Goal: Task Accomplishment & Management: Manage account settings

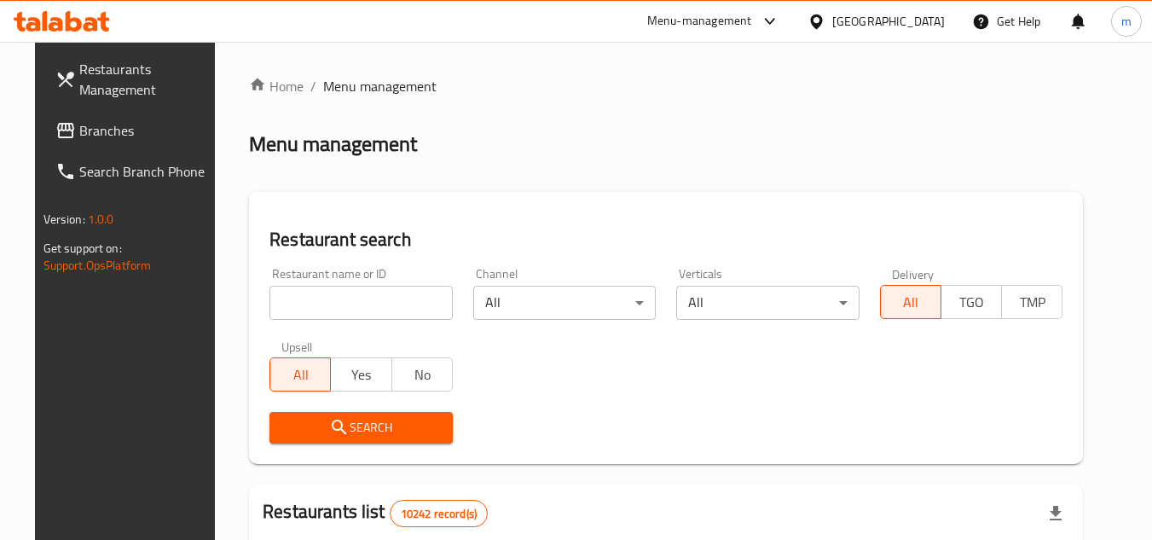
drag, startPoint x: 900, startPoint y: 26, endPoint x: 890, endPoint y: 36, distance: 13.9
click at [822, 26] on icon at bounding box center [816, 21] width 12 height 14
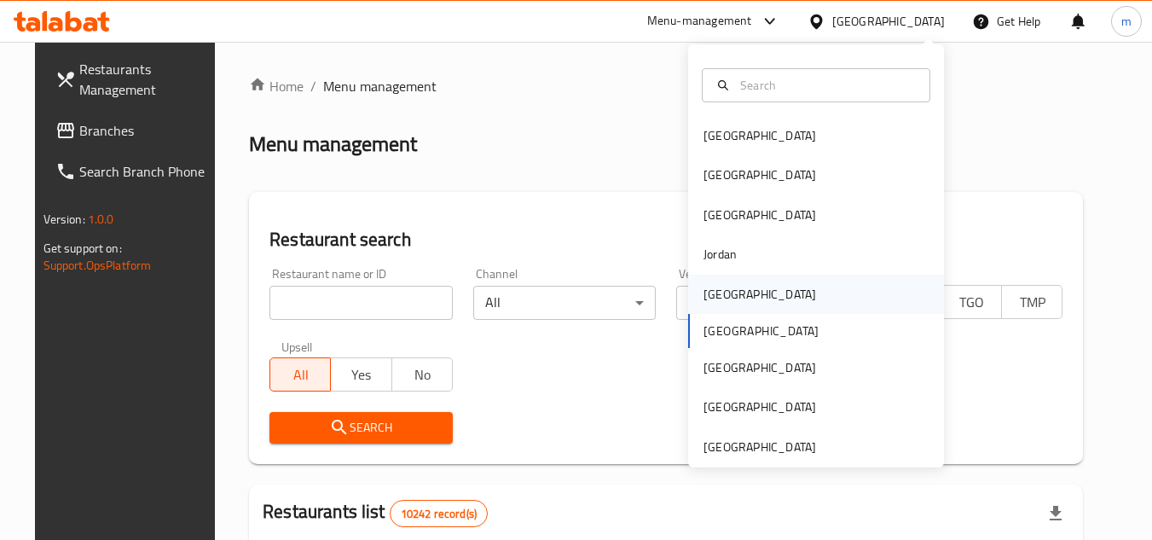
click at [714, 293] on div "[GEOGRAPHIC_DATA]" at bounding box center [760, 294] width 113 height 19
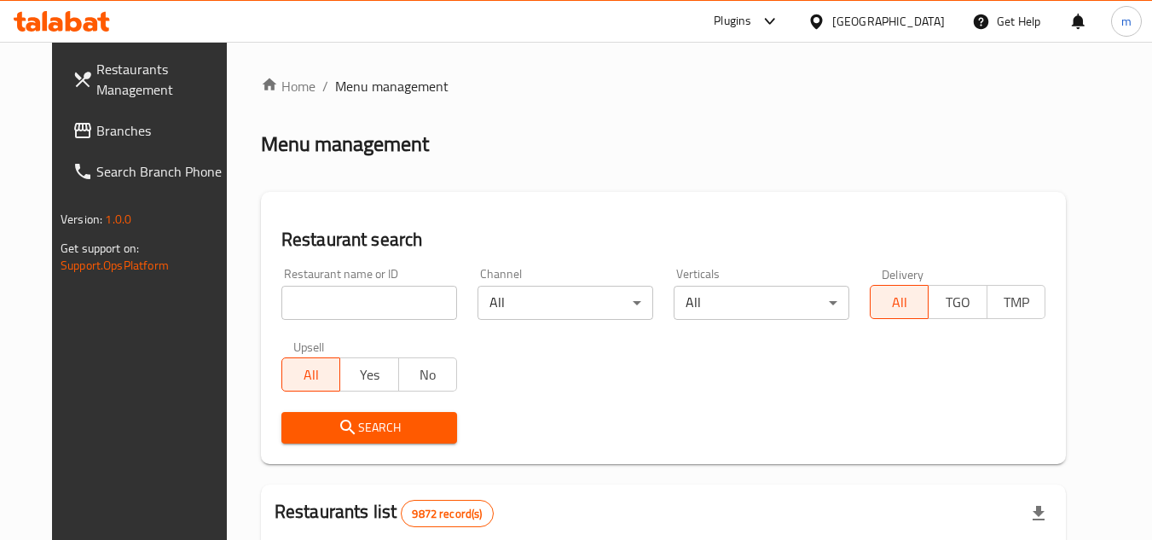
click at [96, 131] on span "Branches" at bounding box center [163, 130] width 135 height 20
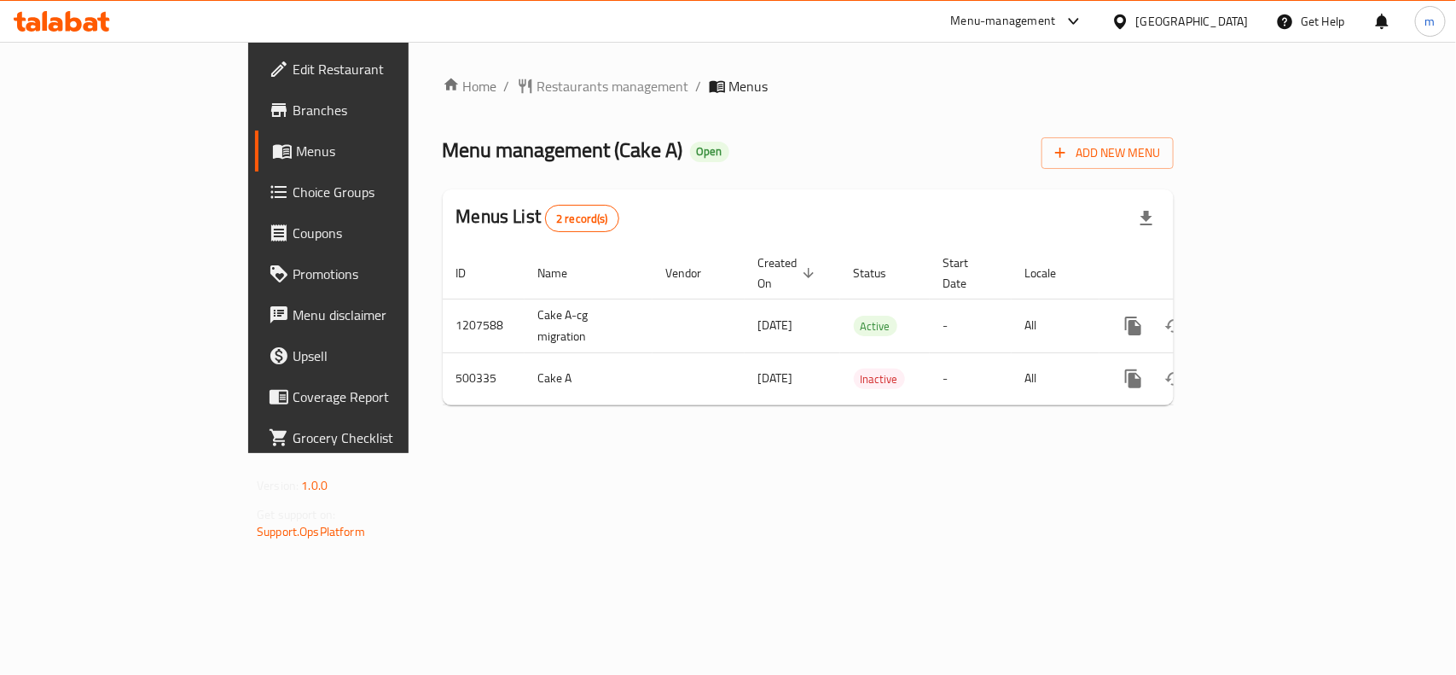
click at [629, 142] on div "Menu management ( Cake A ) Open Add New Menu" at bounding box center [808, 149] width 731 height 38
click at [537, 91] on span "Restaurants management" at bounding box center [613, 86] width 152 height 20
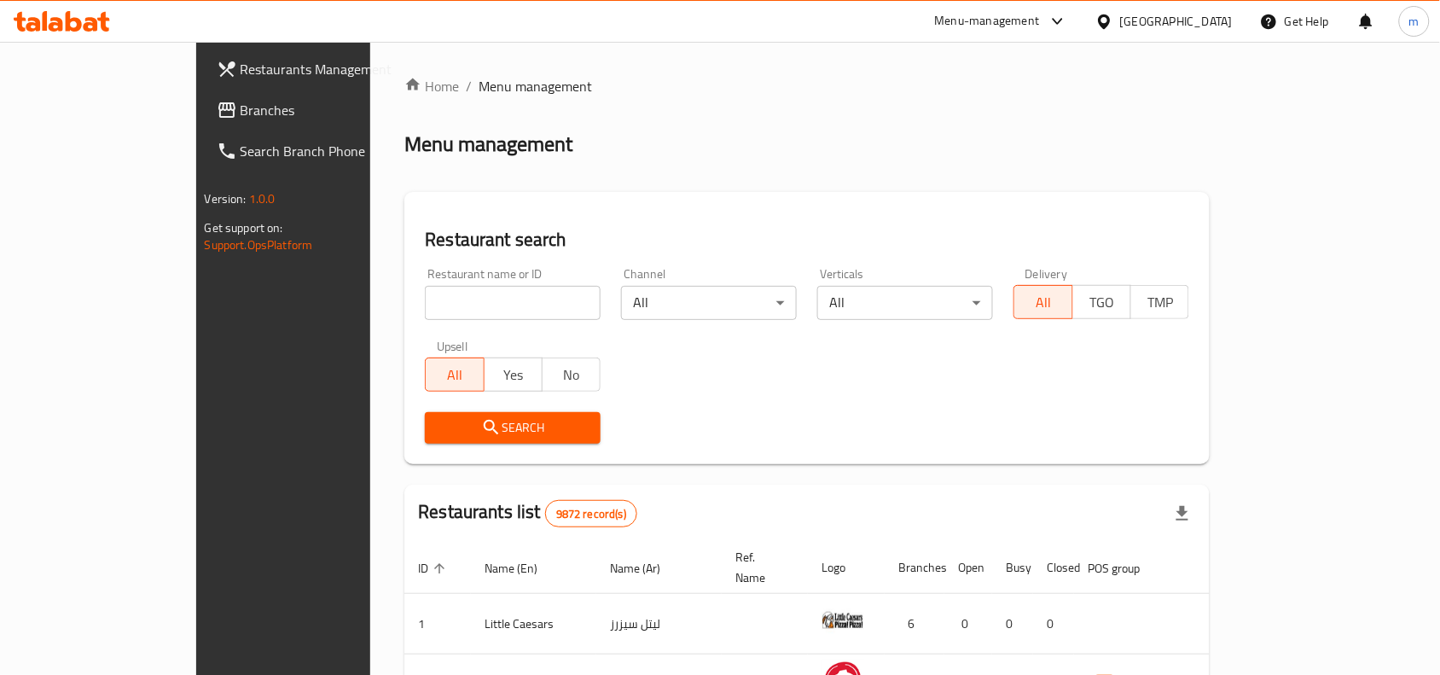
click at [404, 304] on div "Home / Menu management Menu management Restaurant search Restaurant name or ID …" at bounding box center [806, 597] width 805 height 1043
click at [425, 304] on input "search" at bounding box center [513, 303] width 176 height 34
paste input "634562"
type input "634562"
click button "Search" at bounding box center [513, 428] width 176 height 32
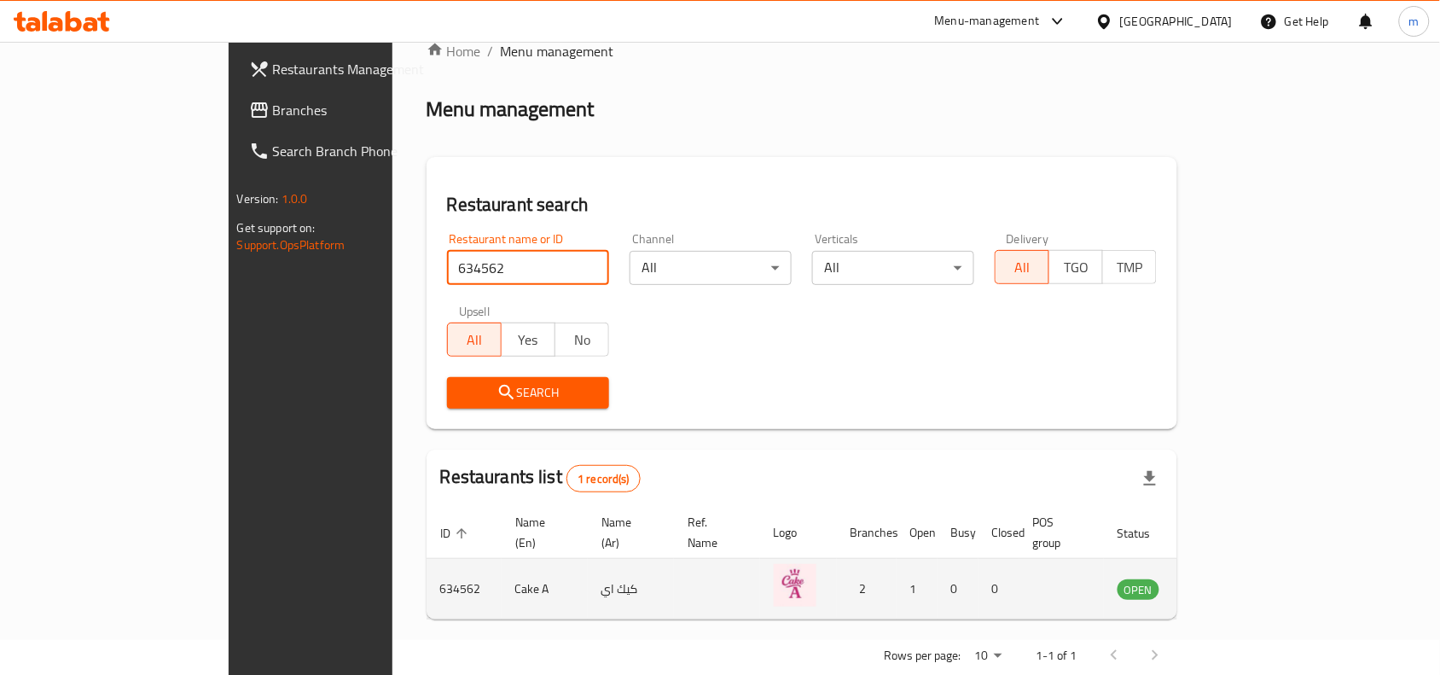
scroll to position [53, 0]
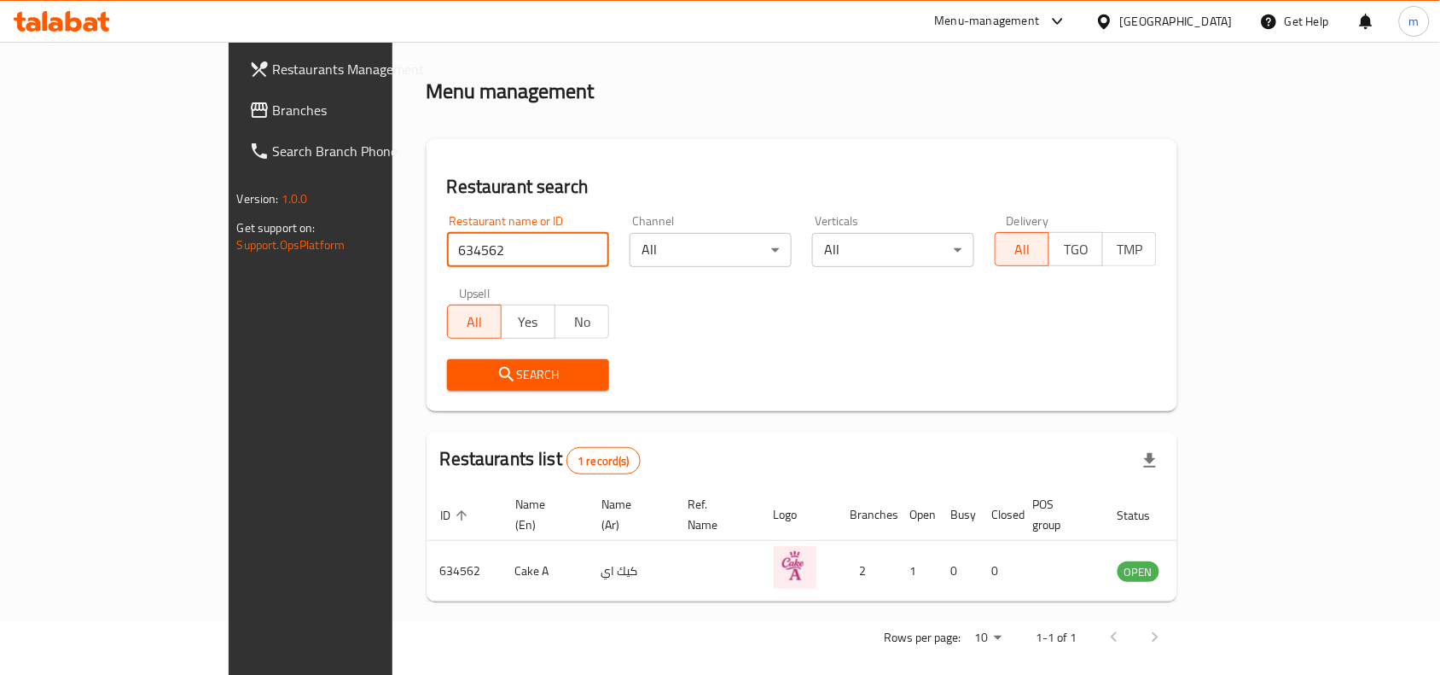
click at [1110, 21] on icon at bounding box center [1104, 21] width 12 height 14
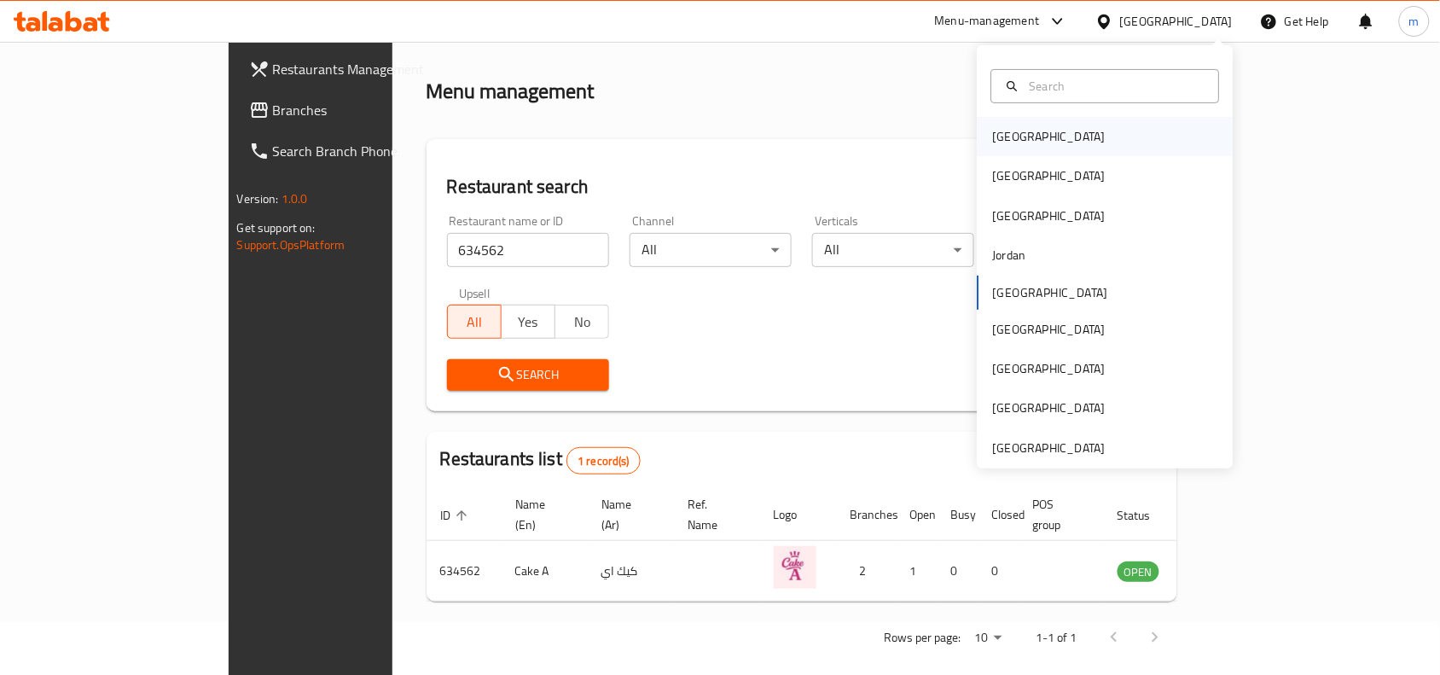
click at [1011, 142] on div "[GEOGRAPHIC_DATA]" at bounding box center [1049, 136] width 113 height 19
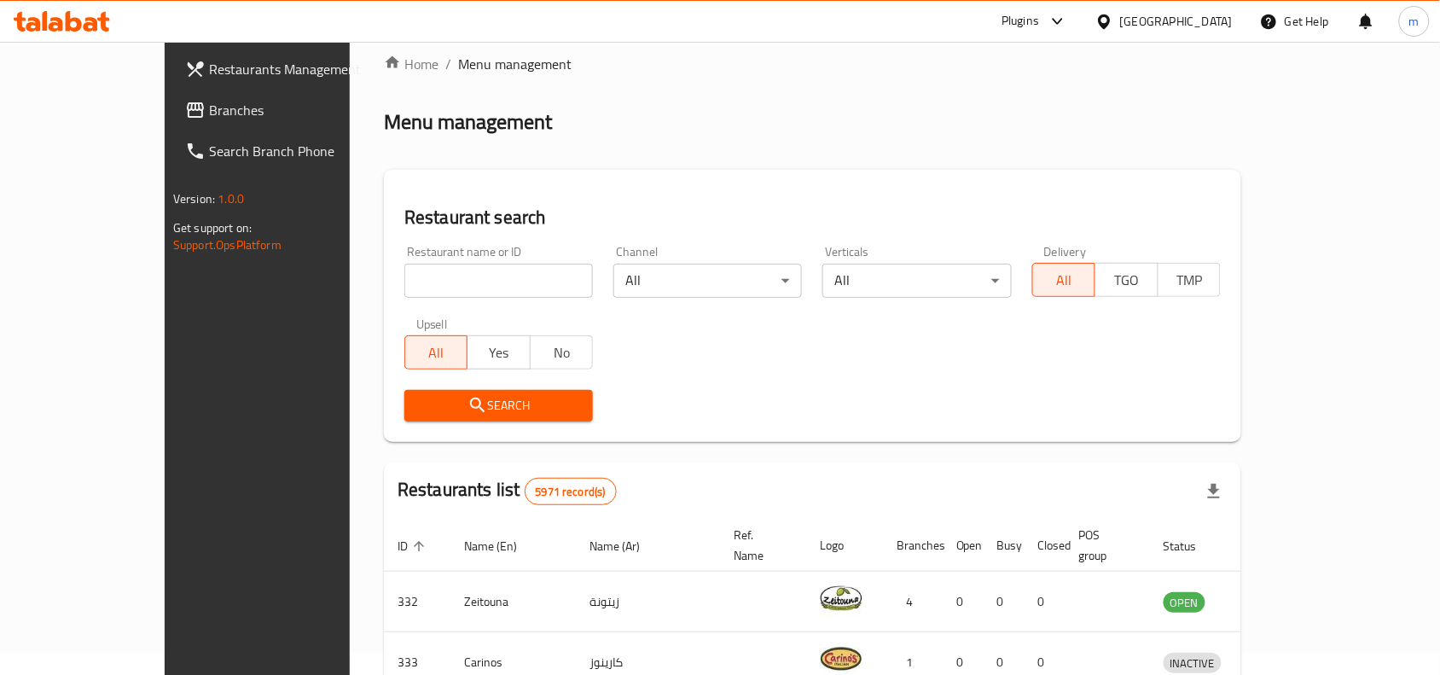
scroll to position [53, 0]
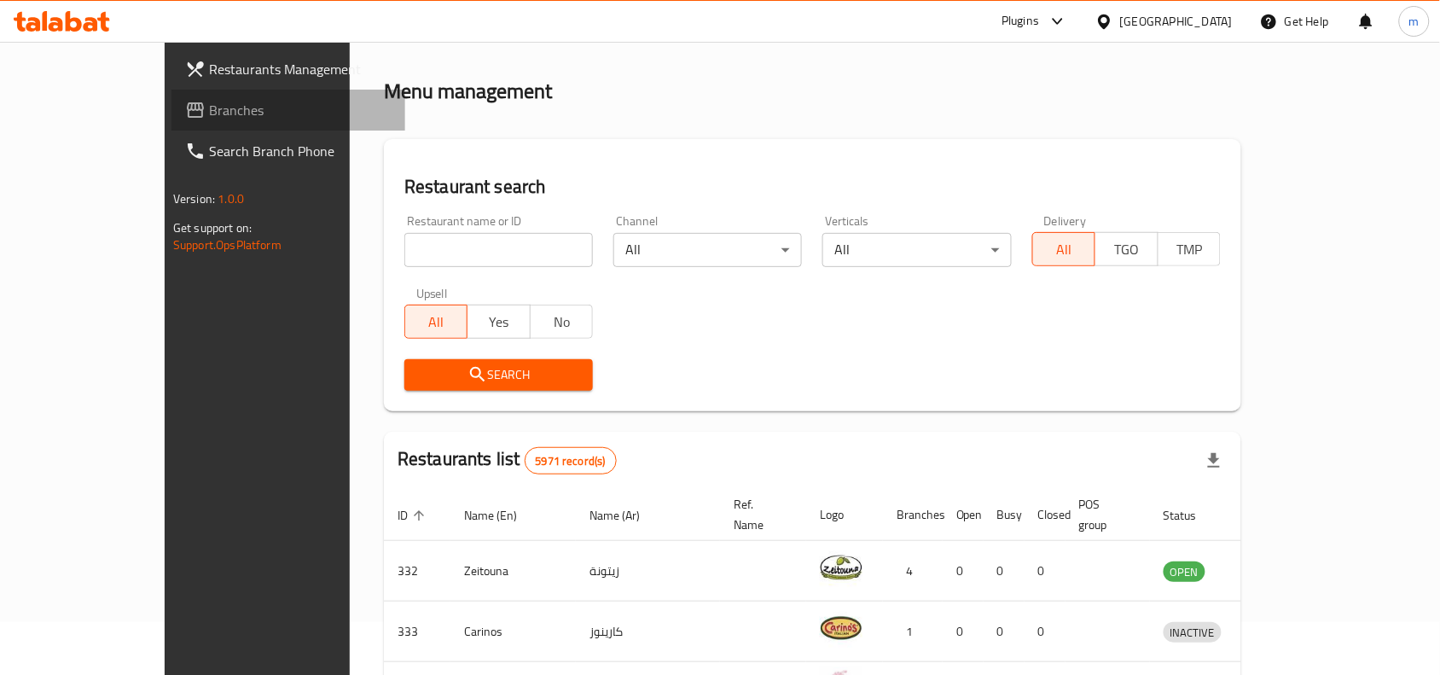
click at [209, 100] on span "Branches" at bounding box center [300, 110] width 183 height 20
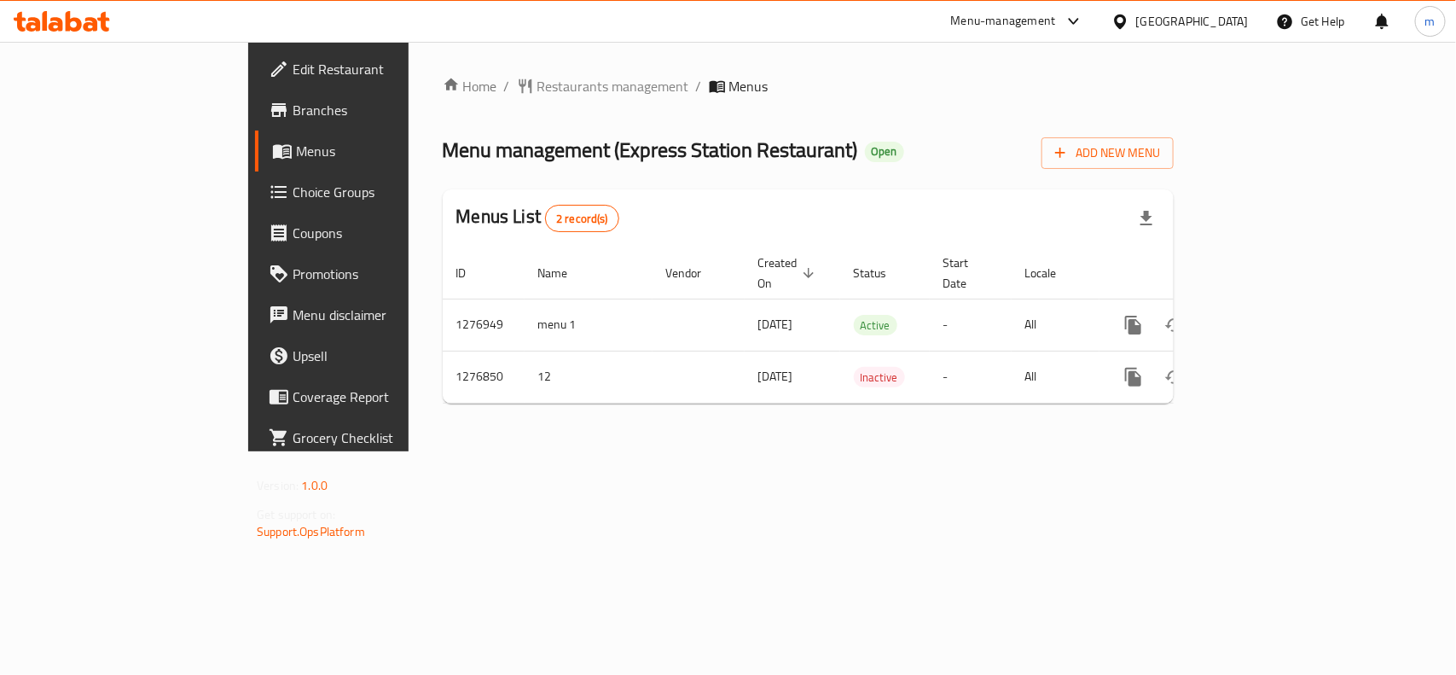
click at [495, 100] on div "Home / Restaurants management / Menus Menu management ( Express Station Restaur…" at bounding box center [808, 246] width 731 height 341
click at [537, 84] on span "Restaurants management" at bounding box center [613, 86] width 152 height 20
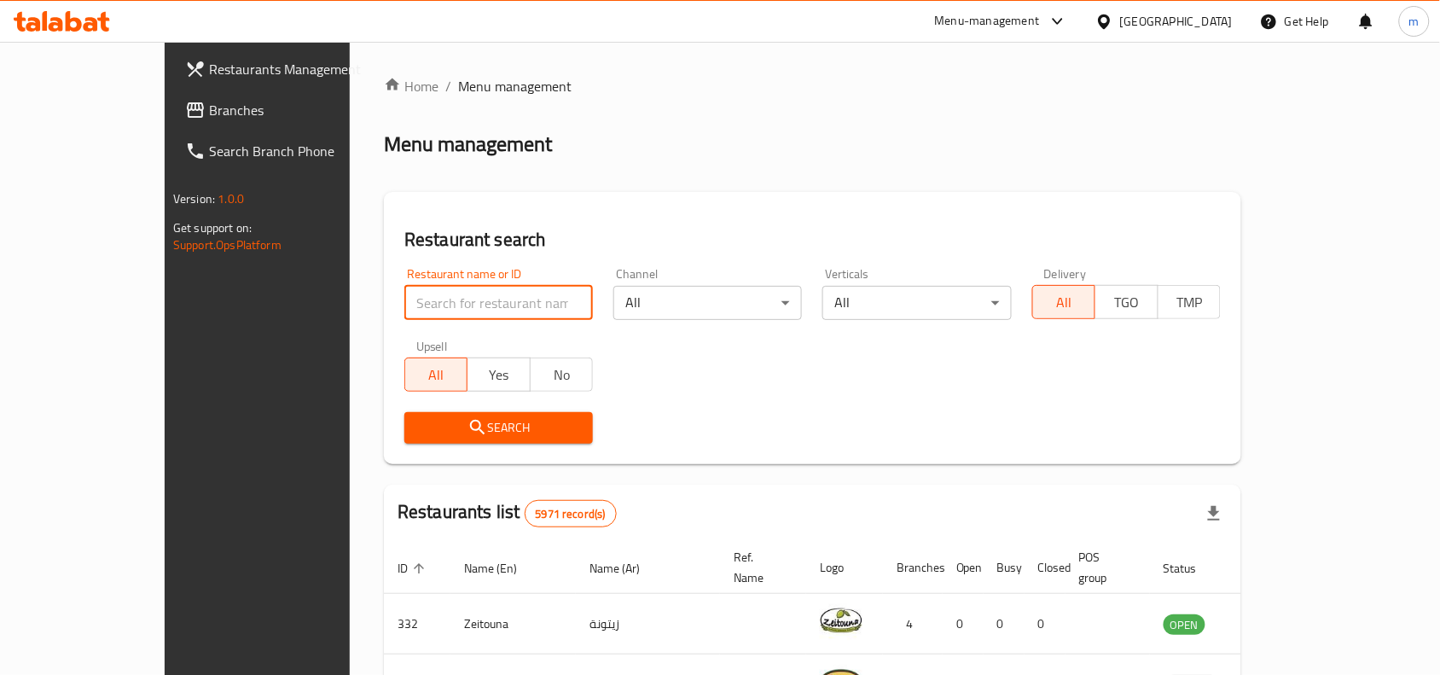
click at [404, 296] on input "search" at bounding box center [498, 303] width 188 height 34
paste input "692121"
type input "692121"
click button "Search" at bounding box center [498, 428] width 188 height 32
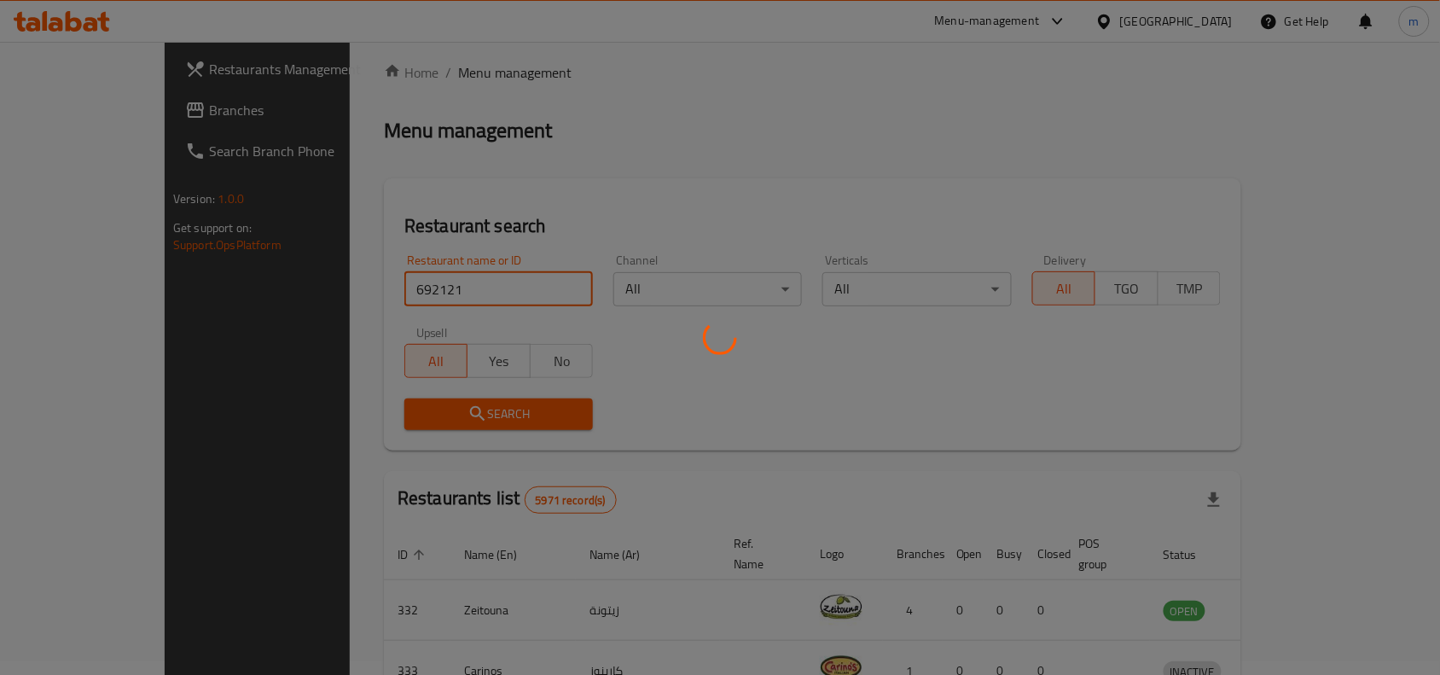
scroll to position [72, 0]
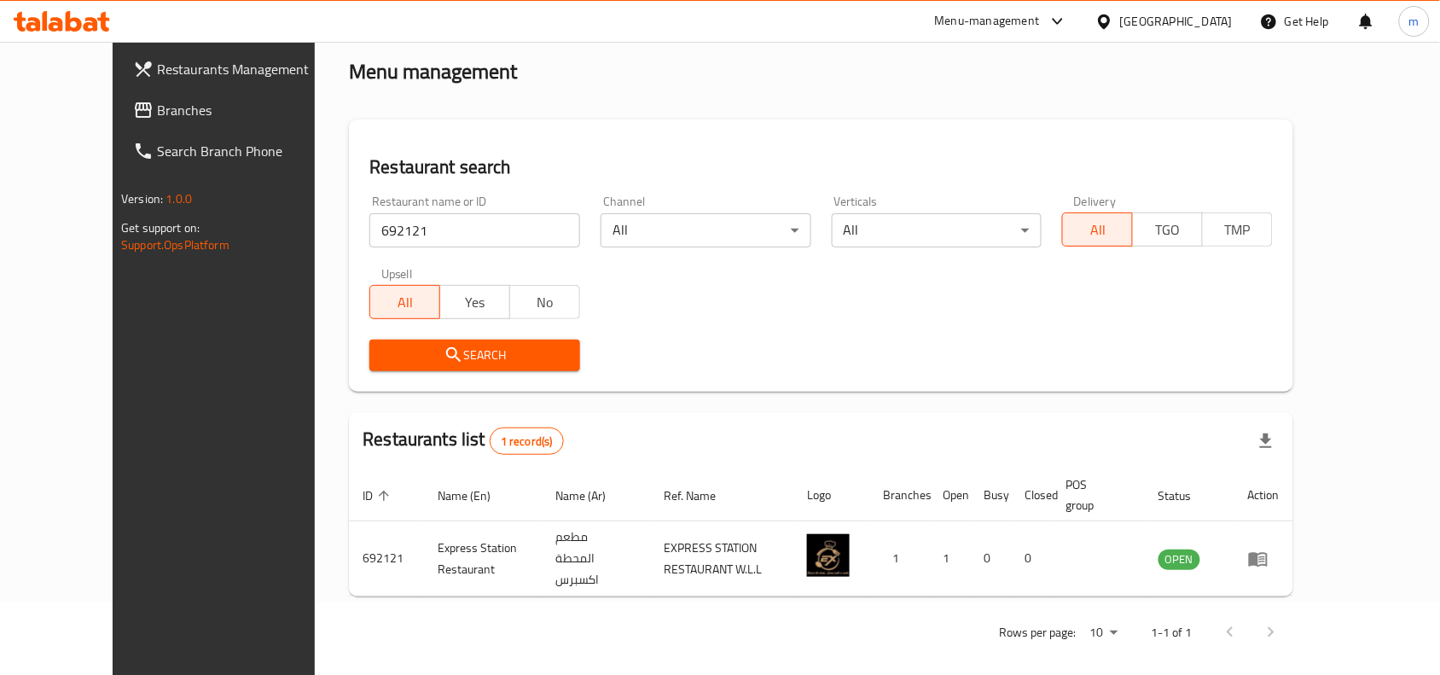
click at [1110, 22] on icon at bounding box center [1104, 21] width 12 height 14
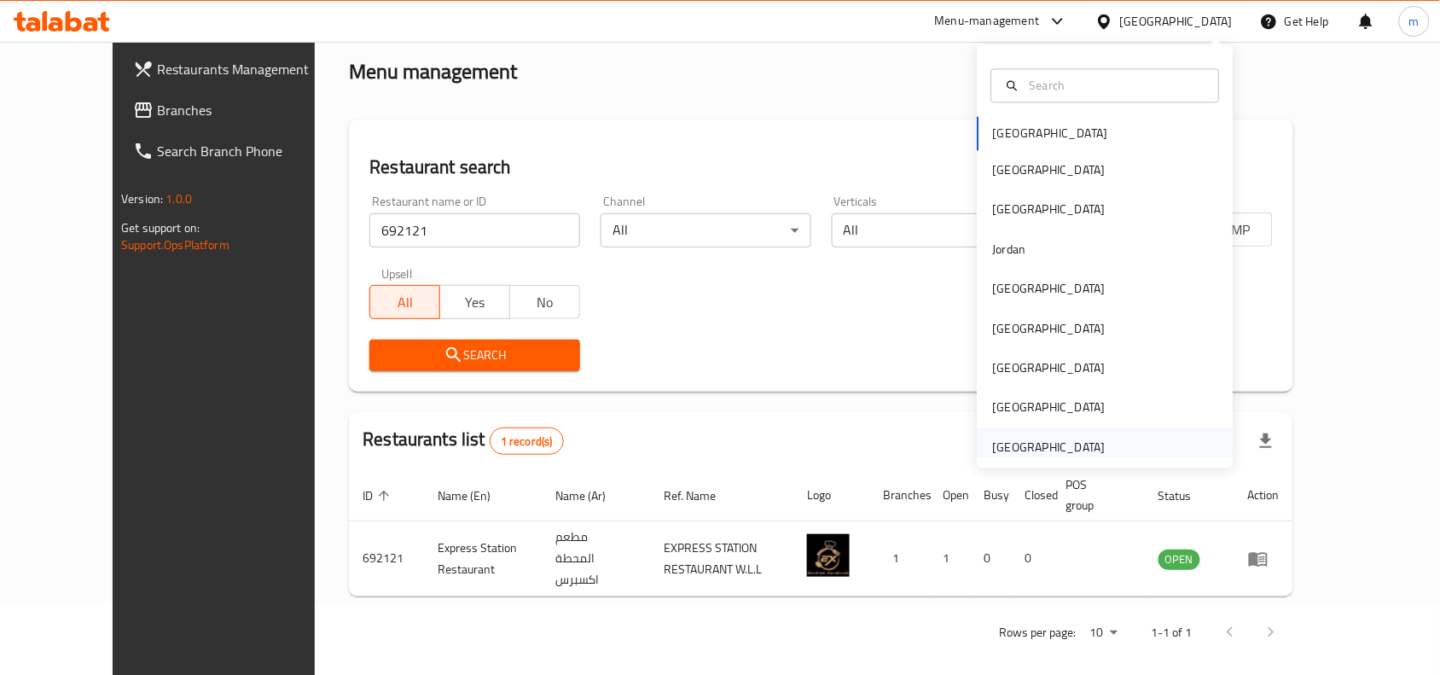
click at [1063, 452] on div "[GEOGRAPHIC_DATA]" at bounding box center [1049, 446] width 113 height 19
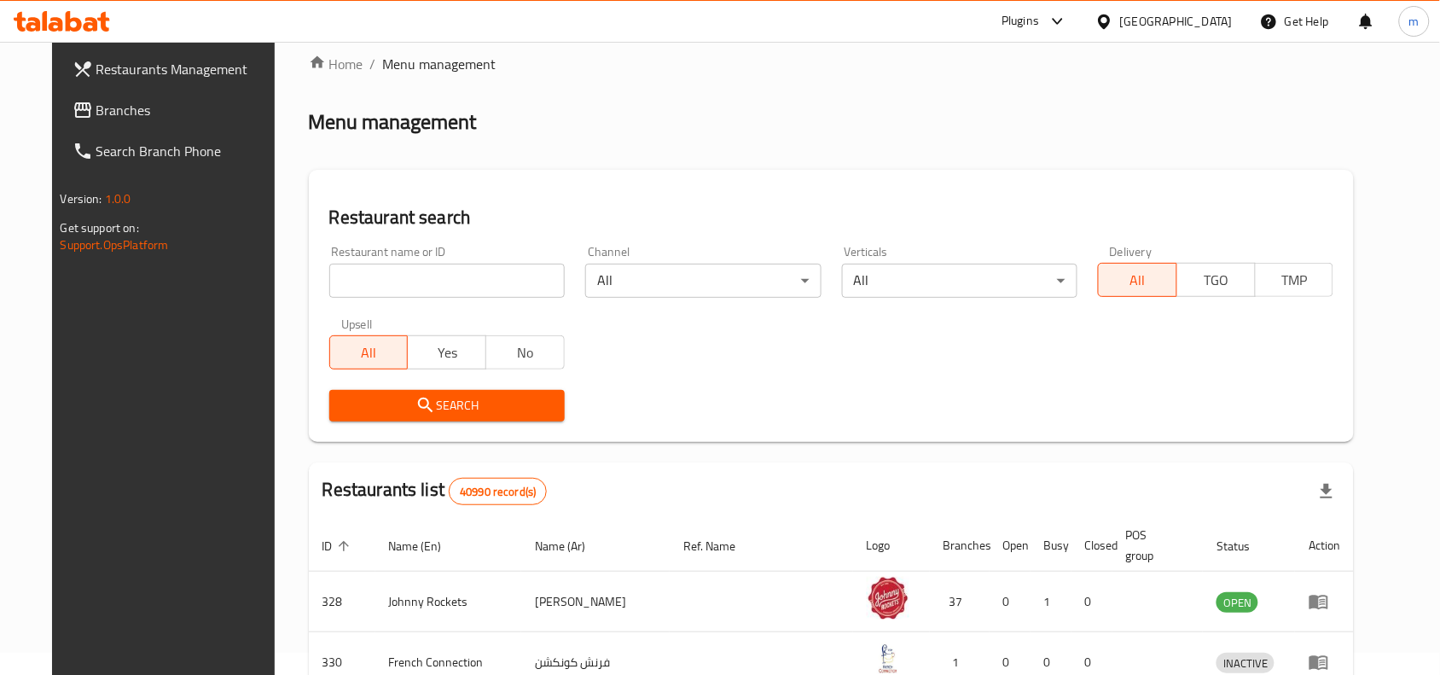
scroll to position [72, 0]
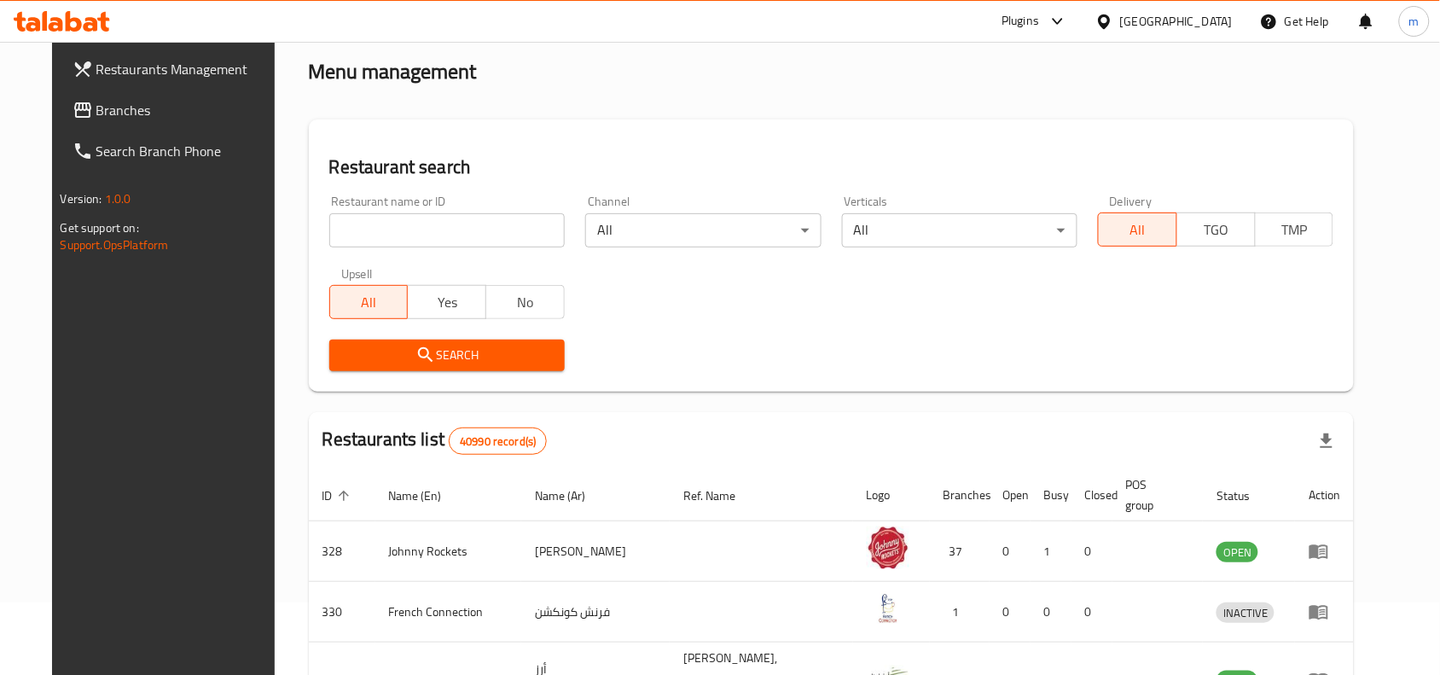
click at [96, 111] on span "Branches" at bounding box center [187, 110] width 183 height 20
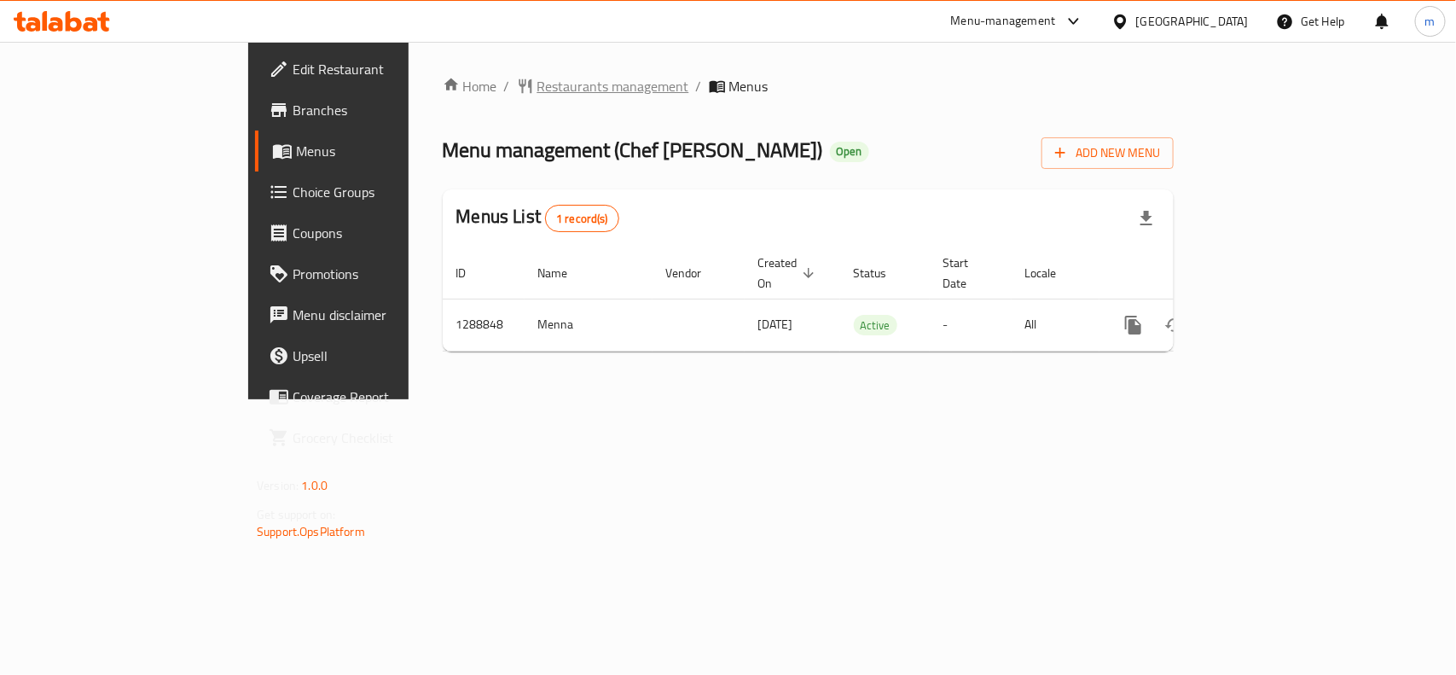
click at [537, 94] on span "Restaurants management" at bounding box center [613, 86] width 152 height 20
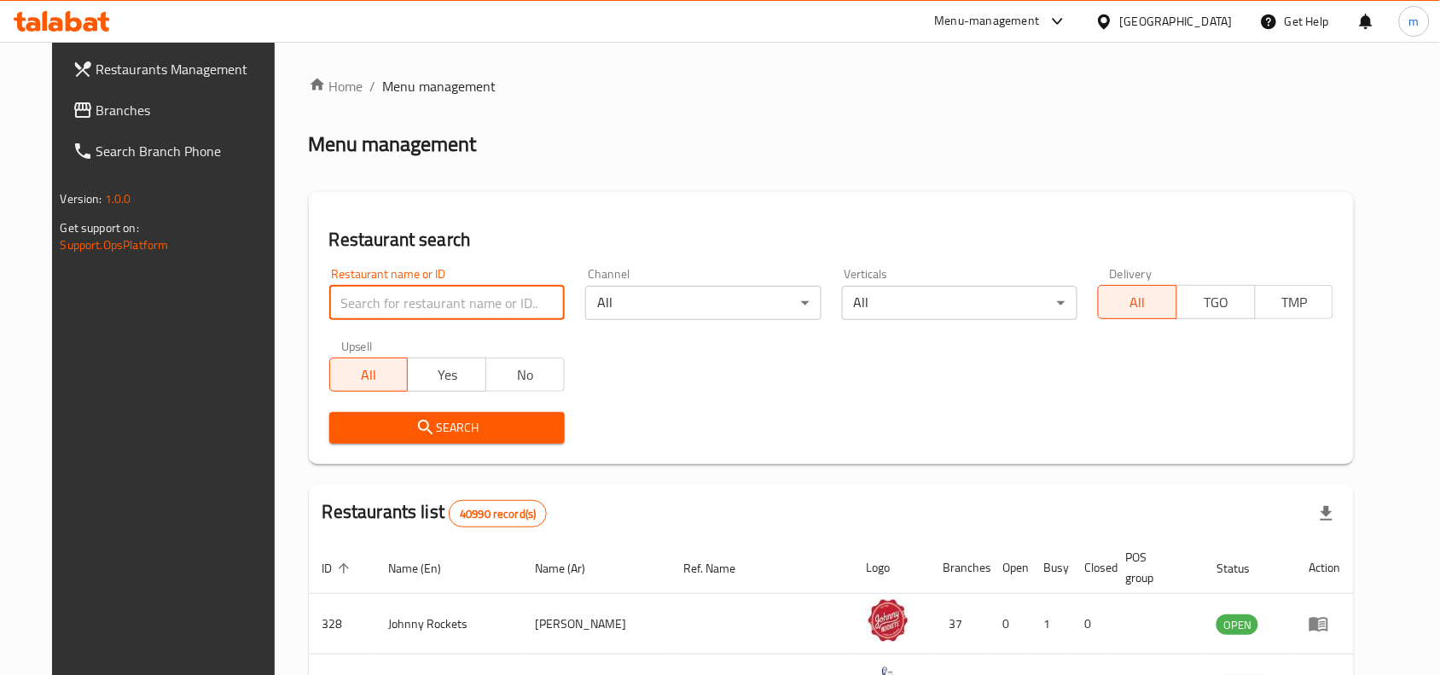
click at [356, 303] on input "search" at bounding box center [446, 303] width 235 height 34
paste input "697386"
type input "697386"
click button "Search" at bounding box center [446, 428] width 235 height 32
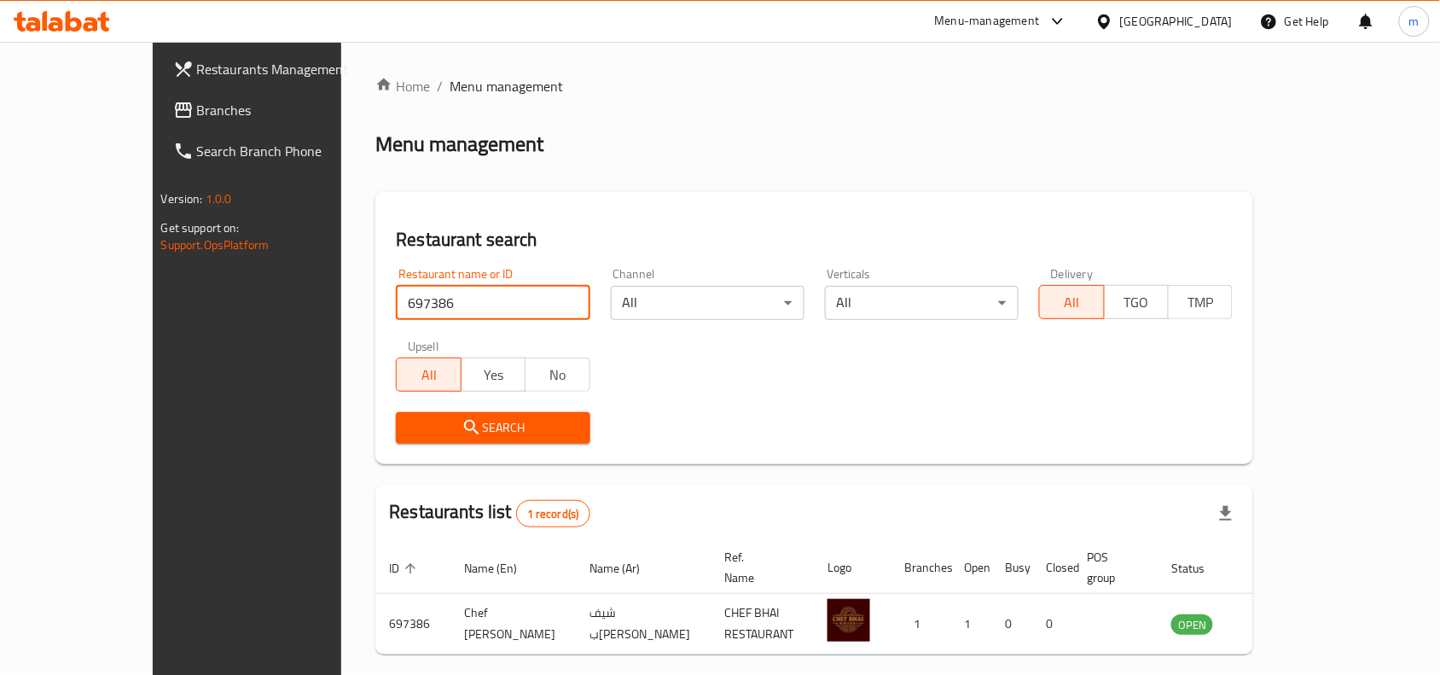
scroll to position [53, 0]
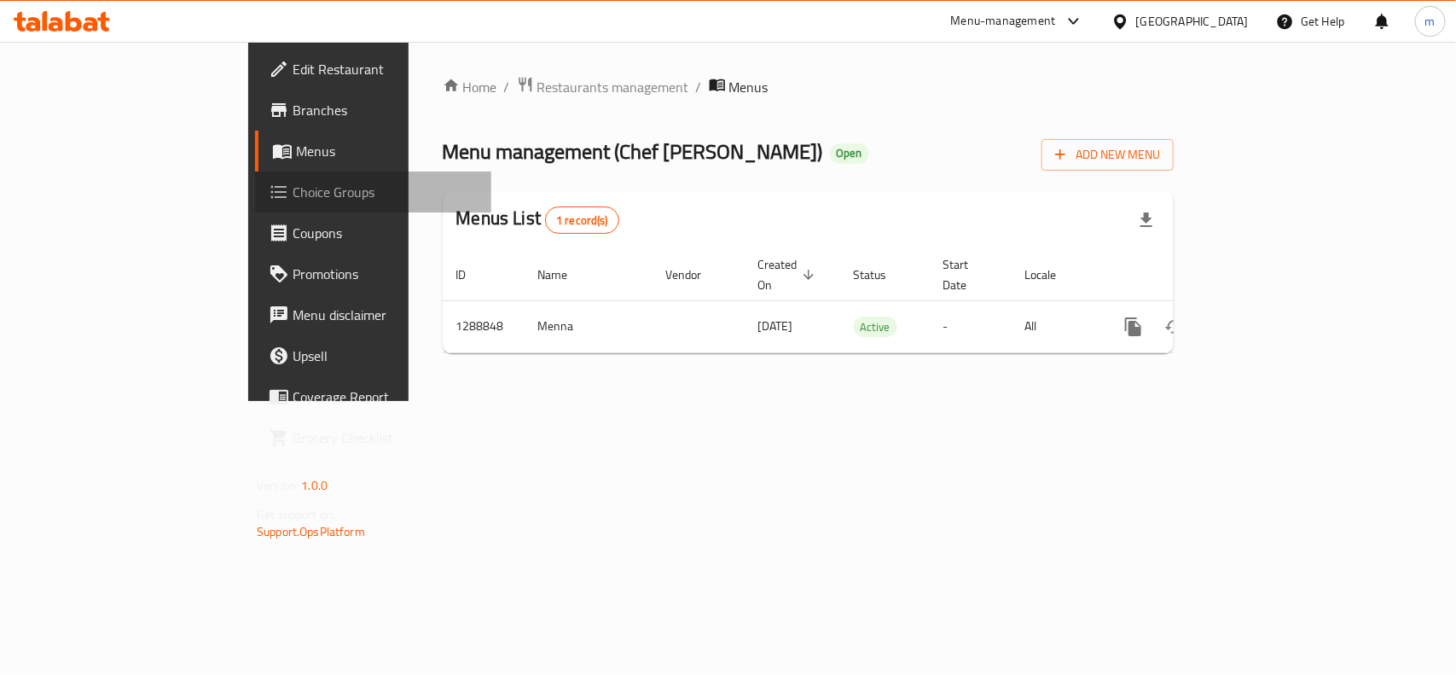
click at [293, 201] on span "Choice Groups" at bounding box center [385, 192] width 185 height 20
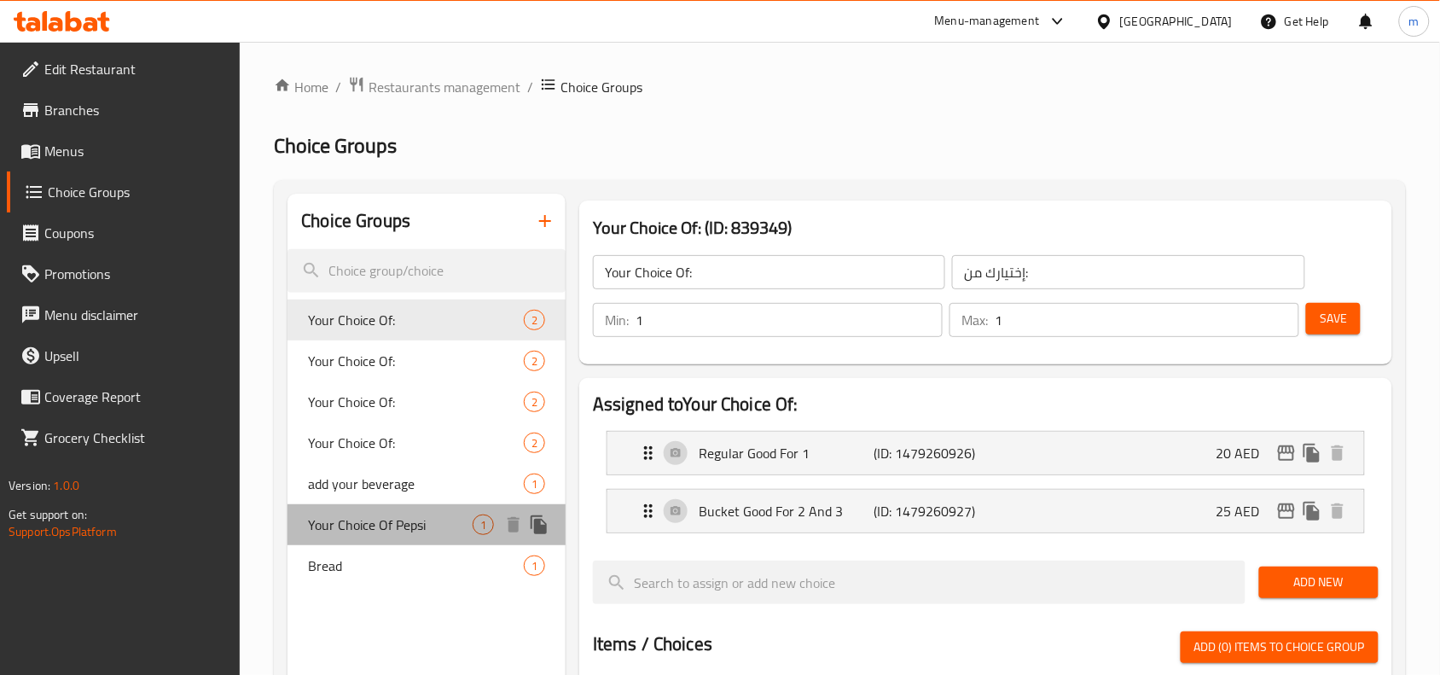
click at [359, 514] on span "Your Choice Of Pepsi" at bounding box center [390, 524] width 165 height 20
type input "Your Choice Of Pepsi"
type input "اختيارك من بيبسي"
type input "0"
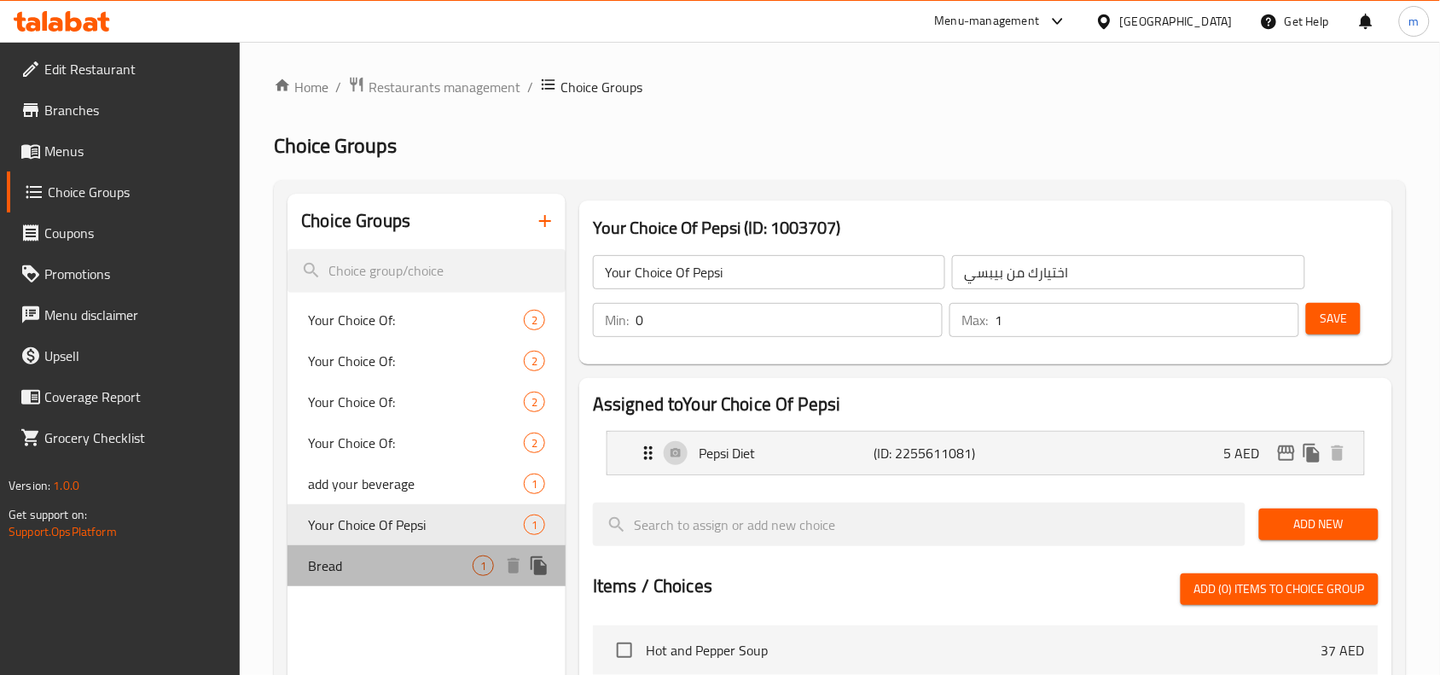
click at [312, 576] on span "Bread" at bounding box center [390, 565] width 165 height 20
type input "Bread"
type input "خُبز"
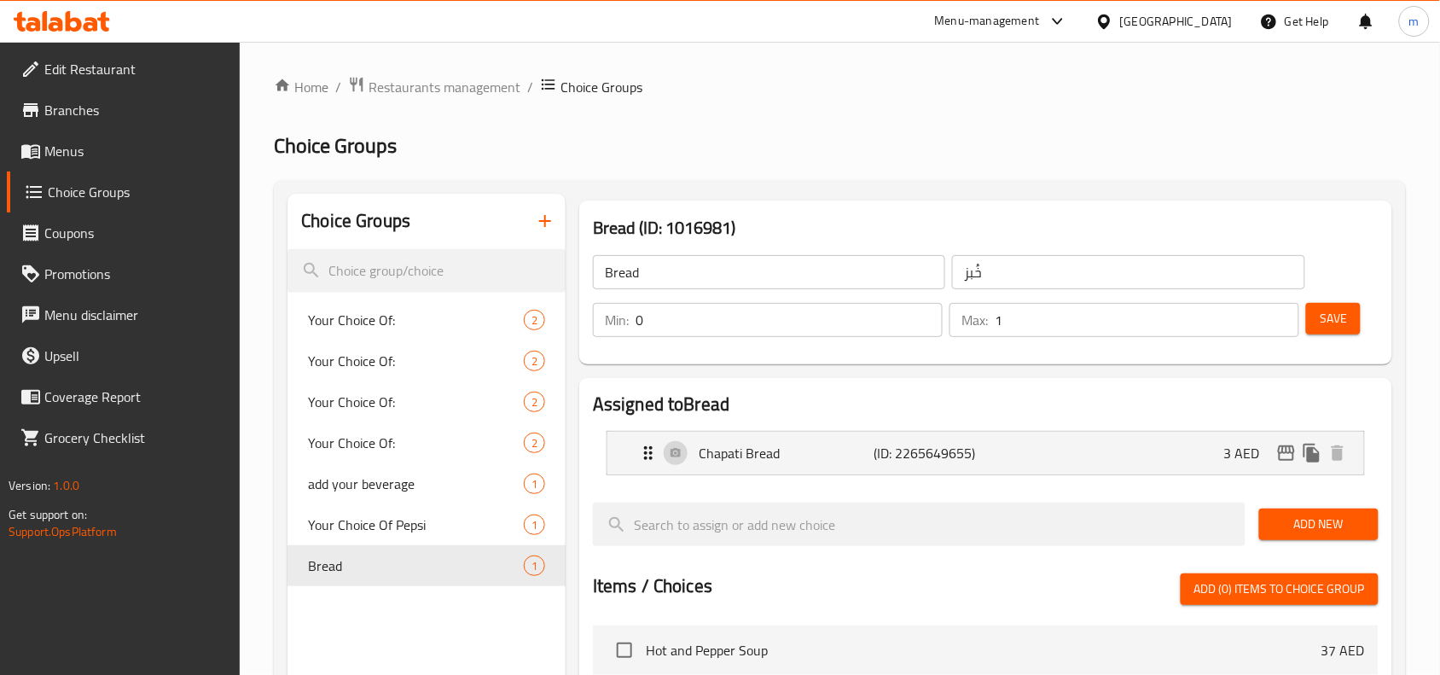
click at [1107, 22] on icon at bounding box center [1104, 22] width 18 height 18
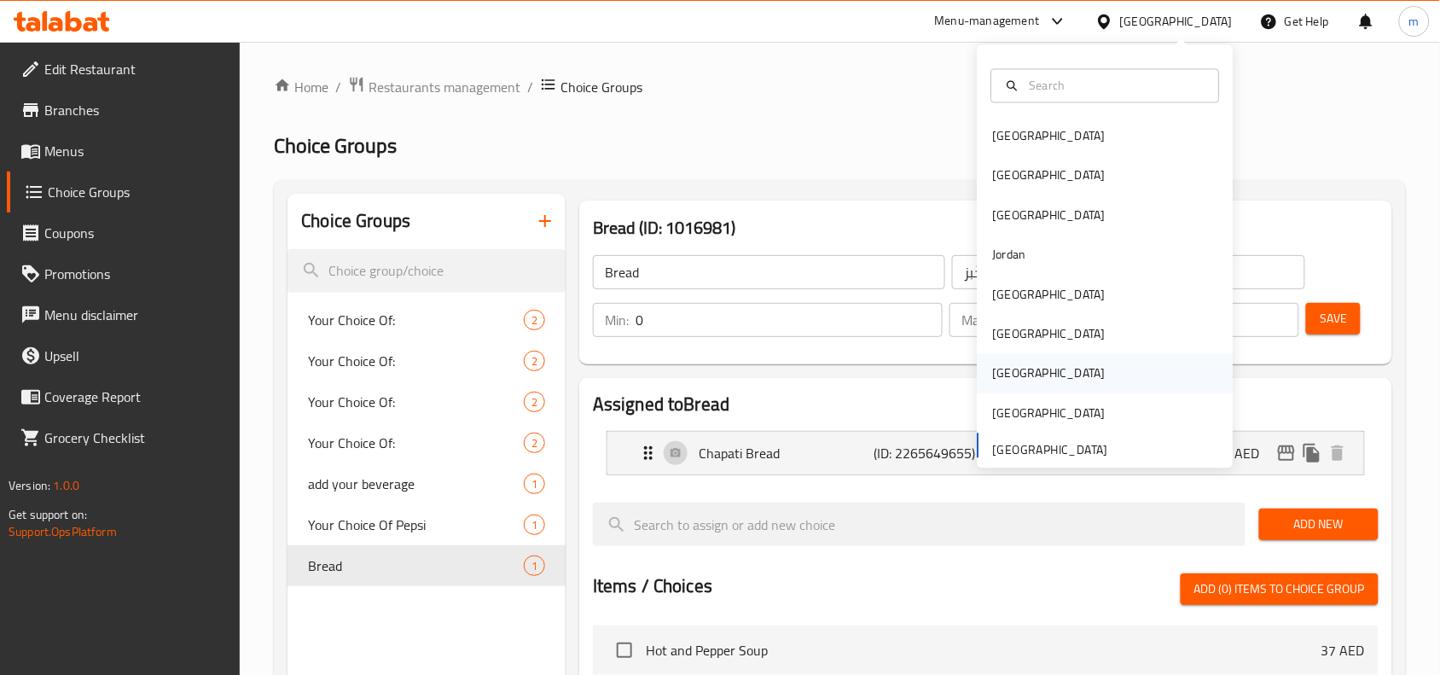
click at [995, 374] on div "[GEOGRAPHIC_DATA]" at bounding box center [1049, 373] width 113 height 19
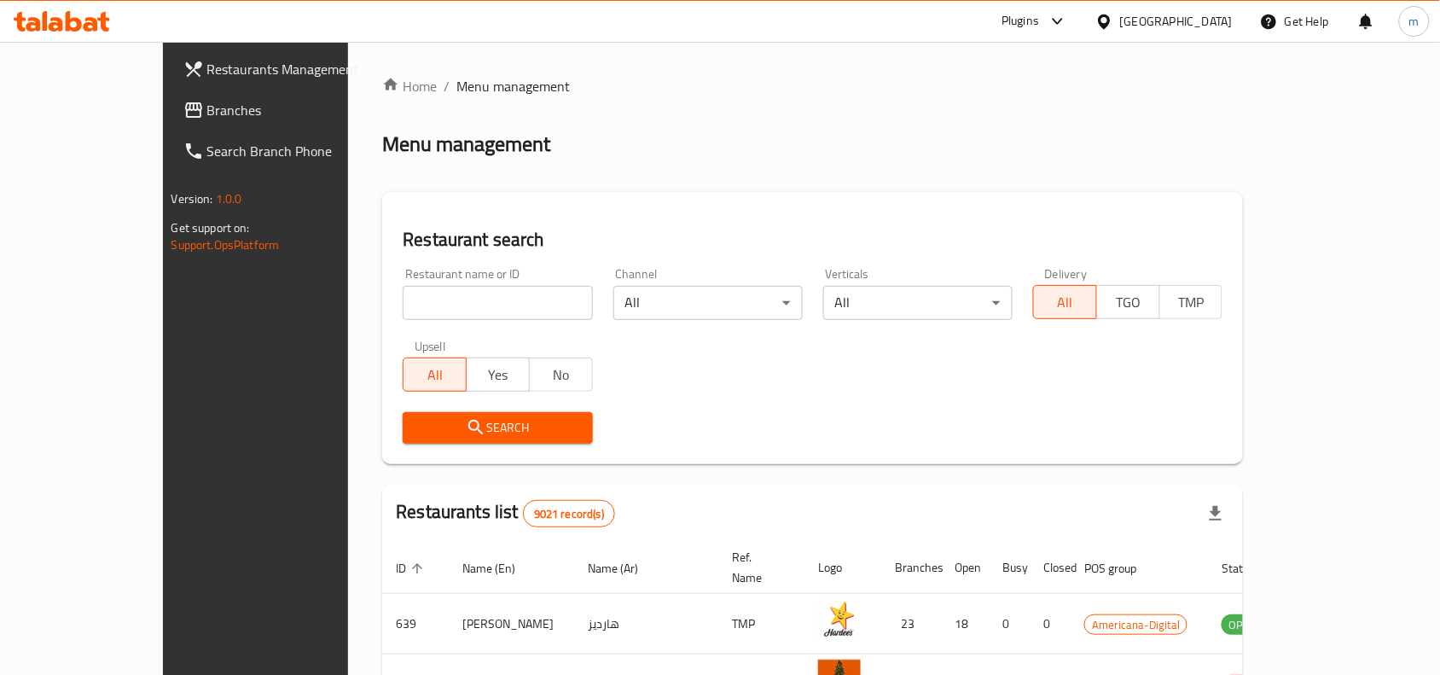
click at [207, 100] on span "Branches" at bounding box center [298, 110] width 183 height 20
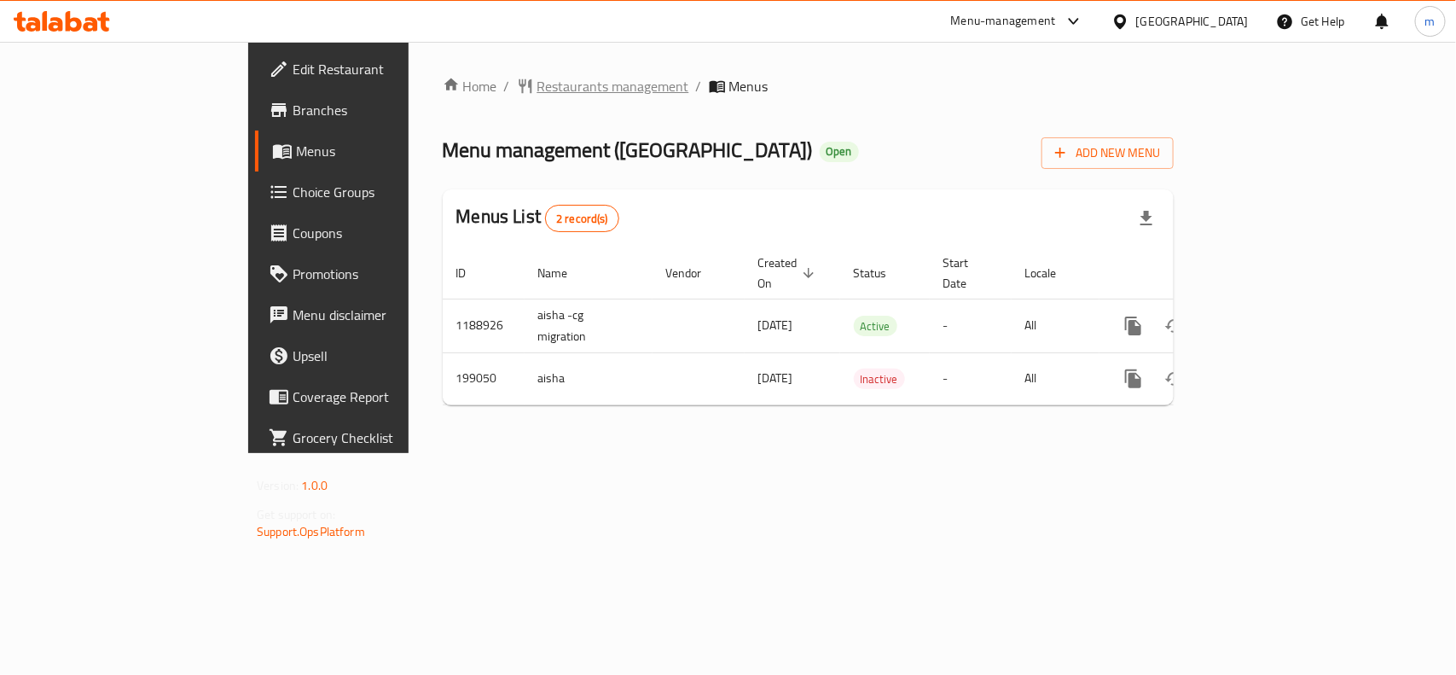
click at [537, 84] on span "Restaurants management" at bounding box center [613, 86] width 152 height 20
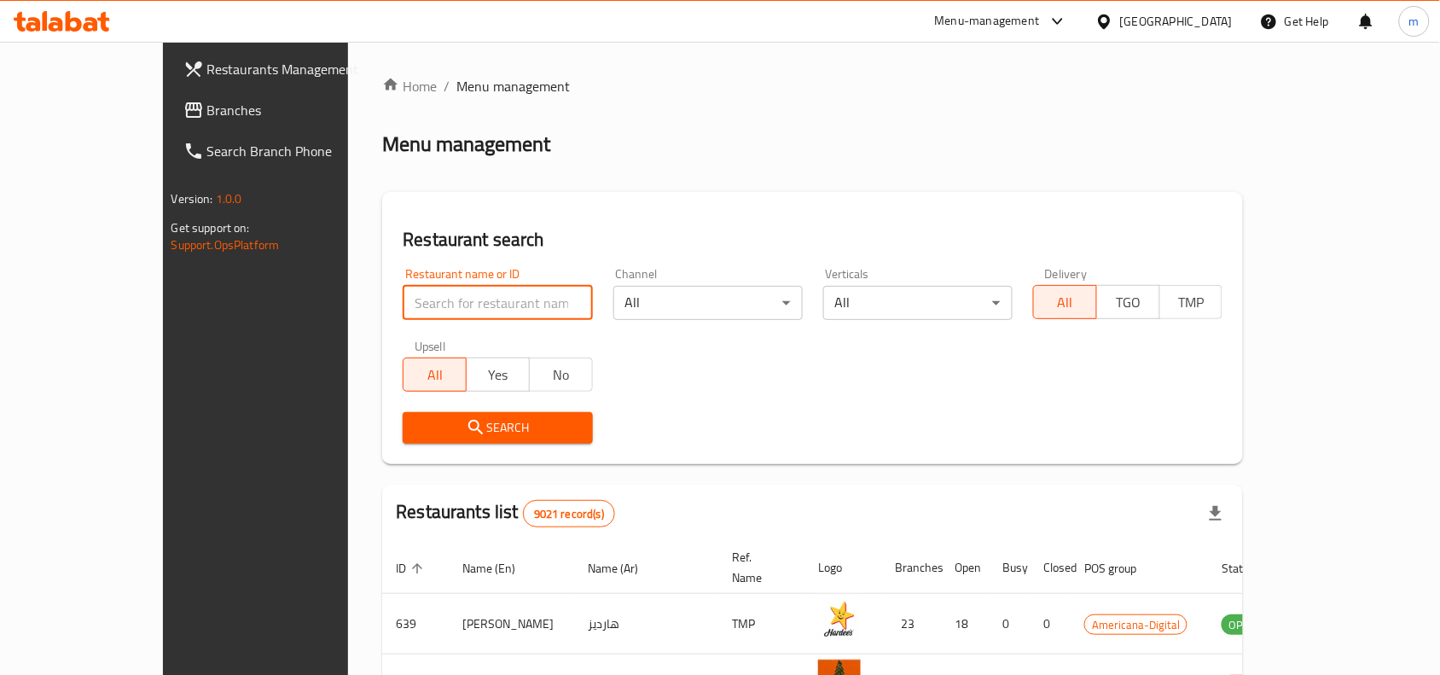
click at [403, 301] on input "search" at bounding box center [497, 303] width 189 height 34
paste input "620964"
type input "620964"
click button "Search" at bounding box center [497, 428] width 189 height 32
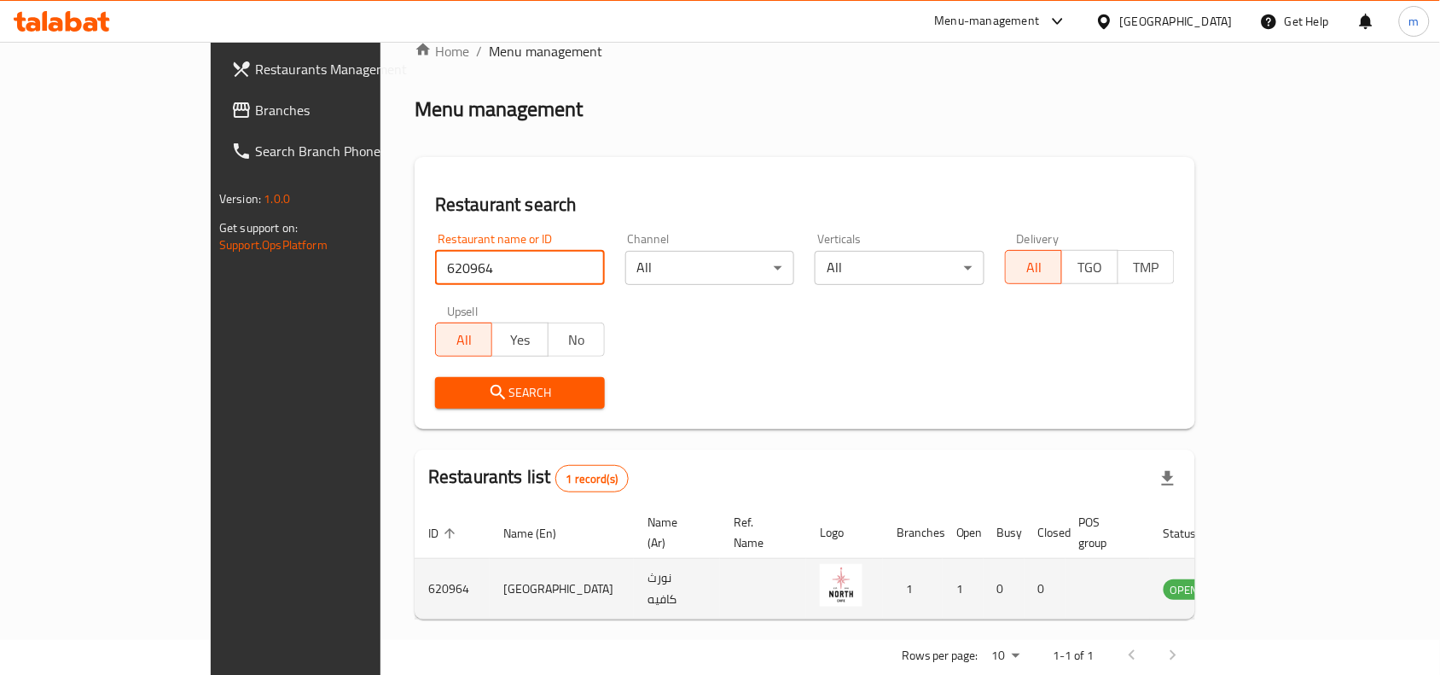
scroll to position [53, 0]
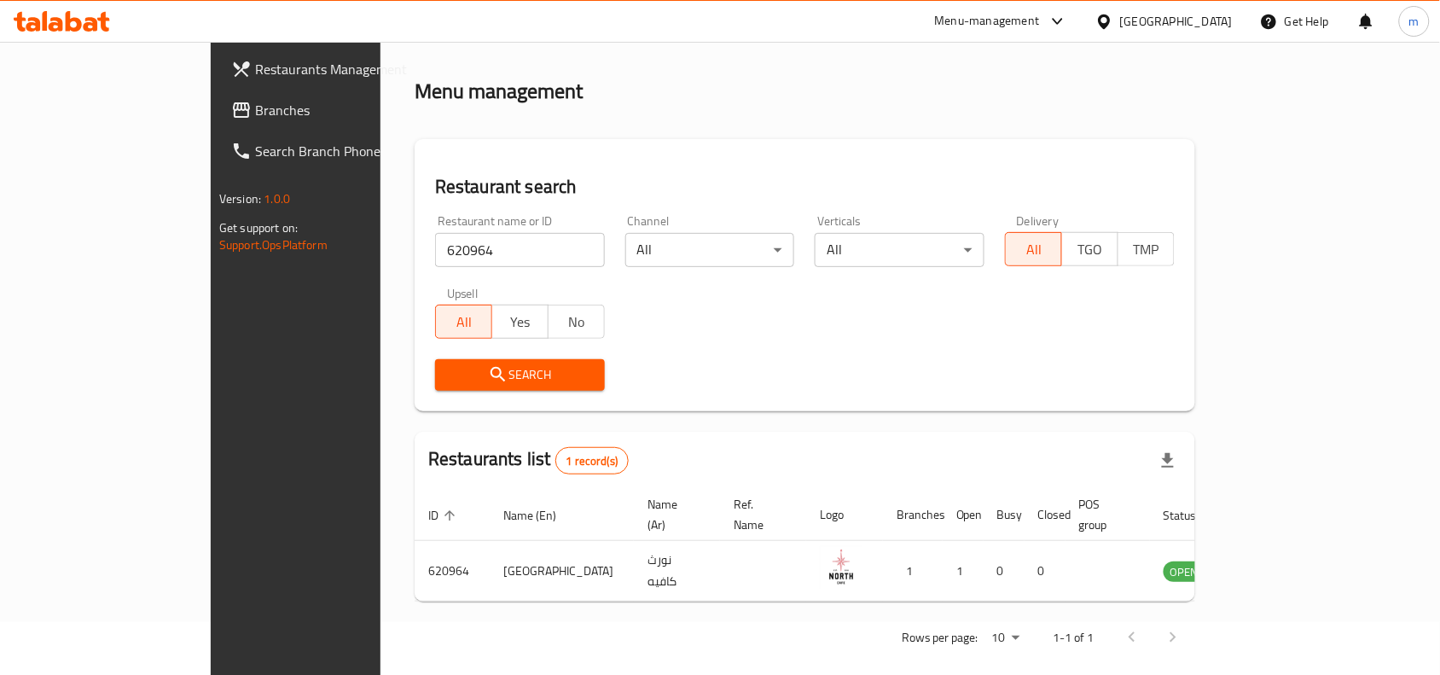
click at [1113, 20] on icon at bounding box center [1104, 22] width 18 height 18
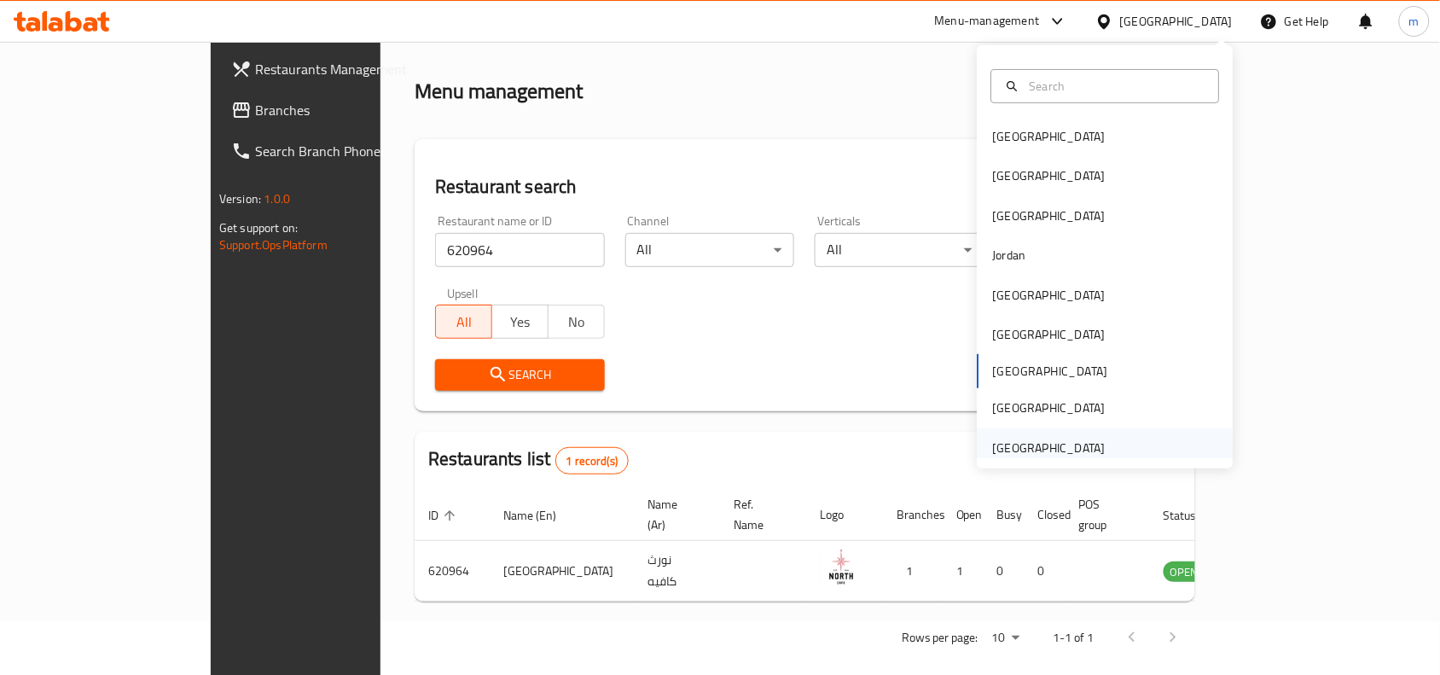
click at [1106, 444] on div "[GEOGRAPHIC_DATA]" at bounding box center [1105, 447] width 256 height 39
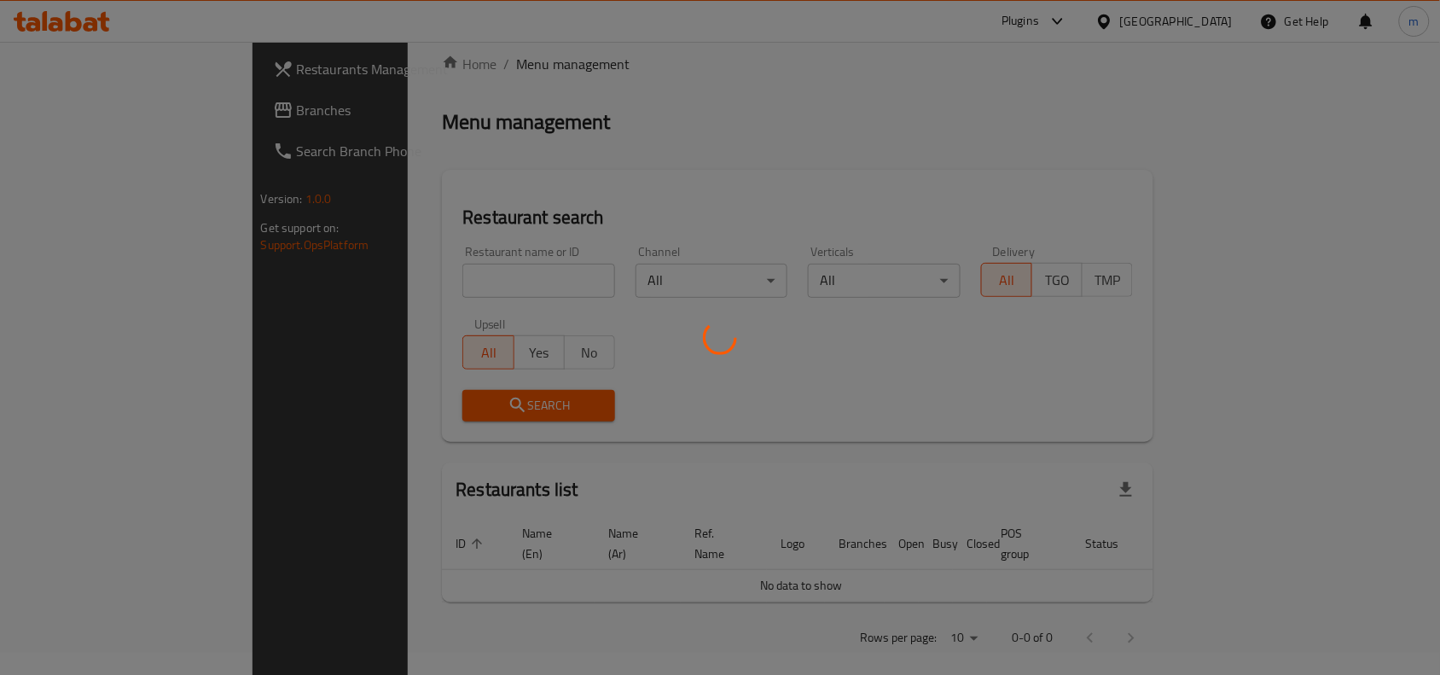
scroll to position [53, 0]
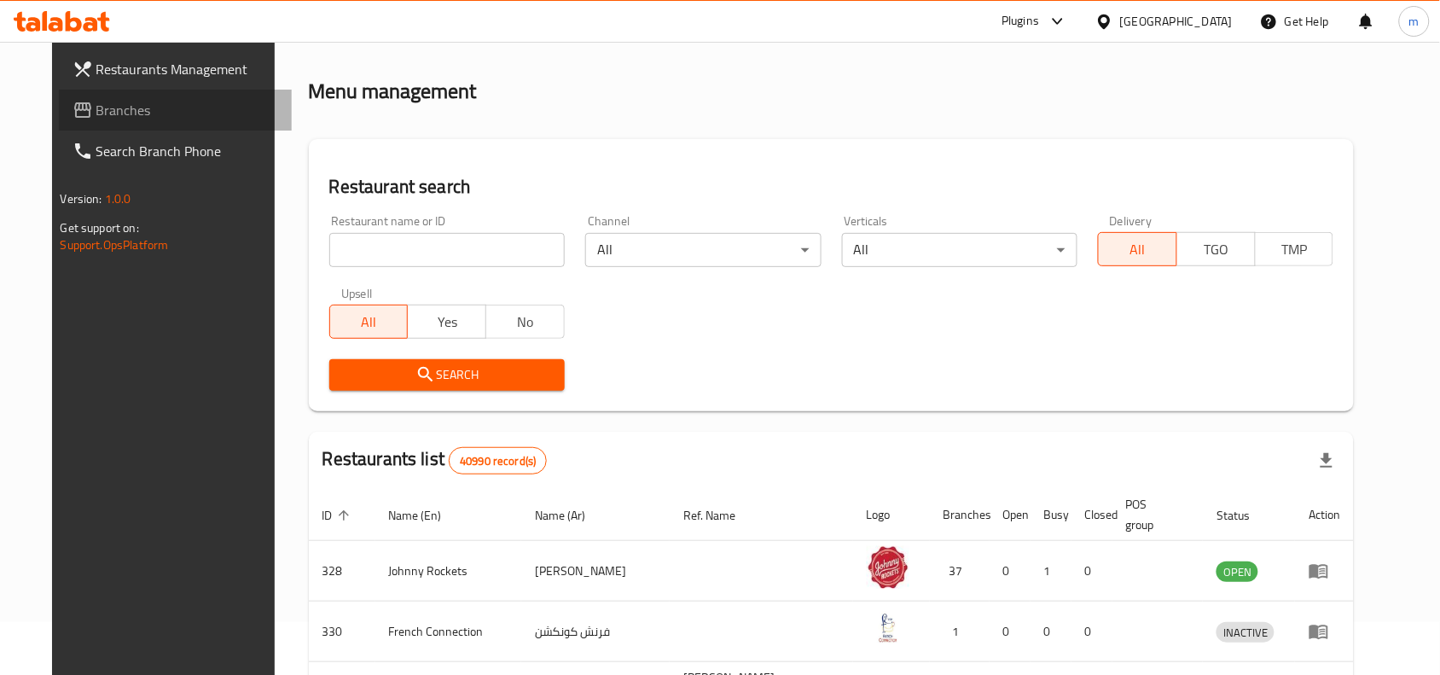
drag, startPoint x: 39, startPoint y: 112, endPoint x: 5, endPoint y: 138, distance: 43.2
click at [72, 112] on icon at bounding box center [82, 110] width 20 height 20
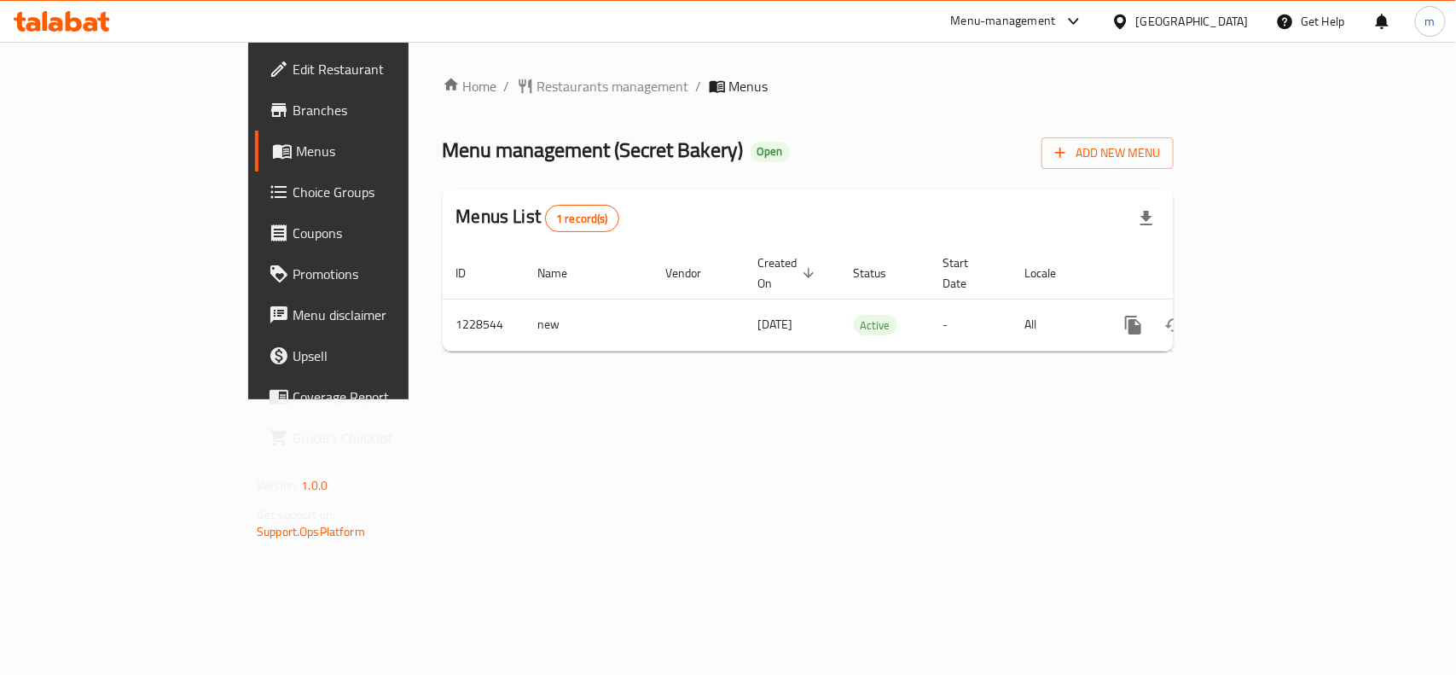
click at [449, 98] on div "Home / Restaurants management / Menus Menu management ( Secret Bakery ) Open Ad…" at bounding box center [808, 220] width 731 height 289
click at [537, 94] on span "Restaurants management" at bounding box center [613, 86] width 152 height 20
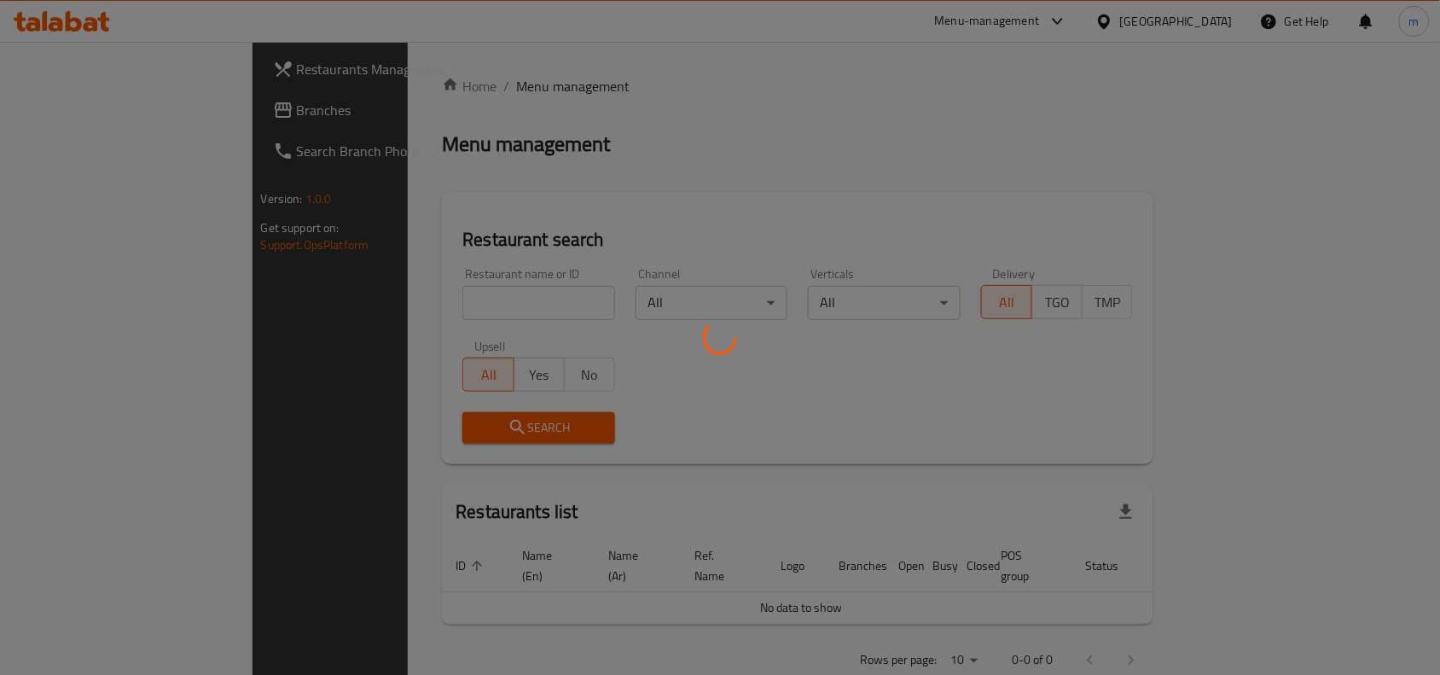
click at [343, 305] on div at bounding box center [720, 337] width 1440 height 675
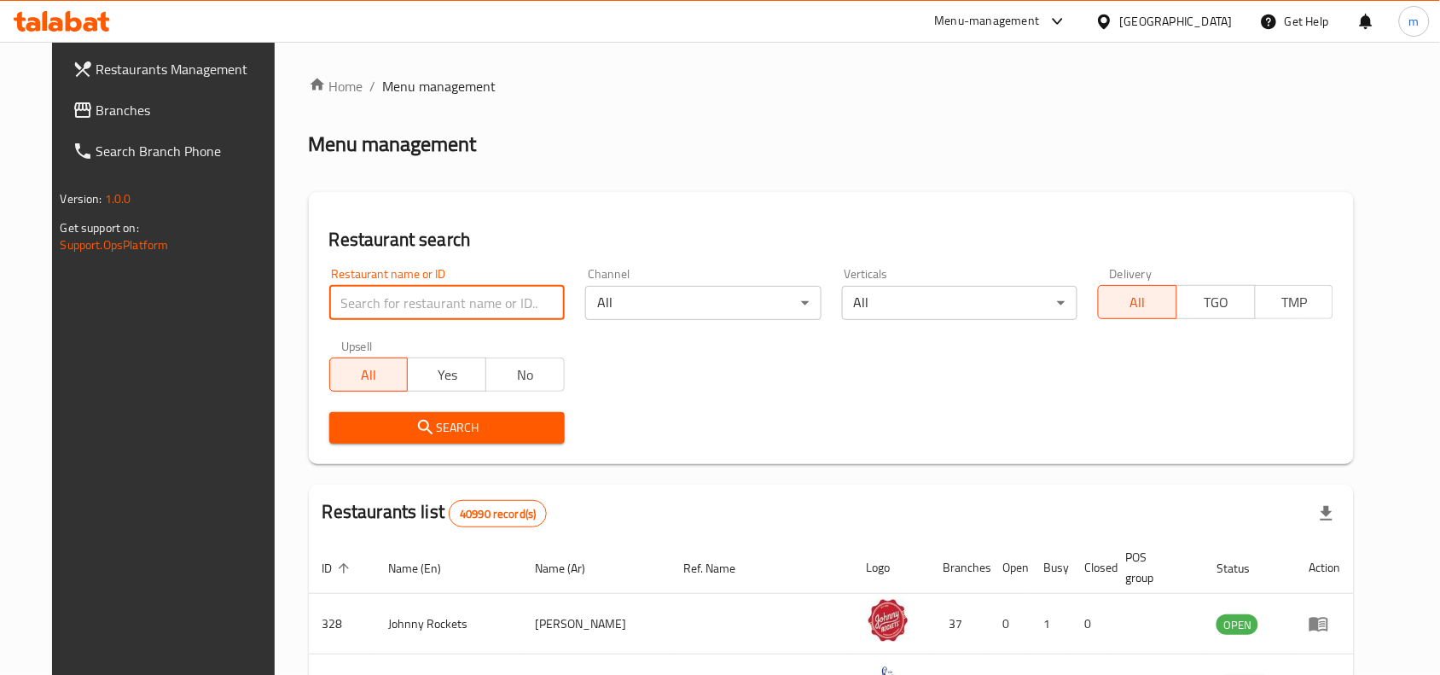
click at [343, 305] on input "search" at bounding box center [446, 303] width 235 height 34
paste input "676459"
type input "676459"
click button "Search" at bounding box center [446, 428] width 235 height 32
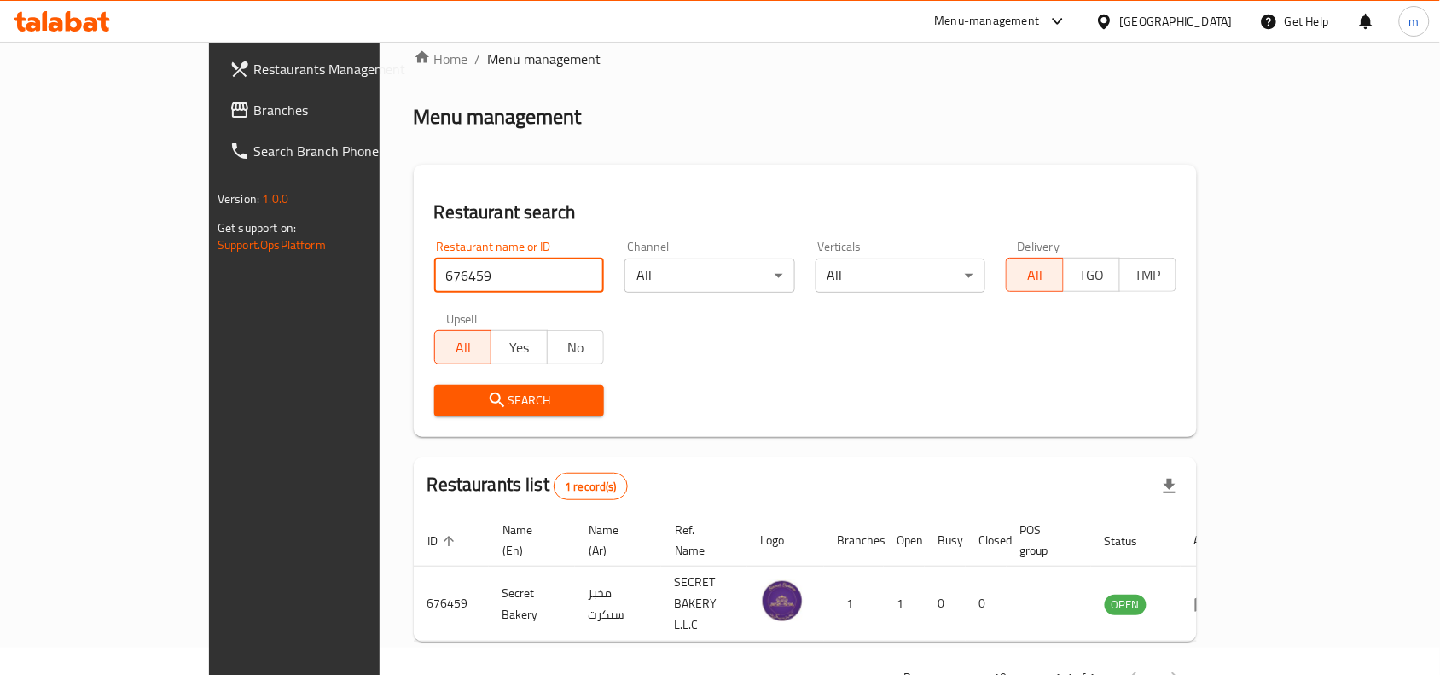
scroll to position [53, 0]
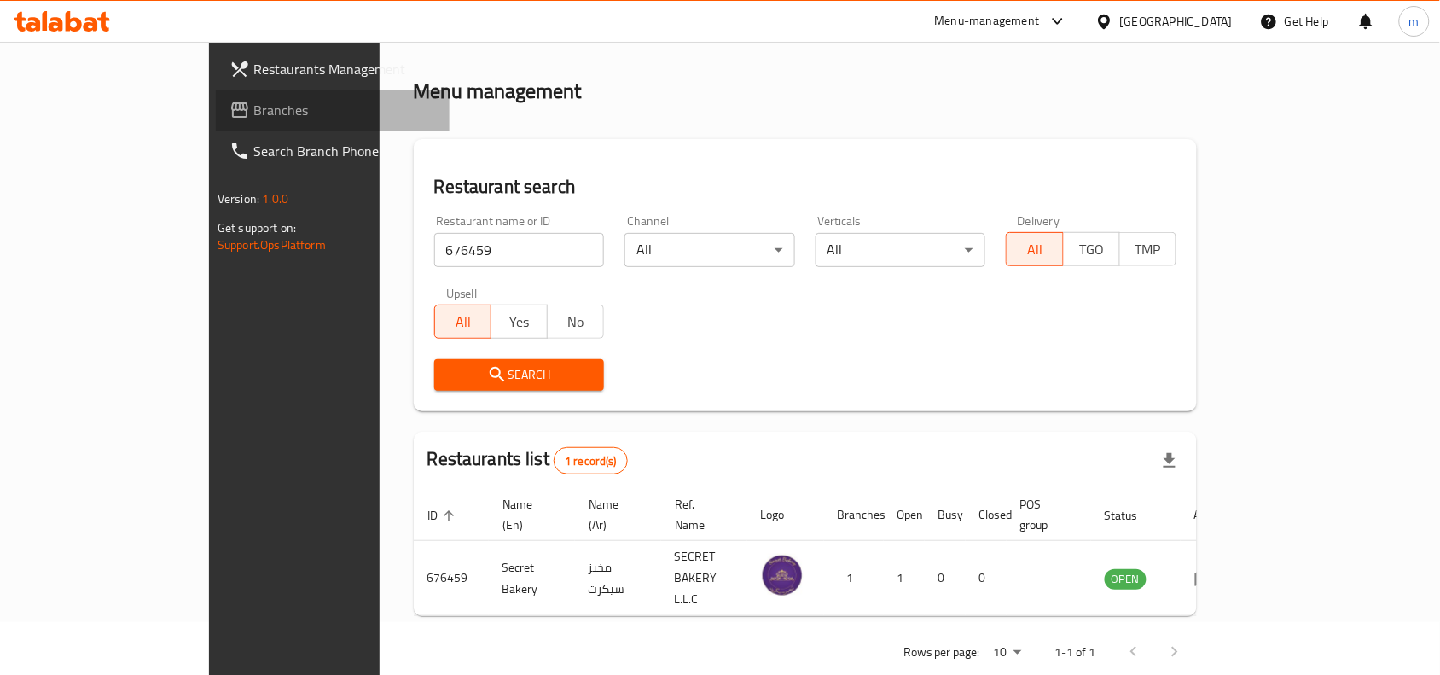
click at [216, 124] on link "Branches" at bounding box center [333, 110] width 234 height 41
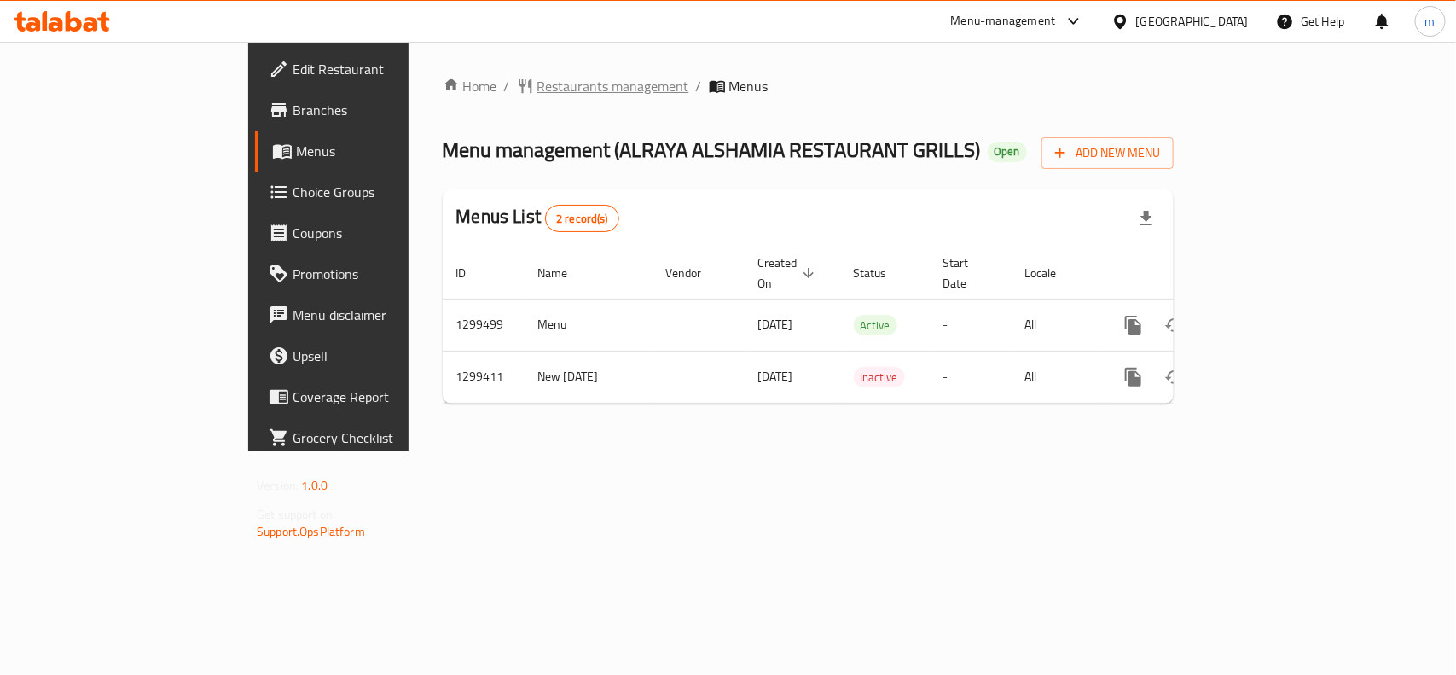
click at [537, 83] on span "Restaurants management" at bounding box center [613, 86] width 152 height 20
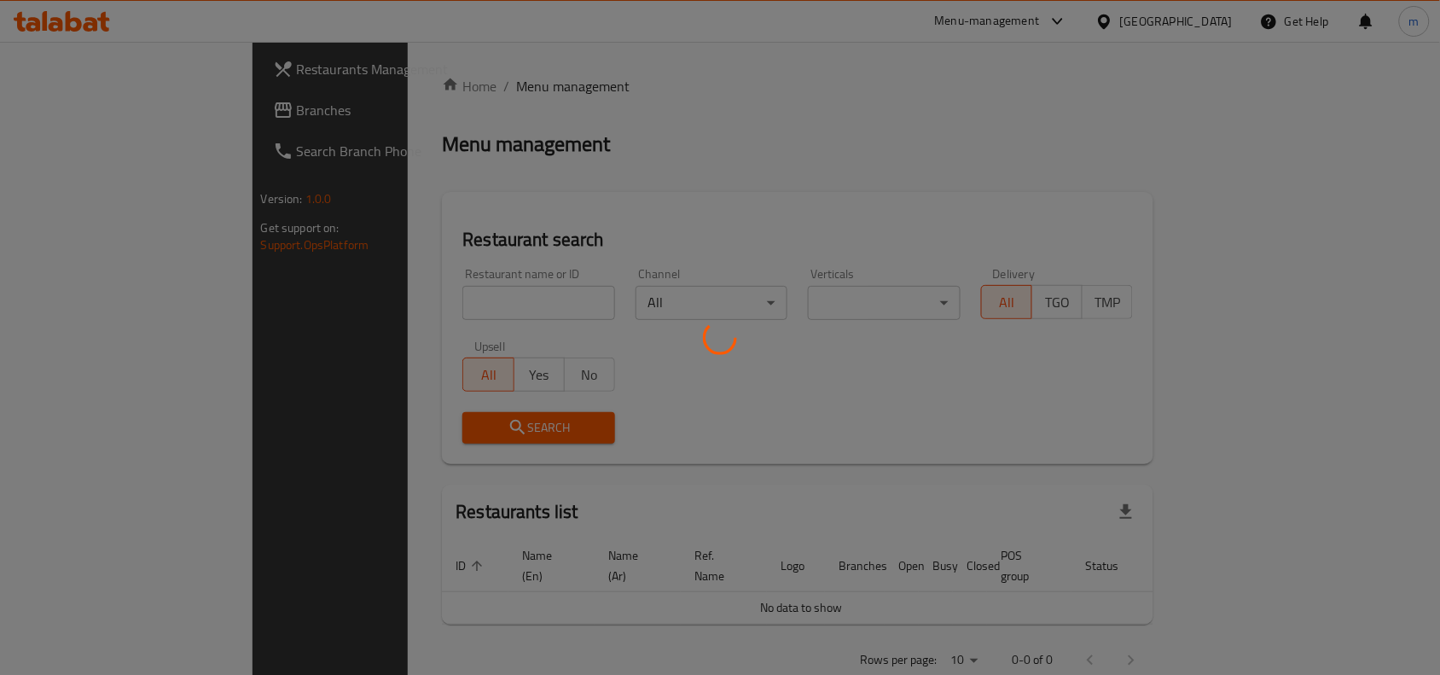
click at [339, 309] on div at bounding box center [720, 337] width 1440 height 675
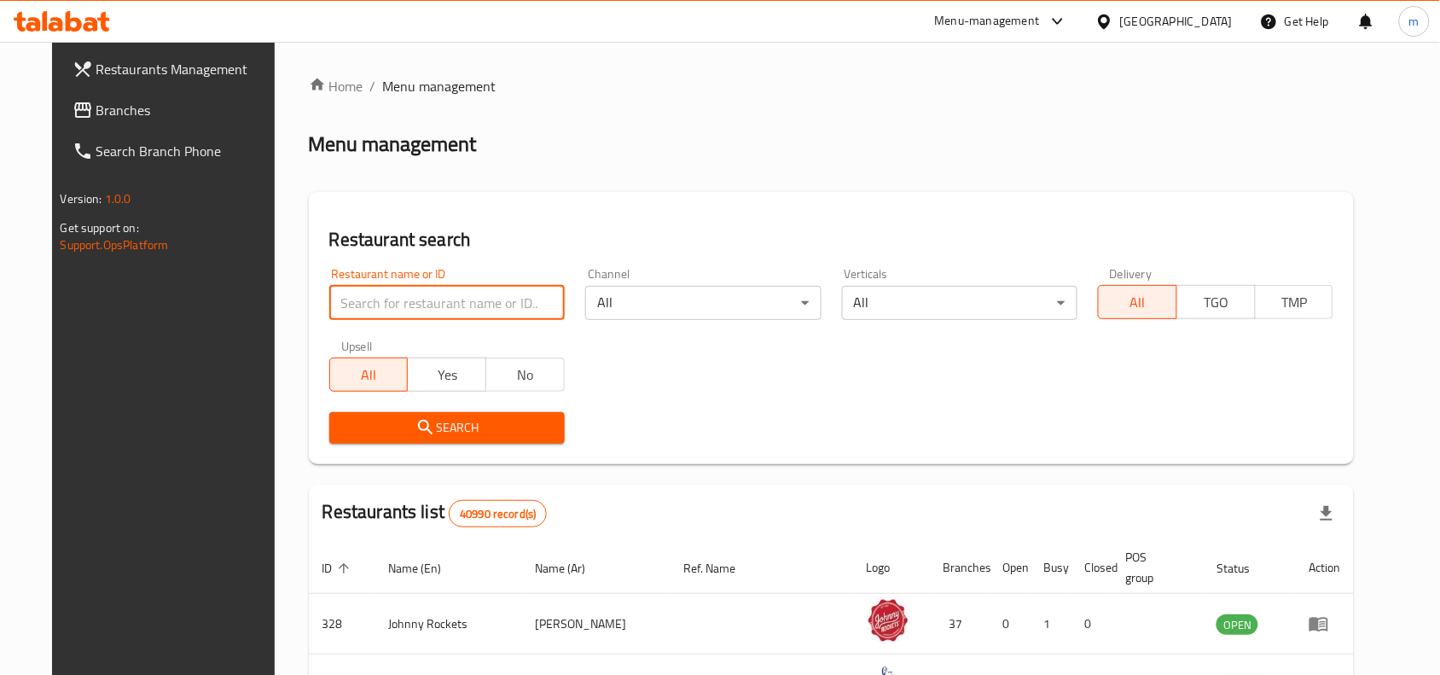
click at [329, 303] on input "search" at bounding box center [446, 303] width 235 height 34
paste input "701342"
type input "701342"
click button "Search" at bounding box center [446, 428] width 235 height 32
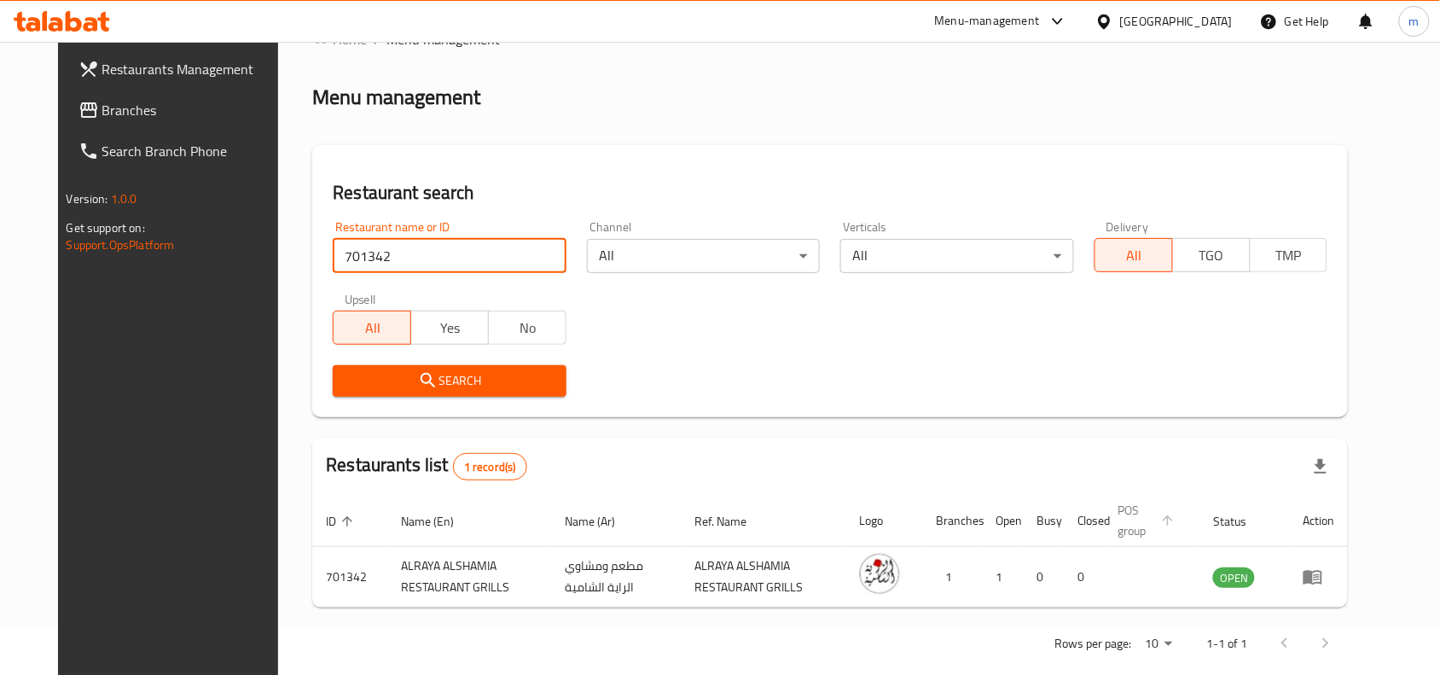
scroll to position [72, 0]
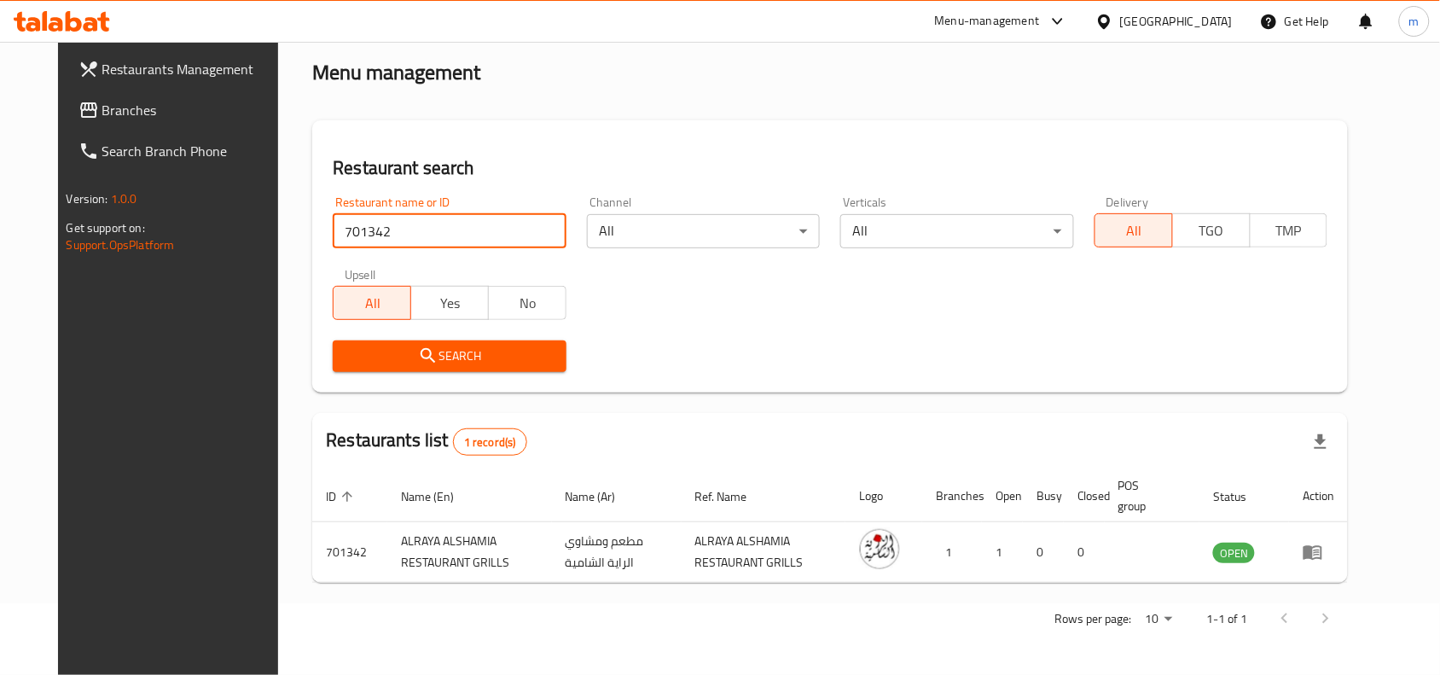
click at [1153, 20] on div "[GEOGRAPHIC_DATA]" at bounding box center [1176, 21] width 113 height 19
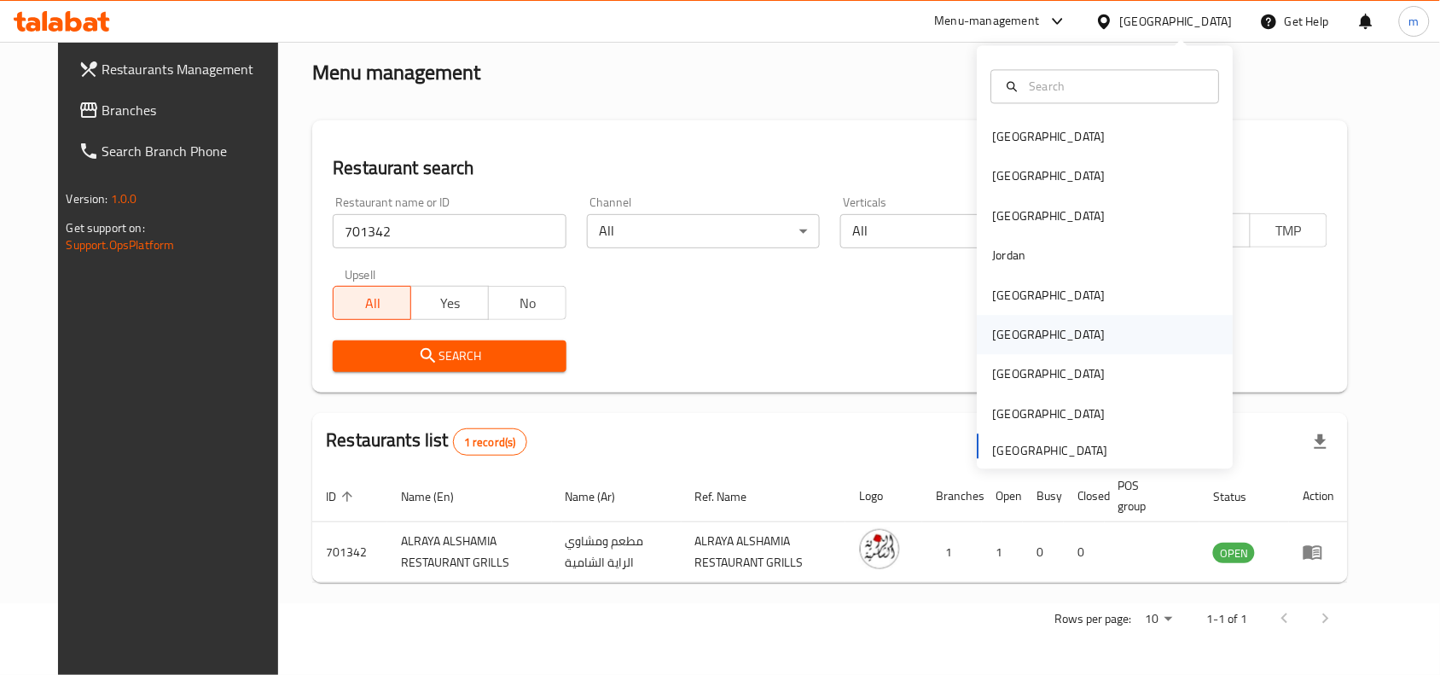
click at [1013, 330] on div "[GEOGRAPHIC_DATA]" at bounding box center [1049, 335] width 140 height 39
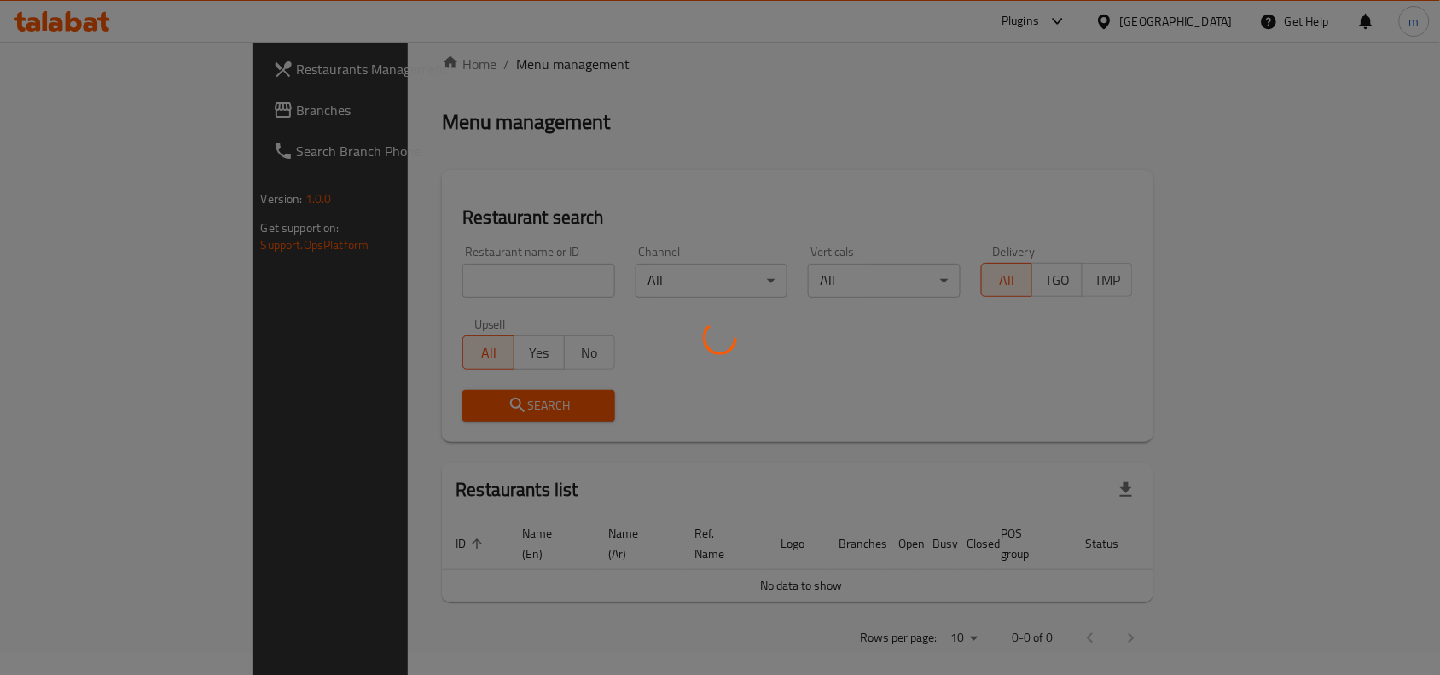
scroll to position [72, 0]
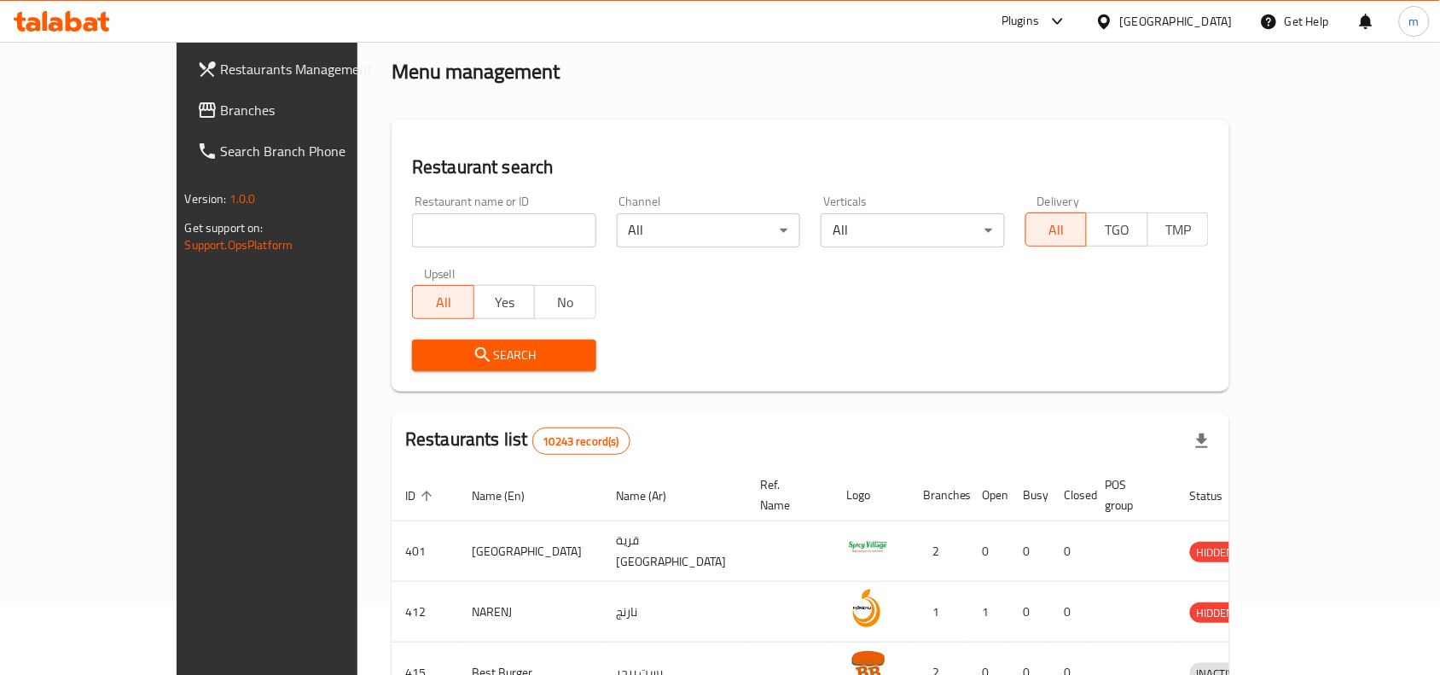
click at [221, 113] on span "Branches" at bounding box center [312, 110] width 183 height 20
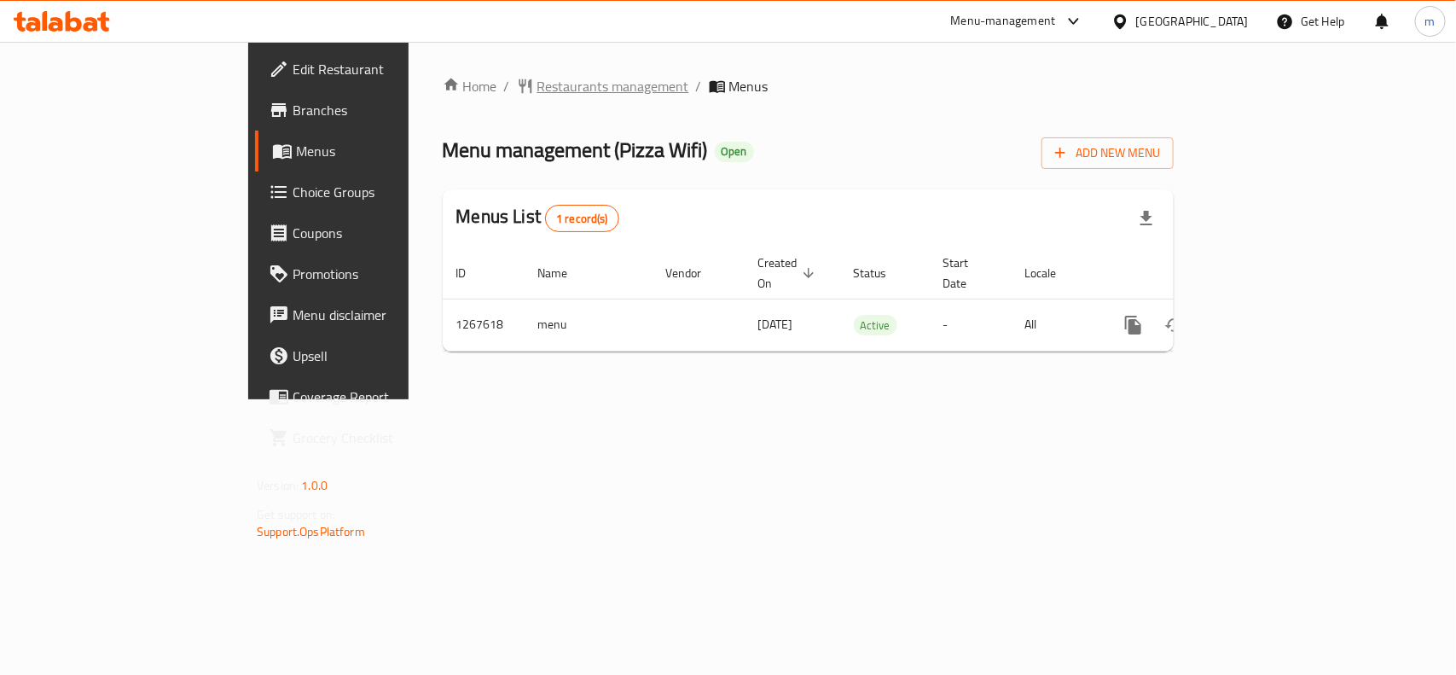
click at [537, 82] on span "Restaurants management" at bounding box center [613, 86] width 152 height 20
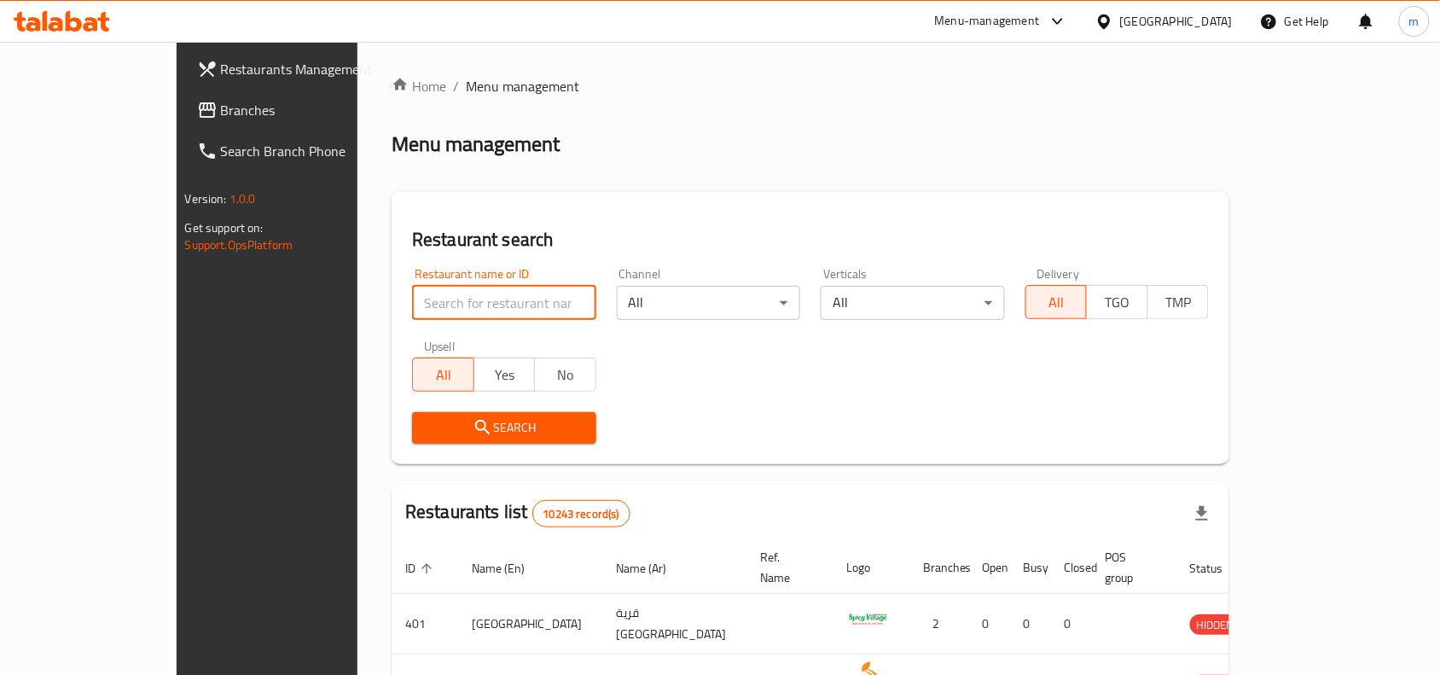
click at [412, 299] on input "search" at bounding box center [504, 303] width 184 height 34
paste input "687725"
type input "687725"
click button "Search" at bounding box center [504, 428] width 184 height 32
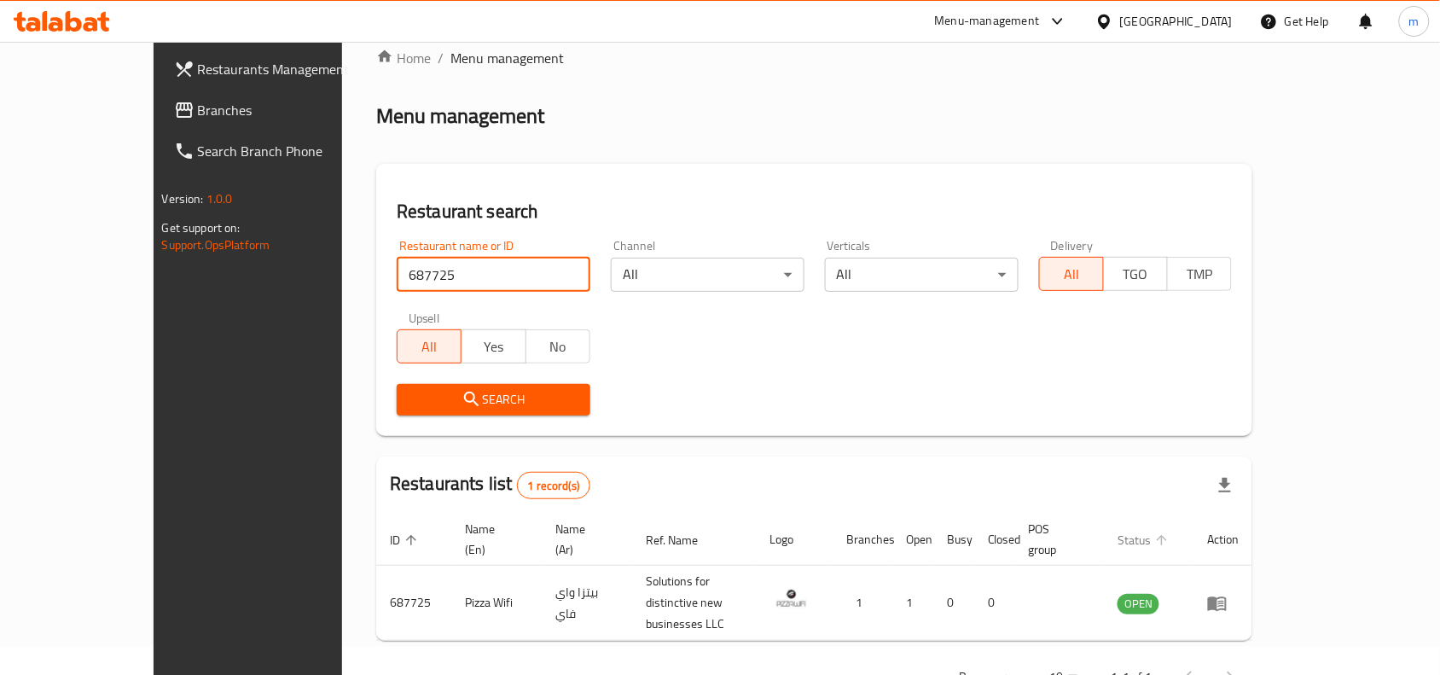
scroll to position [53, 0]
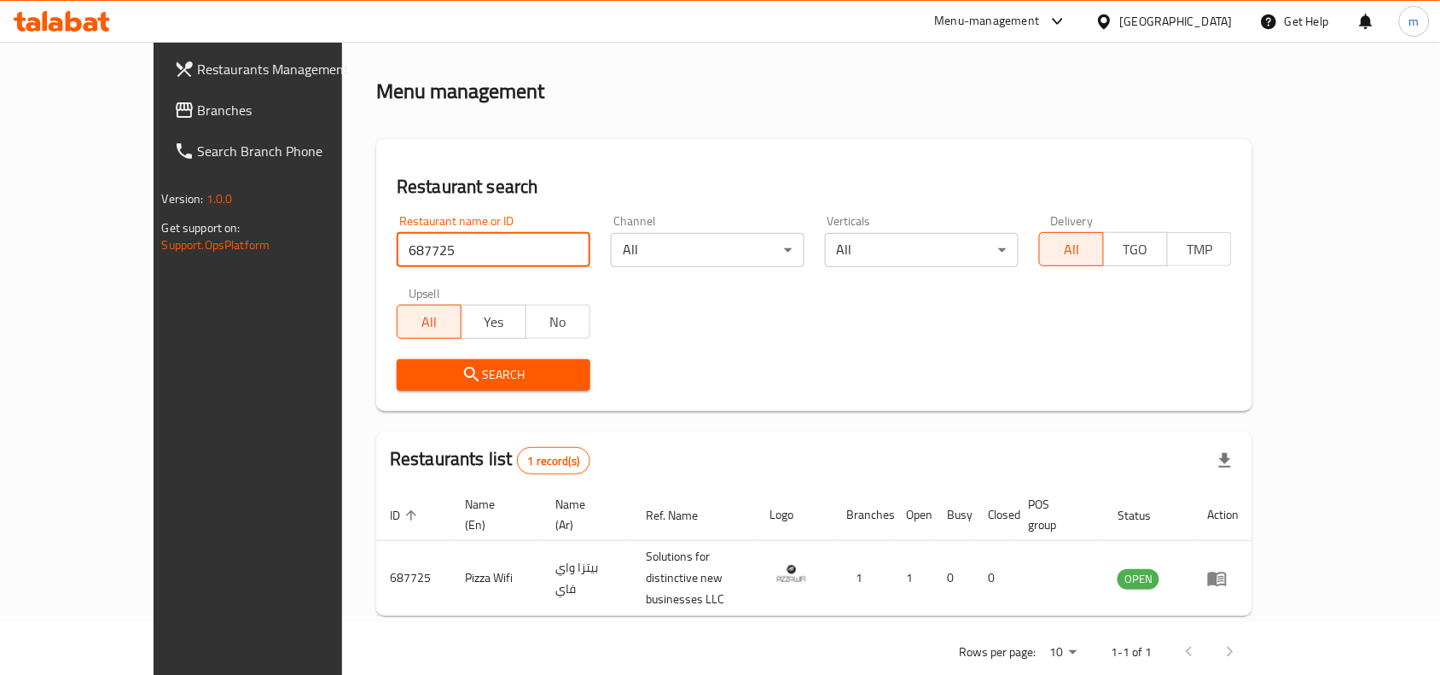
drag, startPoint x: 1186, startPoint y: 23, endPoint x: 1182, endPoint y: 40, distance: 17.6
click at [1110, 23] on icon at bounding box center [1104, 21] width 12 height 14
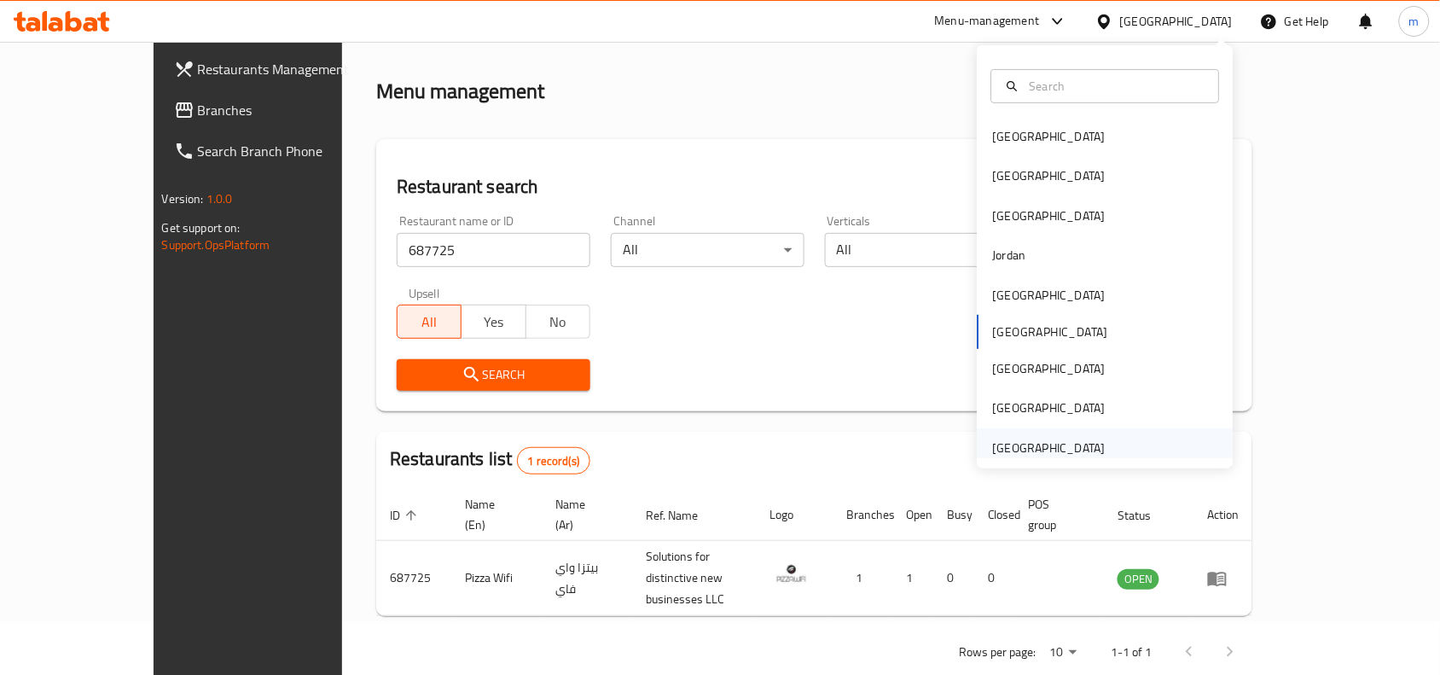
click at [1062, 446] on div "[GEOGRAPHIC_DATA]" at bounding box center [1049, 447] width 113 height 19
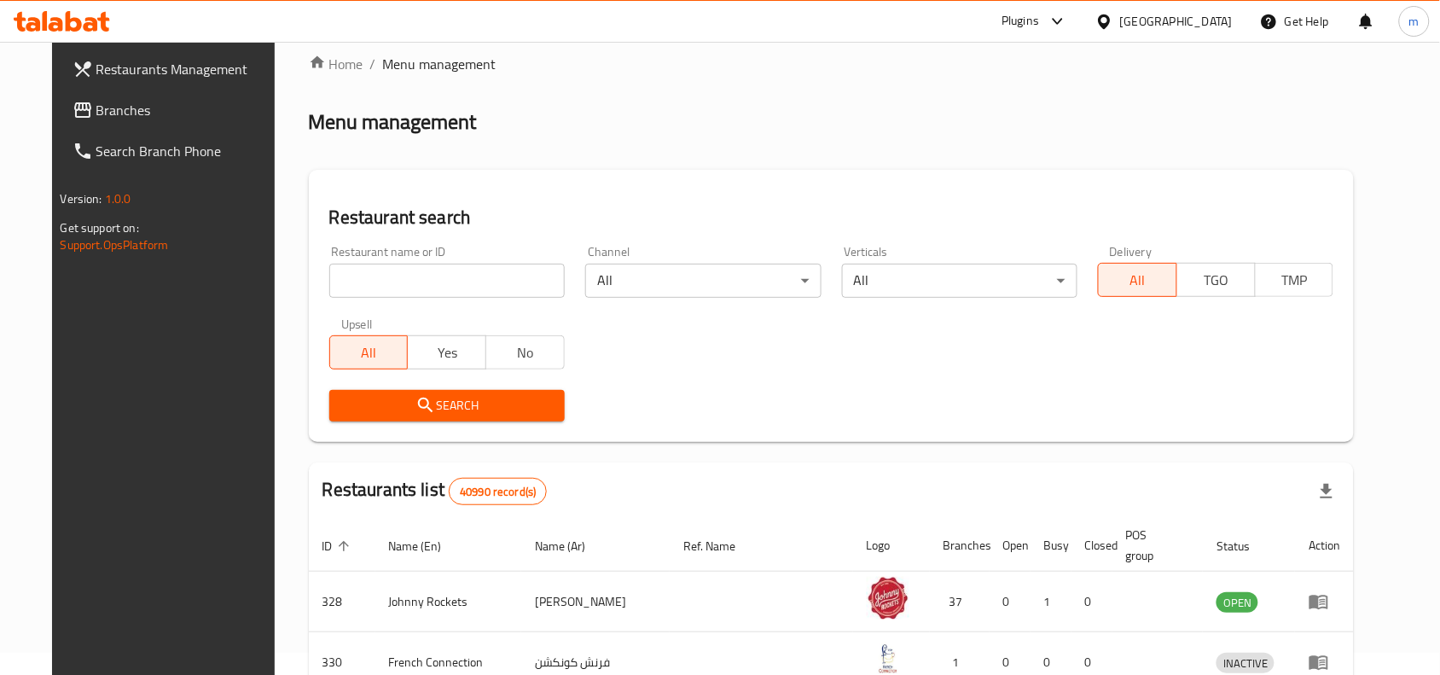
scroll to position [53, 0]
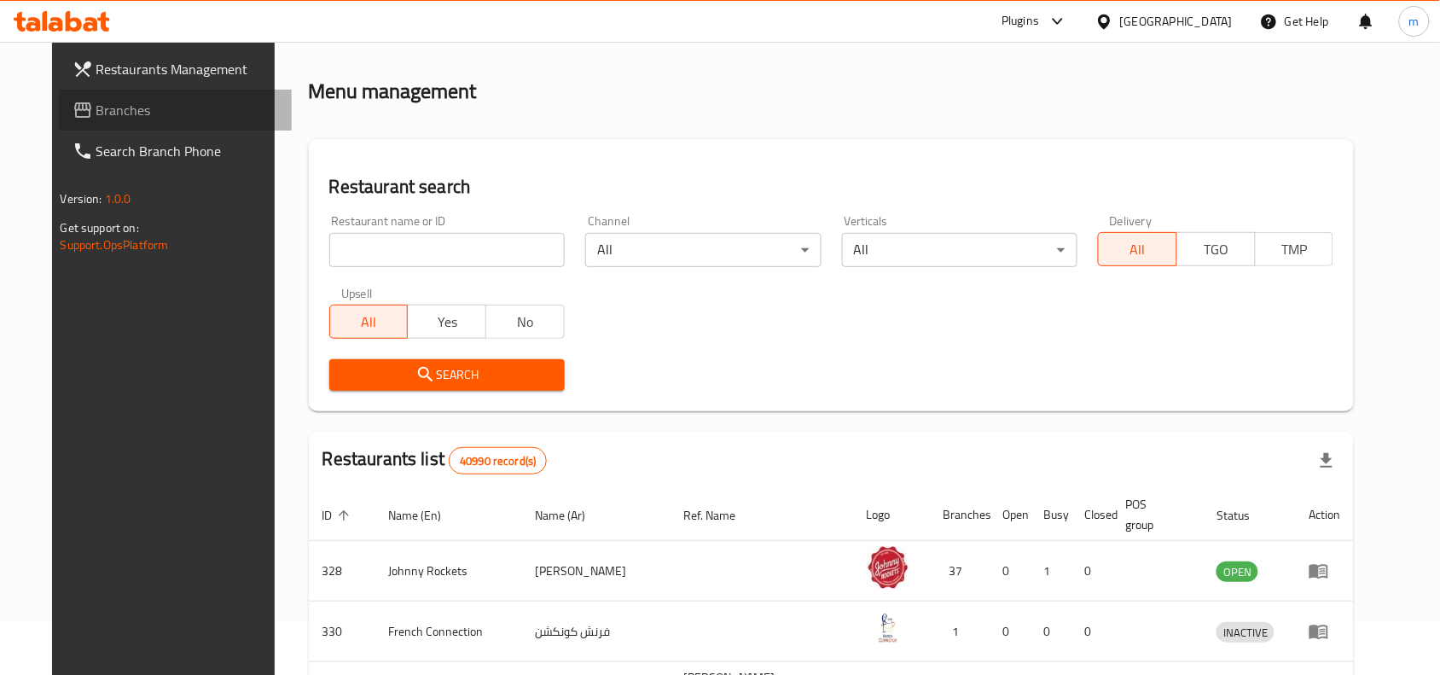
click at [96, 105] on span "Branches" at bounding box center [187, 110] width 183 height 20
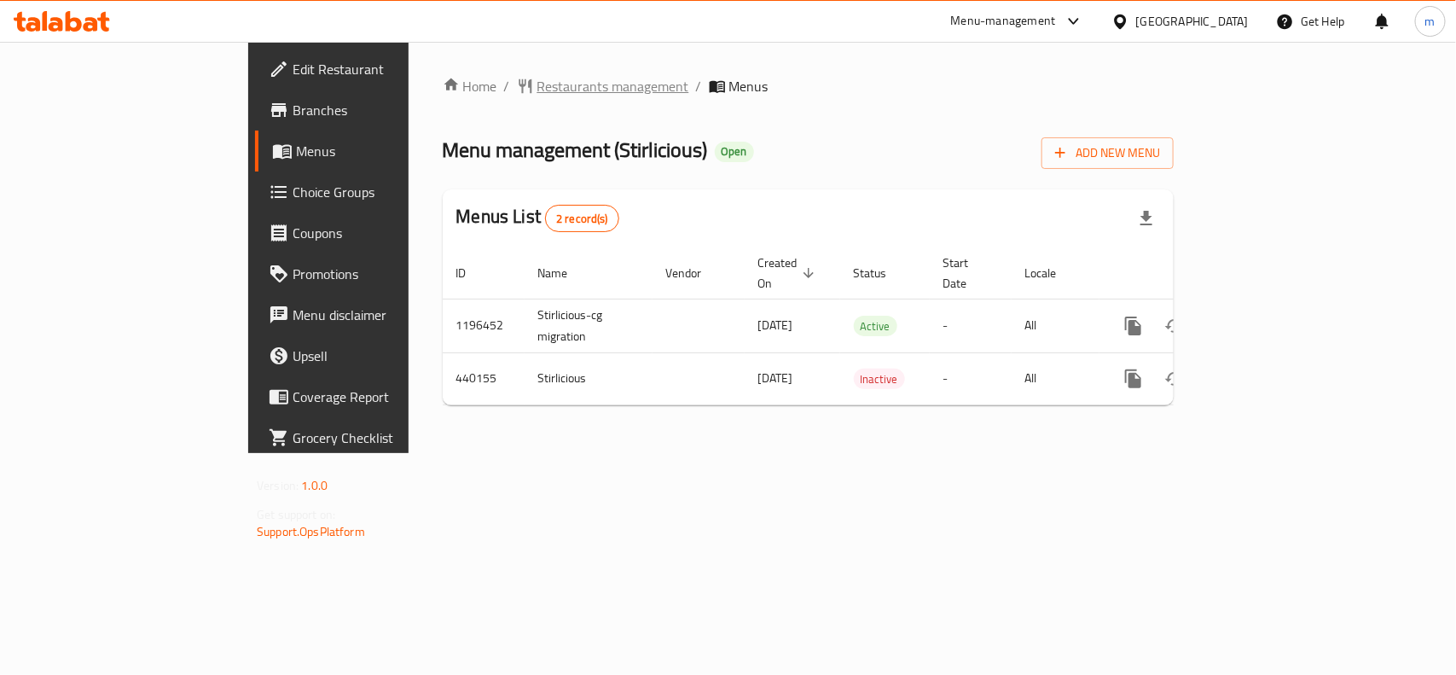
click at [537, 94] on span "Restaurants management" at bounding box center [613, 86] width 152 height 20
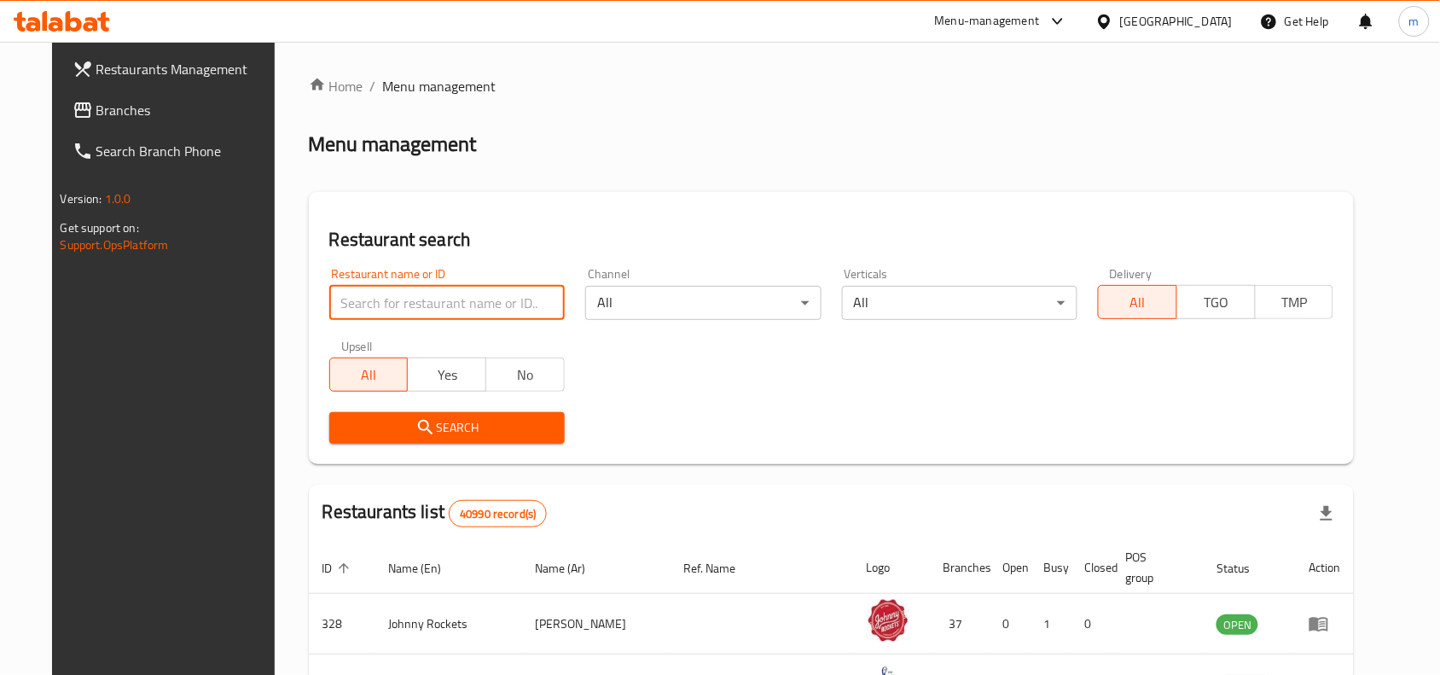
click at [352, 304] on input "search" at bounding box center [446, 303] width 235 height 34
paste input "632869"
type input "632869"
click button "Search" at bounding box center [446, 428] width 235 height 32
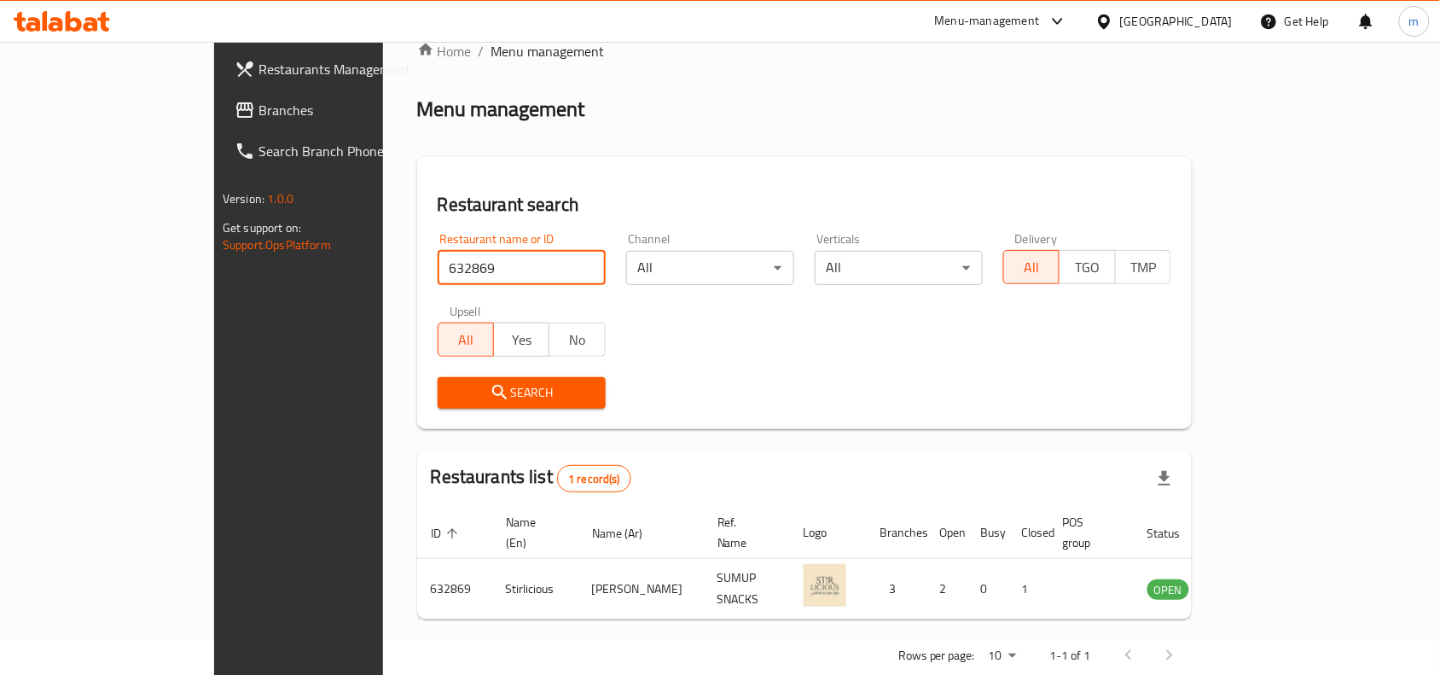
scroll to position [53, 0]
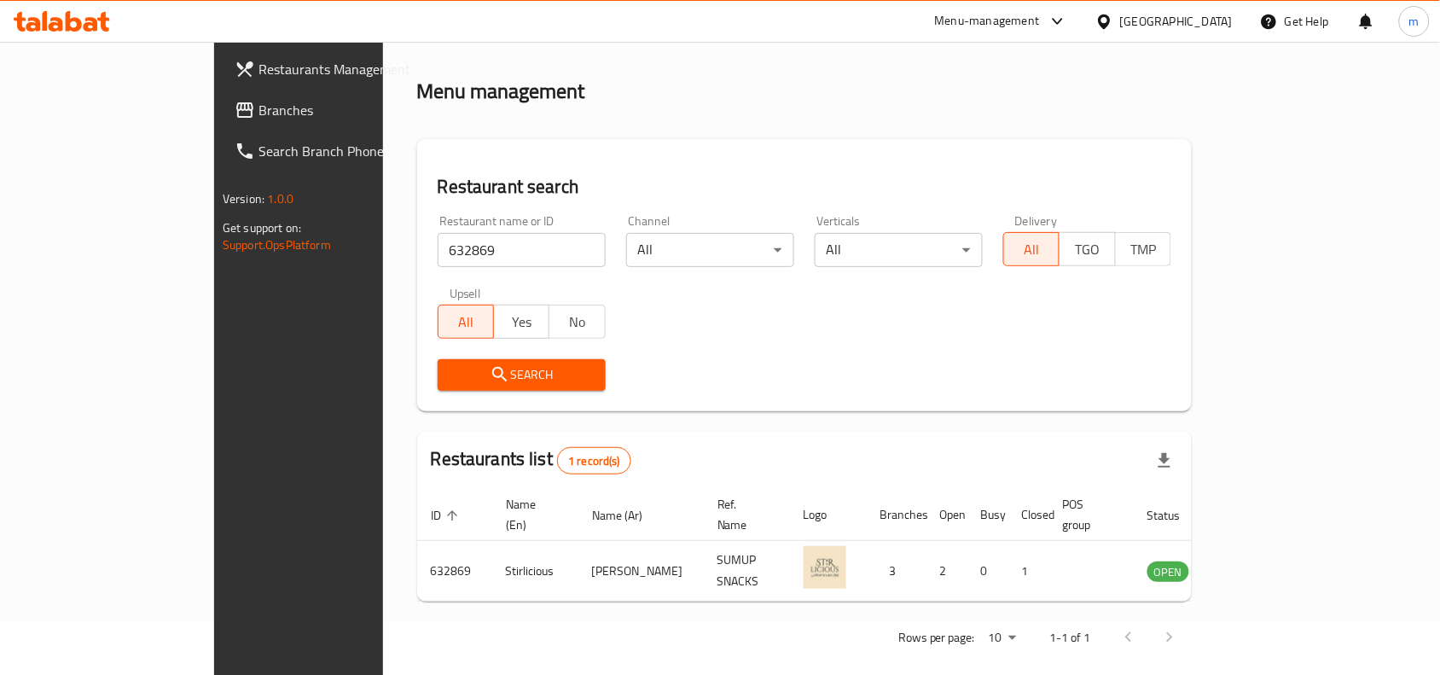
click at [1130, 19] on div "[GEOGRAPHIC_DATA]" at bounding box center [1176, 21] width 113 height 19
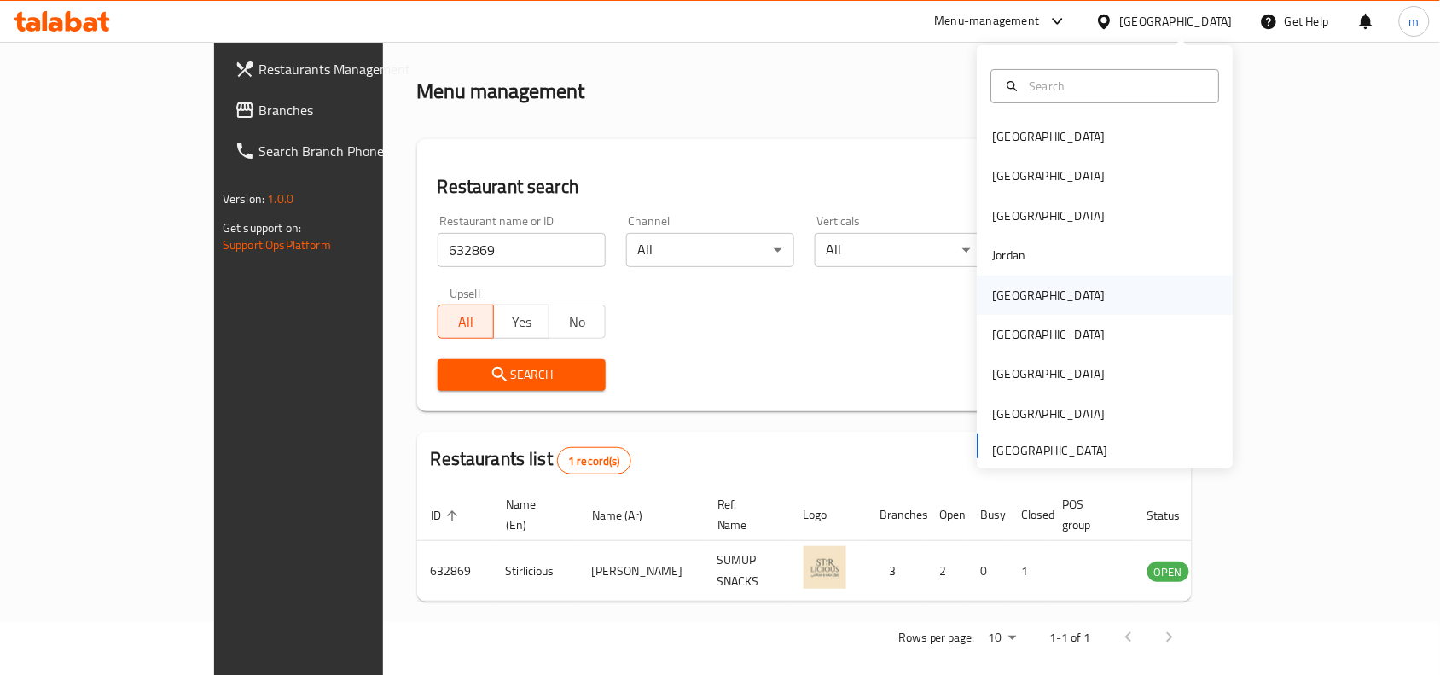
click at [1011, 296] on div "[GEOGRAPHIC_DATA]" at bounding box center [1049, 295] width 113 height 19
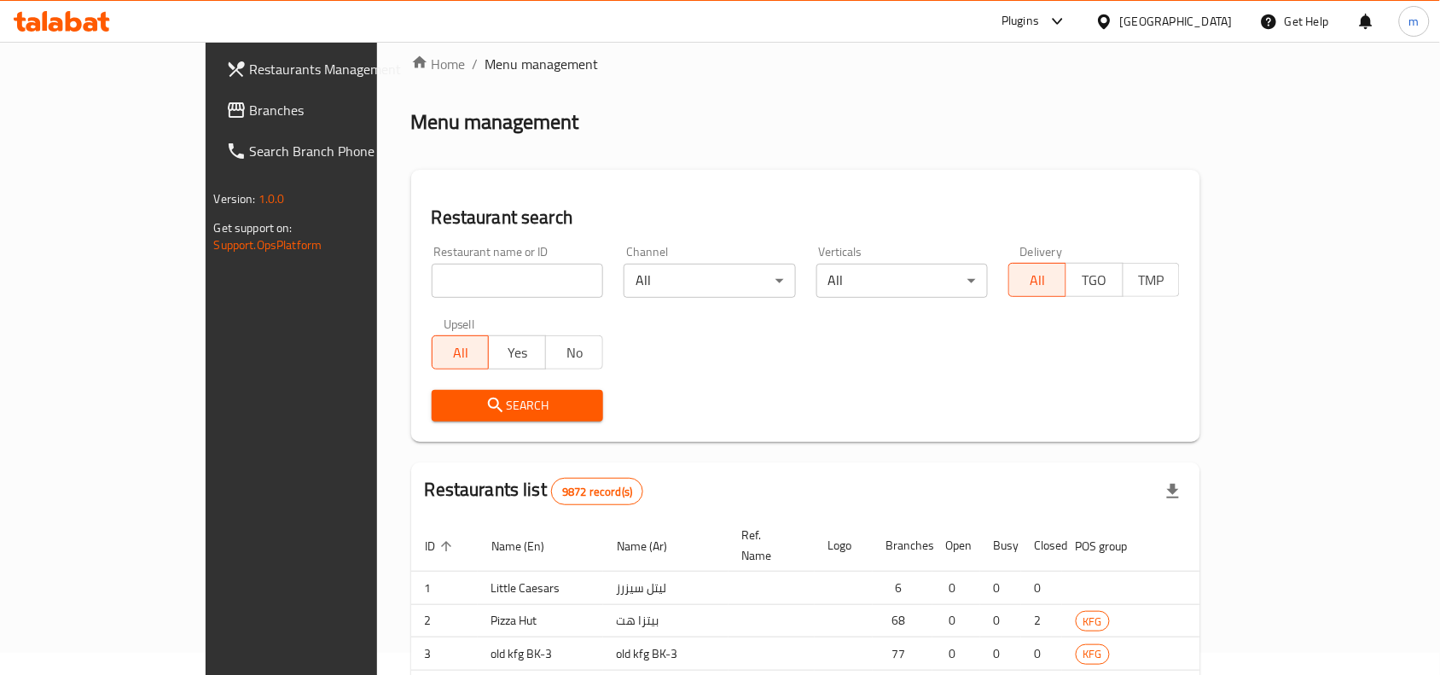
scroll to position [53, 0]
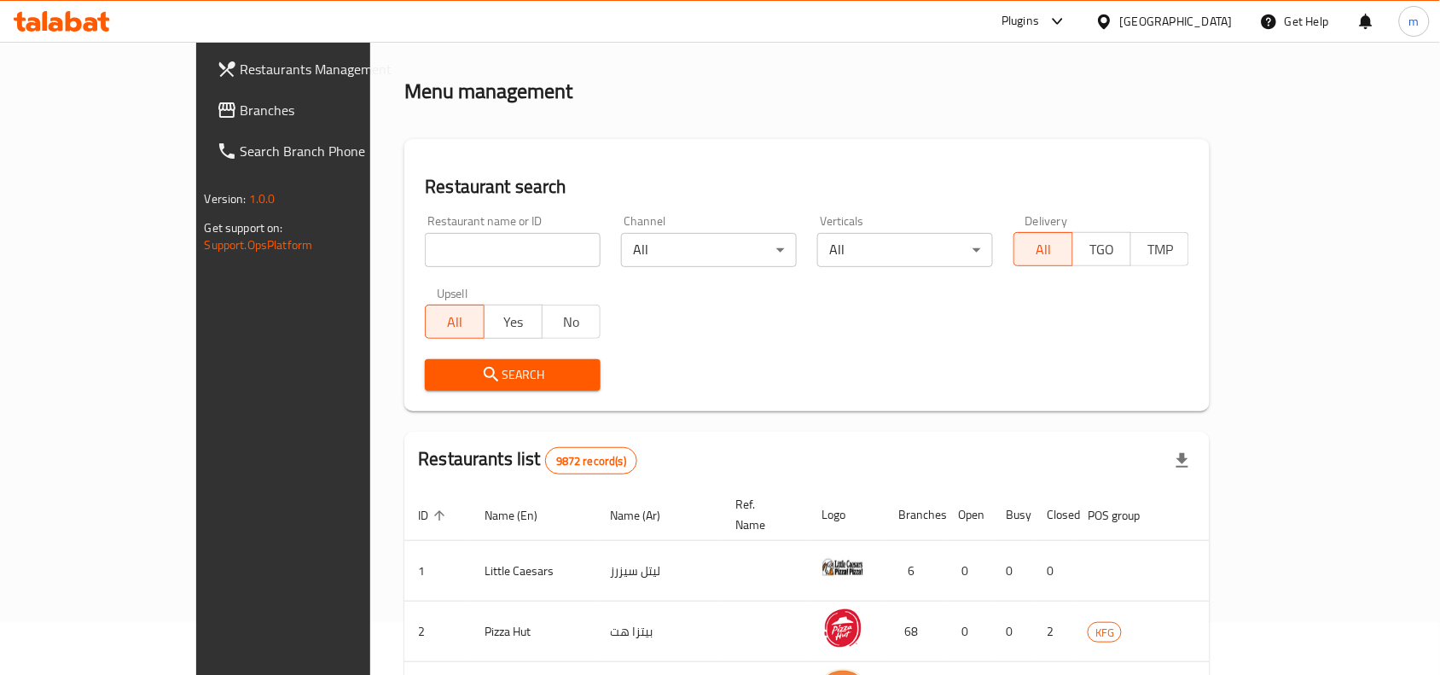
click at [240, 112] on span "Branches" at bounding box center [331, 110] width 183 height 20
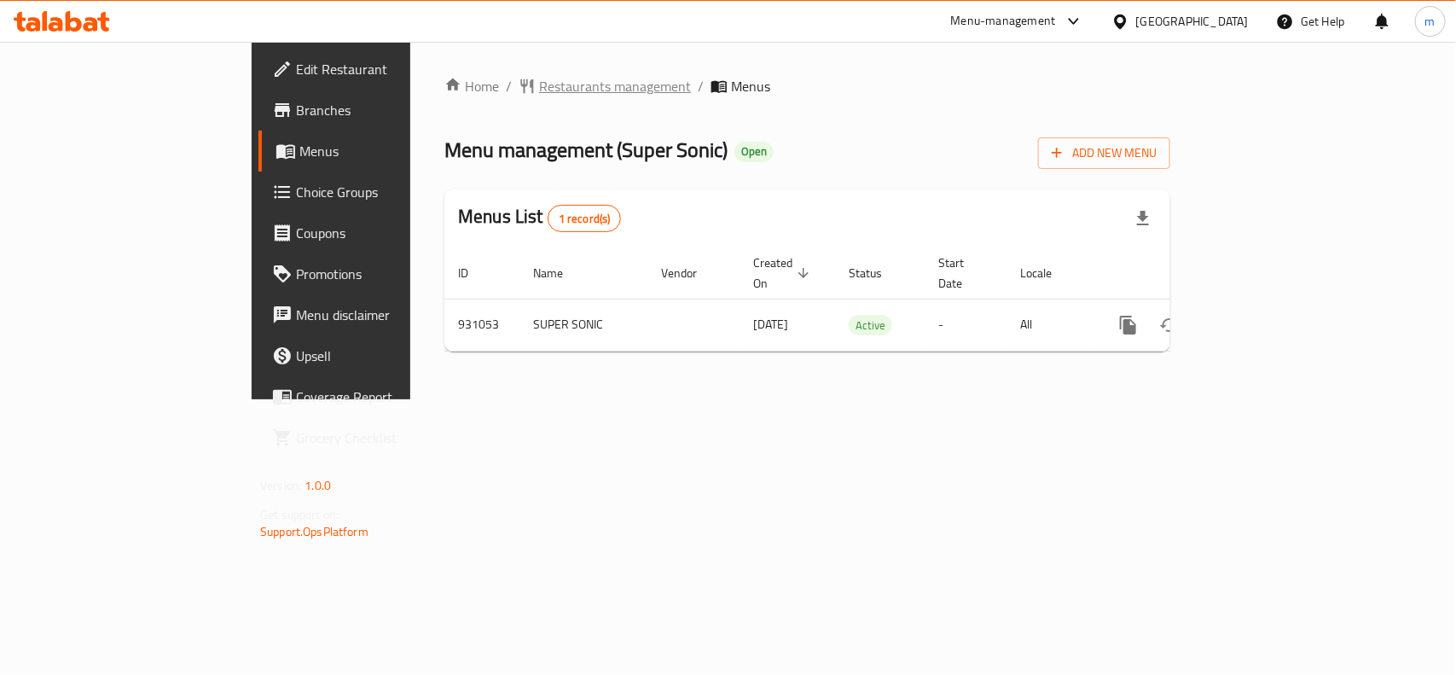
click at [539, 90] on span "Restaurants management" at bounding box center [615, 86] width 152 height 20
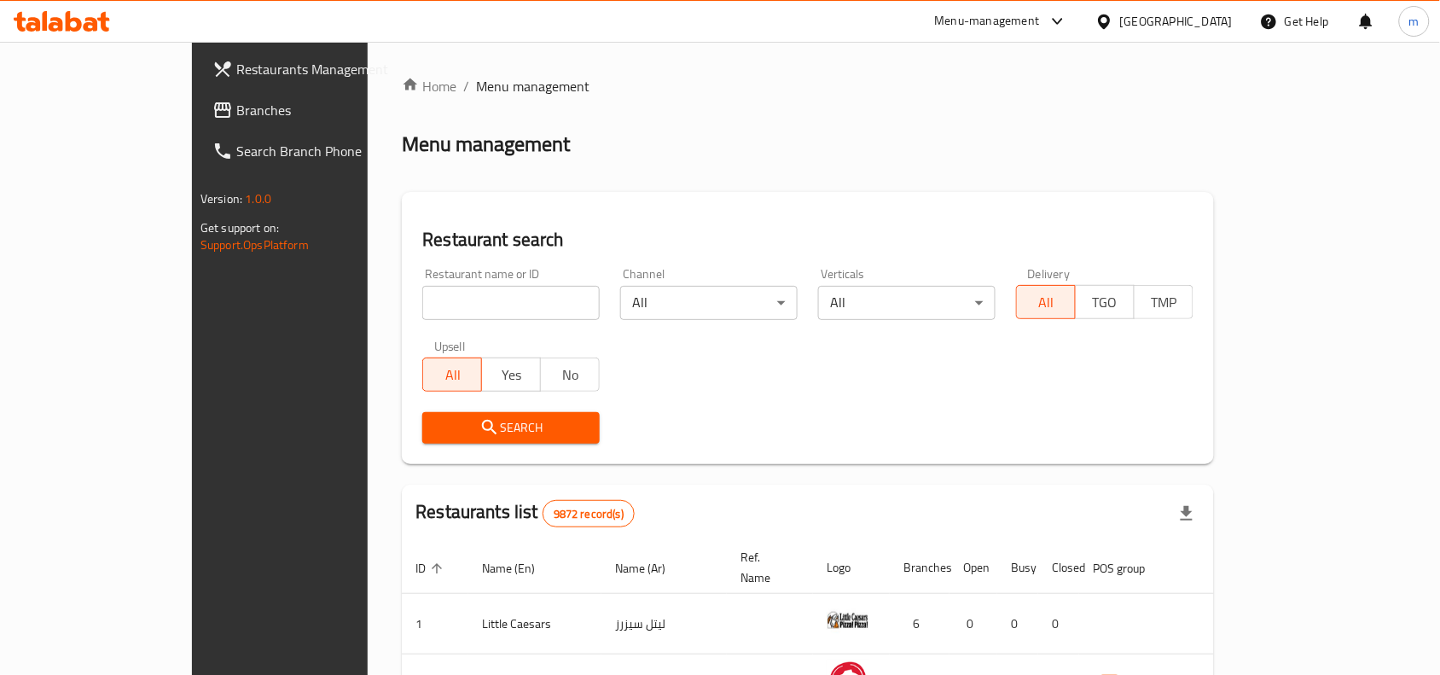
click at [422, 301] on input "search" at bounding box center [510, 303] width 177 height 34
paste input "658879"
type input "658879"
click button "Search" at bounding box center [510, 428] width 177 height 32
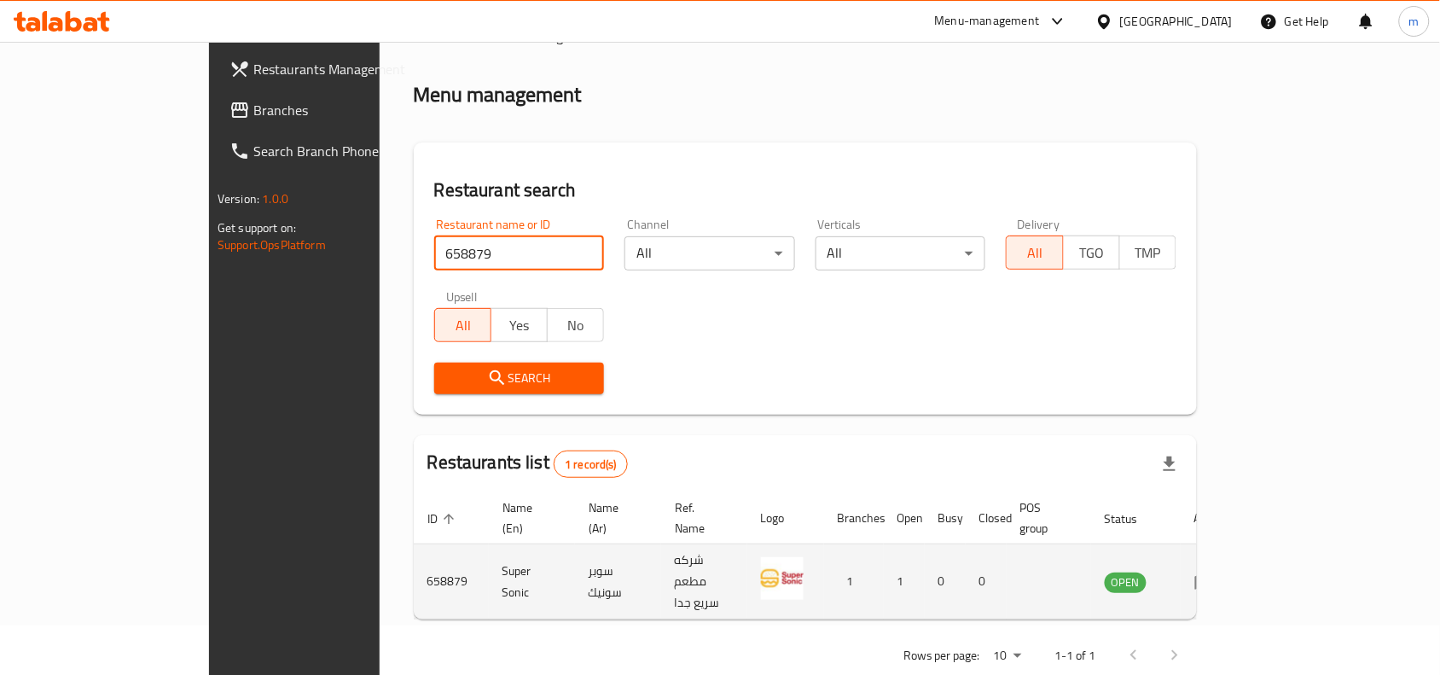
scroll to position [53, 0]
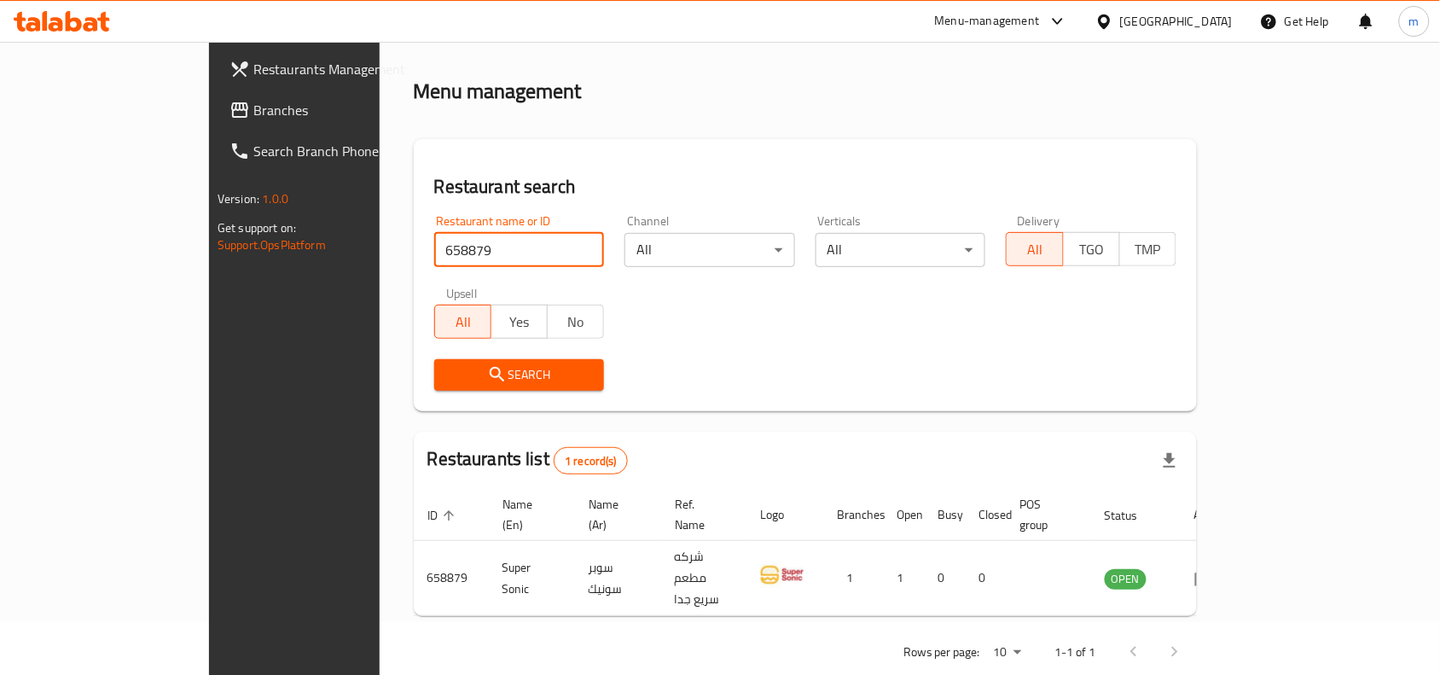
drag, startPoint x: 1183, startPoint y: 26, endPoint x: 1179, endPoint y: 41, distance: 15.9
click at [1110, 26] on icon at bounding box center [1104, 21] width 12 height 14
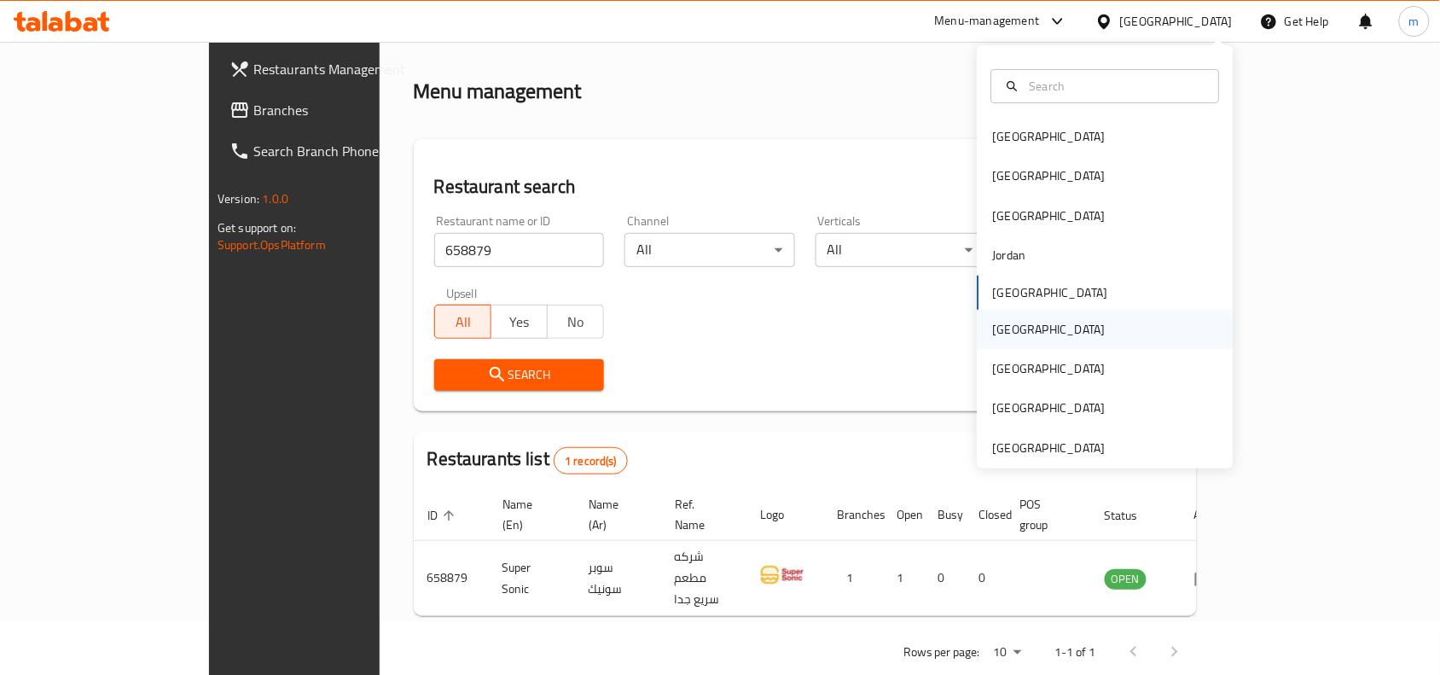
click at [1025, 333] on div "Oman" at bounding box center [1105, 329] width 256 height 39
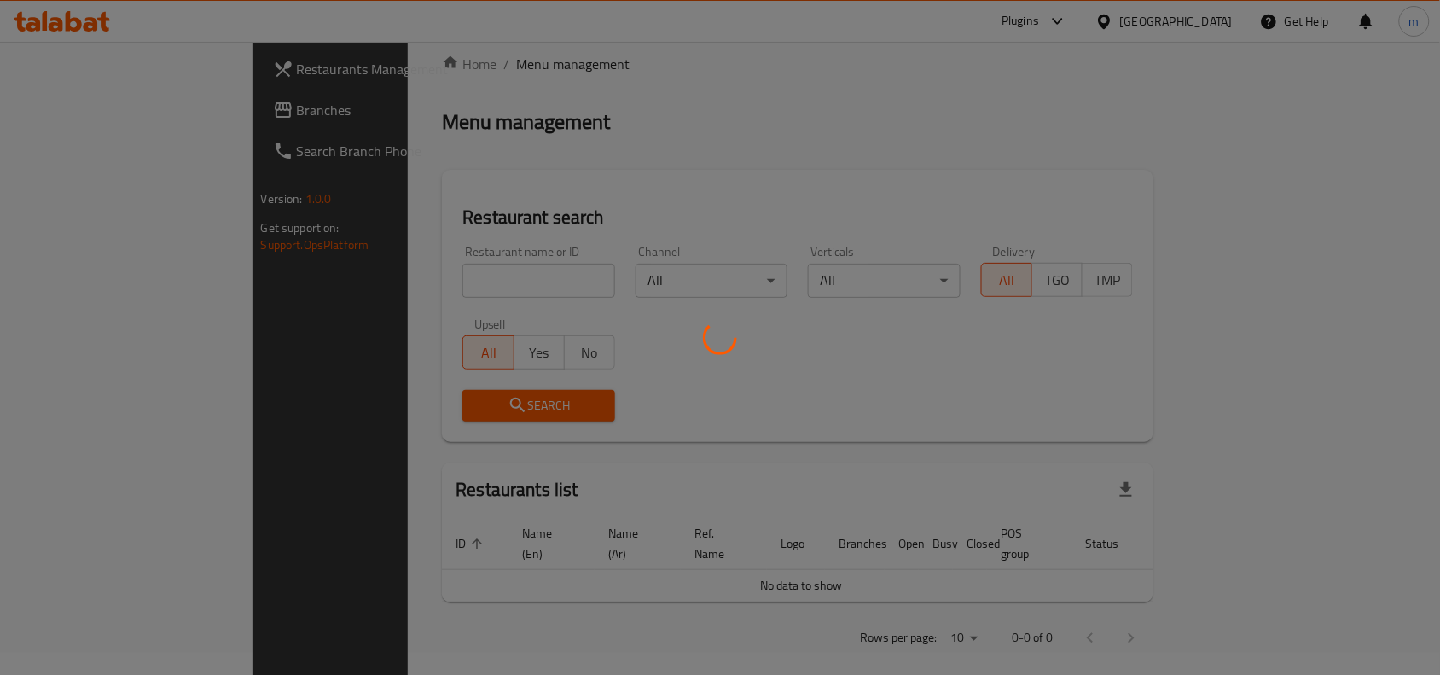
scroll to position [53, 0]
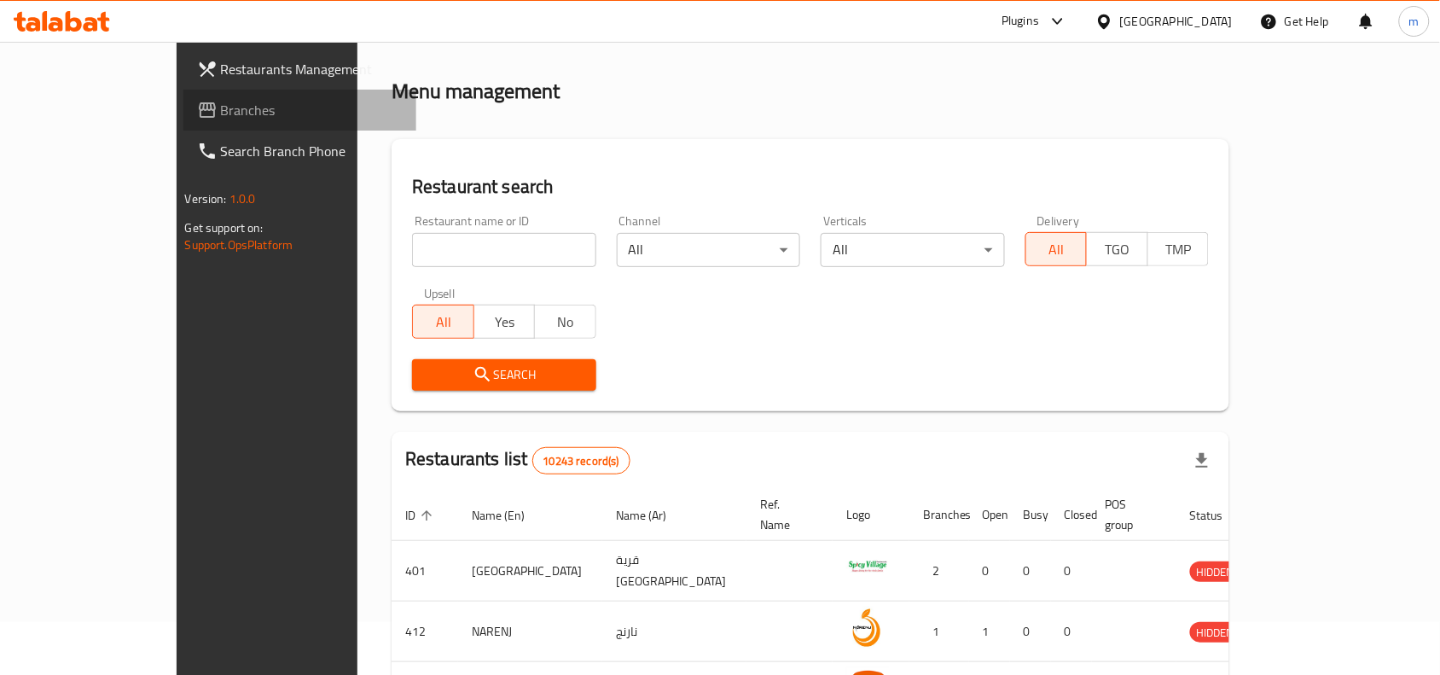
click at [221, 113] on span "Branches" at bounding box center [312, 110] width 183 height 20
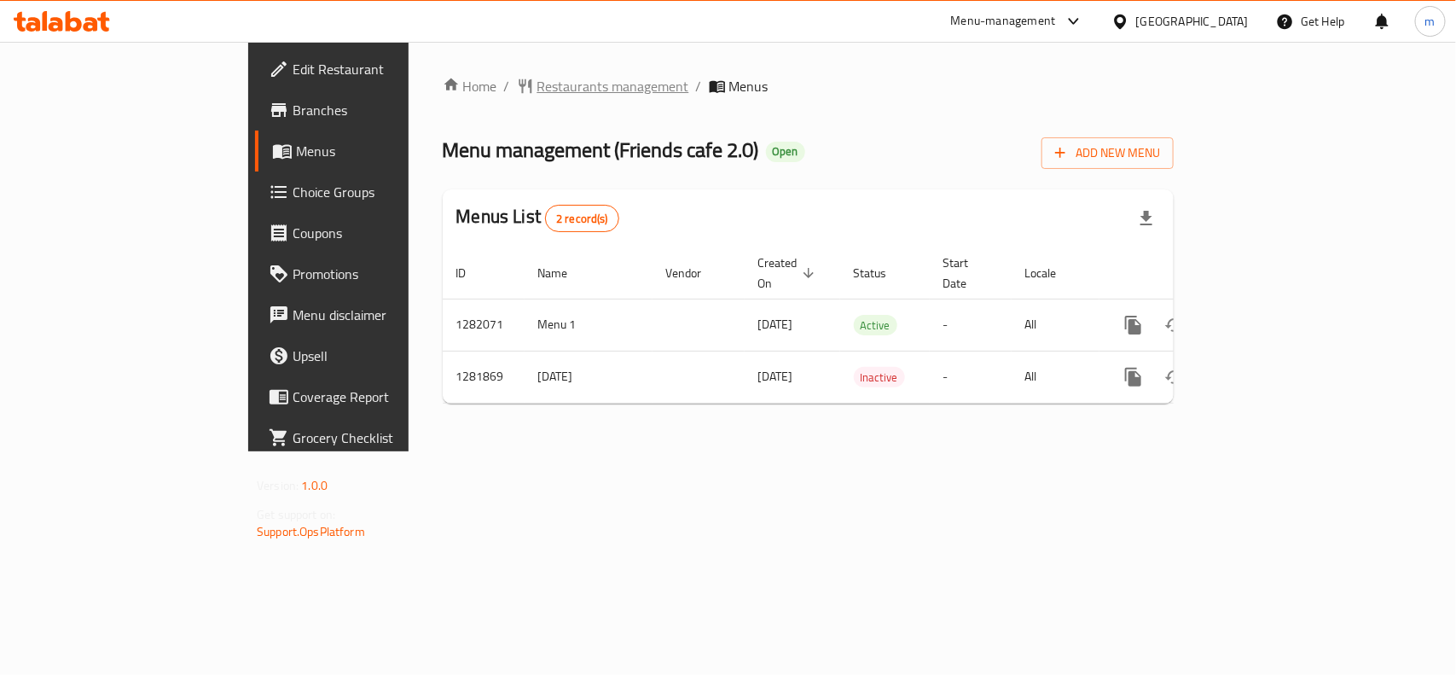
click at [537, 84] on span "Restaurants management" at bounding box center [613, 86] width 152 height 20
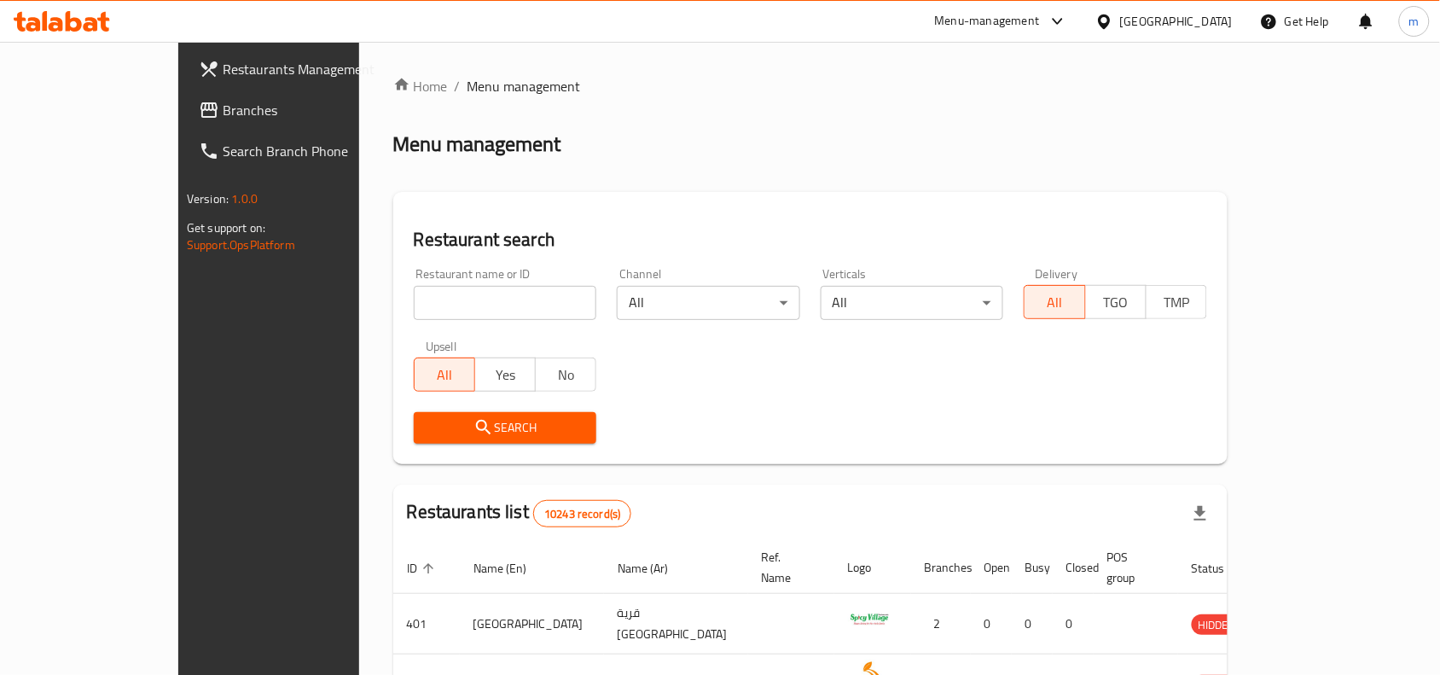
click at [414, 295] on input "search" at bounding box center [505, 303] width 183 height 34
paste input "694569"
type input "694569"
click button "Search" at bounding box center [505, 428] width 183 height 32
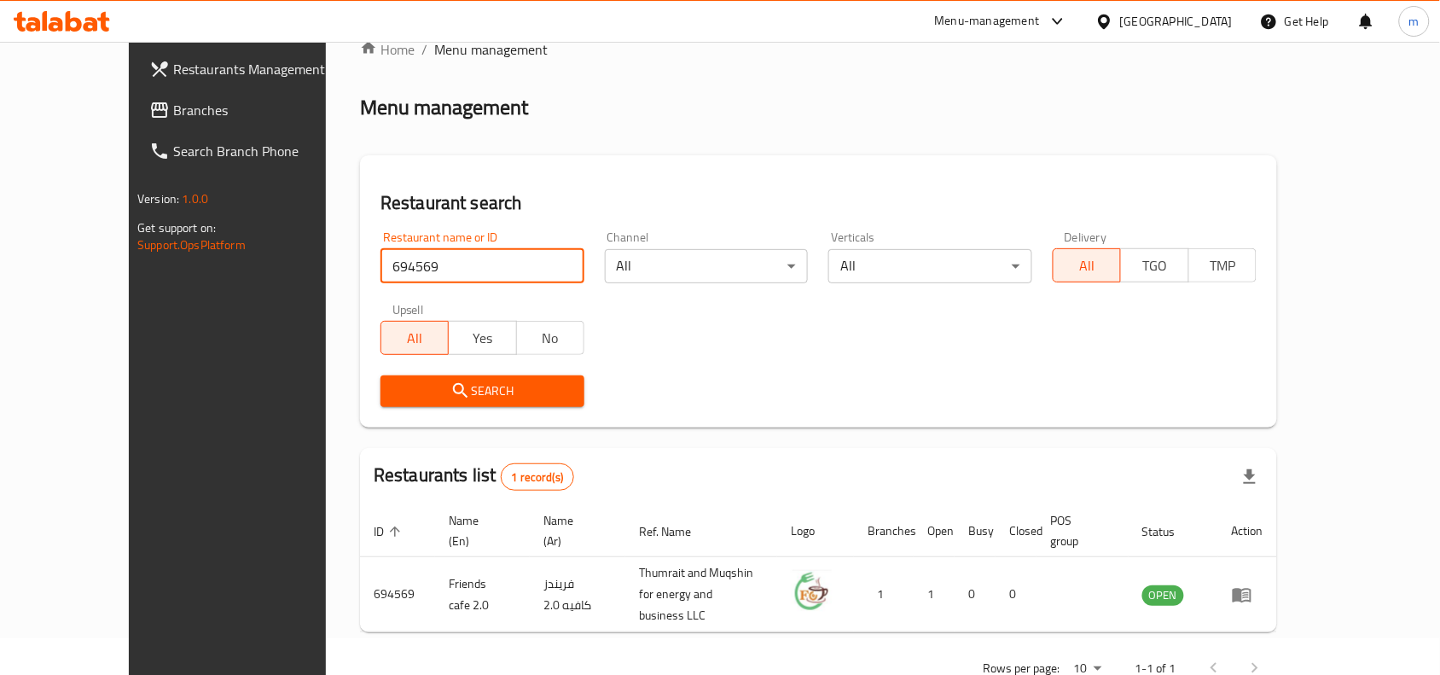
scroll to position [53, 0]
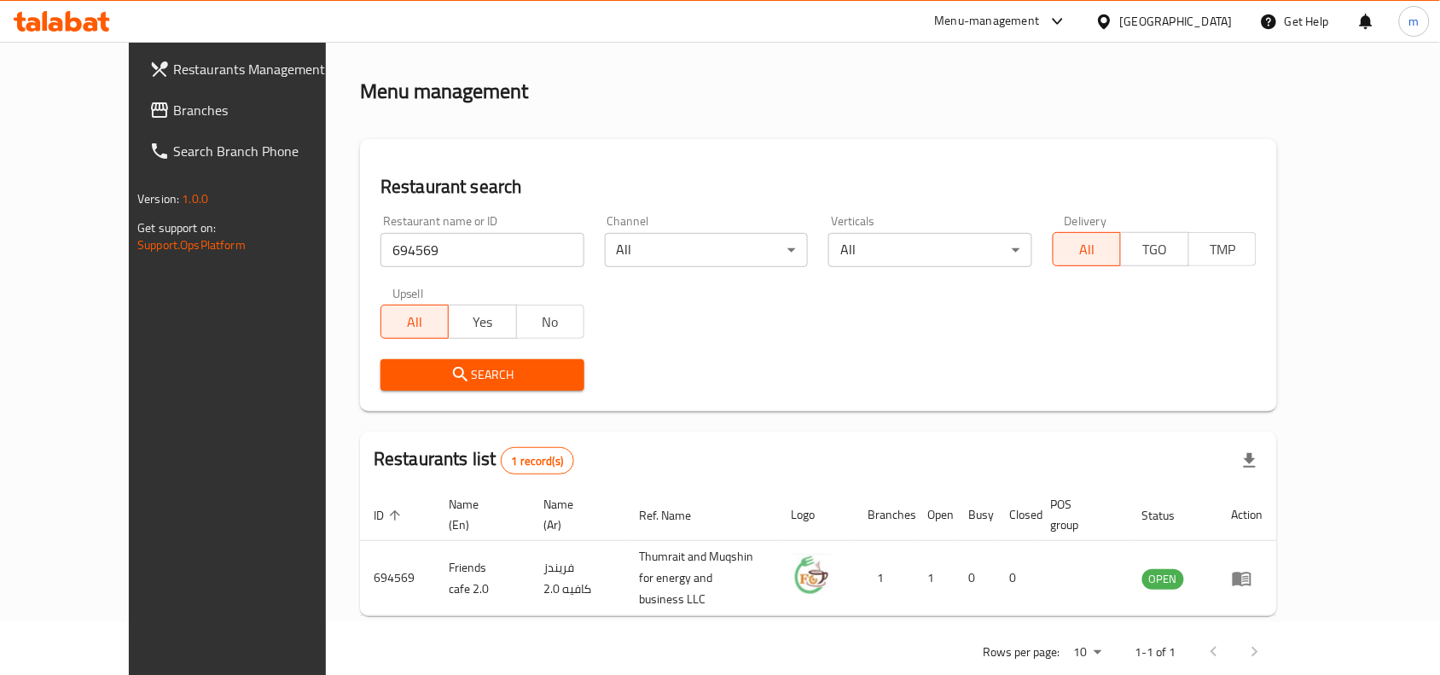
click at [1113, 28] on icon at bounding box center [1104, 22] width 18 height 18
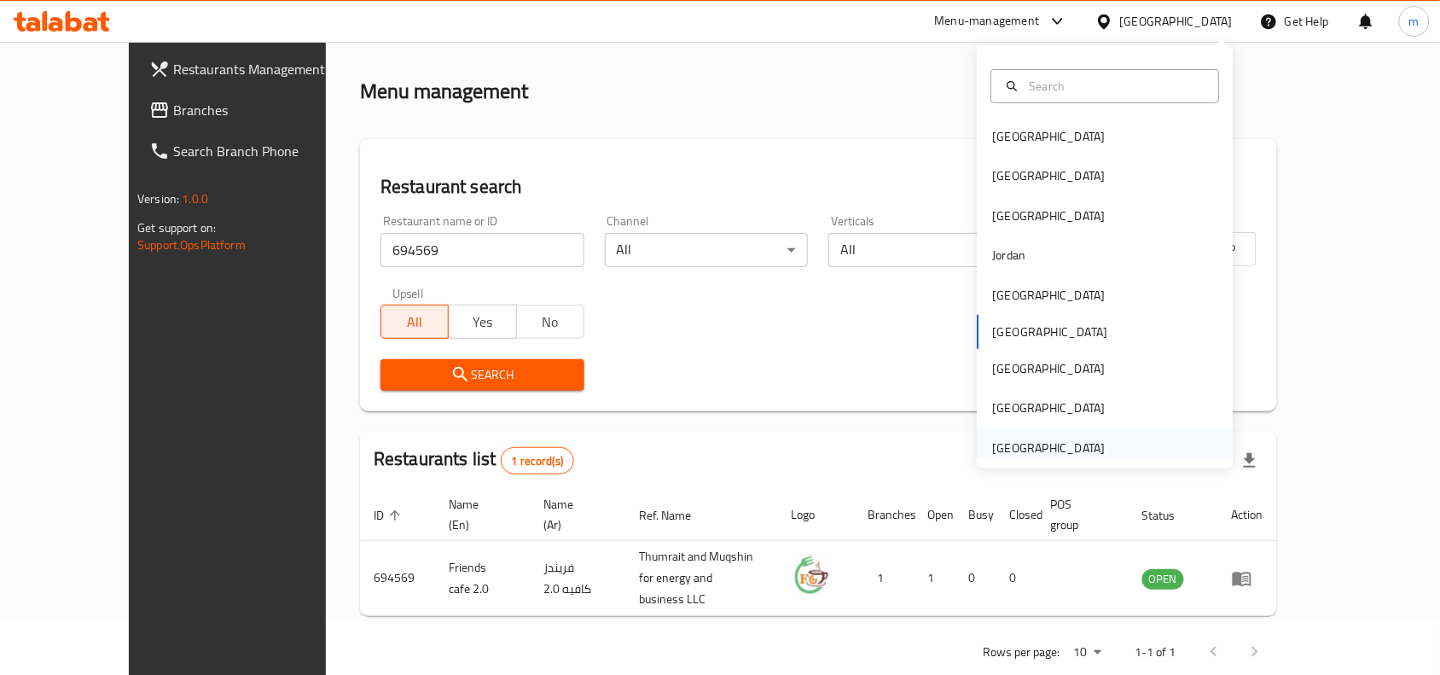
click at [1056, 453] on div "[GEOGRAPHIC_DATA]" at bounding box center [1049, 447] width 113 height 19
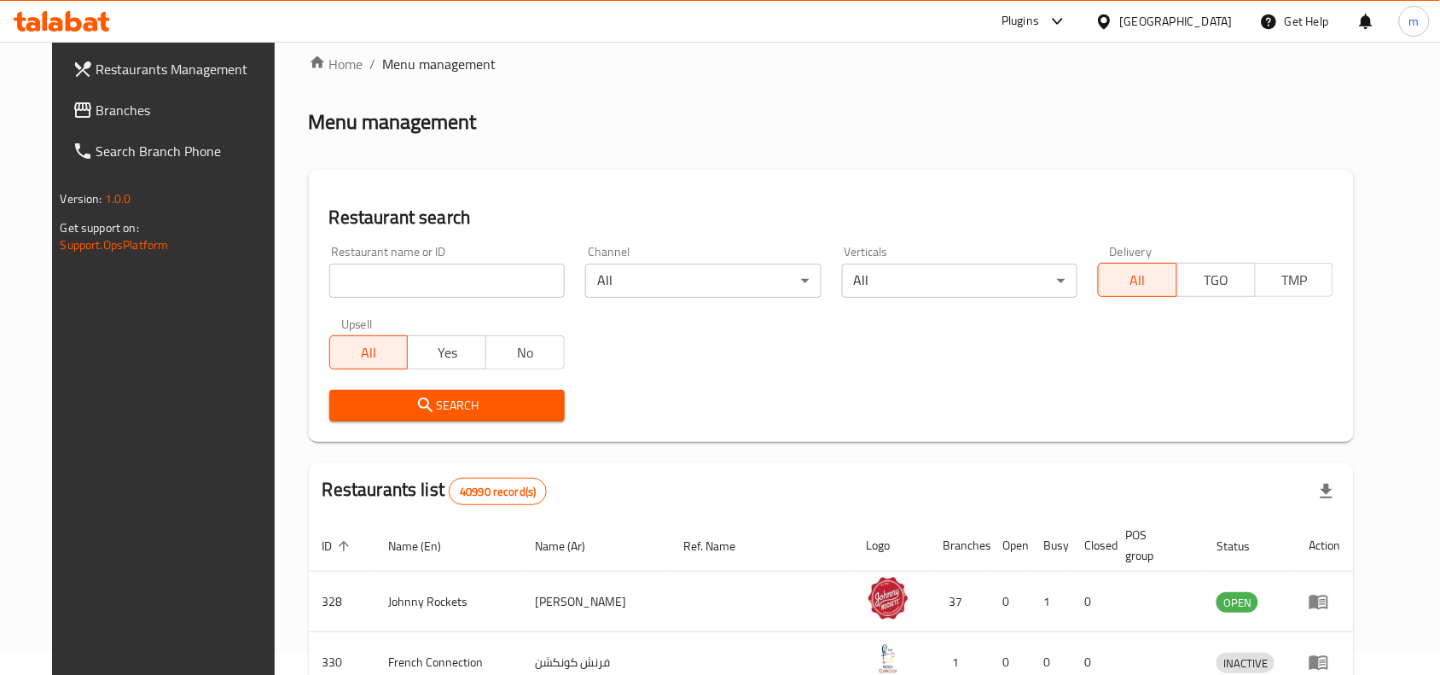
scroll to position [53, 0]
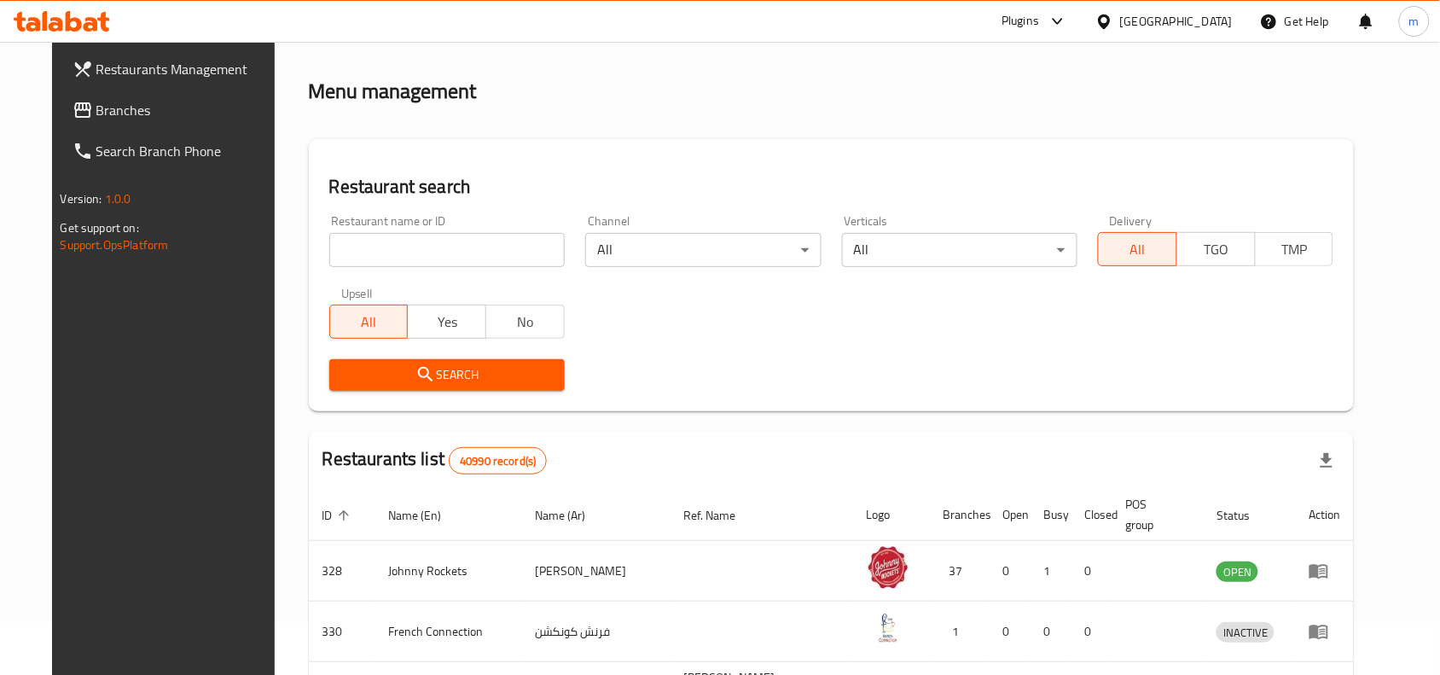
click at [96, 107] on span "Branches" at bounding box center [187, 110] width 183 height 20
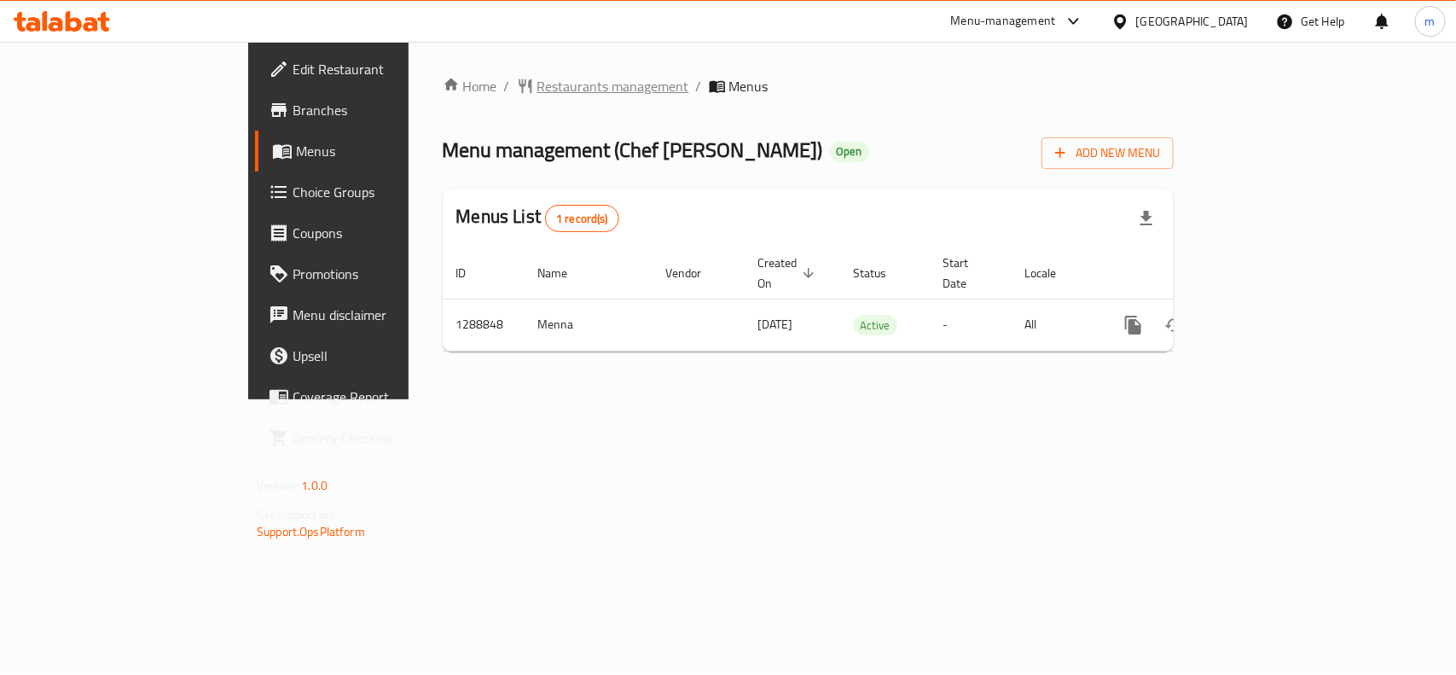
click at [537, 90] on span "Restaurants management" at bounding box center [613, 86] width 152 height 20
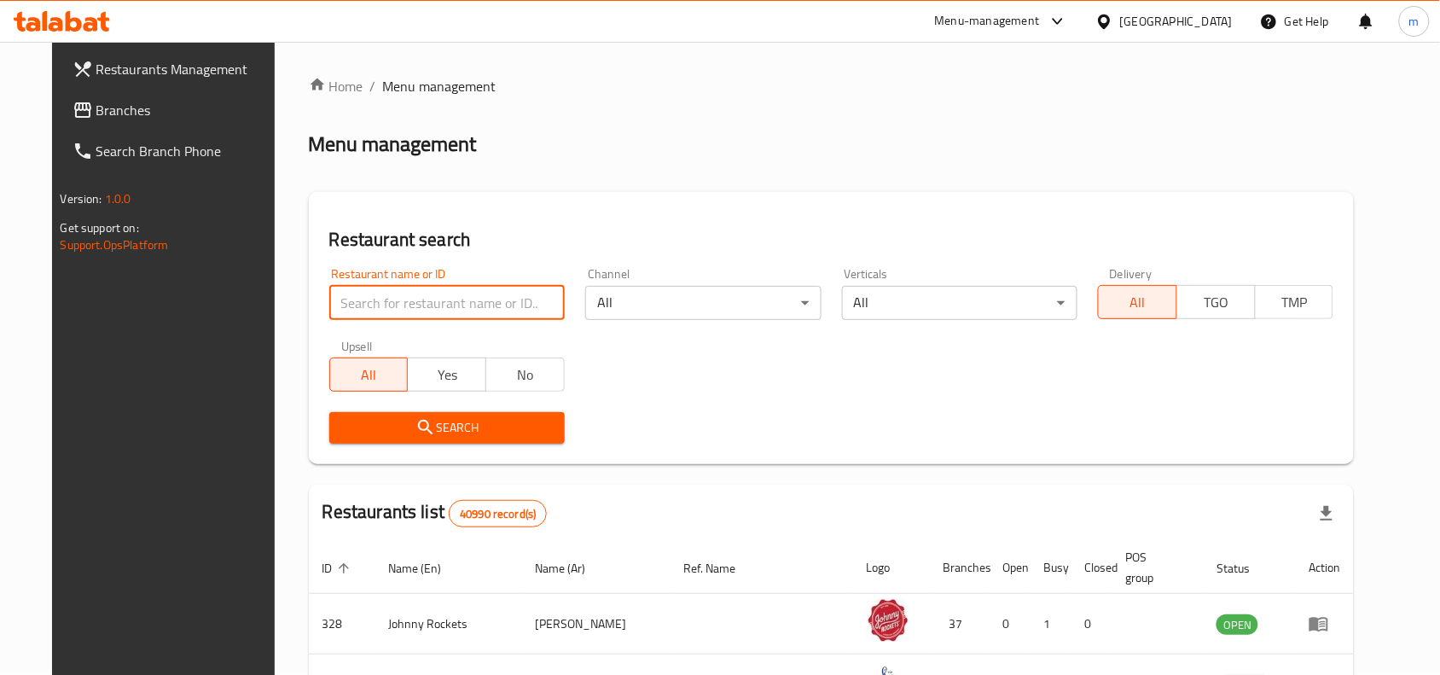
click at [338, 298] on input "search" at bounding box center [446, 303] width 235 height 34
paste input "697386"
type input "697386"
click button "Search" at bounding box center [446, 428] width 235 height 32
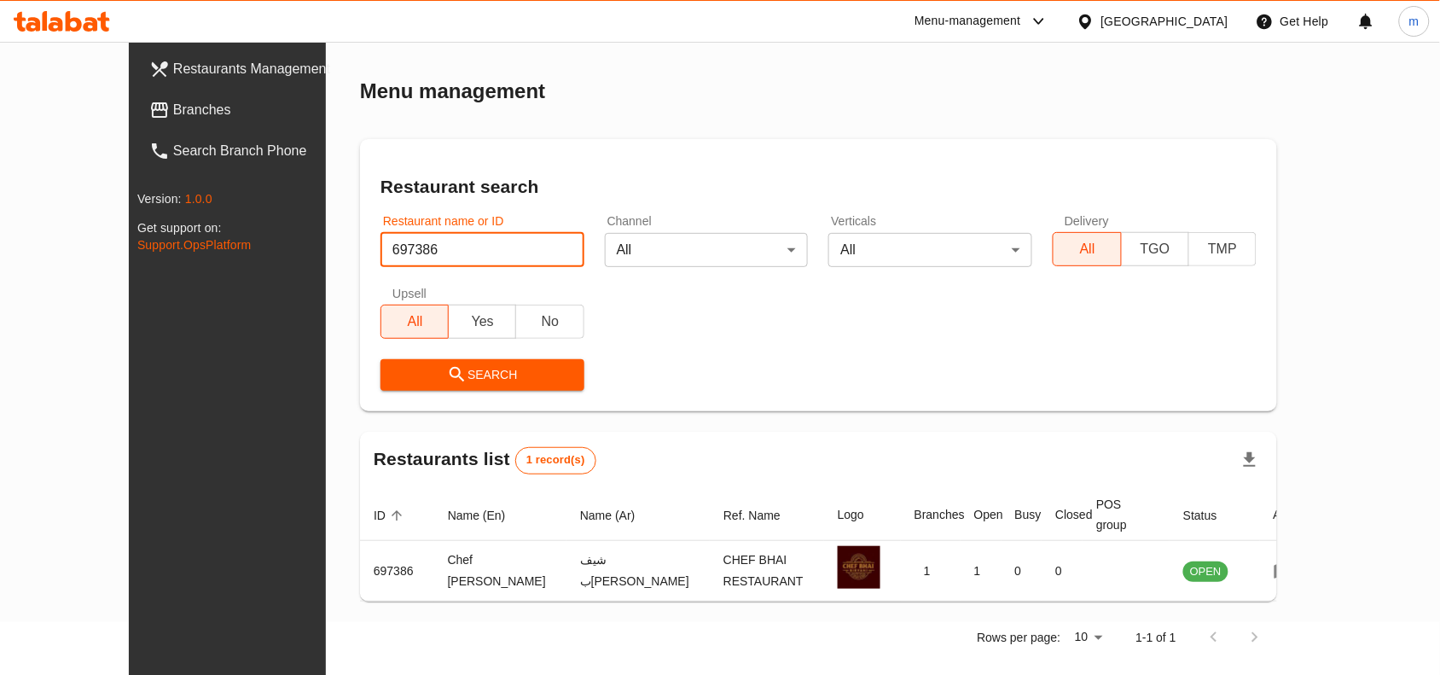
scroll to position [52, 0]
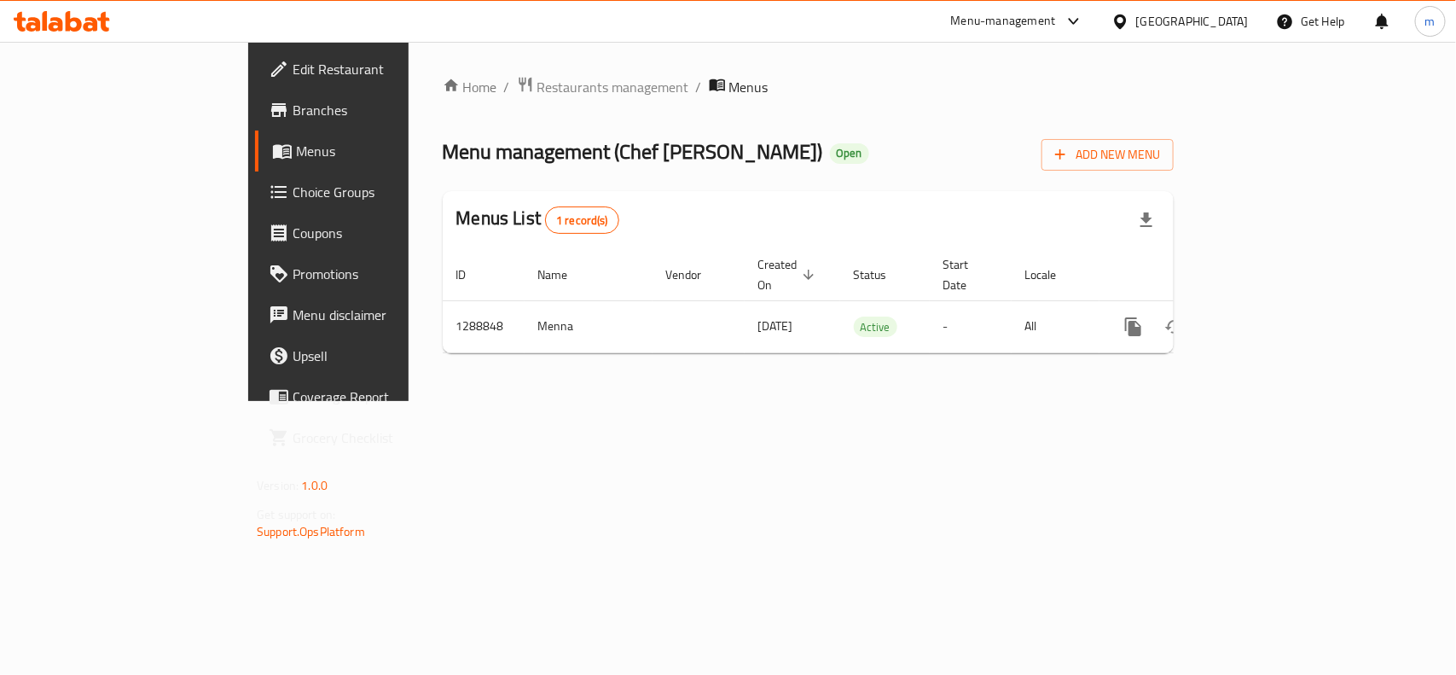
click at [255, 165] on link "Menus" at bounding box center [373, 150] width 236 height 41
click at [293, 182] on span "Choice Groups" at bounding box center [385, 192] width 185 height 20
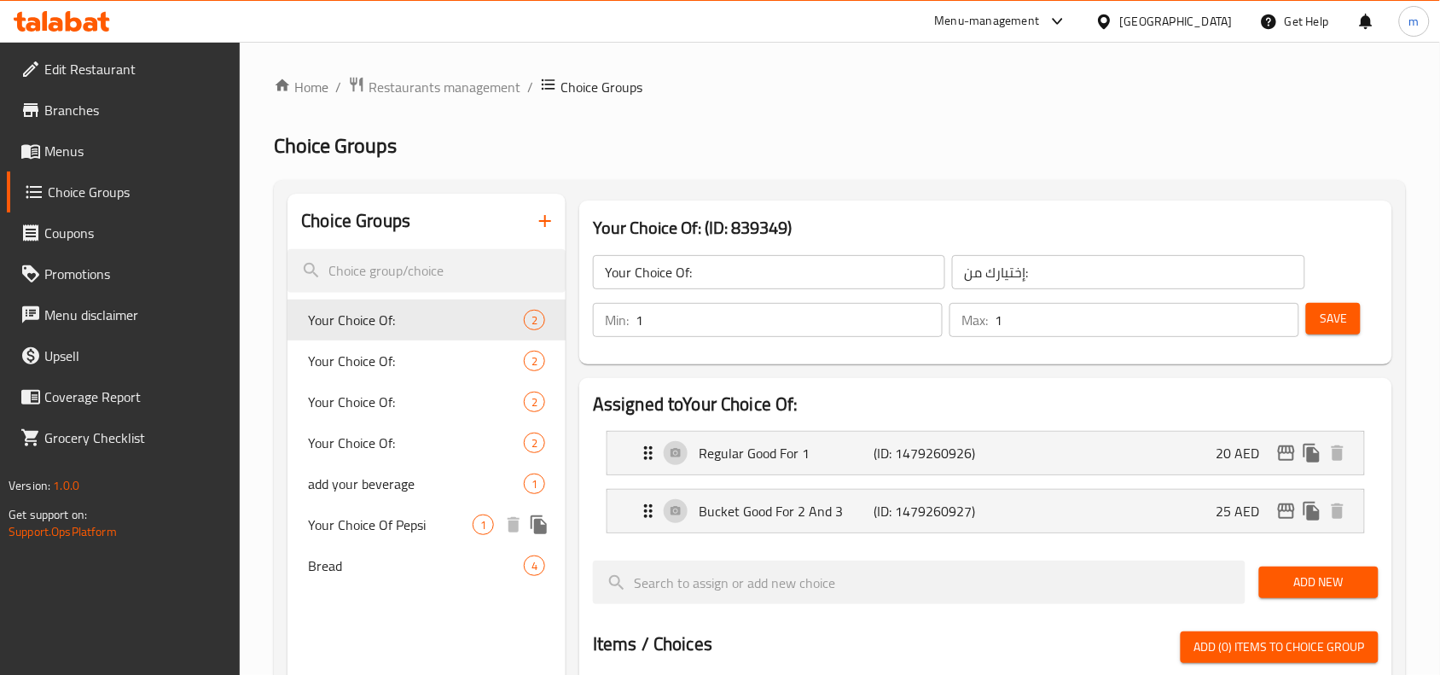
click at [384, 535] on span "Your Choice Of Pepsi" at bounding box center [390, 524] width 165 height 20
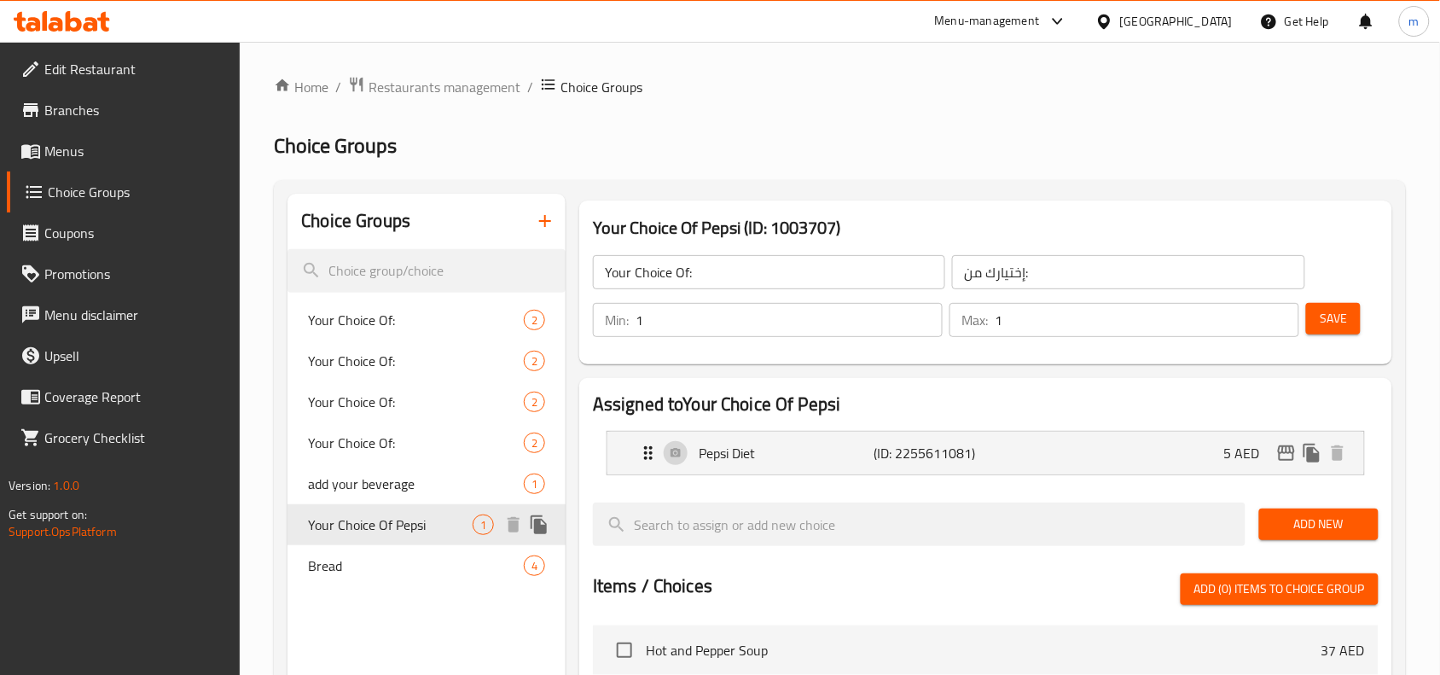
type input "Your Choice Of Pepsi"
type input "اختيارك من بيبسي"
type input "0"
click at [385, 577] on div "Bread 4" at bounding box center [426, 565] width 278 height 41
type input "Bread"
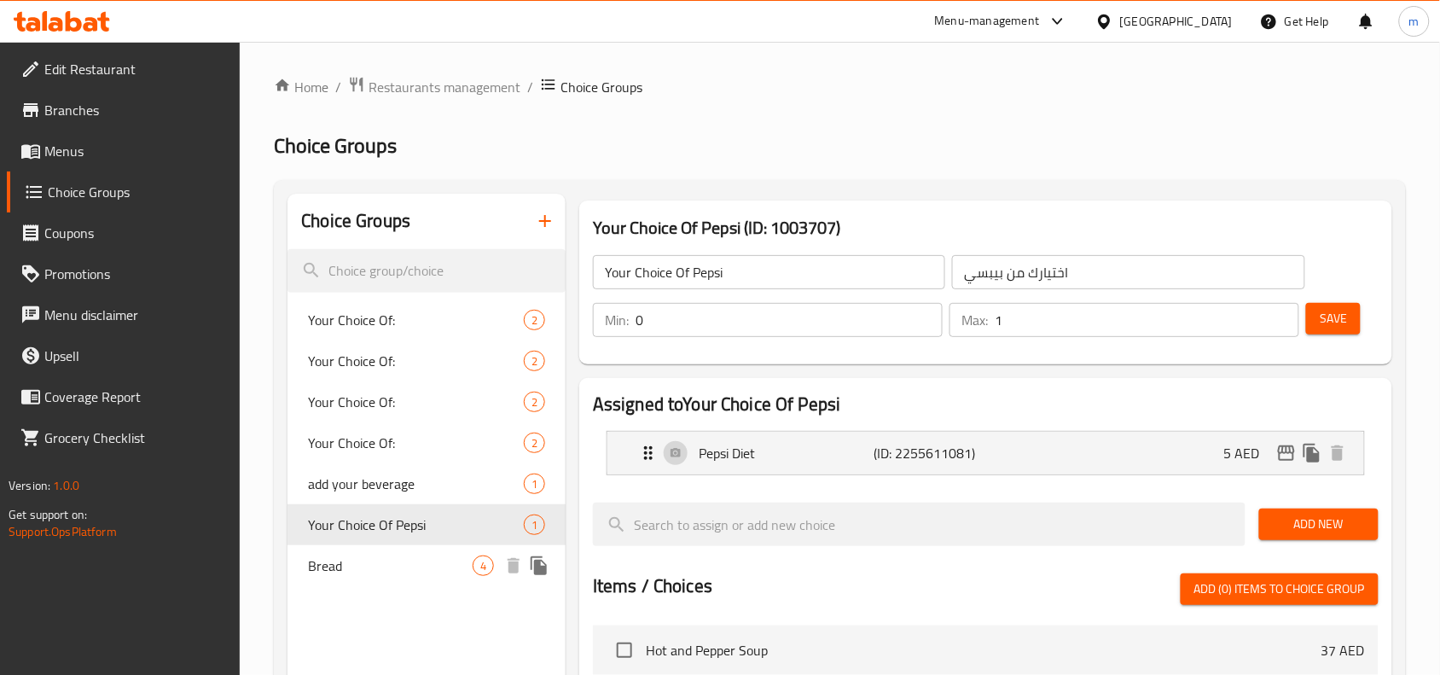
type input "خُبز"
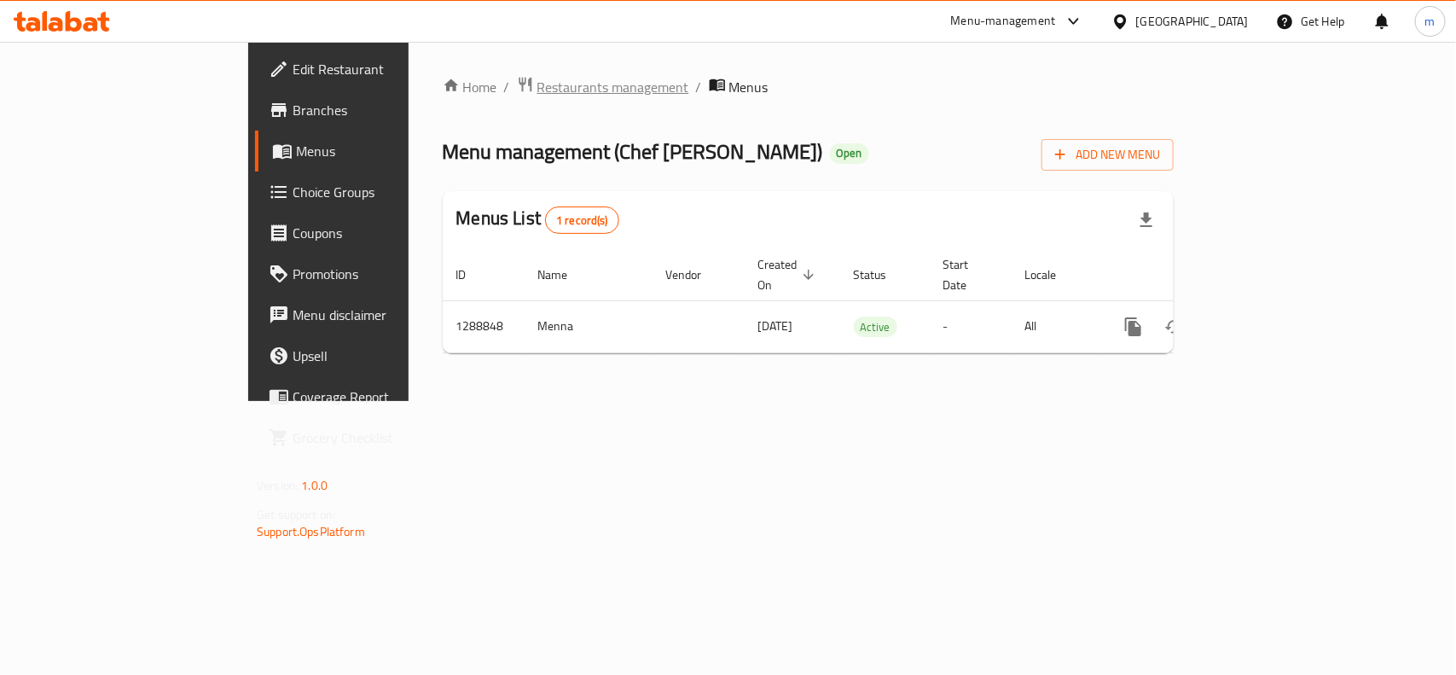
click at [537, 88] on span "Restaurants management" at bounding box center [613, 87] width 152 height 20
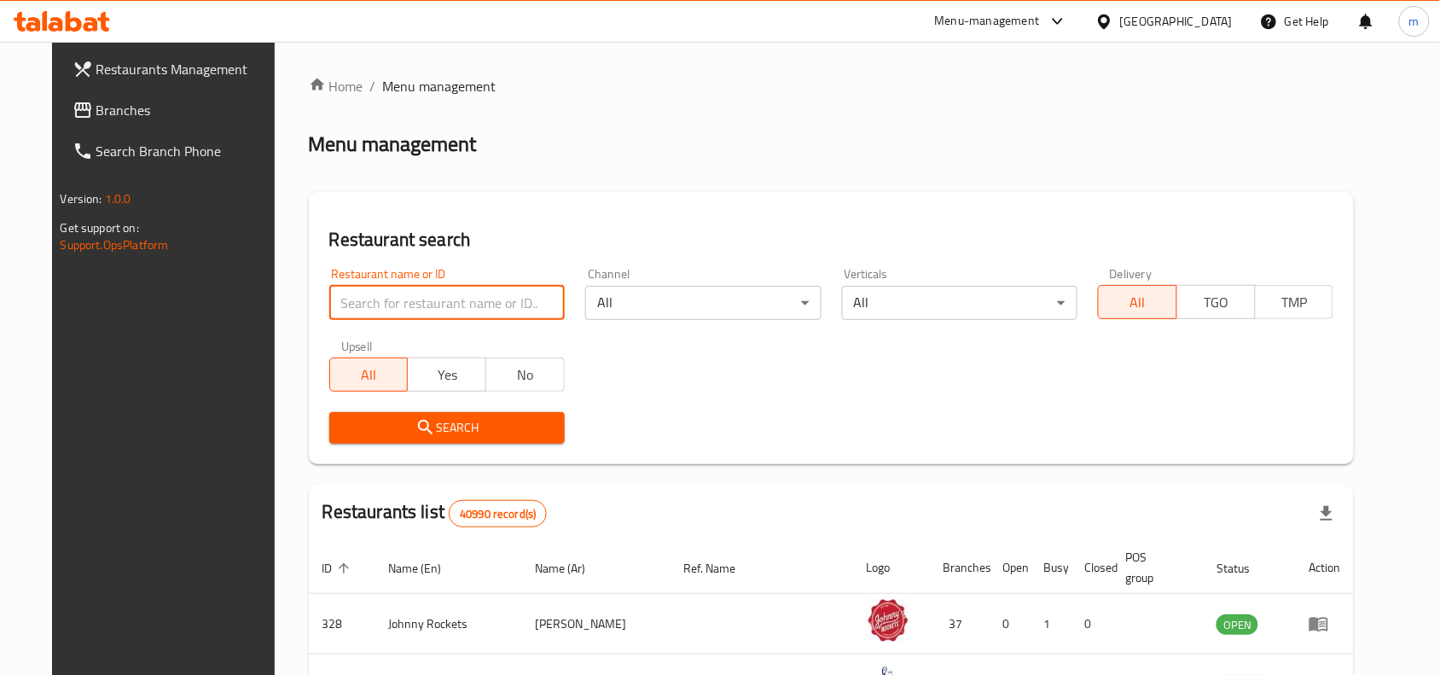
click at [343, 304] on input "search" at bounding box center [446, 303] width 235 height 34
paste input "697386"
type input "697386"
click button "Search" at bounding box center [446, 428] width 235 height 32
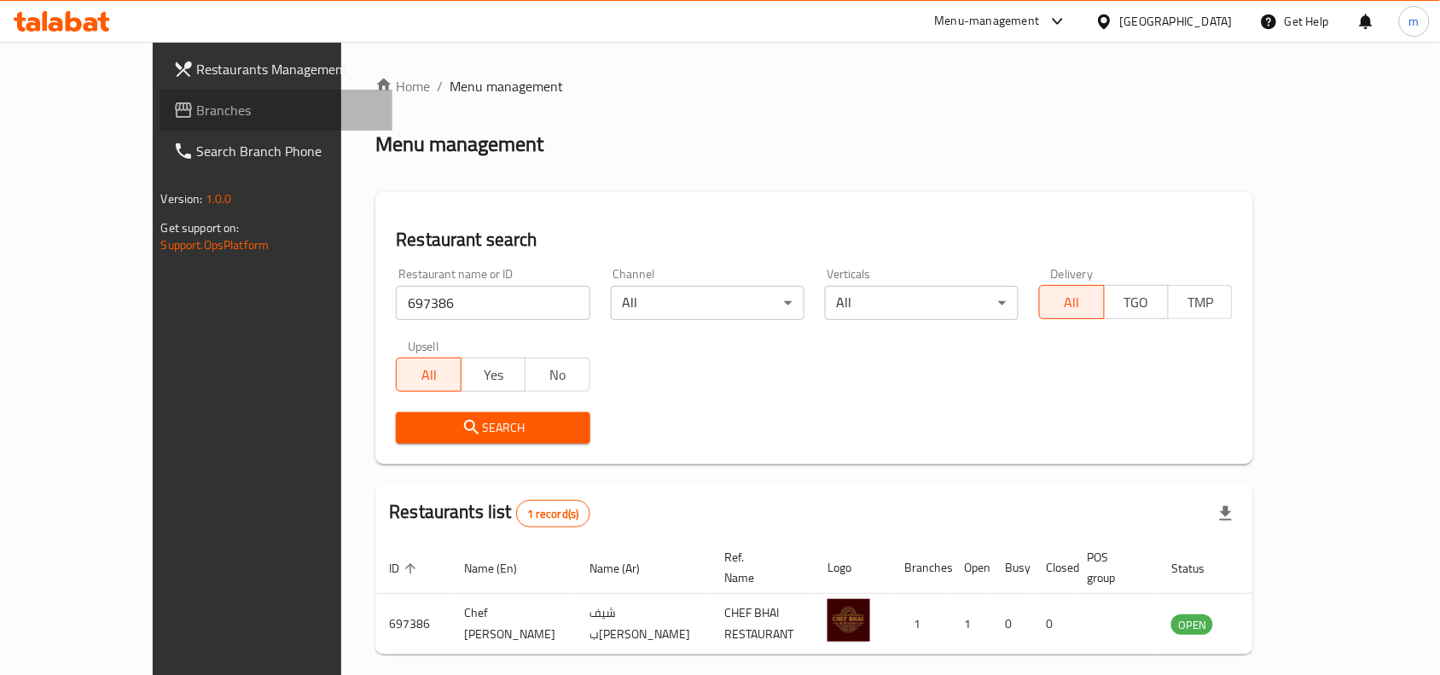
click at [197, 101] on span "Branches" at bounding box center [288, 110] width 183 height 20
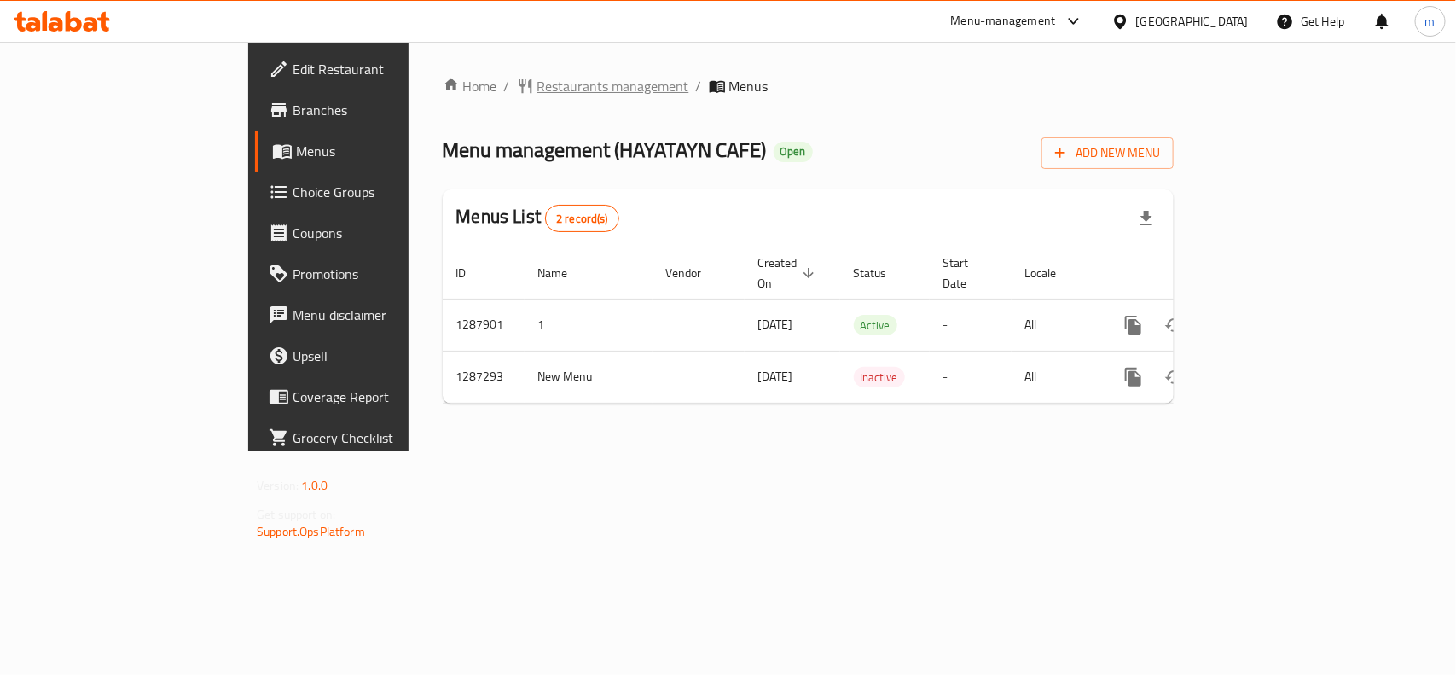
click at [537, 87] on span "Restaurants management" at bounding box center [613, 86] width 152 height 20
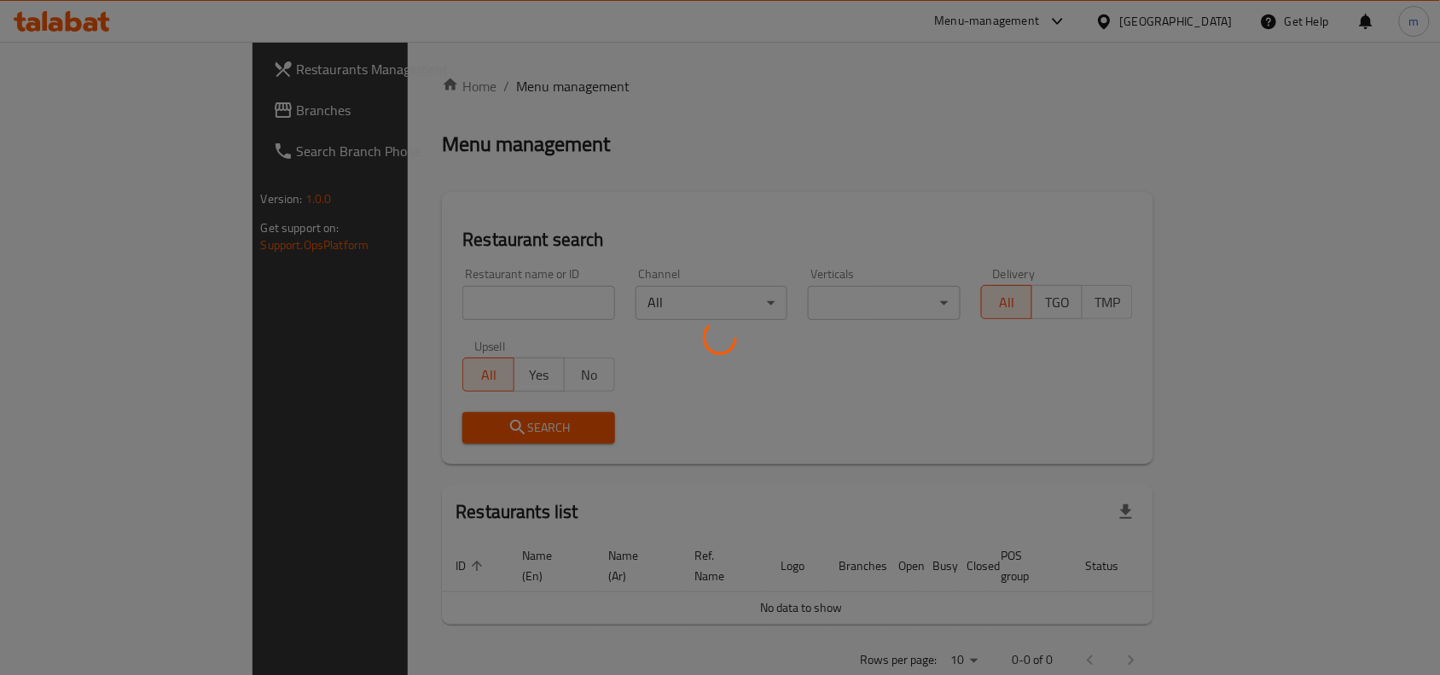
click at [364, 308] on div at bounding box center [720, 337] width 1440 height 675
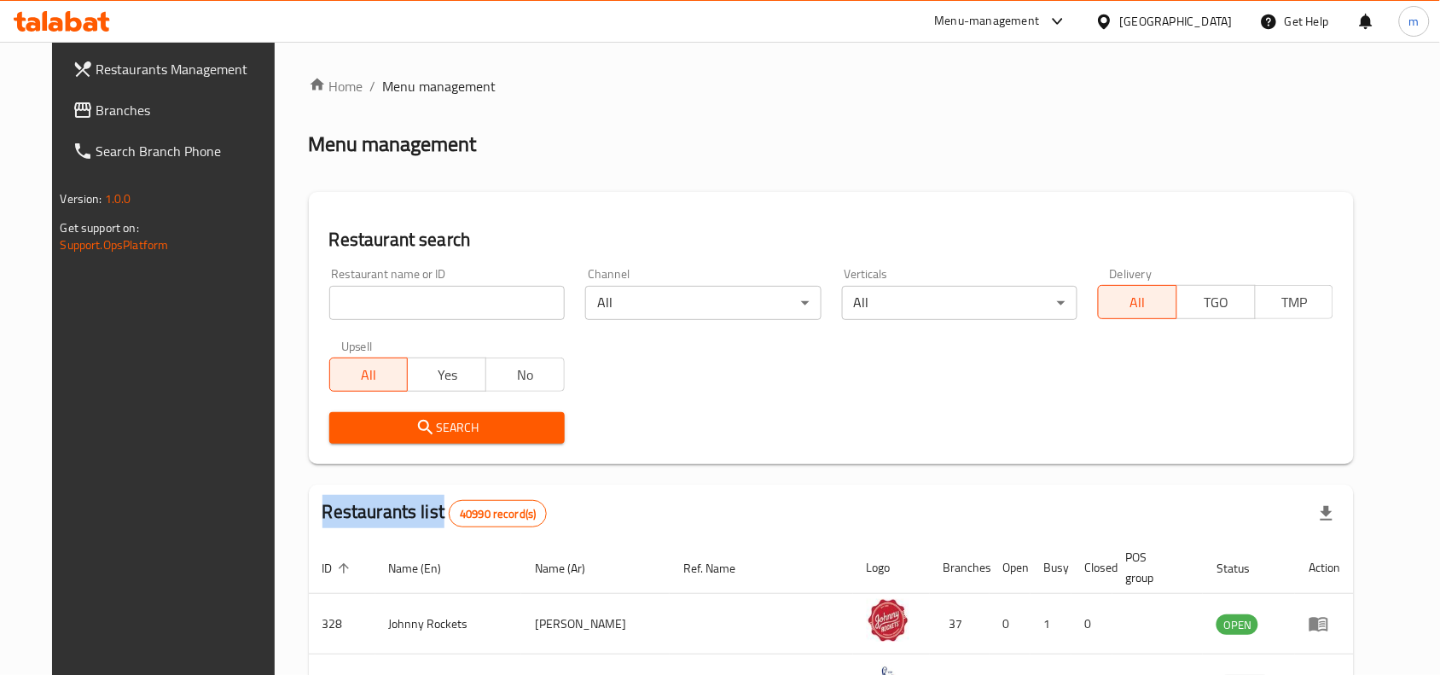
click at [364, 308] on div "Home / Menu management Menu management Restaurant search Restaurant name or ID …" at bounding box center [832, 604] width 1046 height 1057
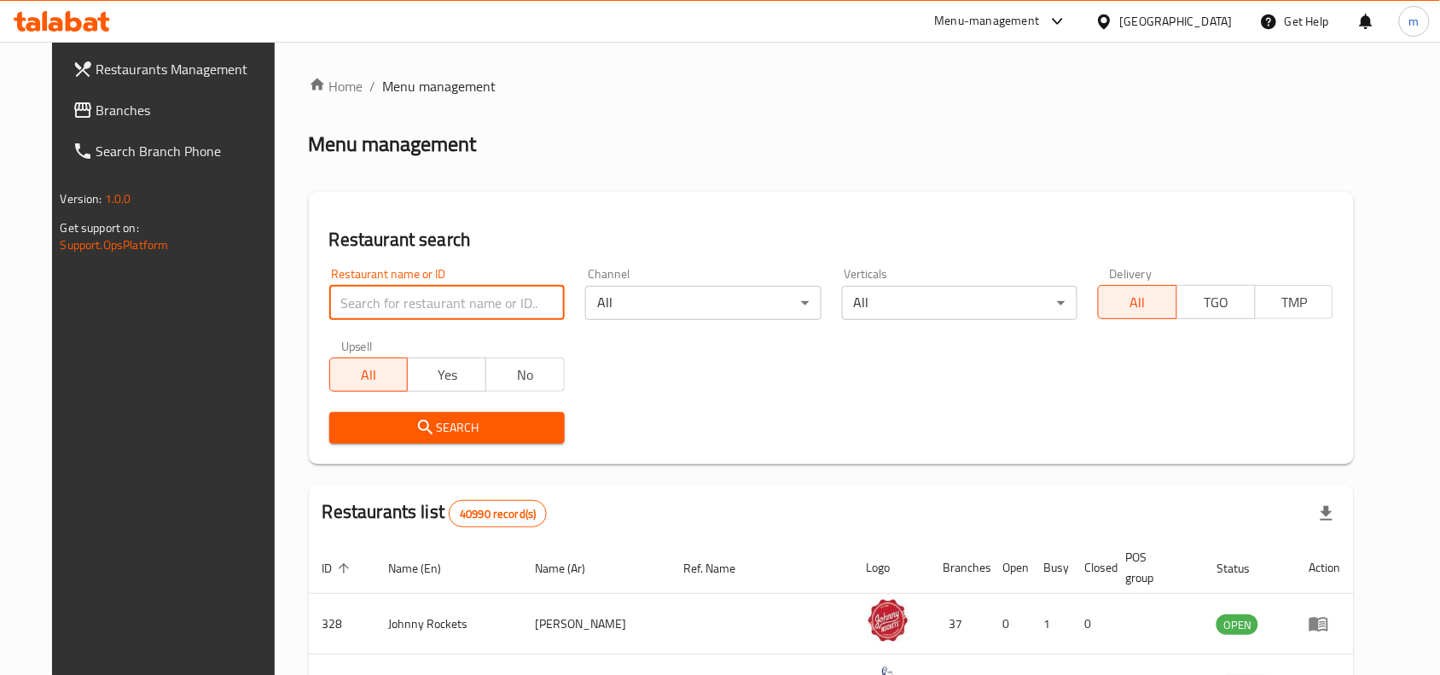
click at [364, 308] on input "search" at bounding box center [446, 303] width 235 height 34
paste input "696642"
type input "696642"
click button "Search" at bounding box center [446, 428] width 235 height 32
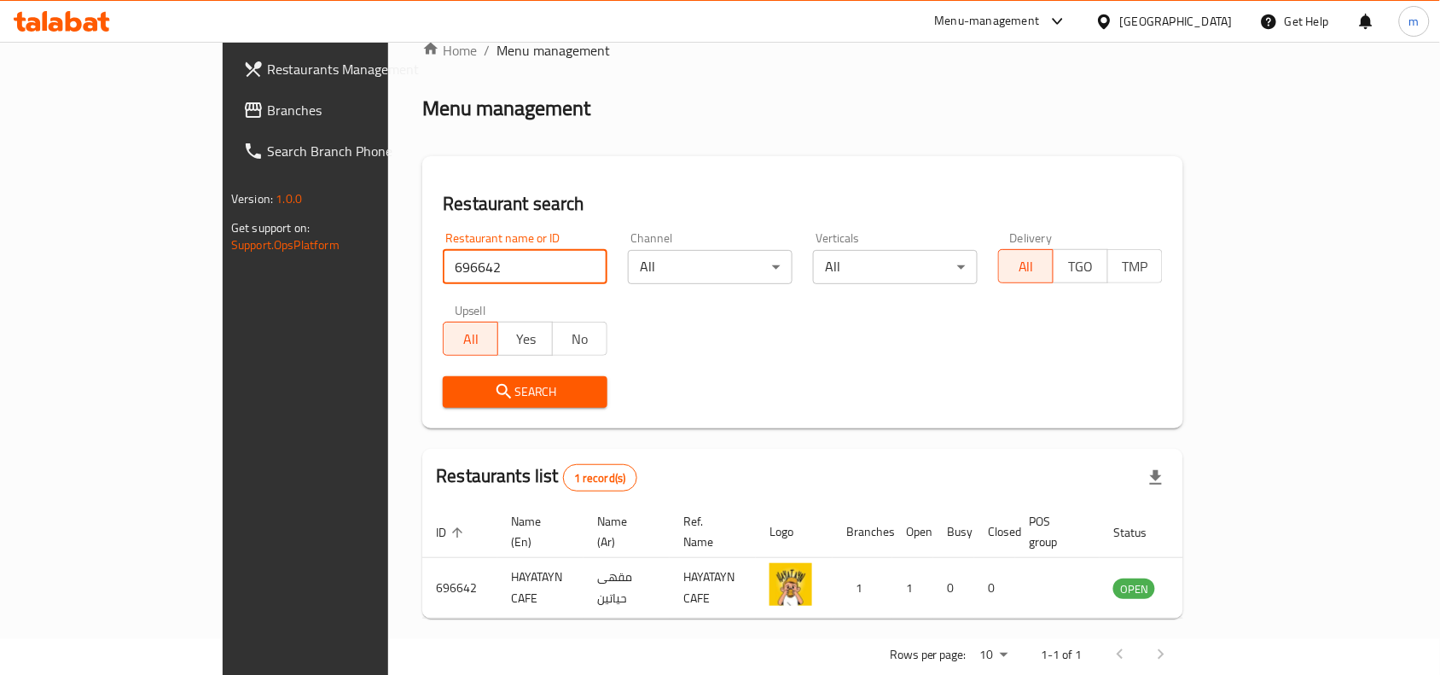
scroll to position [53, 0]
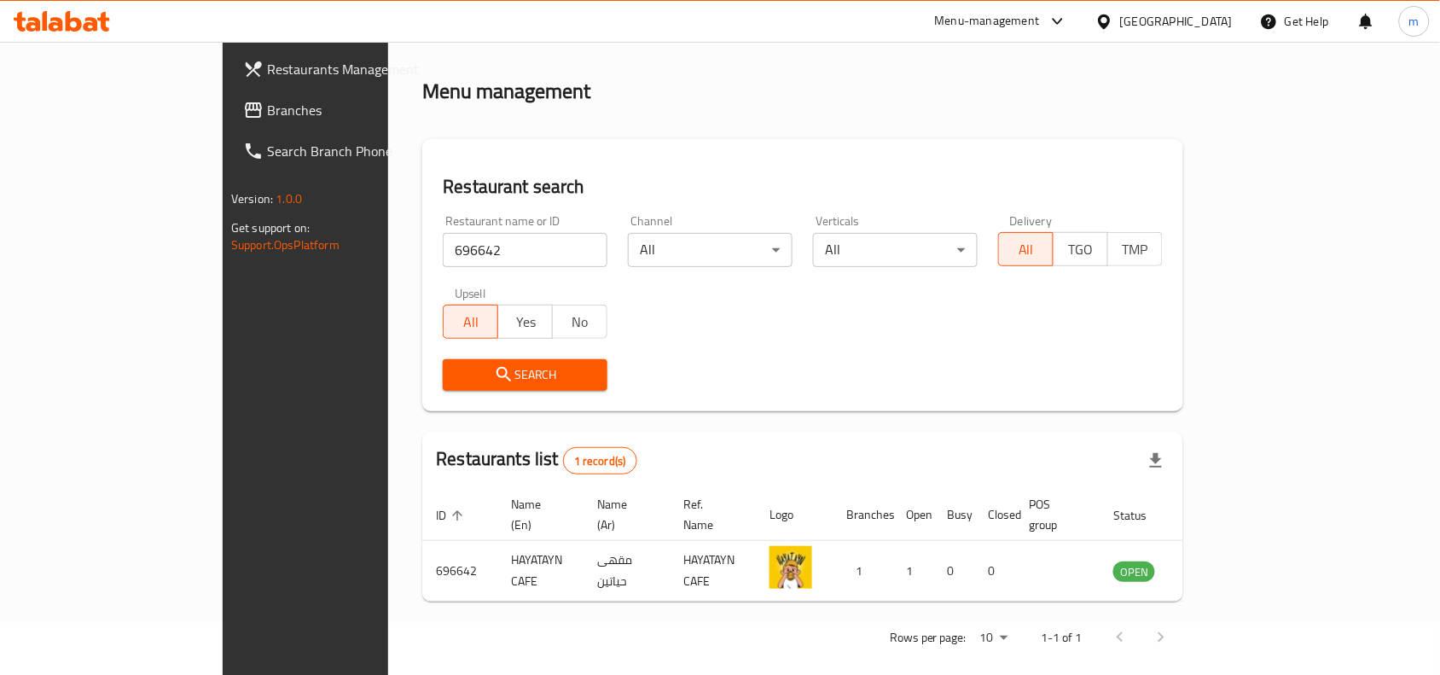
click at [1135, 23] on div "United Arab Emirates" at bounding box center [1176, 21] width 113 height 19
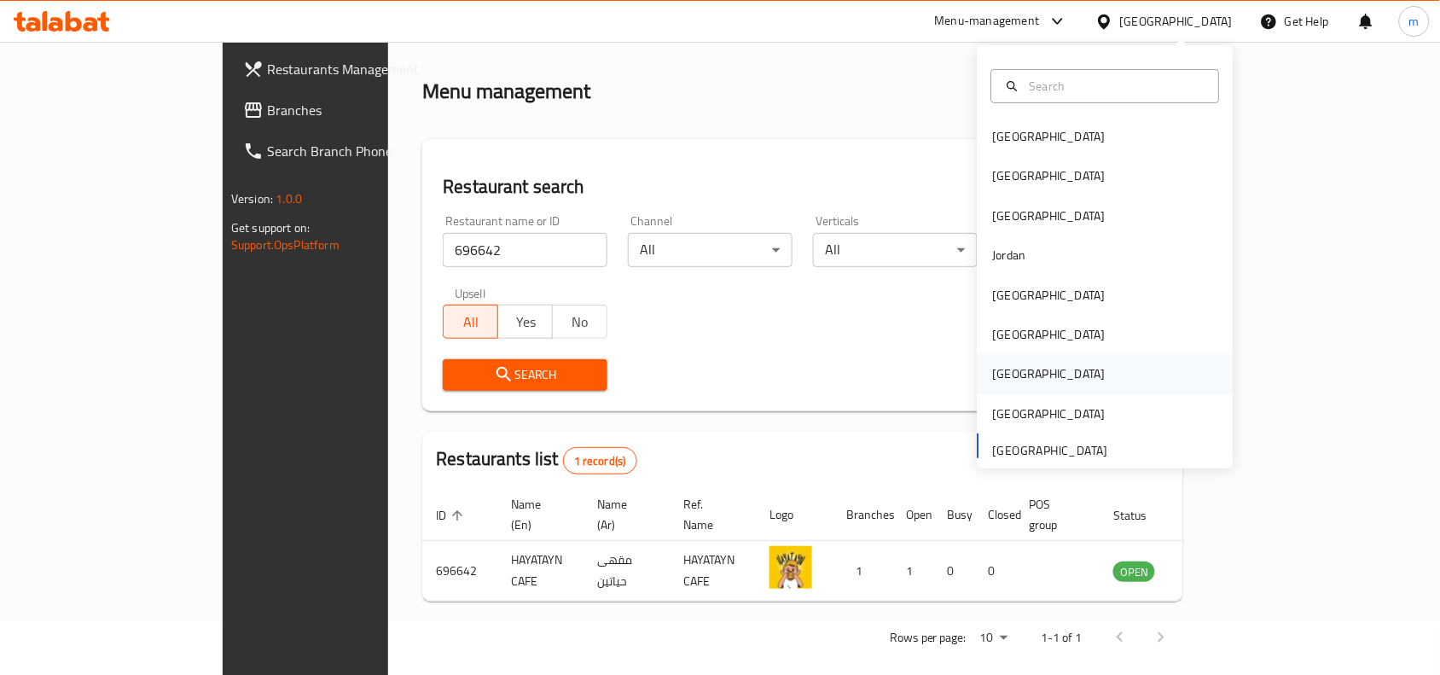
click at [1009, 368] on div "[GEOGRAPHIC_DATA]" at bounding box center [1049, 373] width 140 height 39
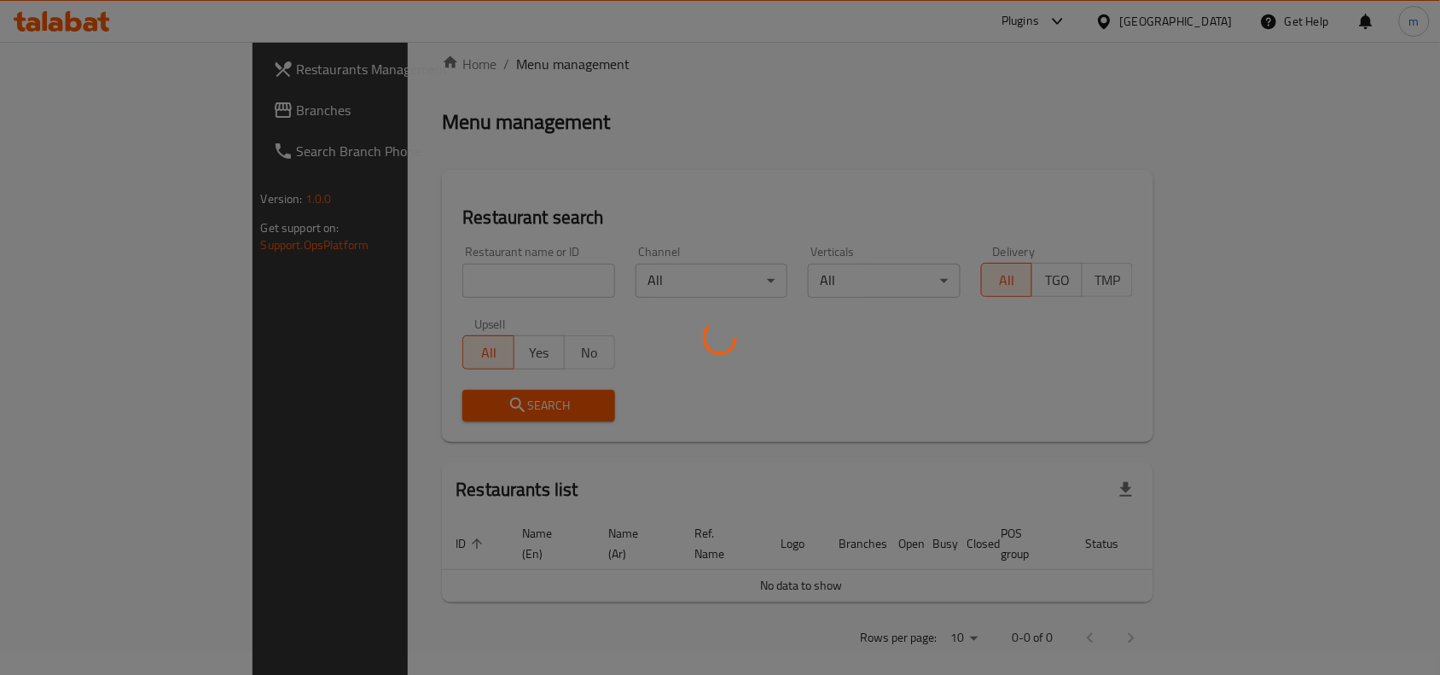
scroll to position [53, 0]
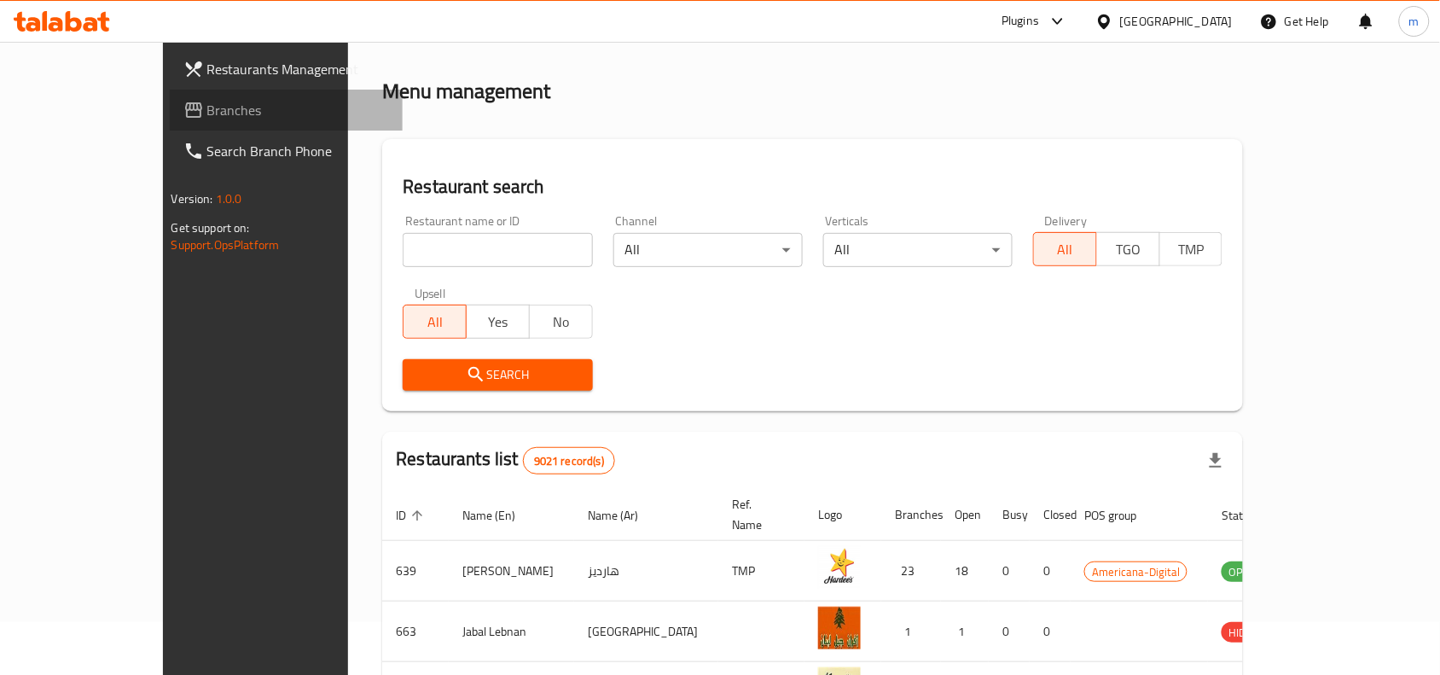
click at [207, 107] on span "Branches" at bounding box center [298, 110] width 183 height 20
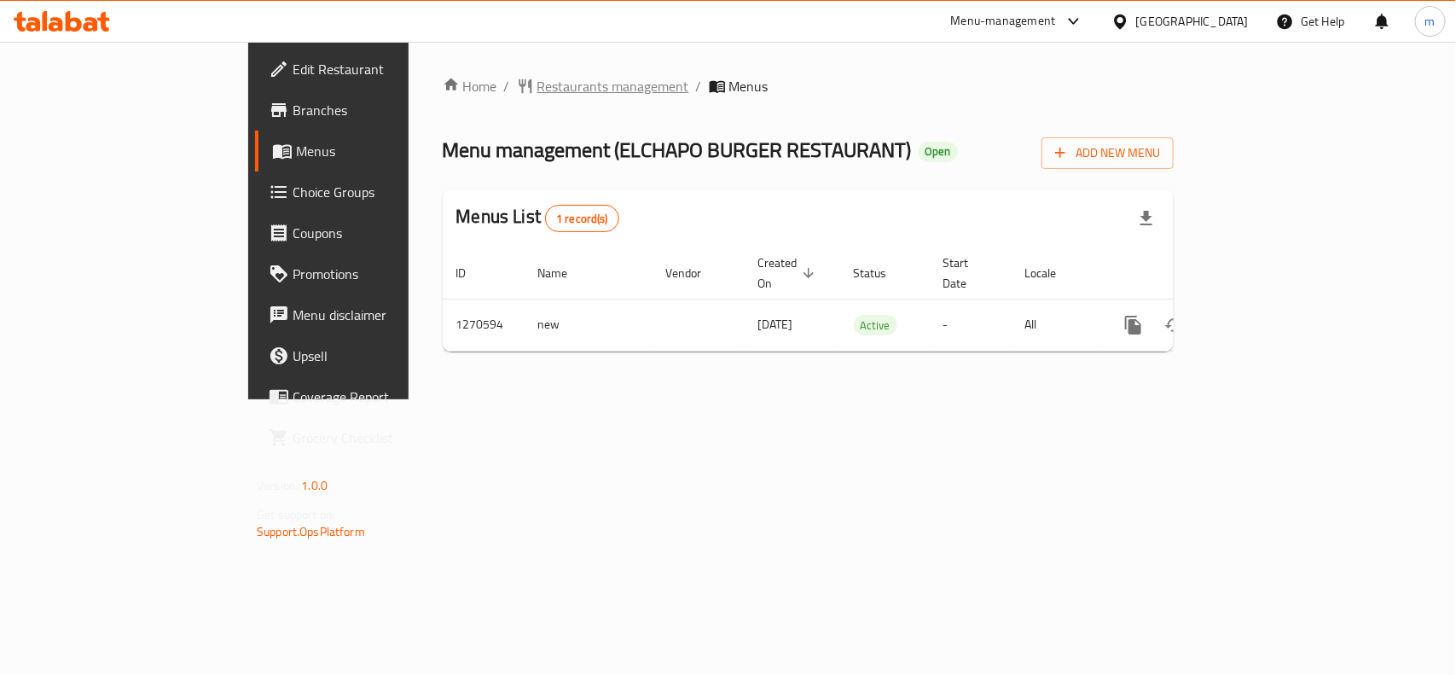
click at [537, 88] on span "Restaurants management" at bounding box center [613, 86] width 152 height 20
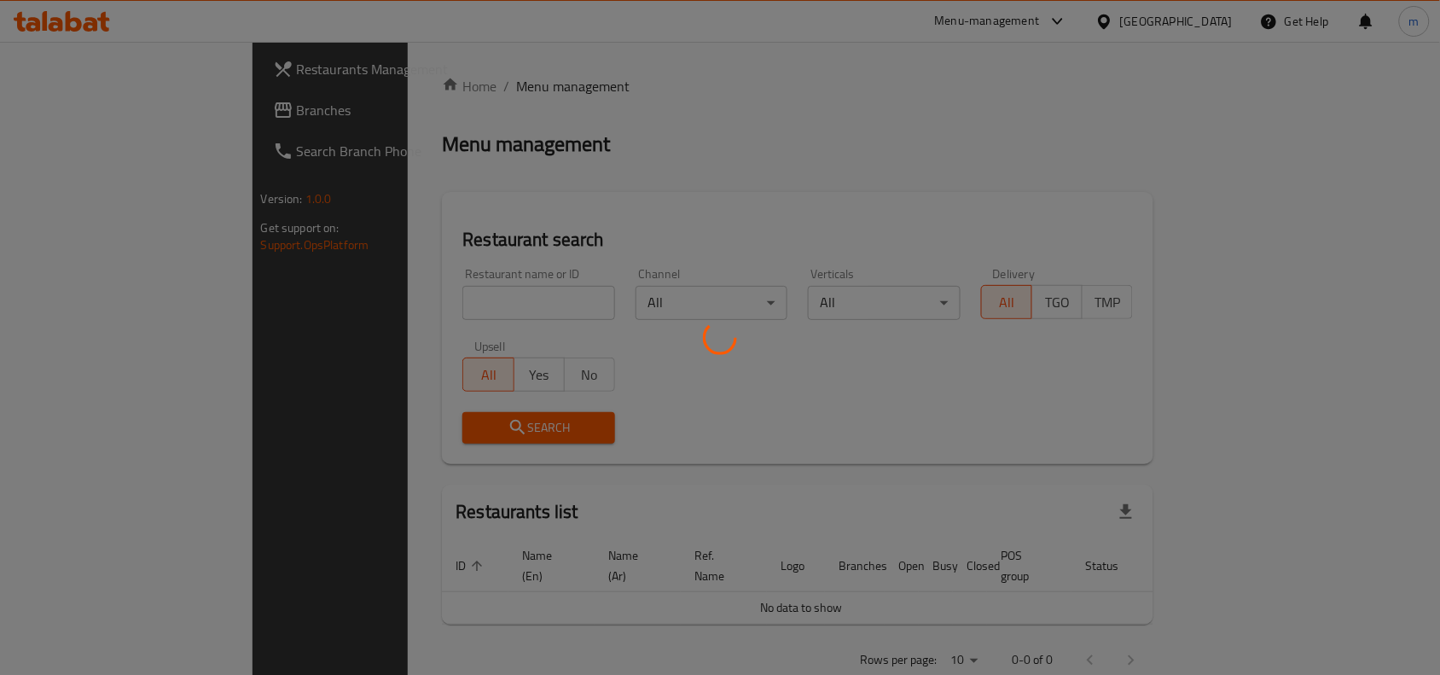
click at [344, 303] on div at bounding box center [720, 337] width 1440 height 675
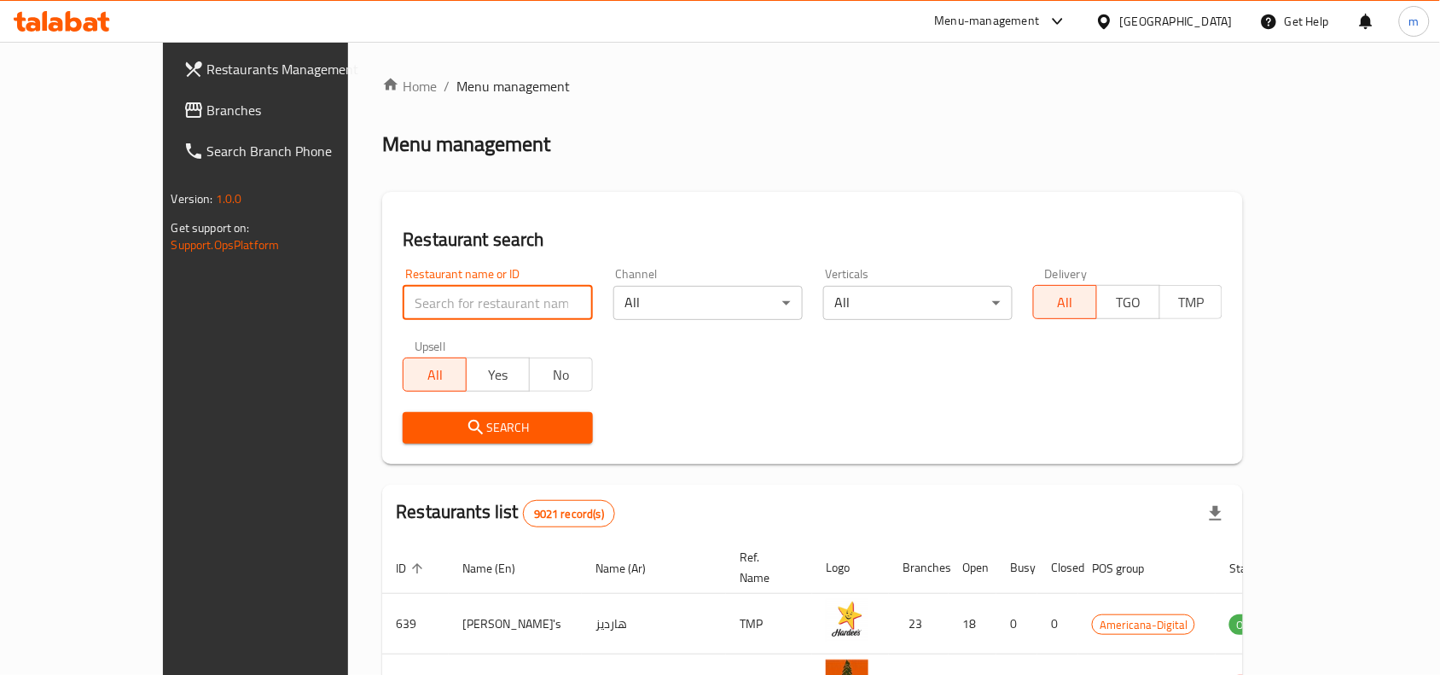
click at [403, 303] on input "search" at bounding box center [497, 303] width 189 height 34
paste input "689269"
type input "689269"
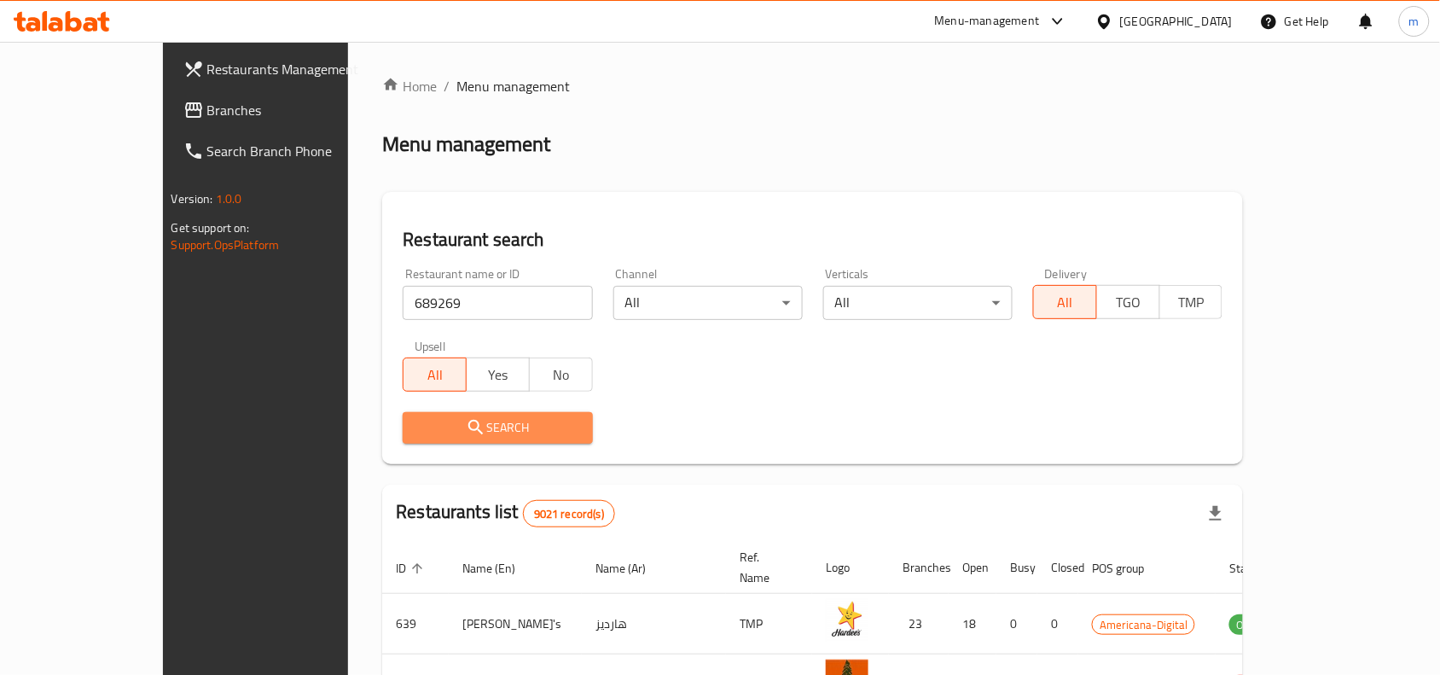
click at [521, 426] on span "Search" at bounding box center [497, 427] width 162 height 21
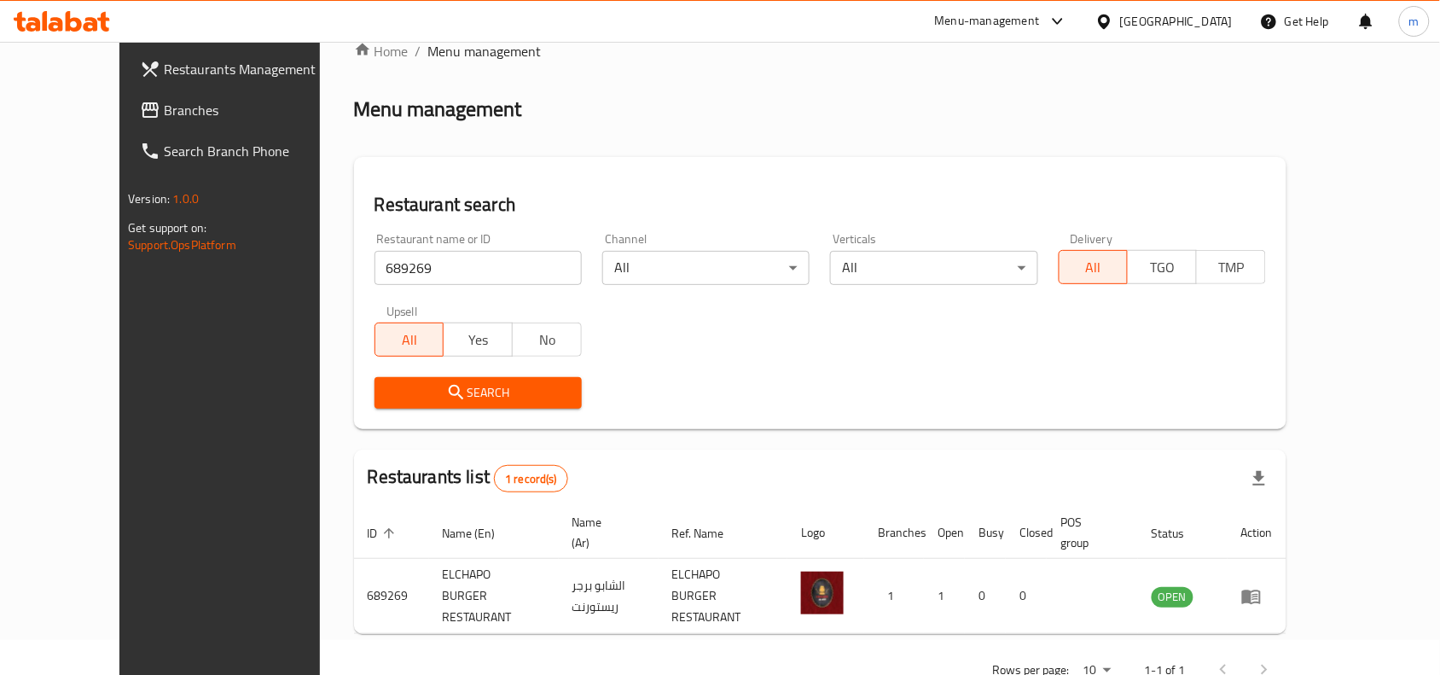
scroll to position [53, 0]
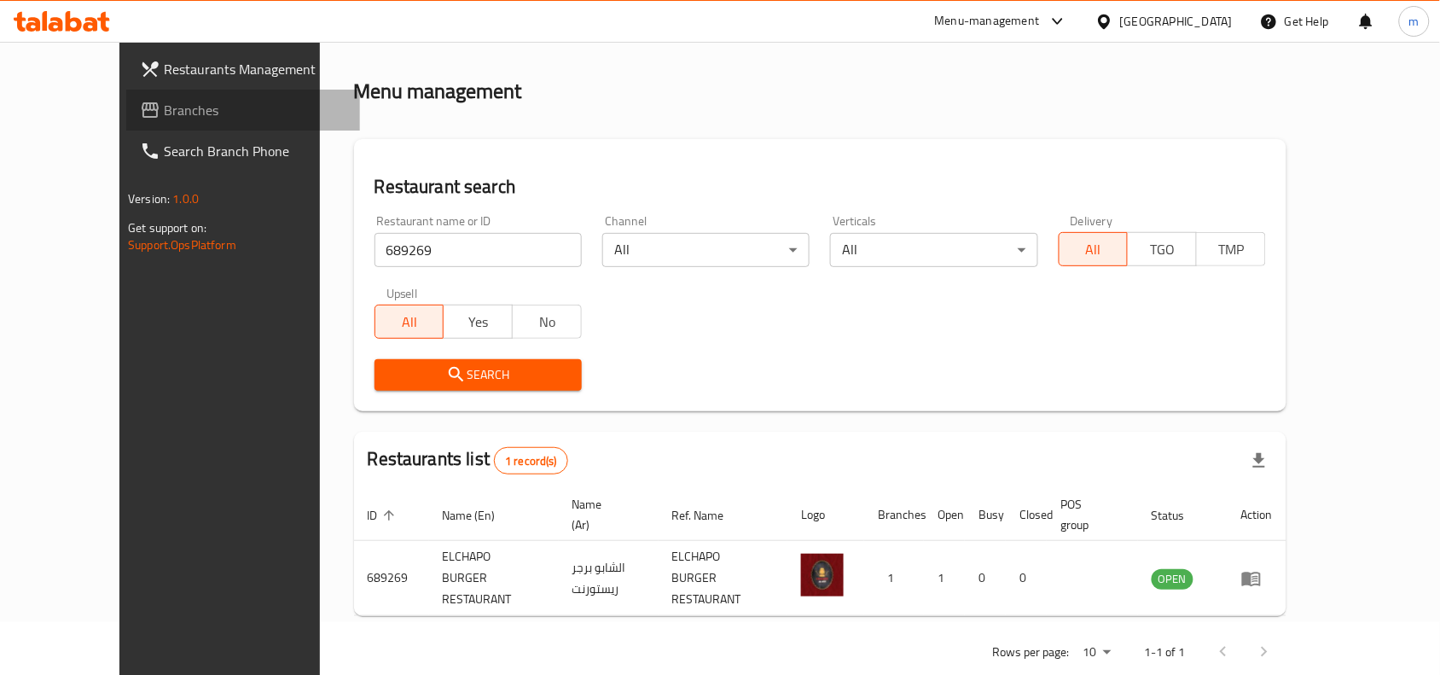
click at [140, 113] on icon at bounding box center [150, 110] width 20 height 20
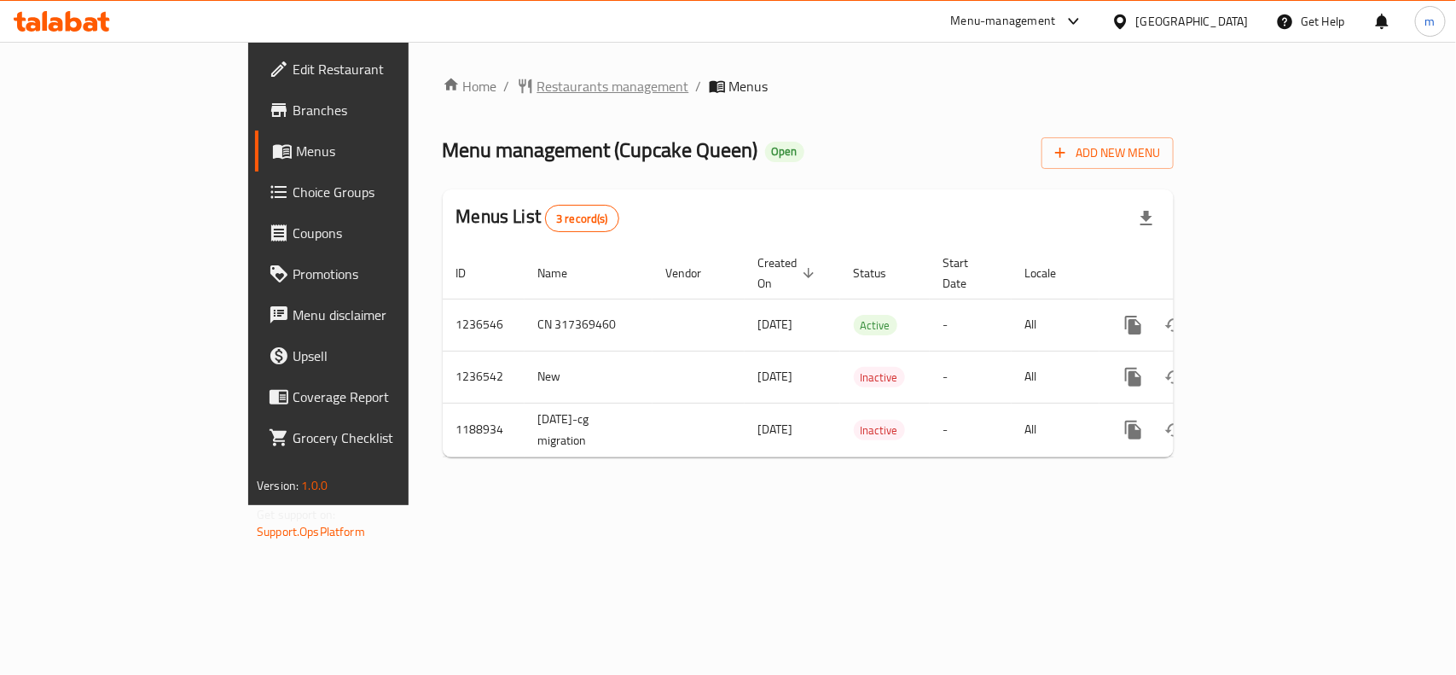
click at [537, 90] on span "Restaurants management" at bounding box center [613, 86] width 152 height 20
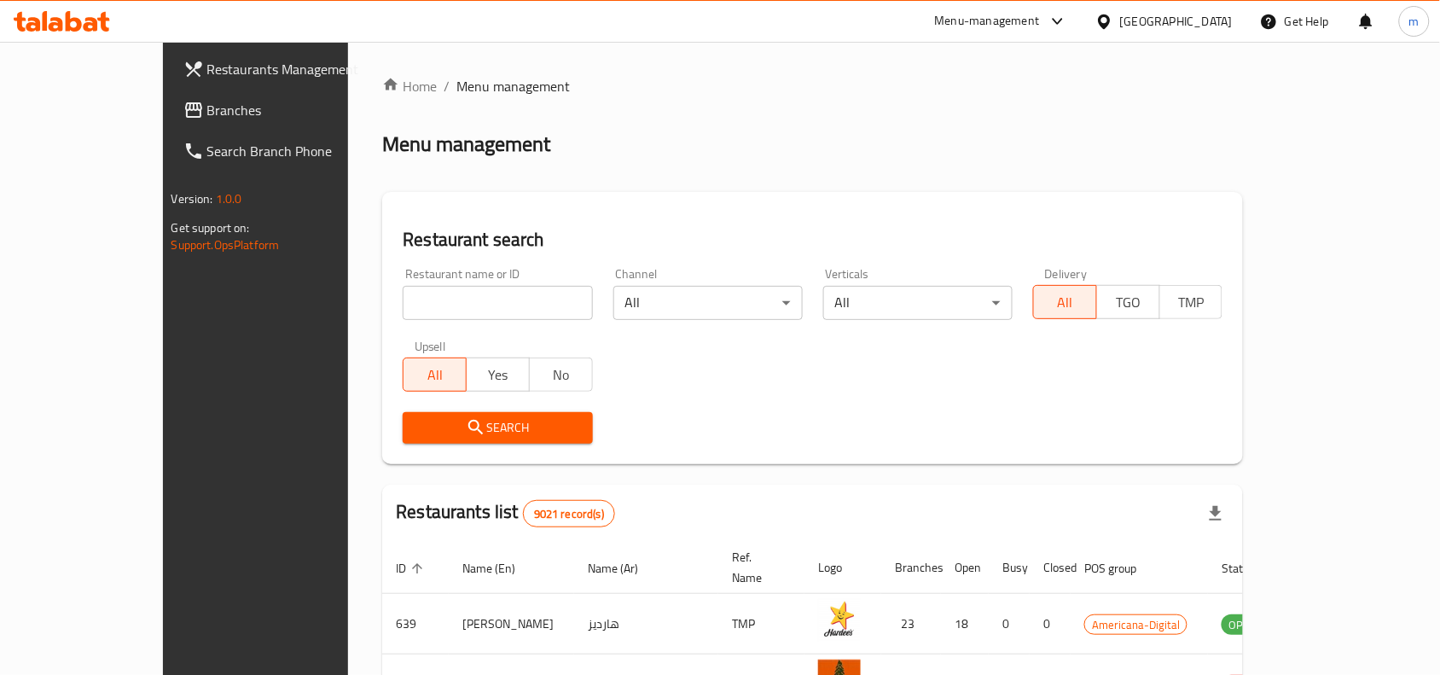
click at [403, 295] on input "search" at bounding box center [497, 303] width 189 height 34
paste input "609244"
type input "609244"
click button "Search" at bounding box center [497, 428] width 189 height 32
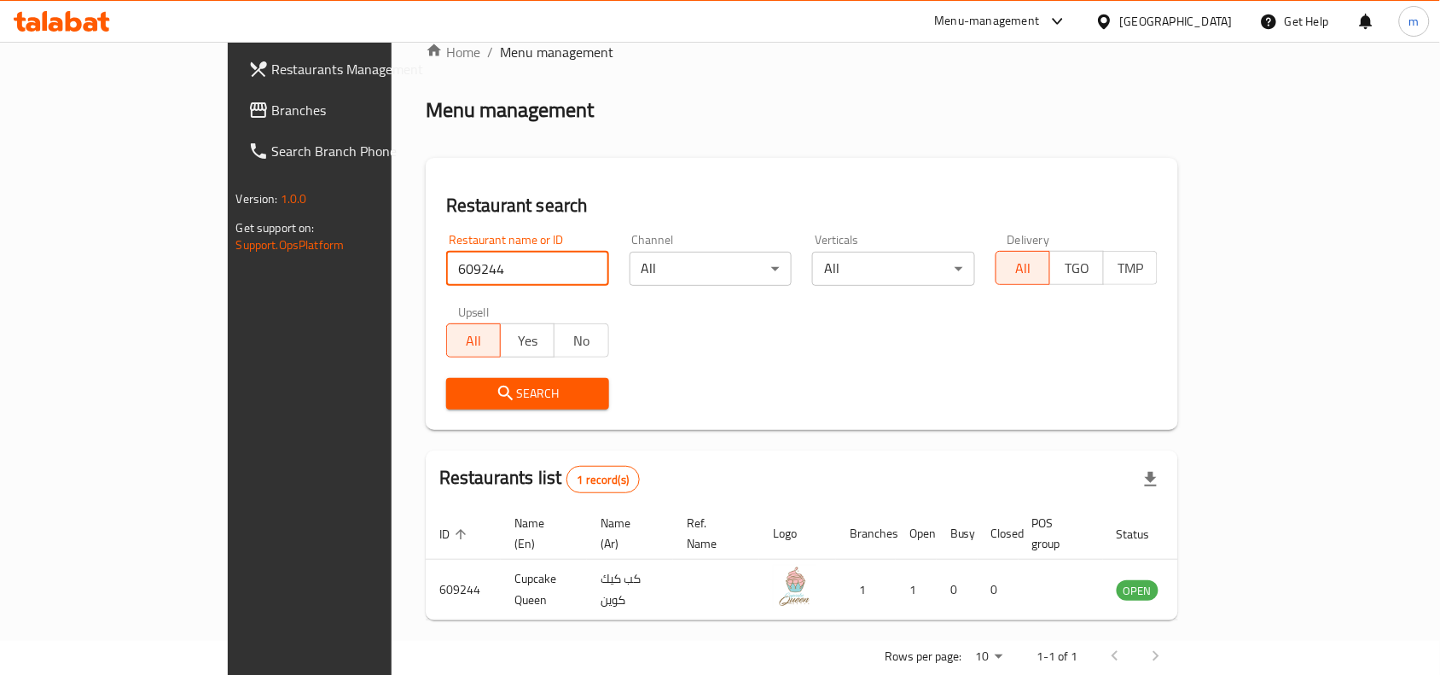
scroll to position [53, 0]
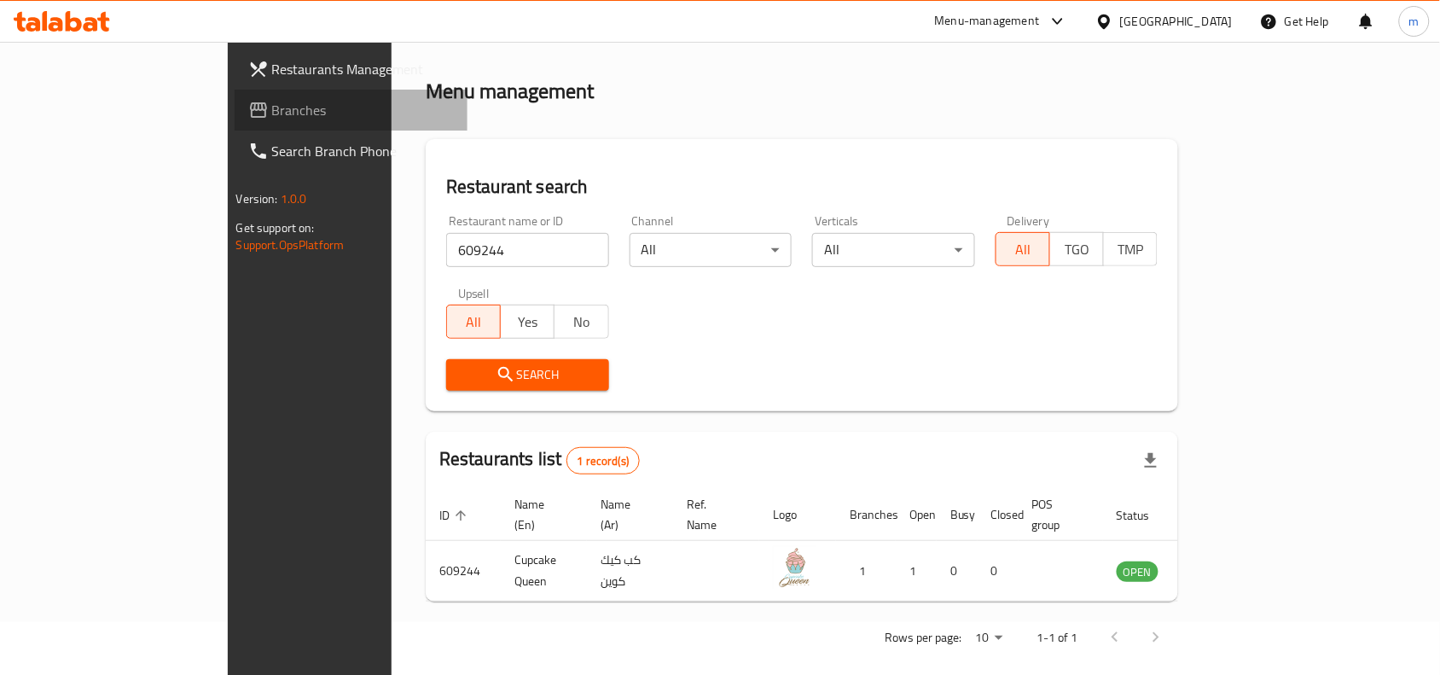
click at [248, 107] on icon at bounding box center [258, 110] width 20 height 20
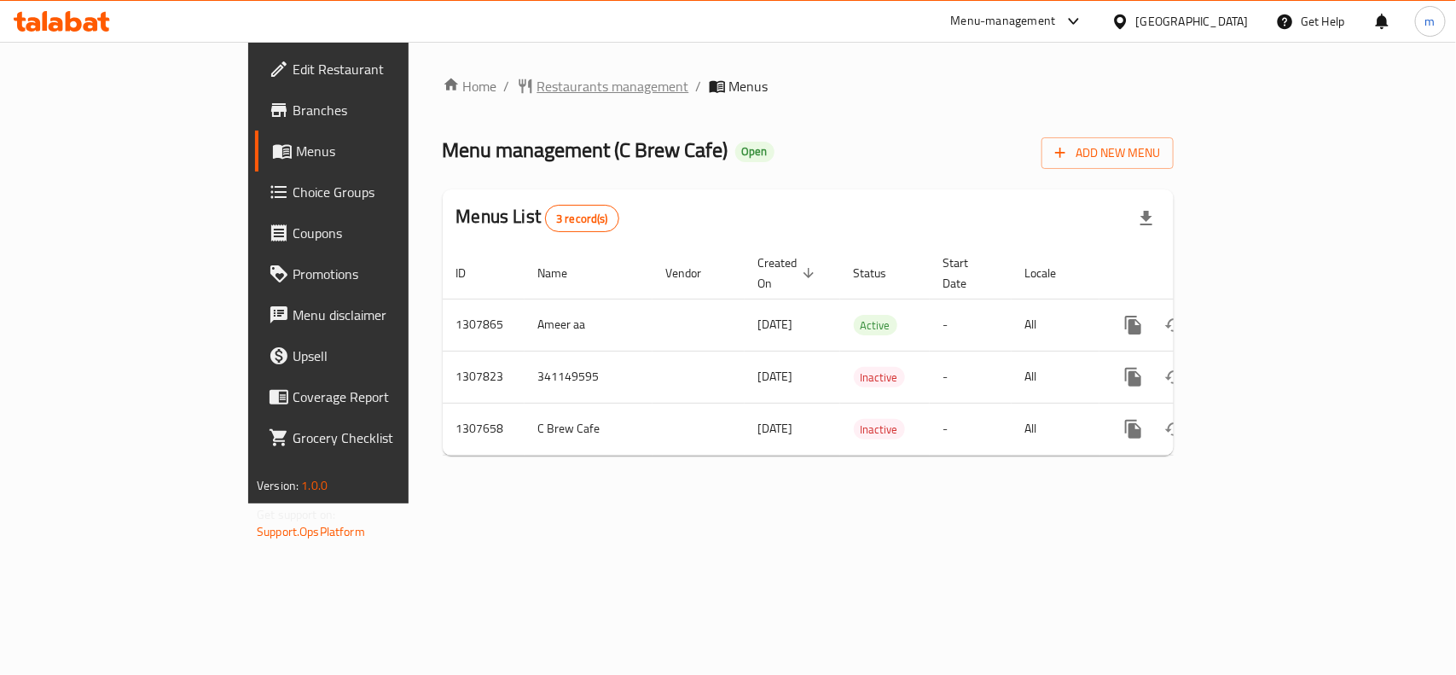
click at [537, 77] on span "Restaurants management" at bounding box center [613, 86] width 152 height 20
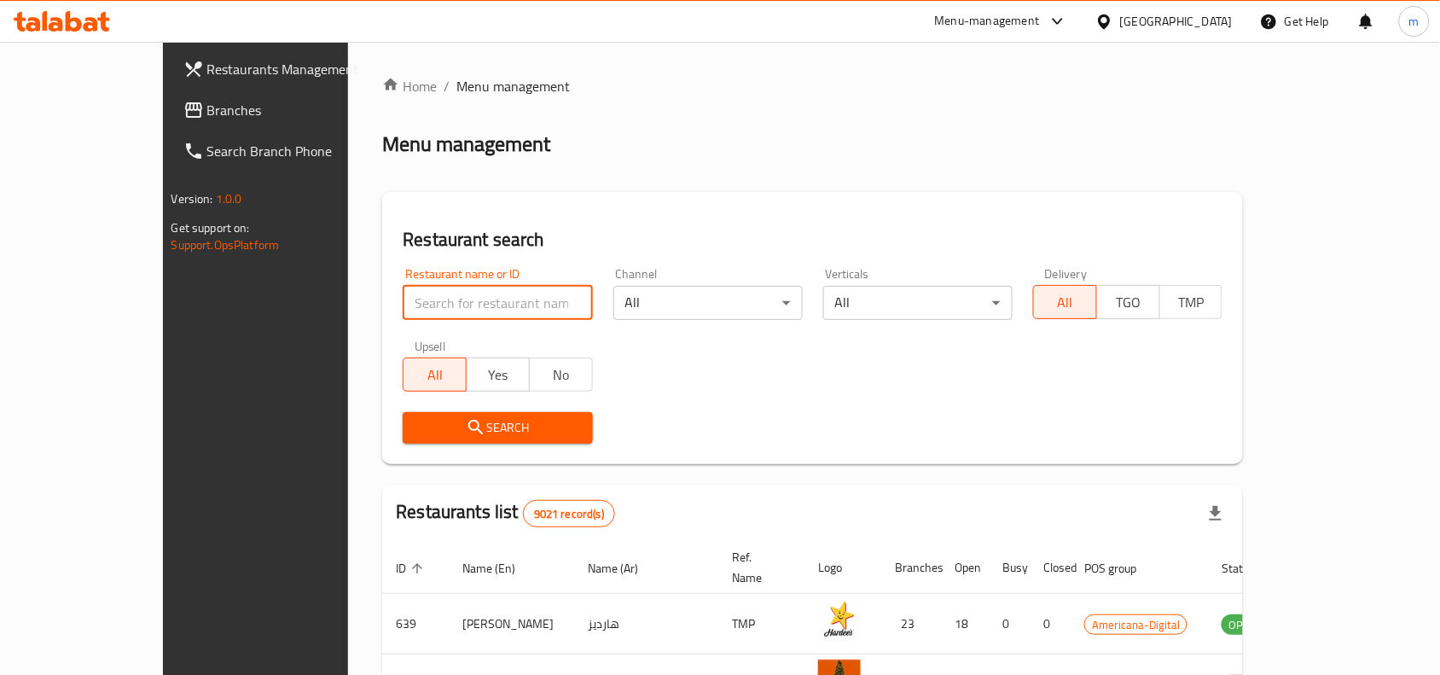
click at [403, 310] on input "search" at bounding box center [497, 303] width 189 height 34
paste input "704575"
type input "704575"
click button "Search" at bounding box center [497, 428] width 189 height 32
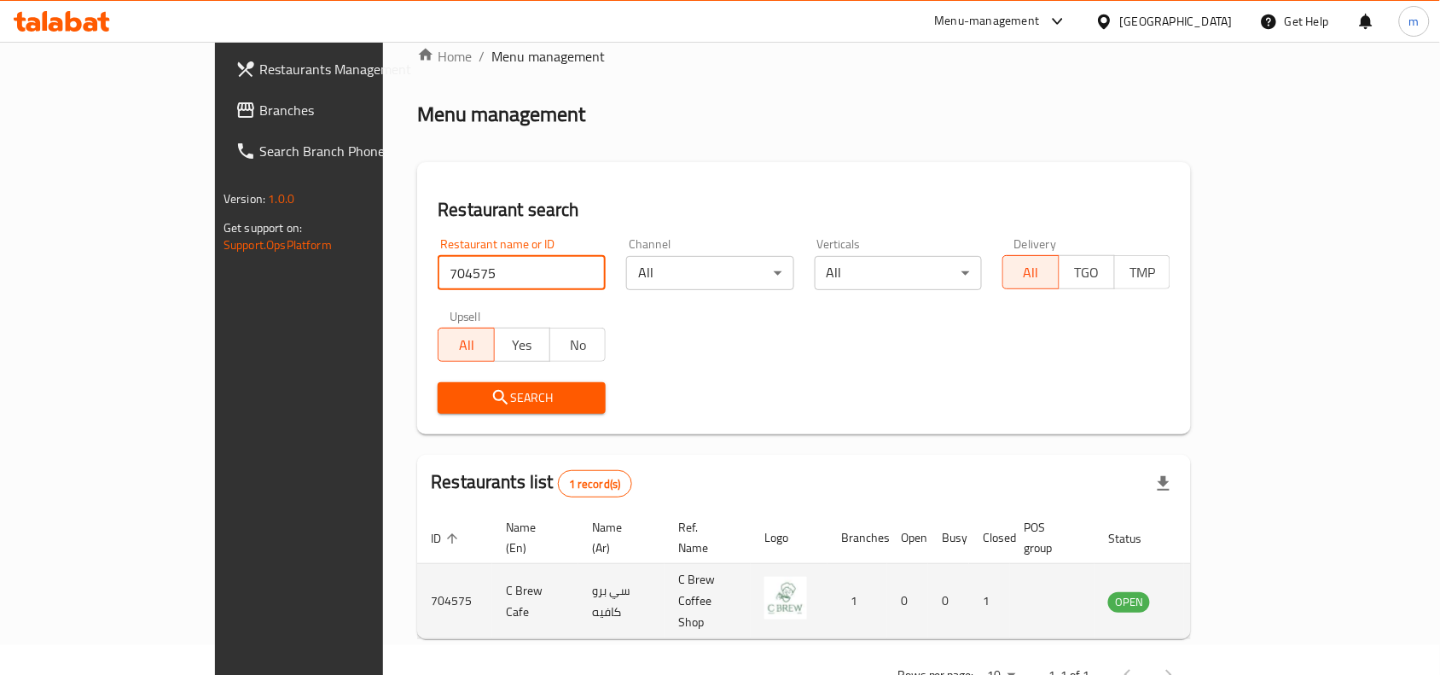
scroll to position [53, 0]
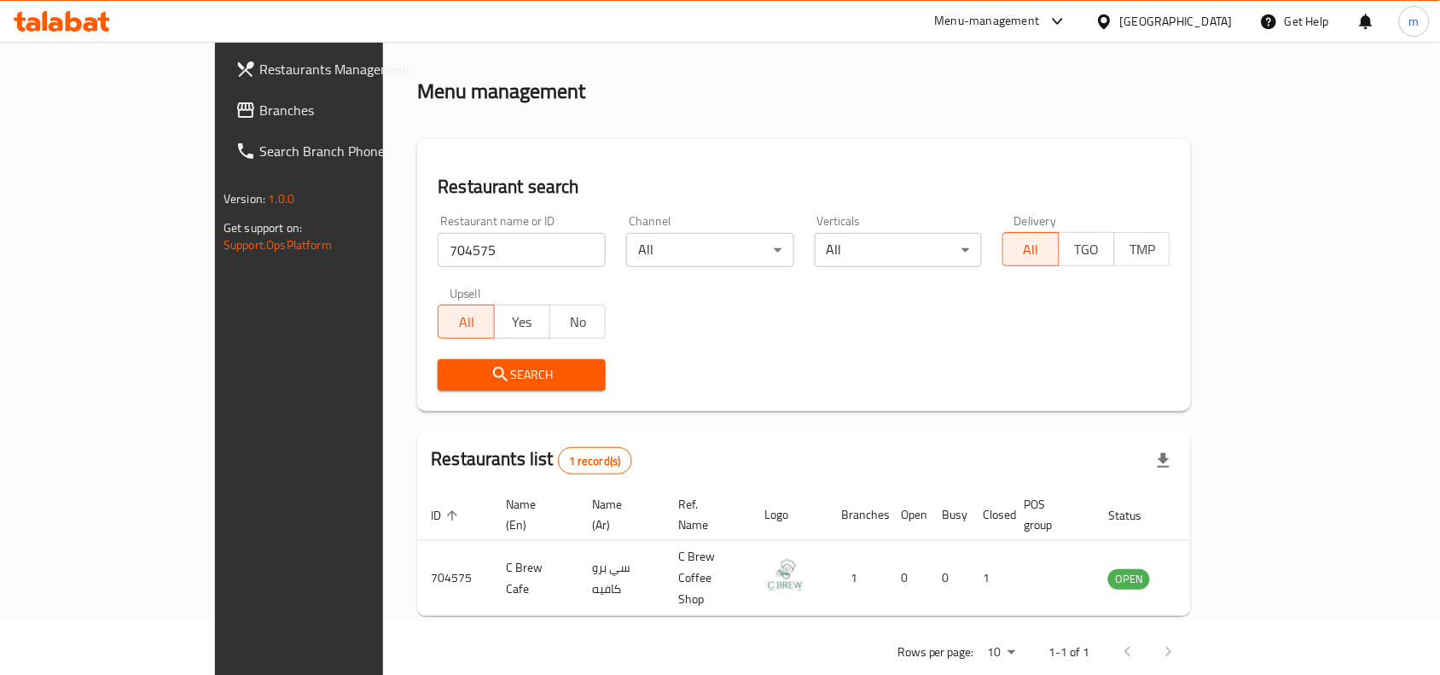
click at [259, 104] on span "Branches" at bounding box center [350, 110] width 183 height 20
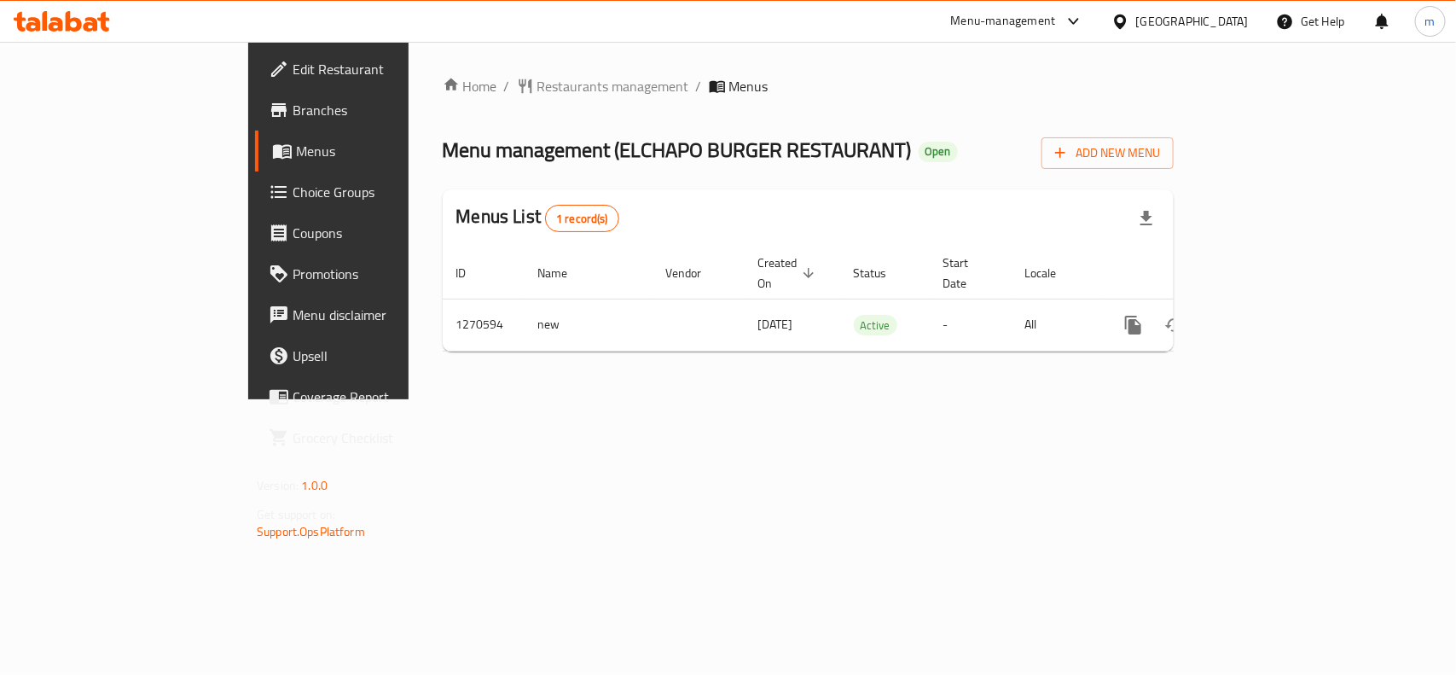
click at [537, 84] on span "Restaurants management" at bounding box center [613, 86] width 152 height 20
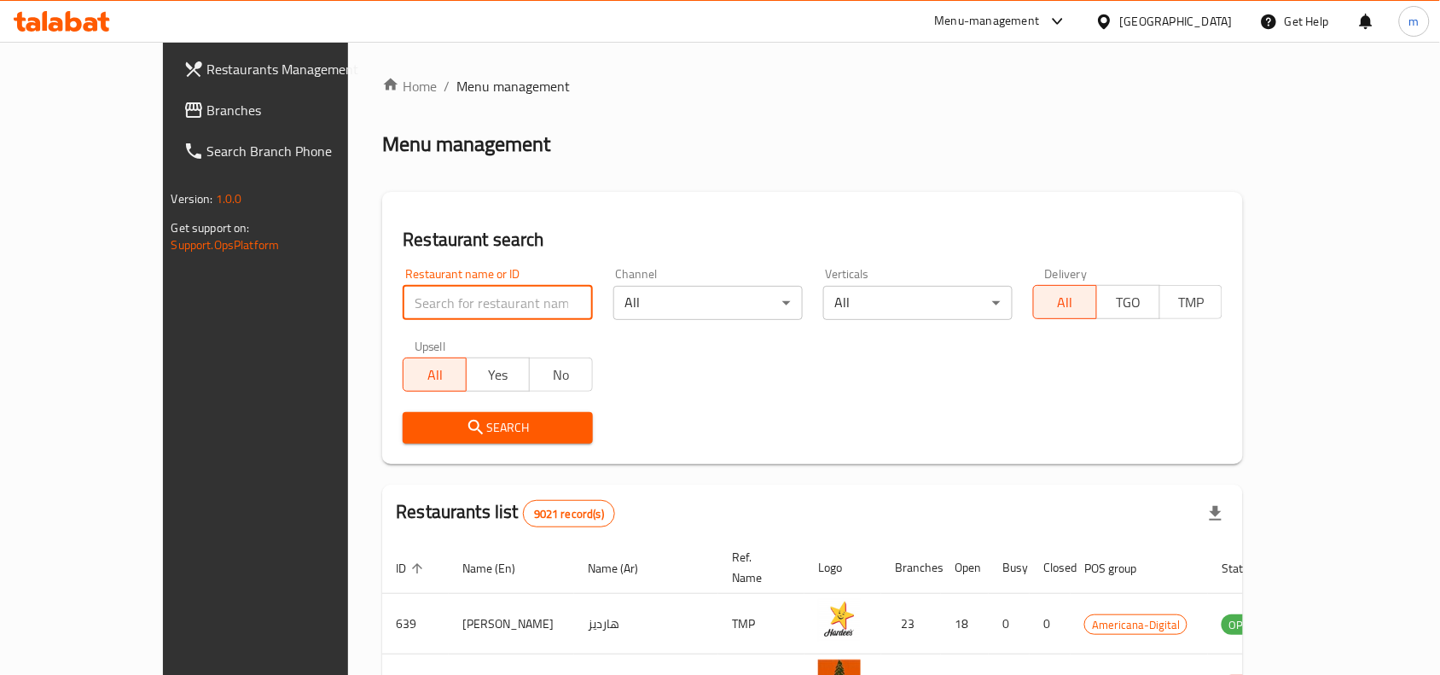
click at [403, 303] on input "search" at bounding box center [497, 303] width 189 height 34
paste input "689269"
type input "689269"
click button "Search" at bounding box center [497, 428] width 189 height 32
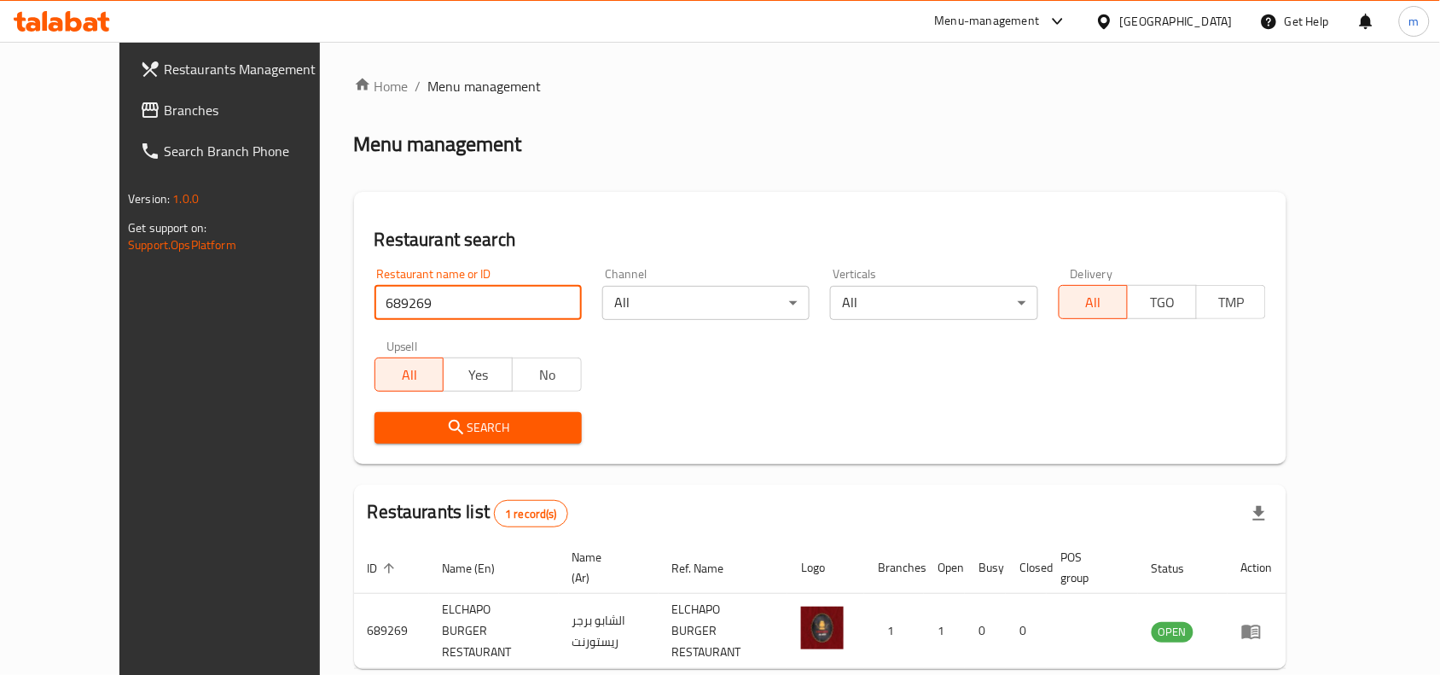
scroll to position [53, 0]
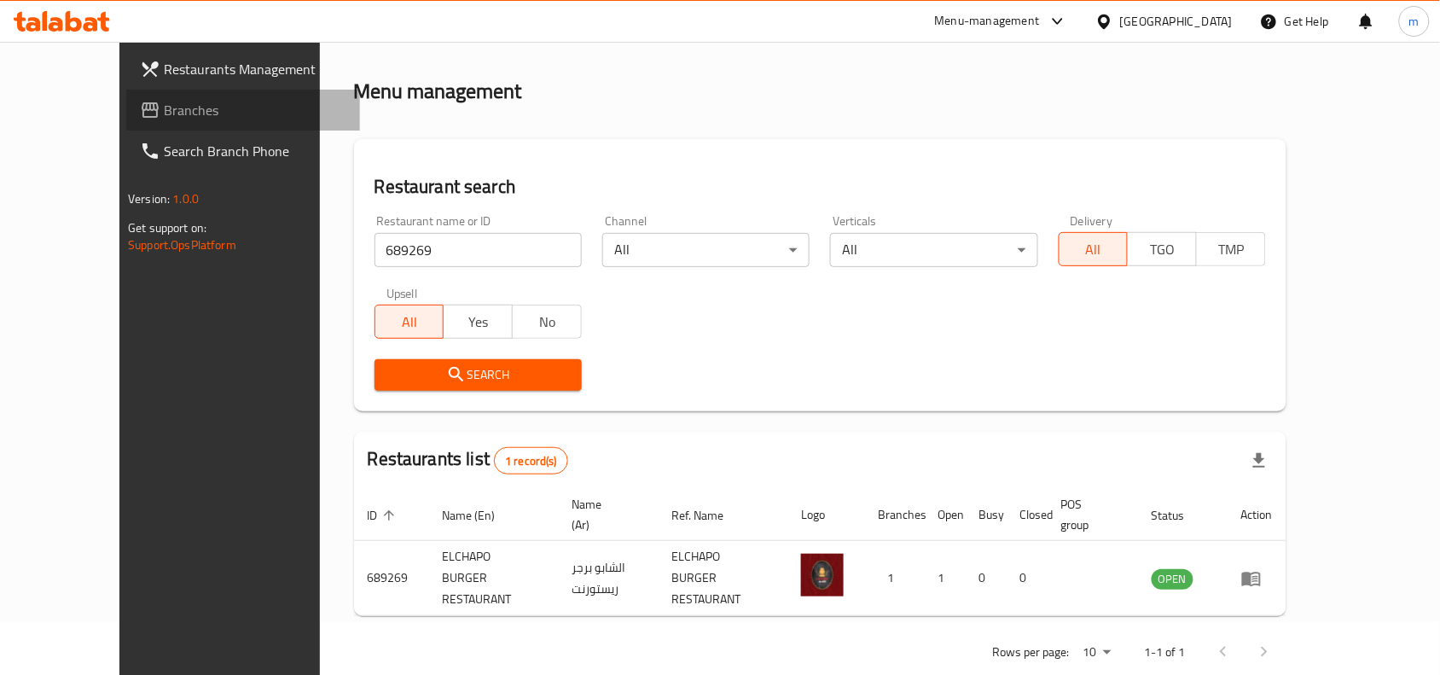
click at [164, 107] on span "Branches" at bounding box center [255, 110] width 183 height 20
click at [164, 105] on span "Branches" at bounding box center [255, 110] width 183 height 20
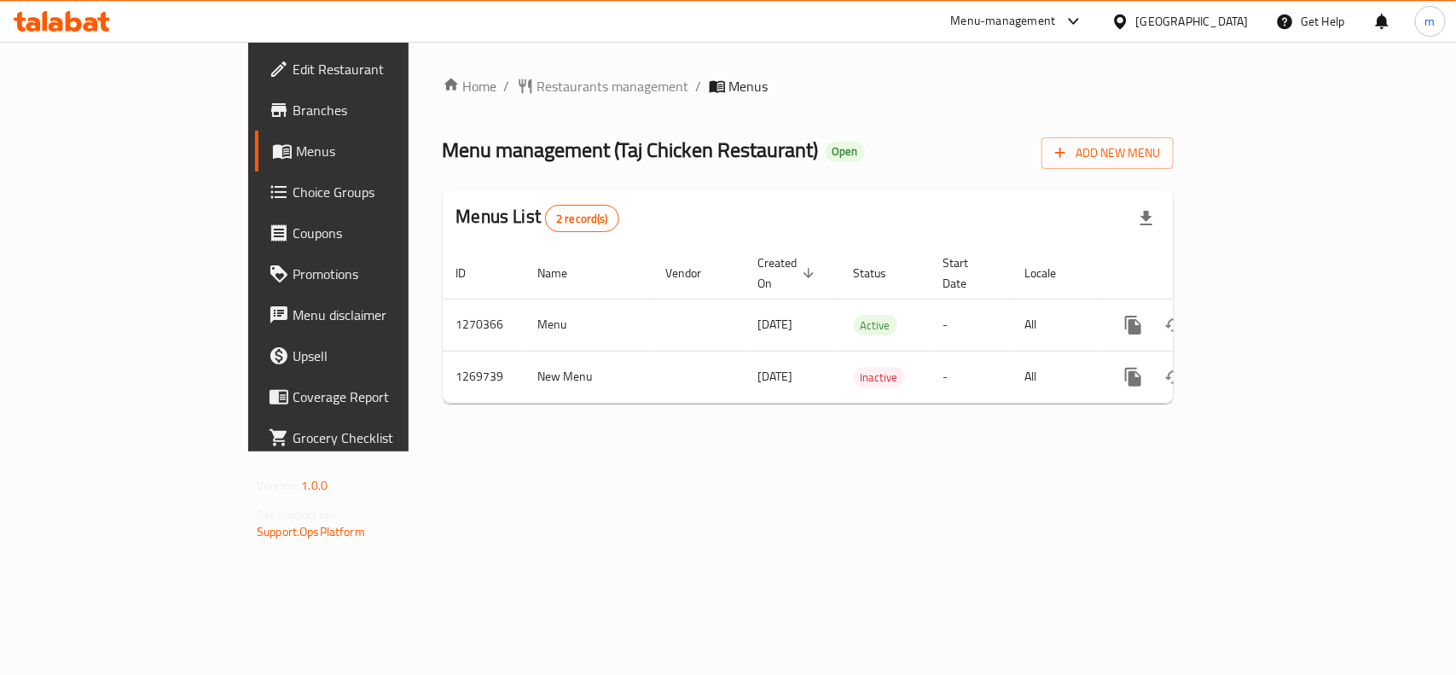
click at [537, 91] on span "Restaurants management" at bounding box center [613, 86] width 152 height 20
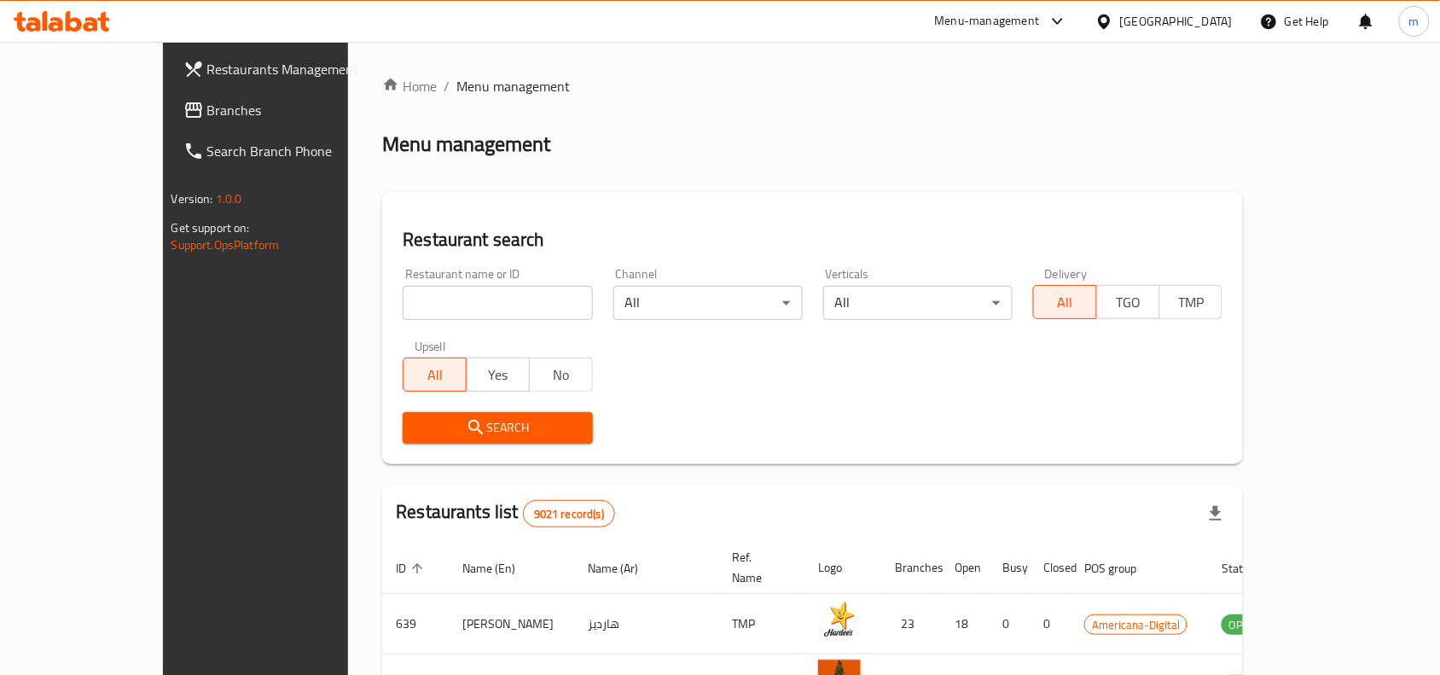
click at [403, 307] on input "search" at bounding box center [497, 303] width 189 height 34
paste input "688798"
type input "688798"
click button "Search" at bounding box center [497, 428] width 189 height 32
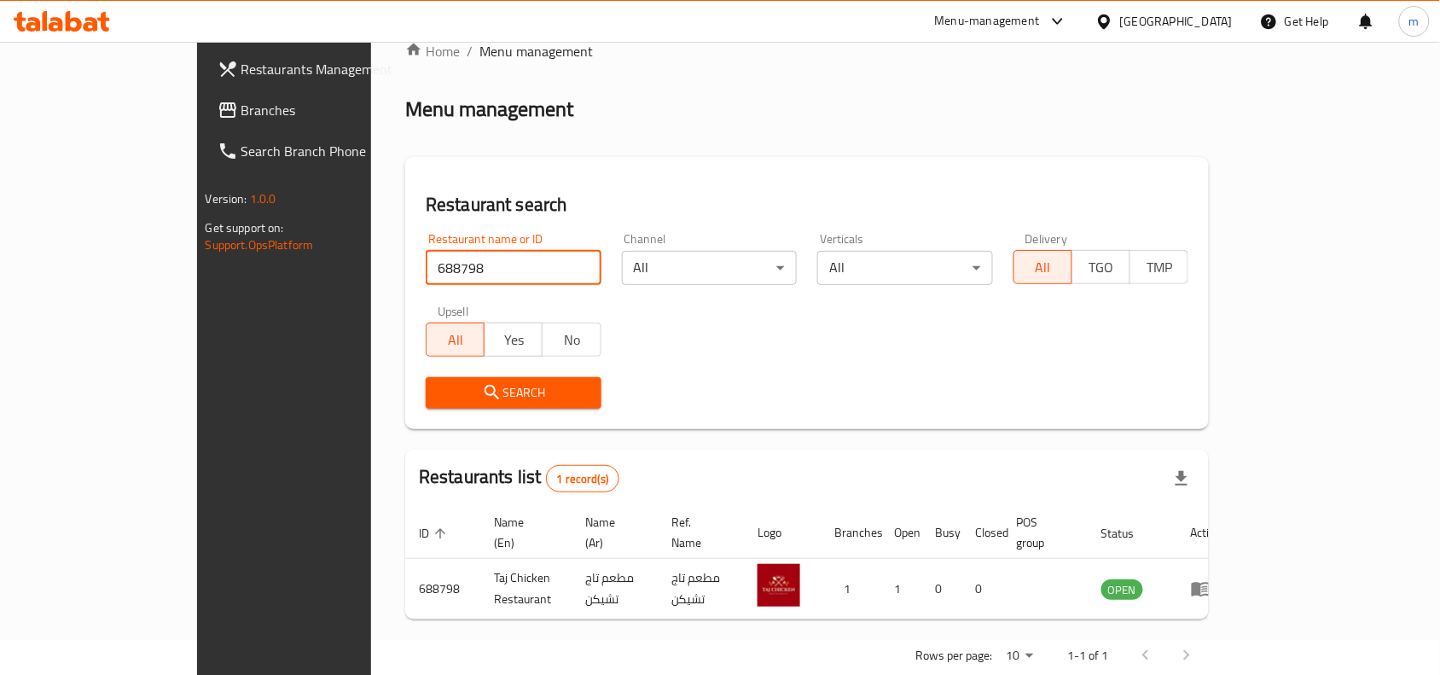
scroll to position [53, 0]
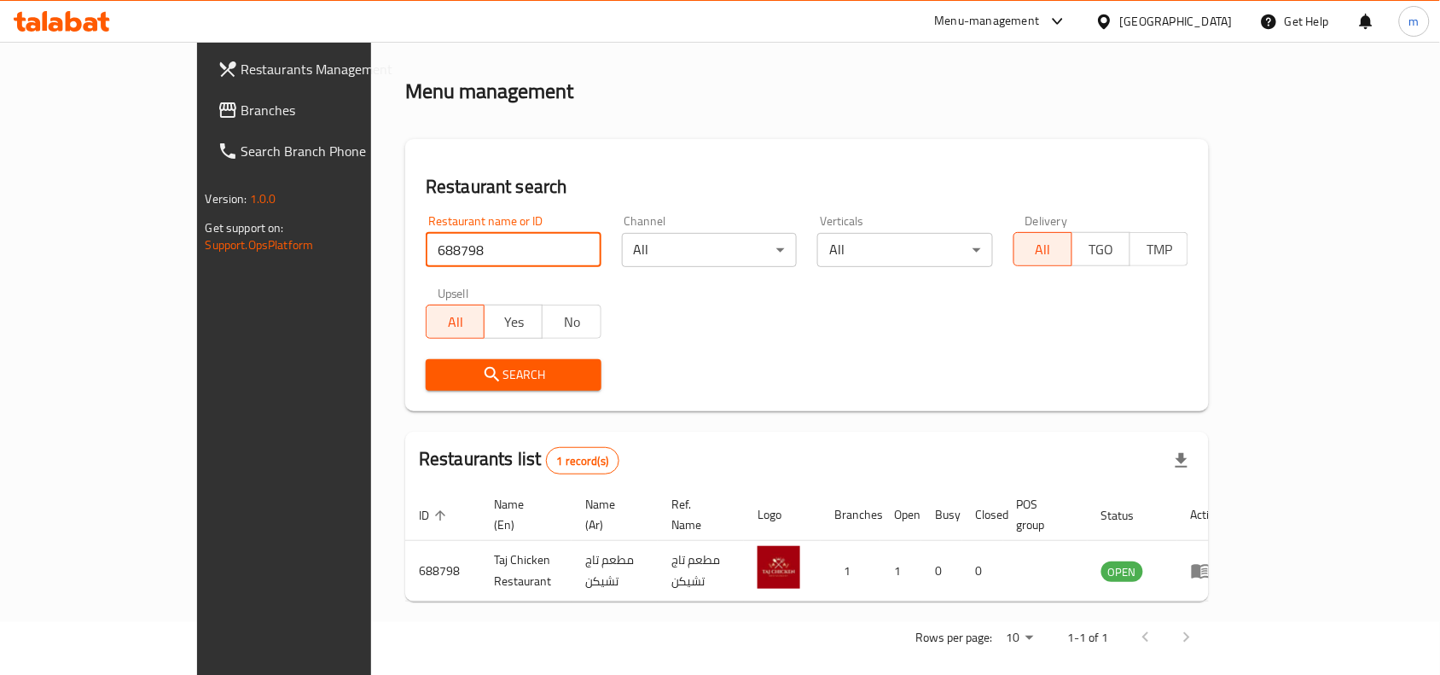
click at [1204, 17] on div "[GEOGRAPHIC_DATA]" at bounding box center [1176, 21] width 113 height 19
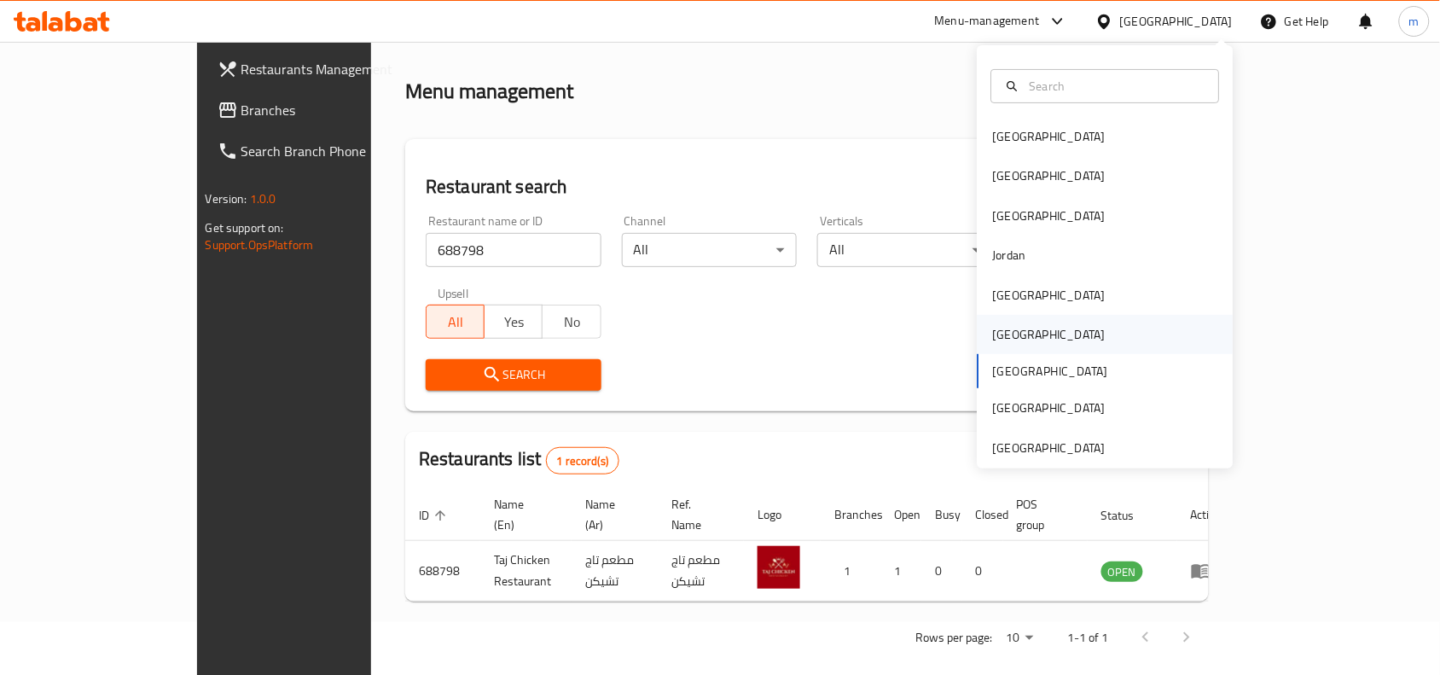
click at [1008, 337] on div "Oman" at bounding box center [1049, 334] width 140 height 39
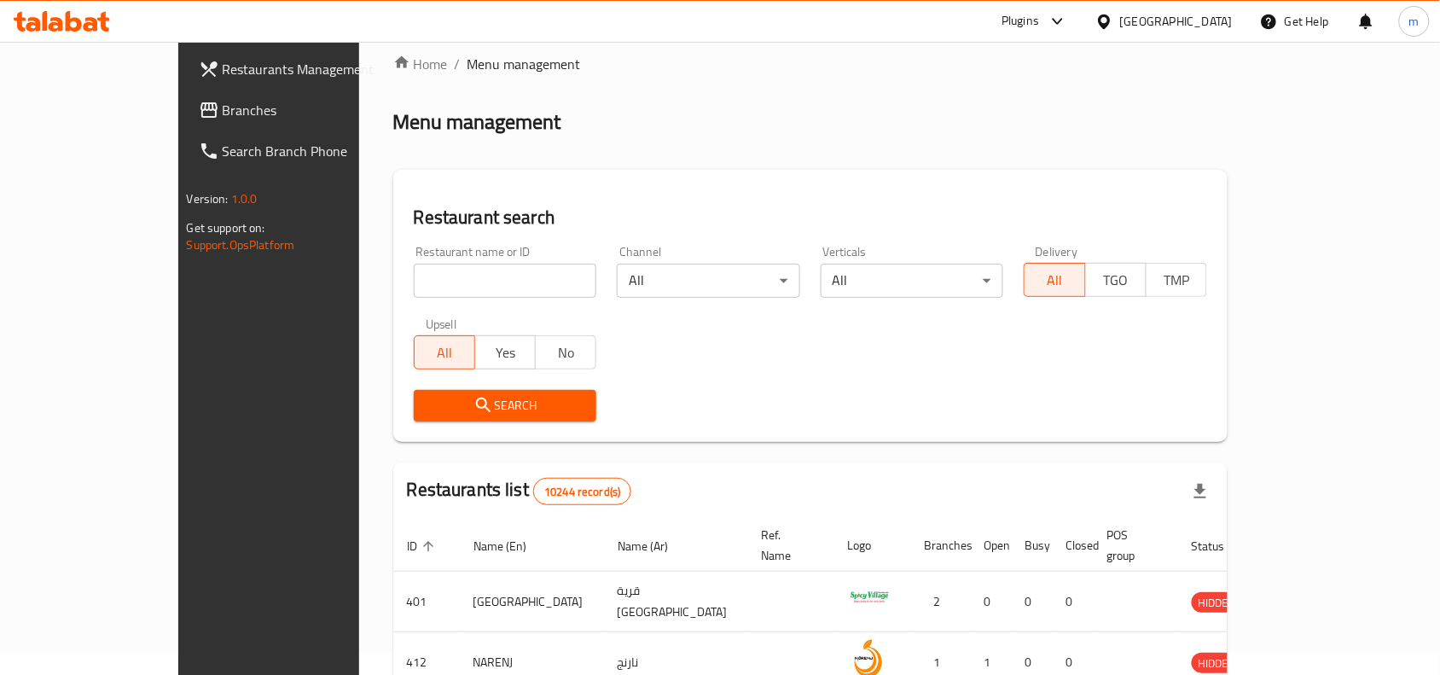
scroll to position [53, 0]
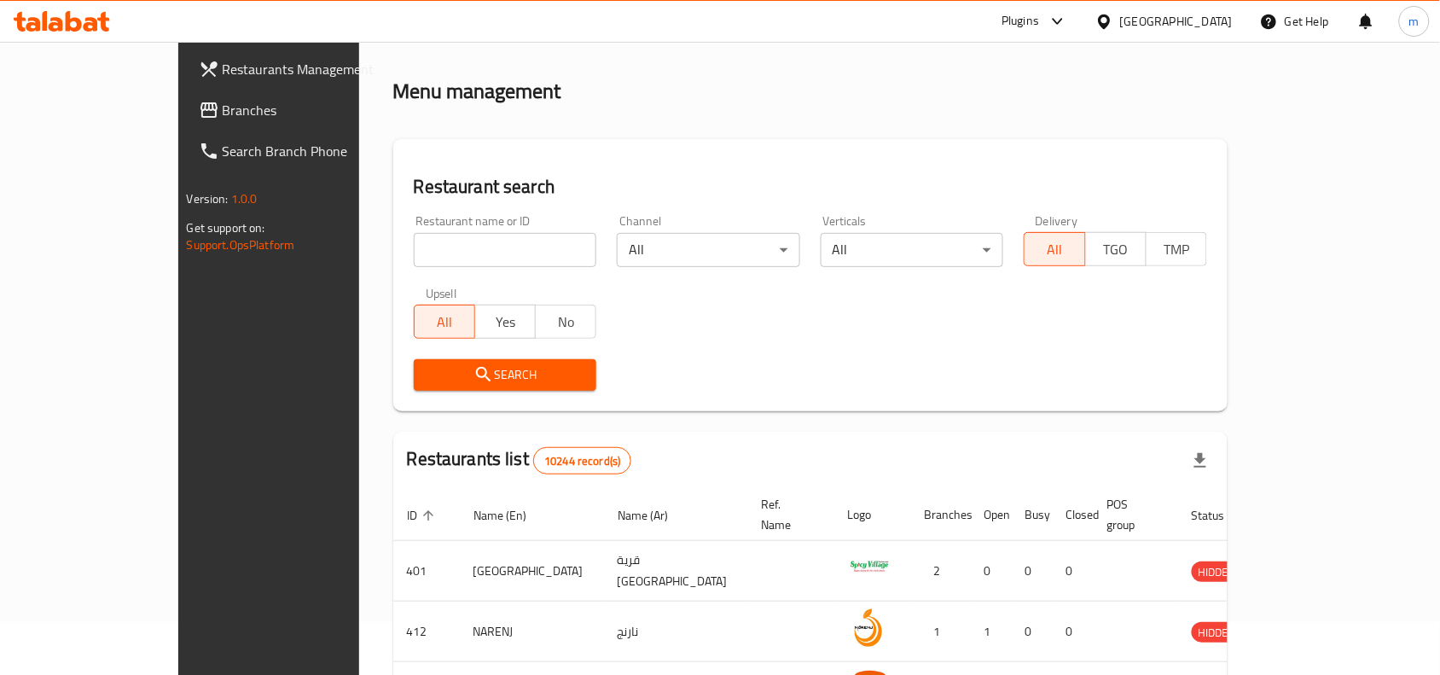
click at [178, 112] on div "Restaurants Management Branches Search Branch Phone Version: 1.0.0 Get support …" at bounding box center [719, 572] width 1083 height 1167
click at [223, 112] on span "Branches" at bounding box center [314, 110] width 183 height 20
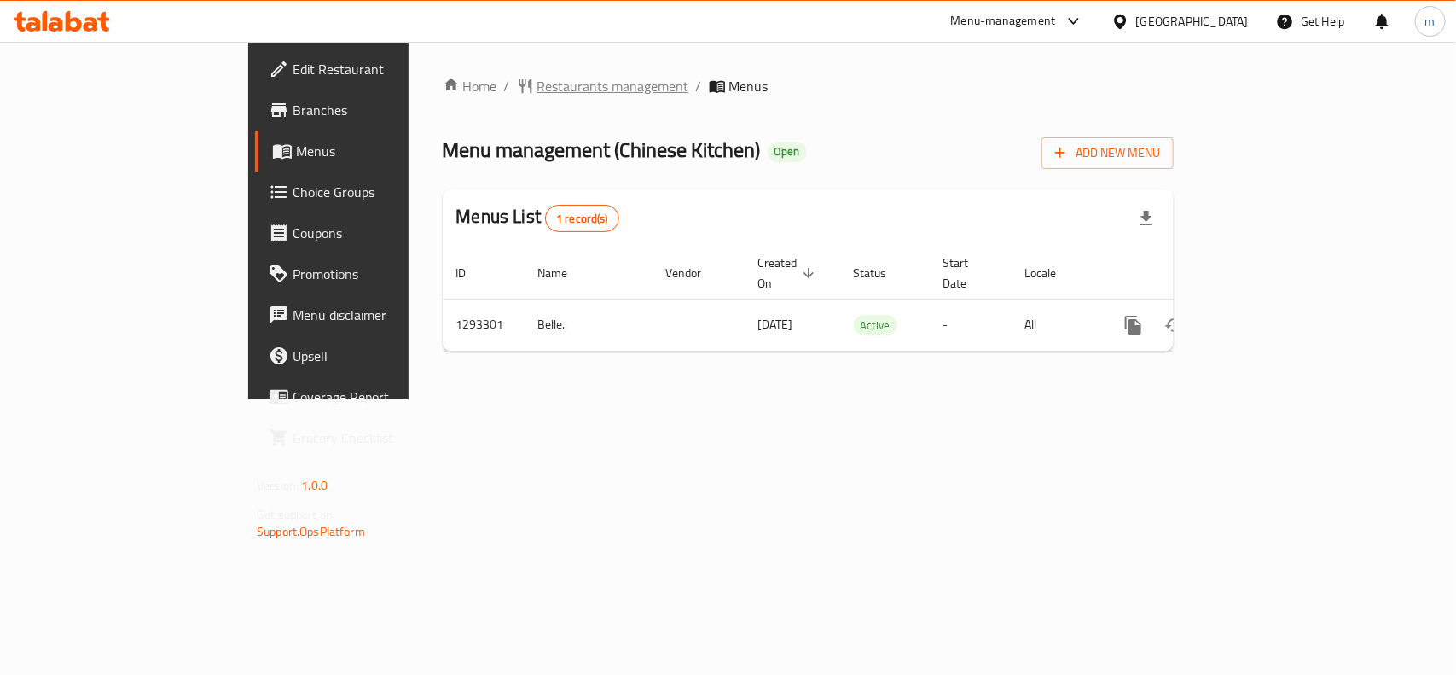
click at [537, 78] on span "Restaurants management" at bounding box center [613, 86] width 152 height 20
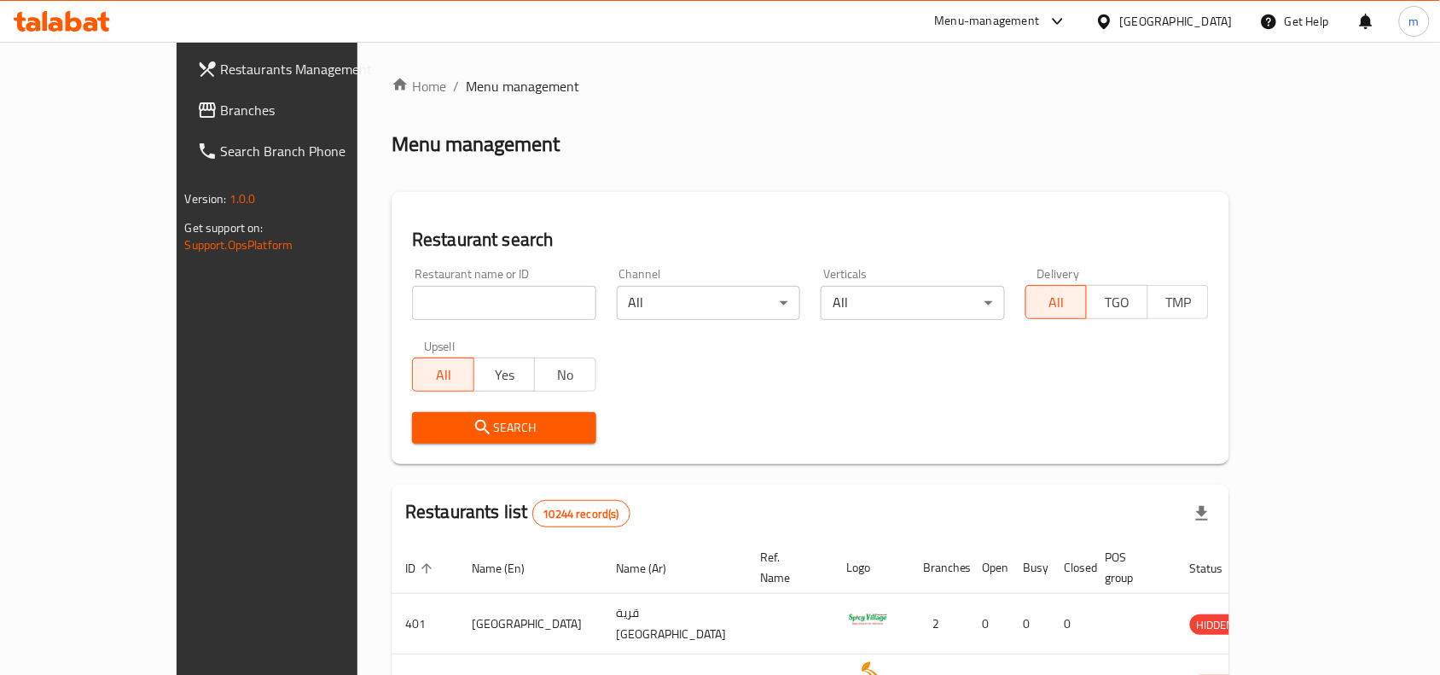
click at [391, 303] on div "Home / Menu management Menu management Restaurant search Restaurant name or ID …" at bounding box center [809, 607] width 837 height 1063
click at [412, 303] on input "search" at bounding box center [504, 303] width 184 height 34
paste input "699463"
type input "699463"
click button "Search" at bounding box center [504, 428] width 184 height 32
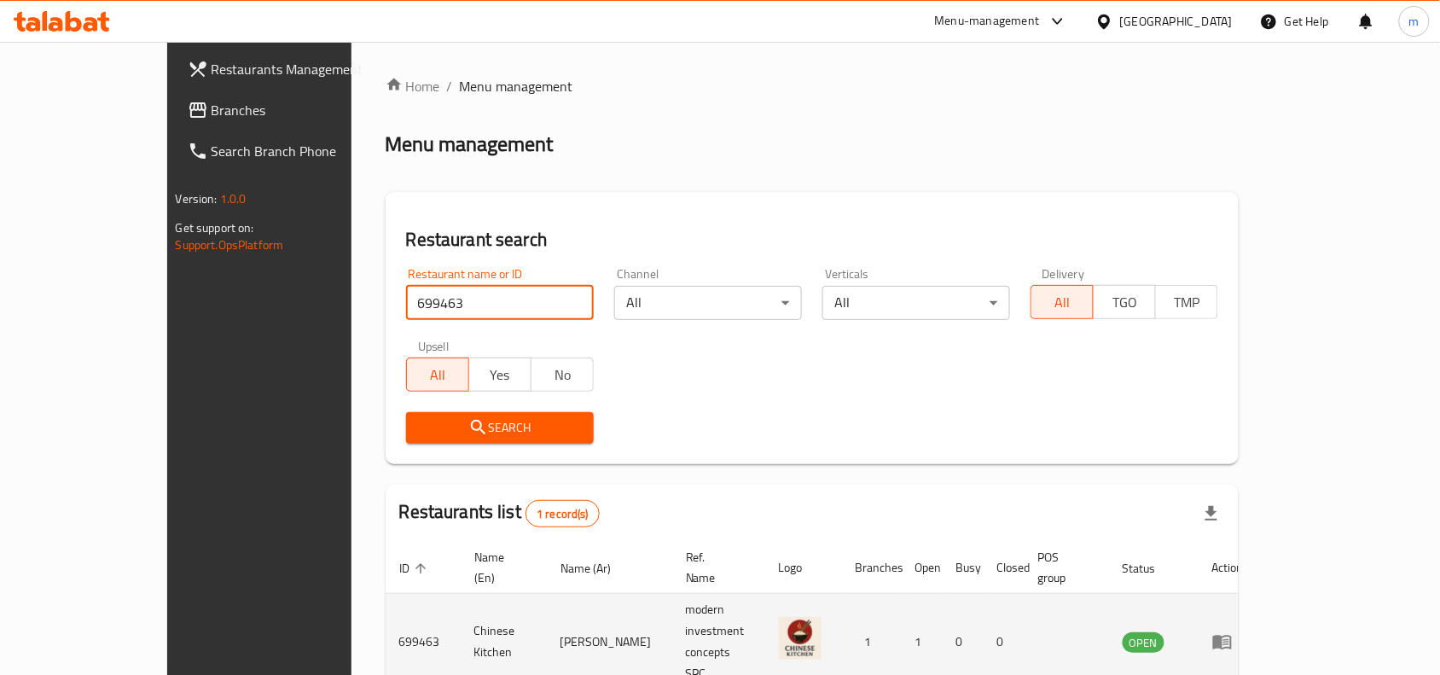
scroll to position [53, 0]
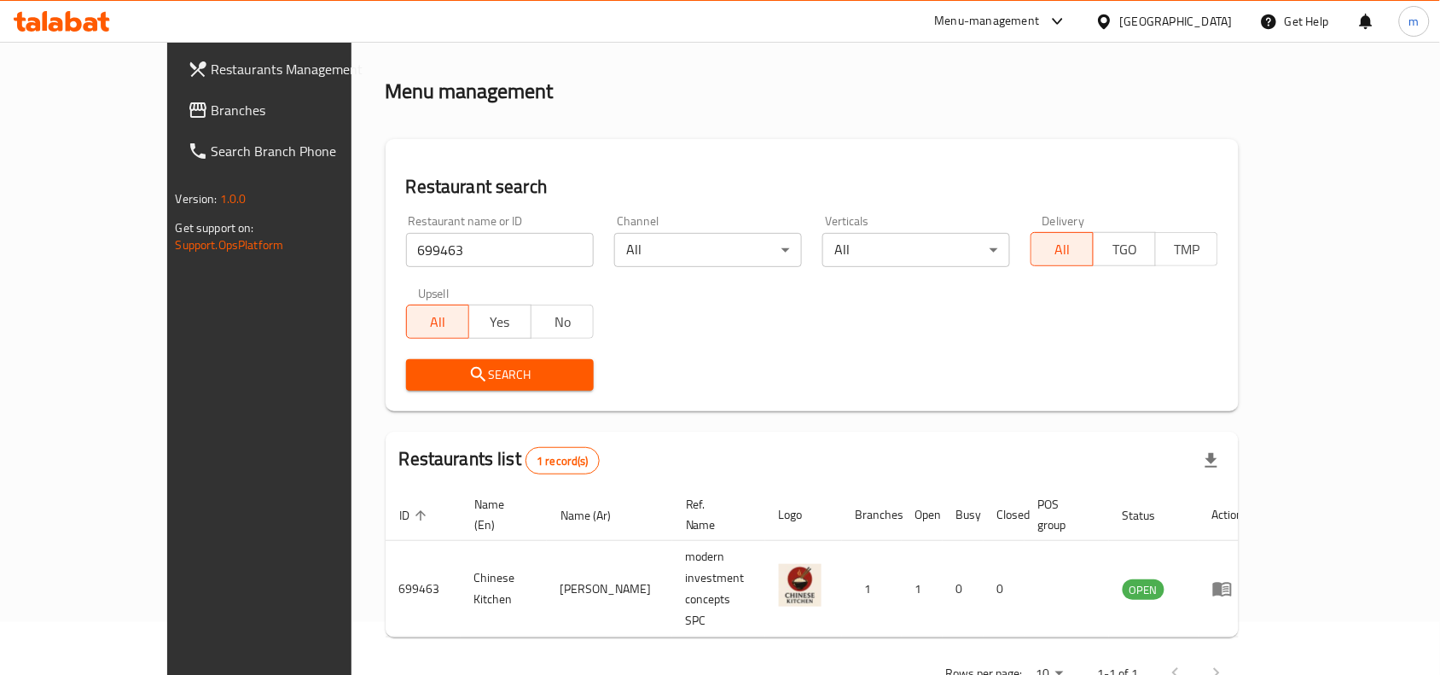
click at [1113, 20] on icon at bounding box center [1104, 22] width 18 height 18
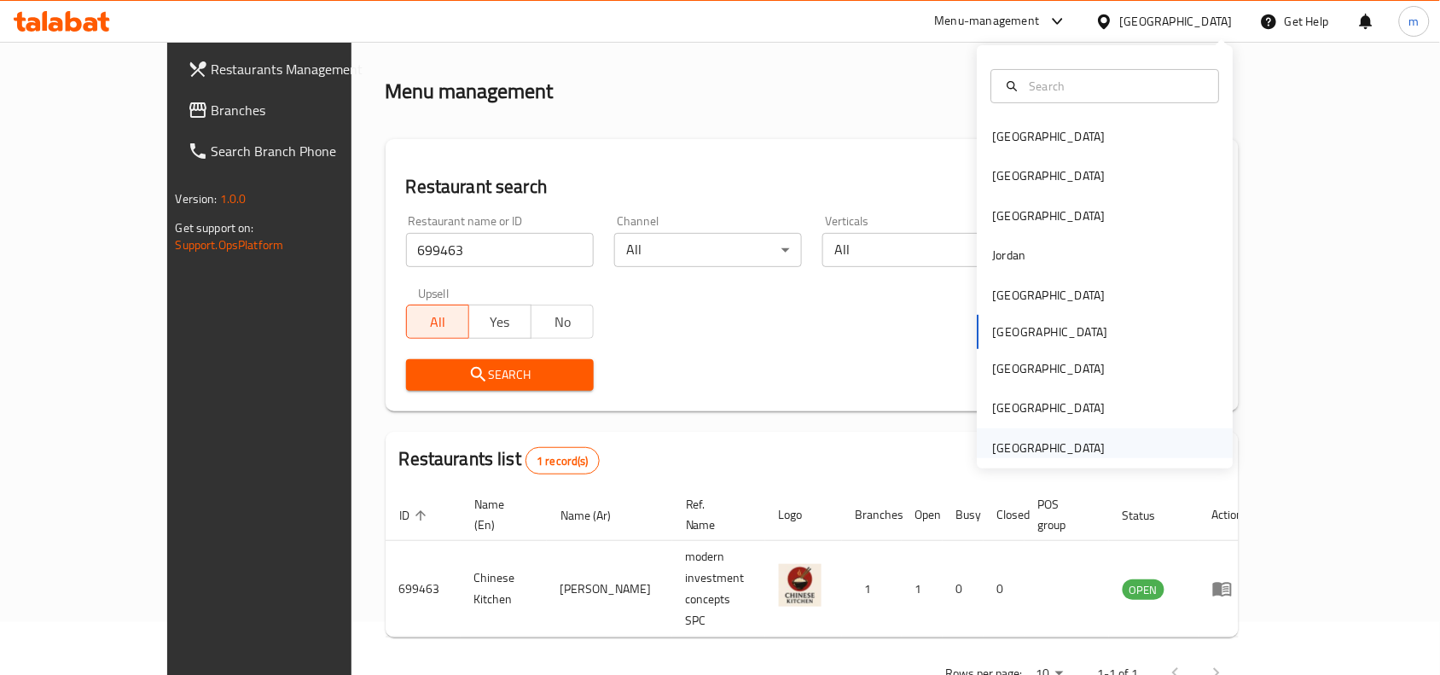
click at [1055, 449] on div "[GEOGRAPHIC_DATA]" at bounding box center [1049, 447] width 113 height 19
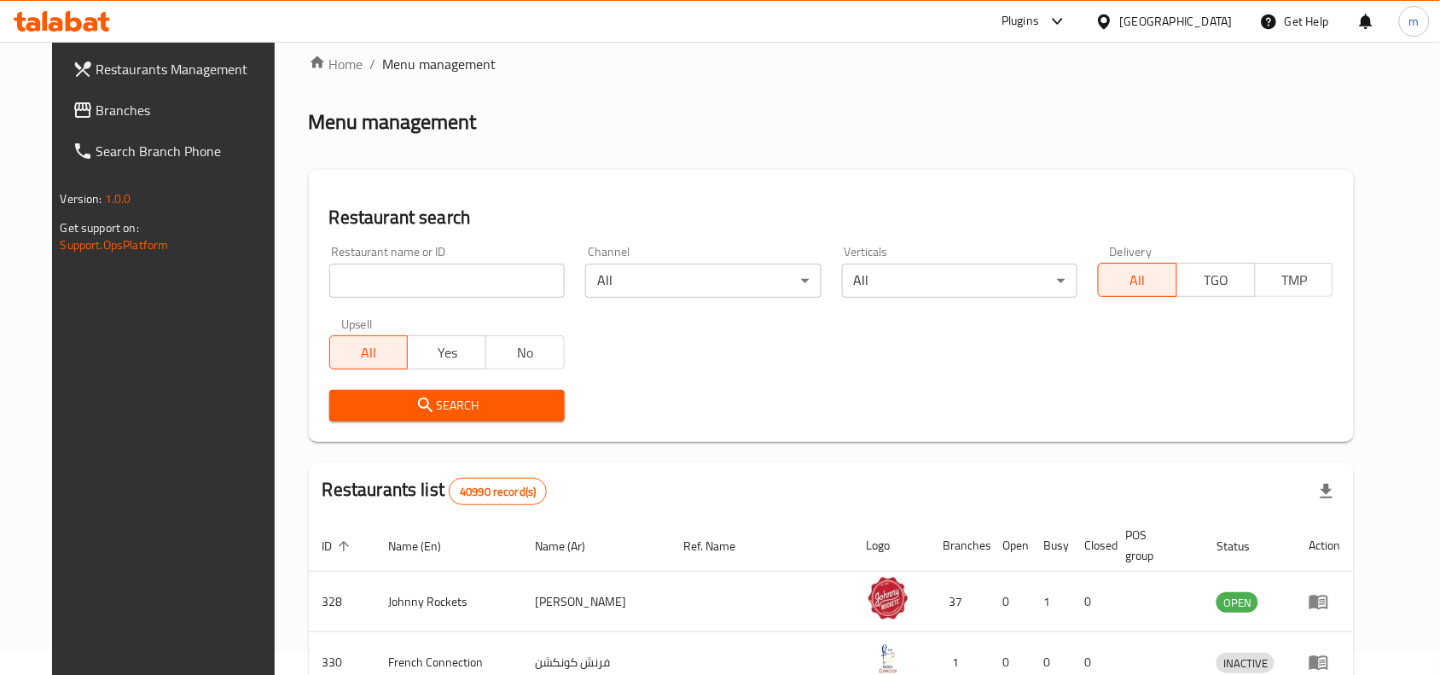
scroll to position [53, 0]
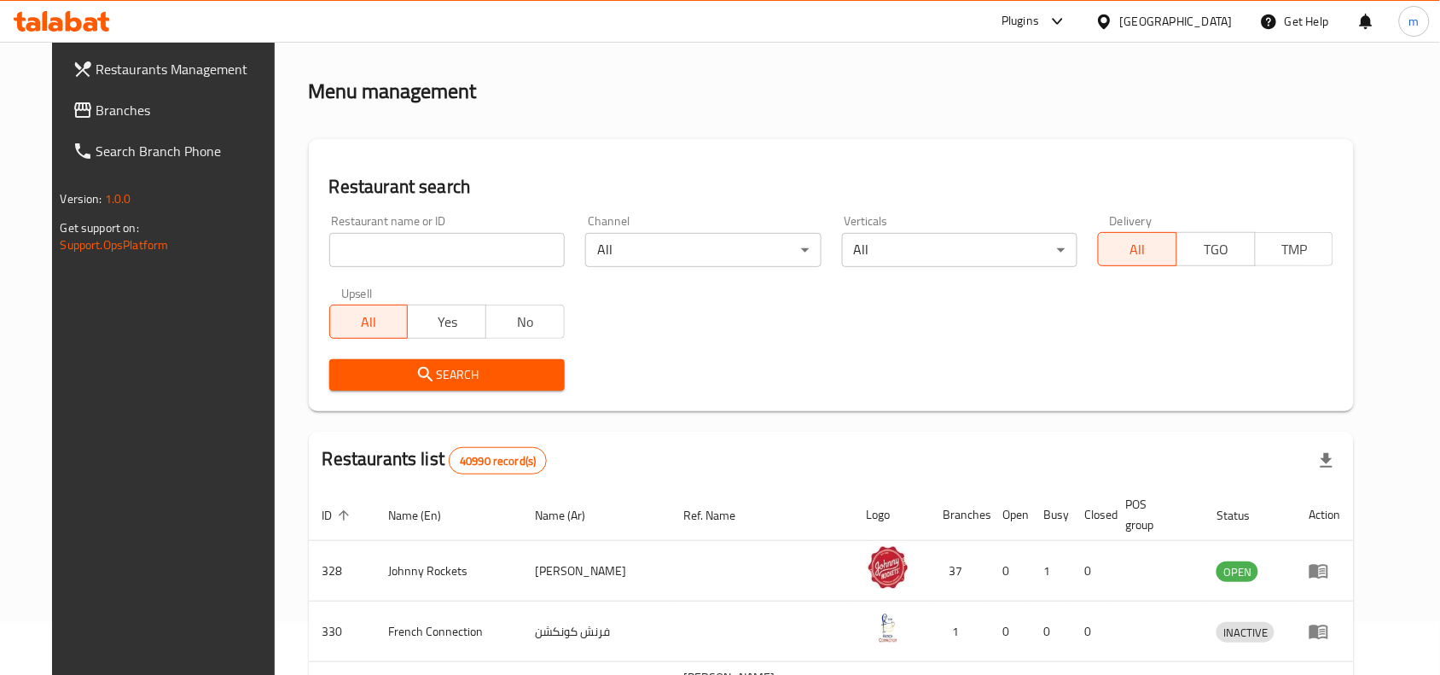
click at [72, 113] on icon at bounding box center [82, 110] width 20 height 20
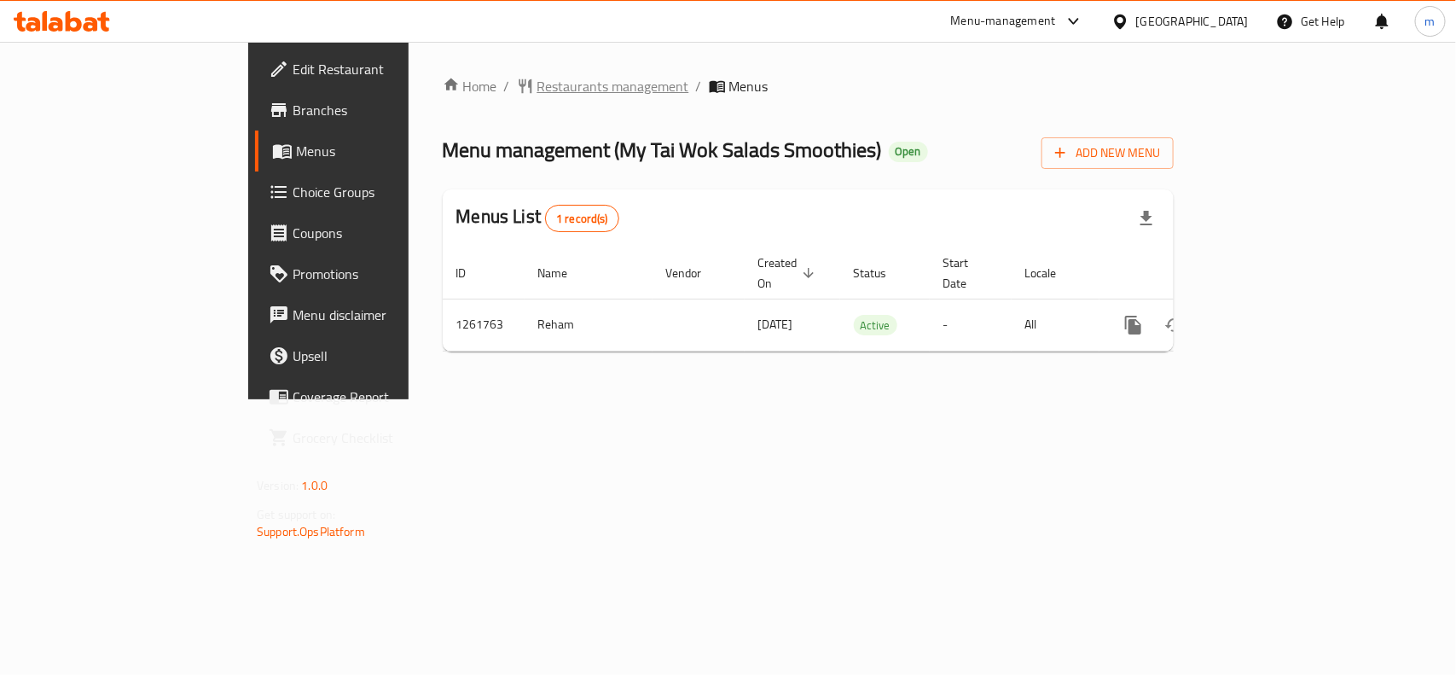
click at [537, 83] on span "Restaurants management" at bounding box center [613, 86] width 152 height 20
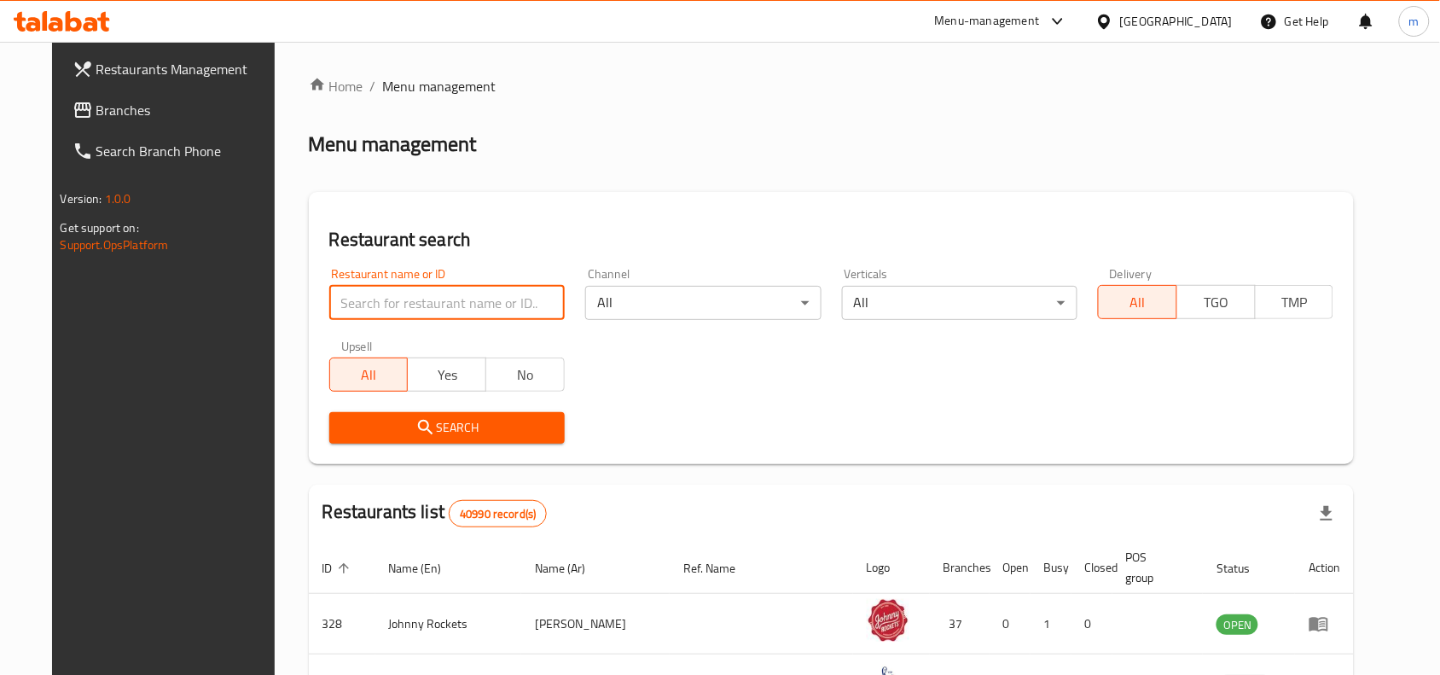
click at [339, 299] on input "search" at bounding box center [446, 303] width 235 height 34
paste input "685300"
type input "685300"
click button "Search" at bounding box center [446, 428] width 235 height 32
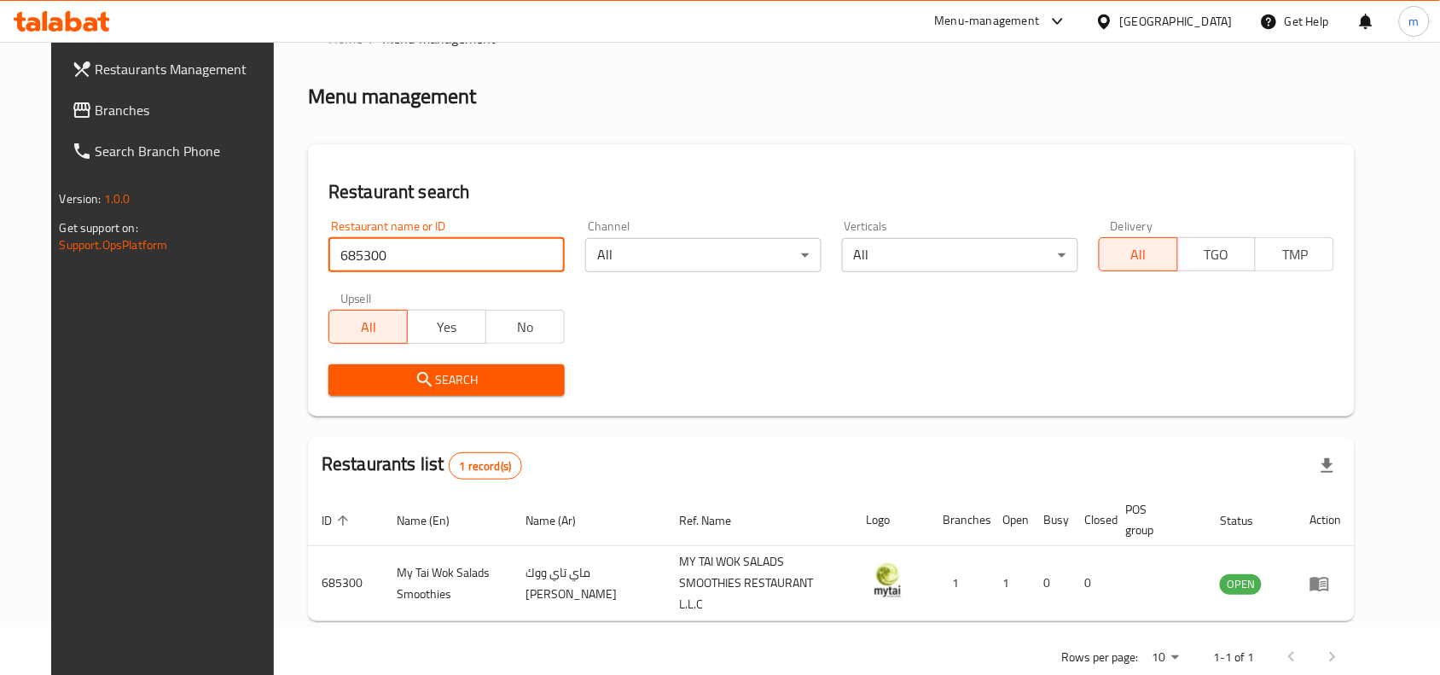
scroll to position [72, 0]
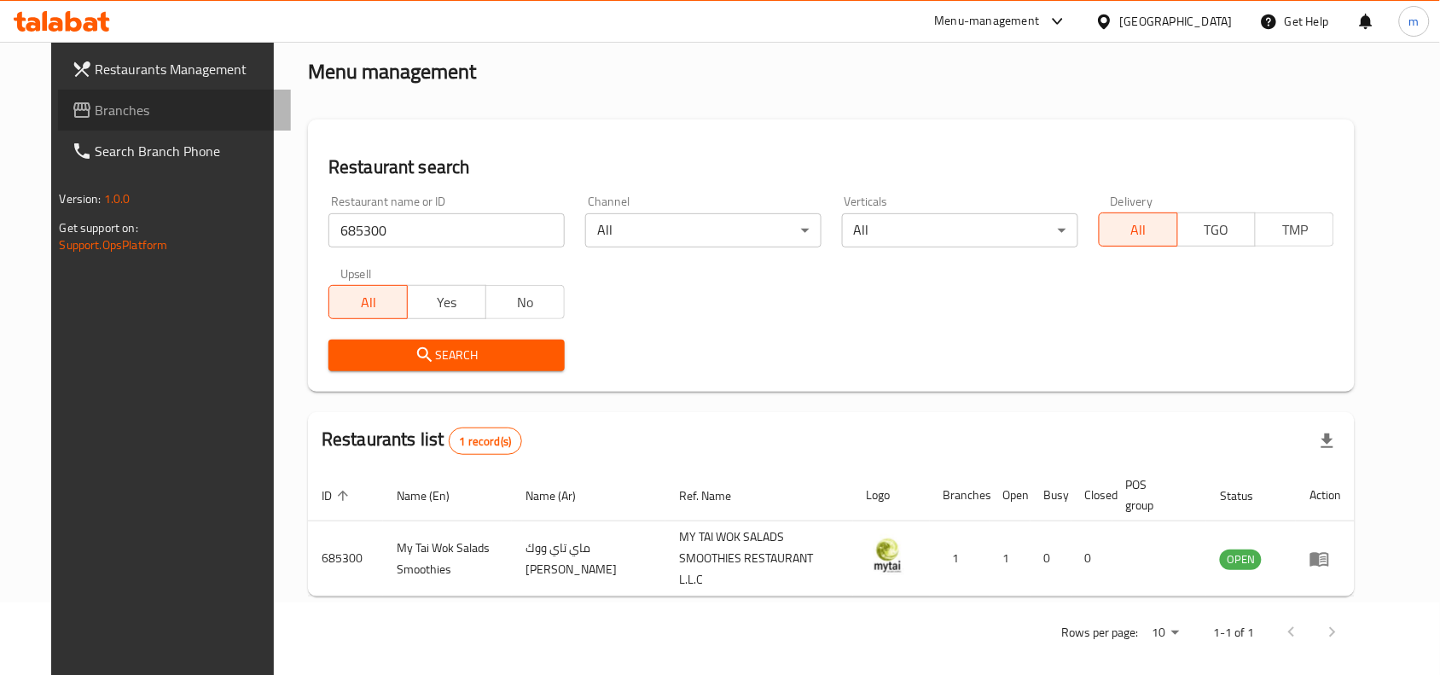
click at [162, 117] on span "Branches" at bounding box center [187, 110] width 183 height 20
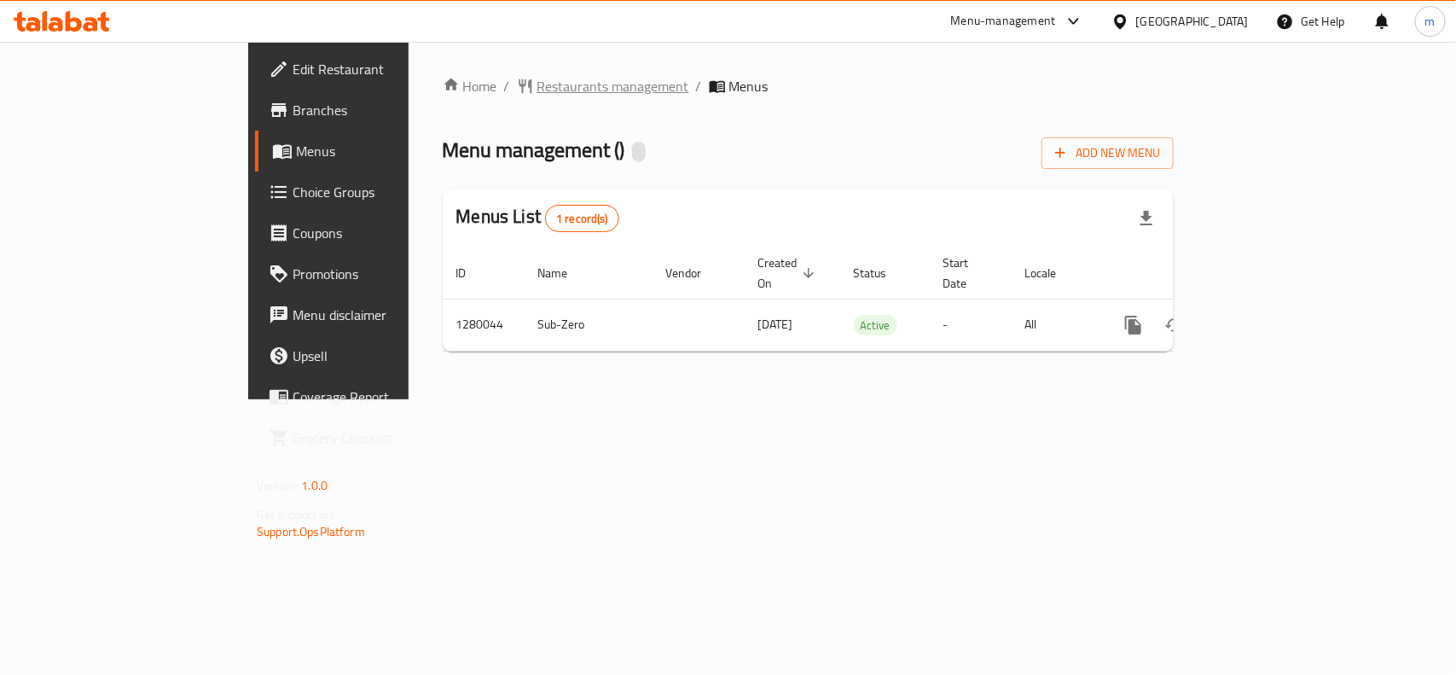
click at [537, 90] on span "Restaurants management" at bounding box center [613, 86] width 152 height 20
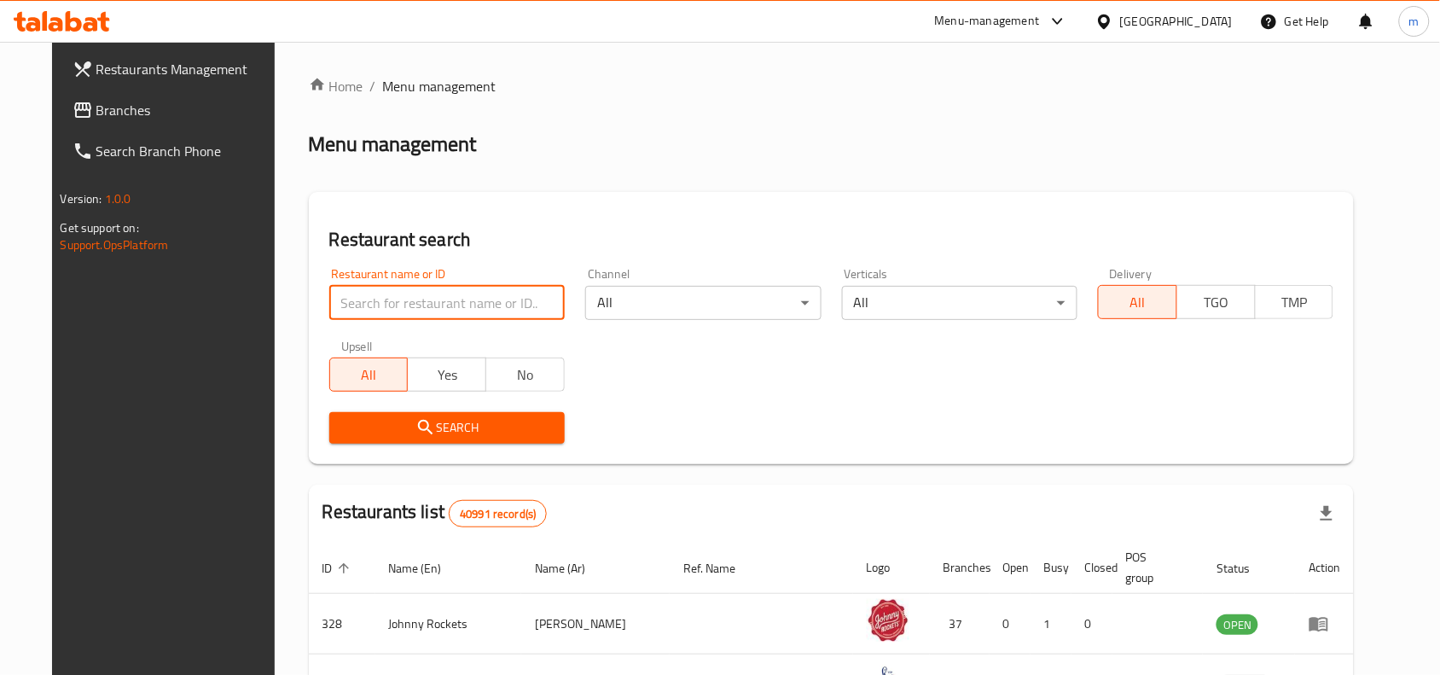
click at [330, 300] on input "search" at bounding box center [446, 303] width 235 height 34
paste input "693598"
type input "693598"
click button "Search" at bounding box center [446, 428] width 235 height 32
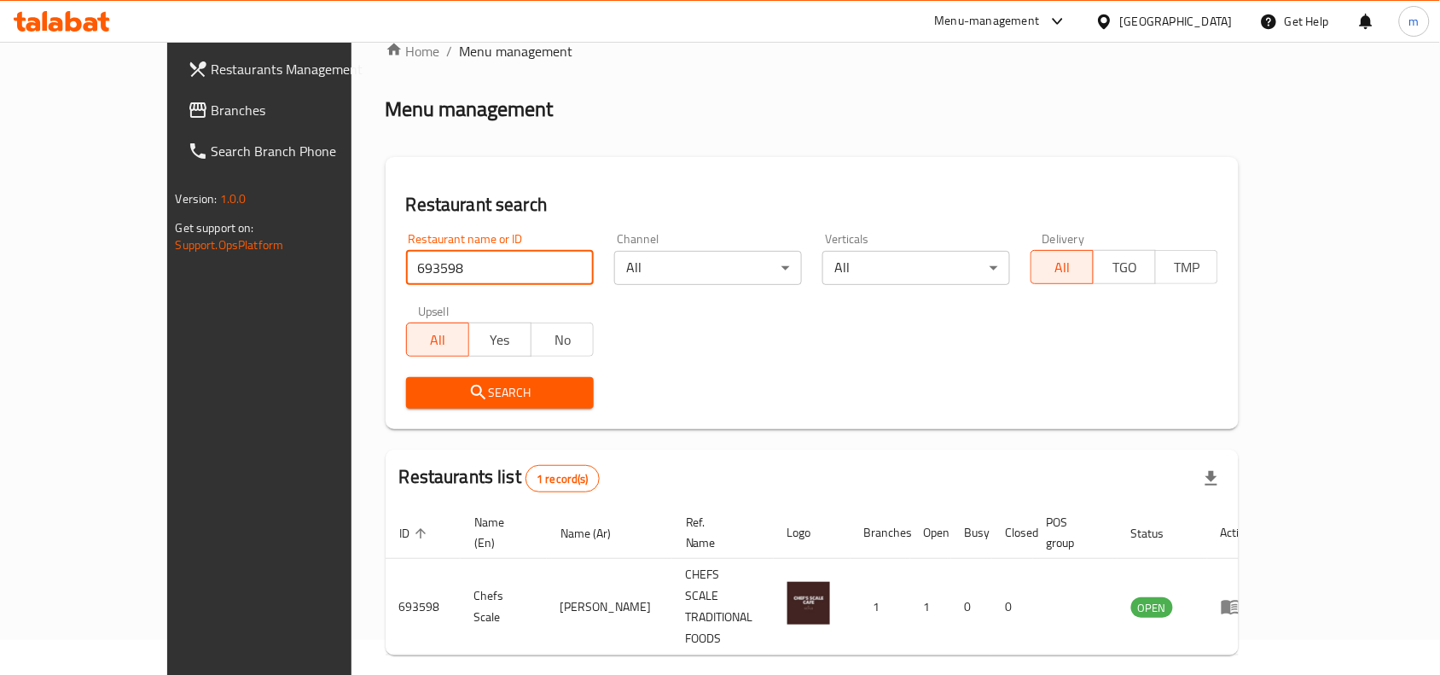
scroll to position [53, 0]
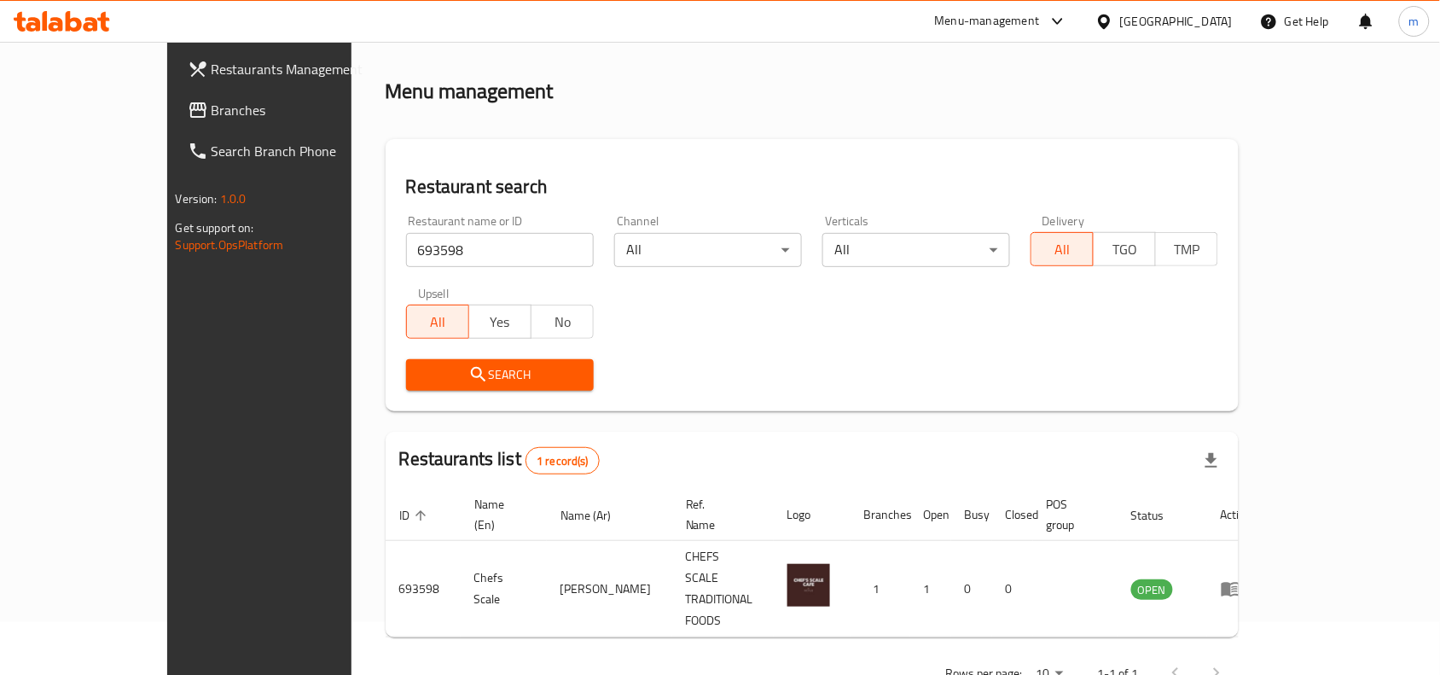
drag, startPoint x: 1096, startPoint y: 21, endPoint x: 1081, endPoint y: 147, distance: 126.2
click at [1097, 23] on div "[GEOGRAPHIC_DATA]" at bounding box center [1163, 21] width 165 height 41
click at [1113, 22] on icon at bounding box center [1104, 22] width 18 height 18
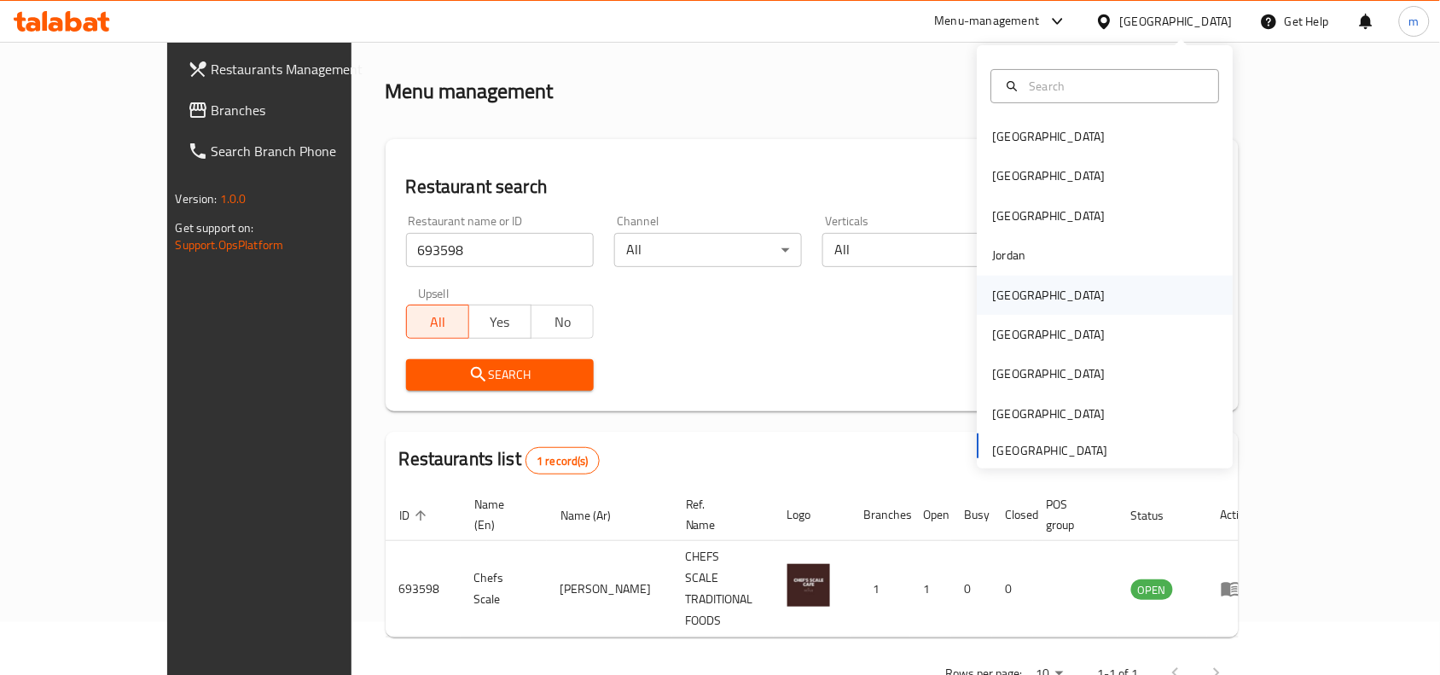
click at [1022, 294] on div "[GEOGRAPHIC_DATA]" at bounding box center [1049, 294] width 140 height 39
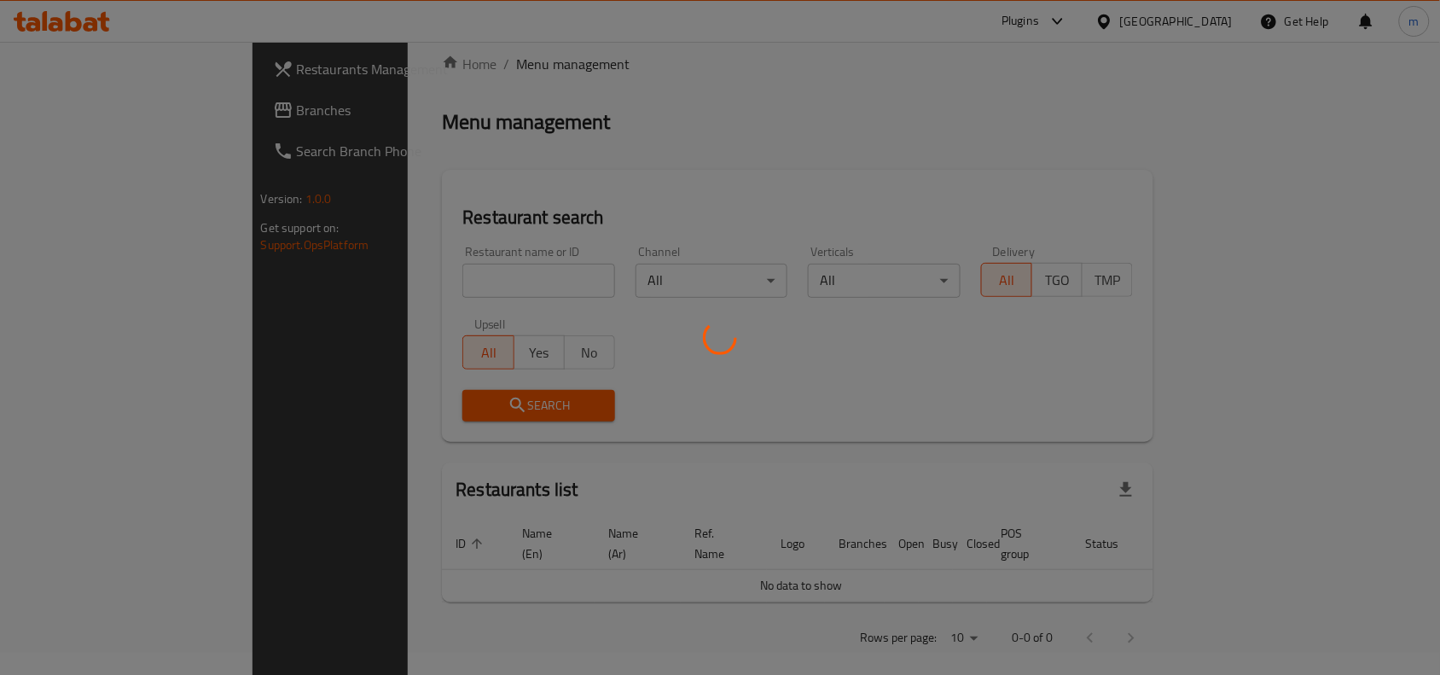
scroll to position [53, 0]
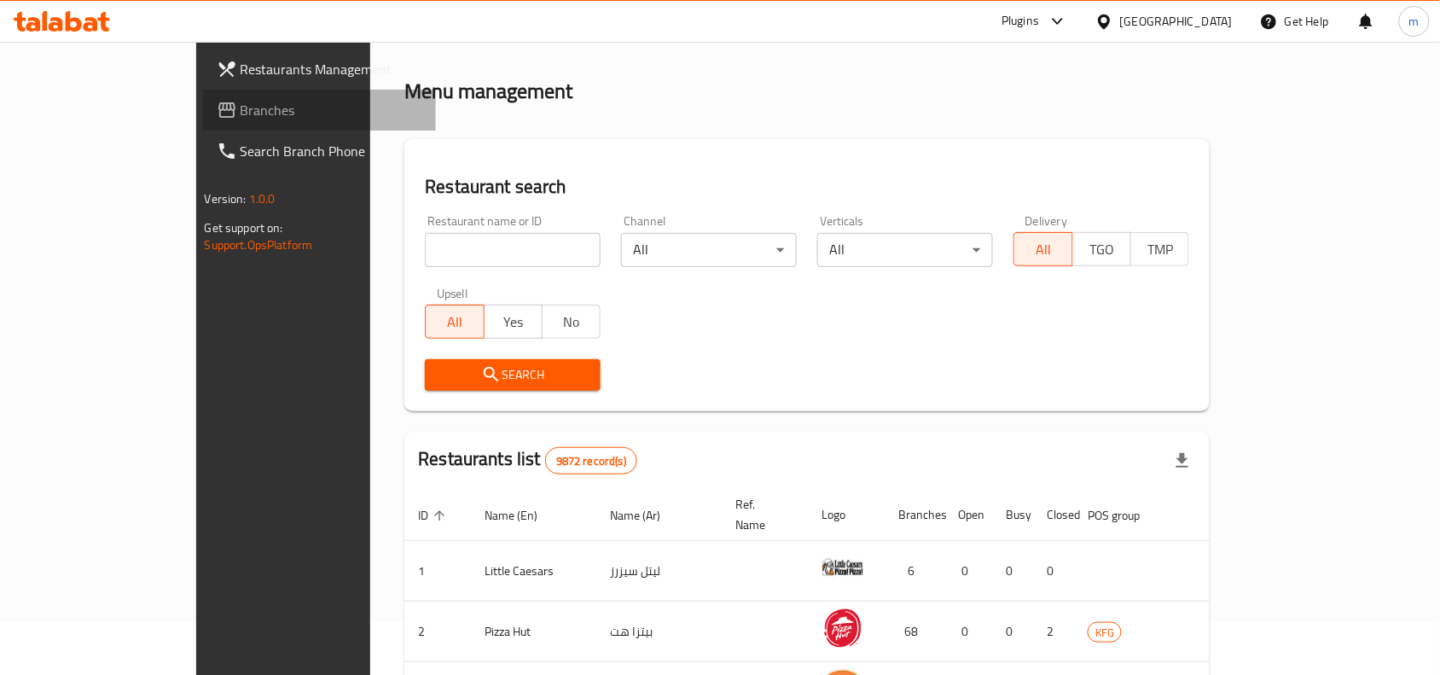
click at [240, 104] on span "Branches" at bounding box center [331, 110] width 183 height 20
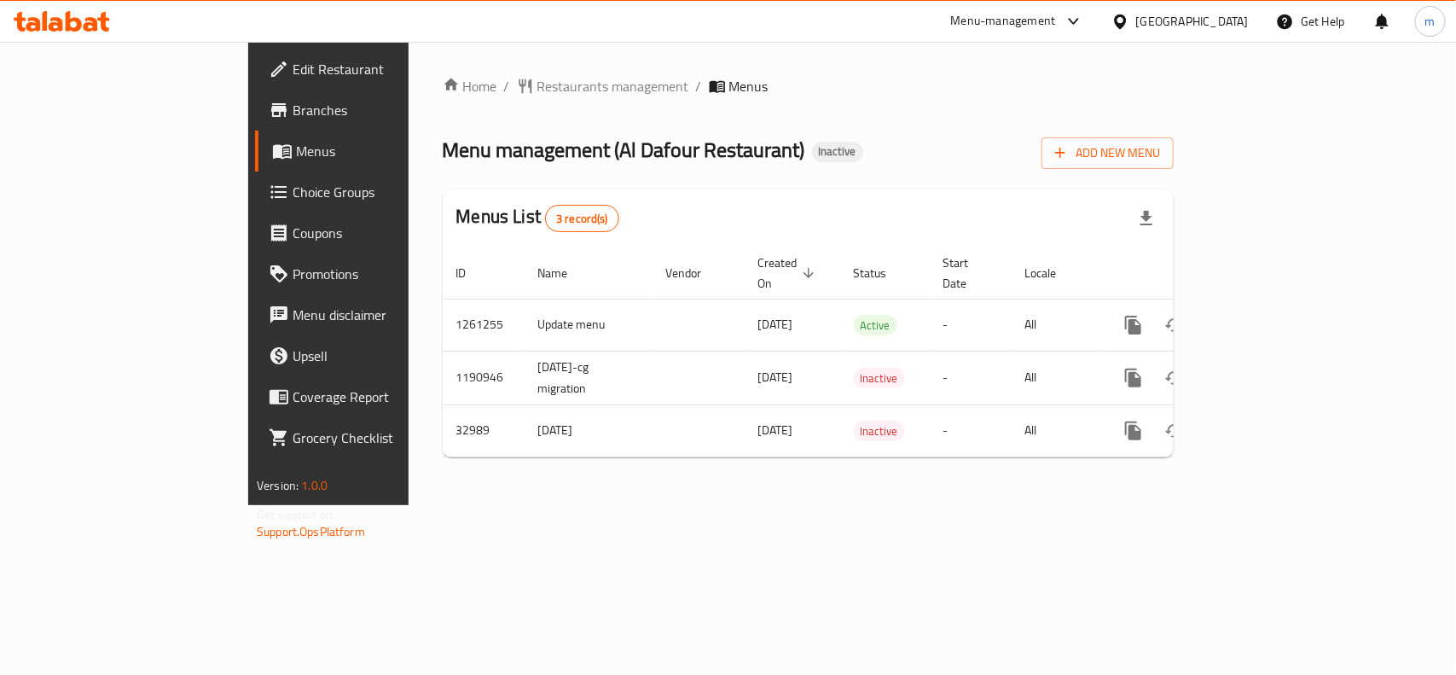
click at [1212, 23] on div "[GEOGRAPHIC_DATA]" at bounding box center [1192, 21] width 113 height 19
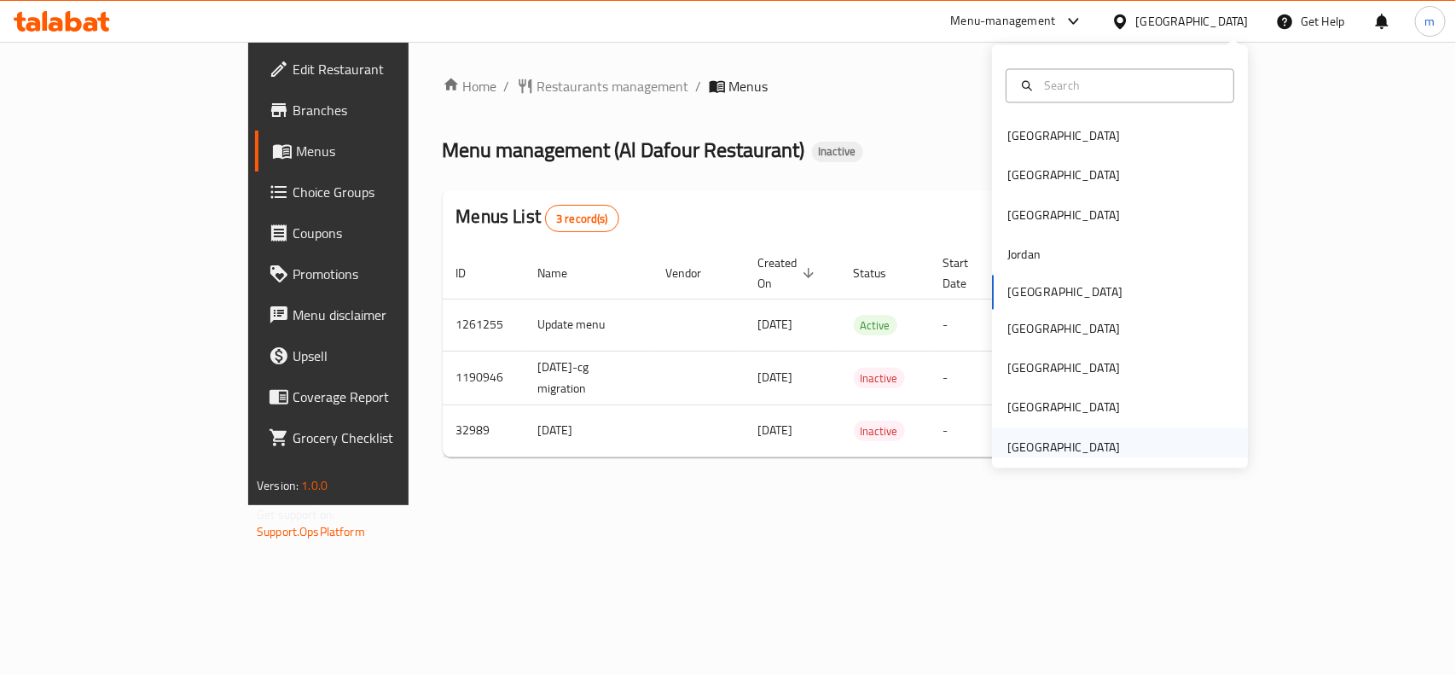
click at [1054, 449] on div "[GEOGRAPHIC_DATA]" at bounding box center [1063, 446] width 113 height 19
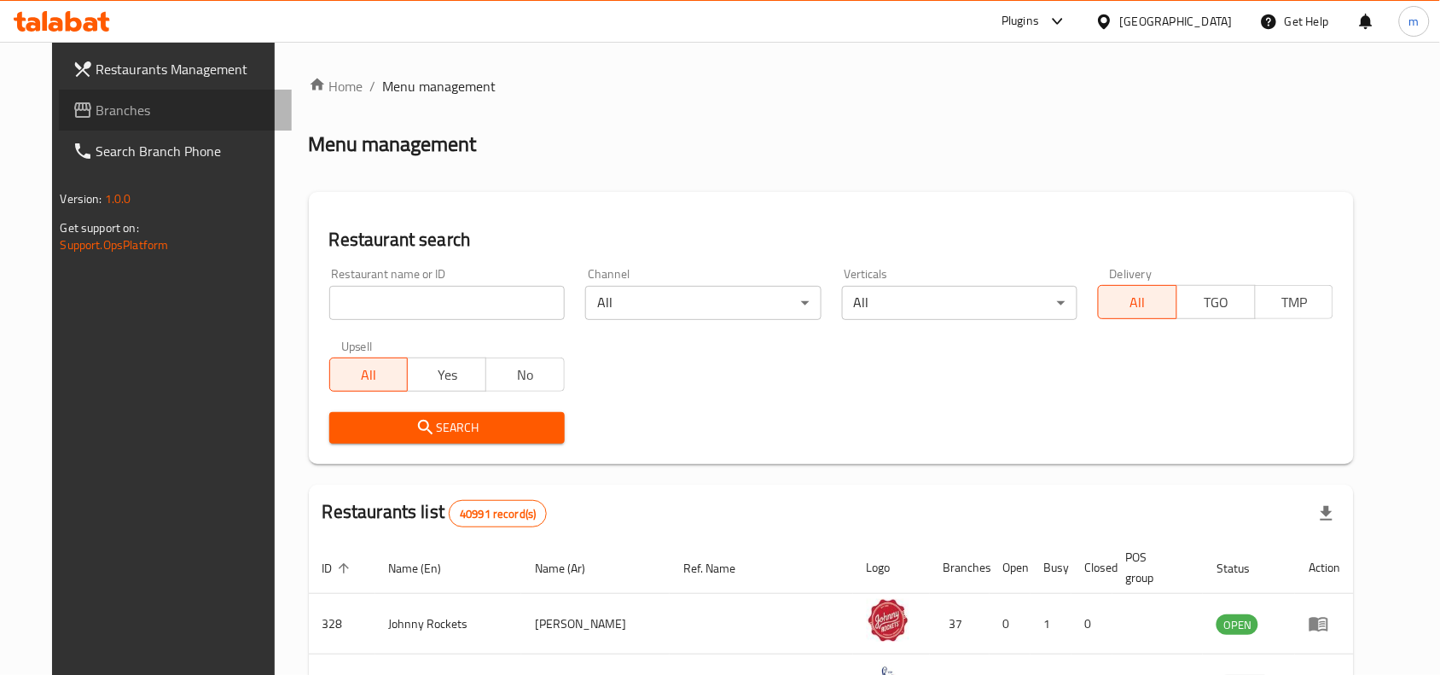
click at [206, 104] on span "Branches" at bounding box center [187, 110] width 183 height 20
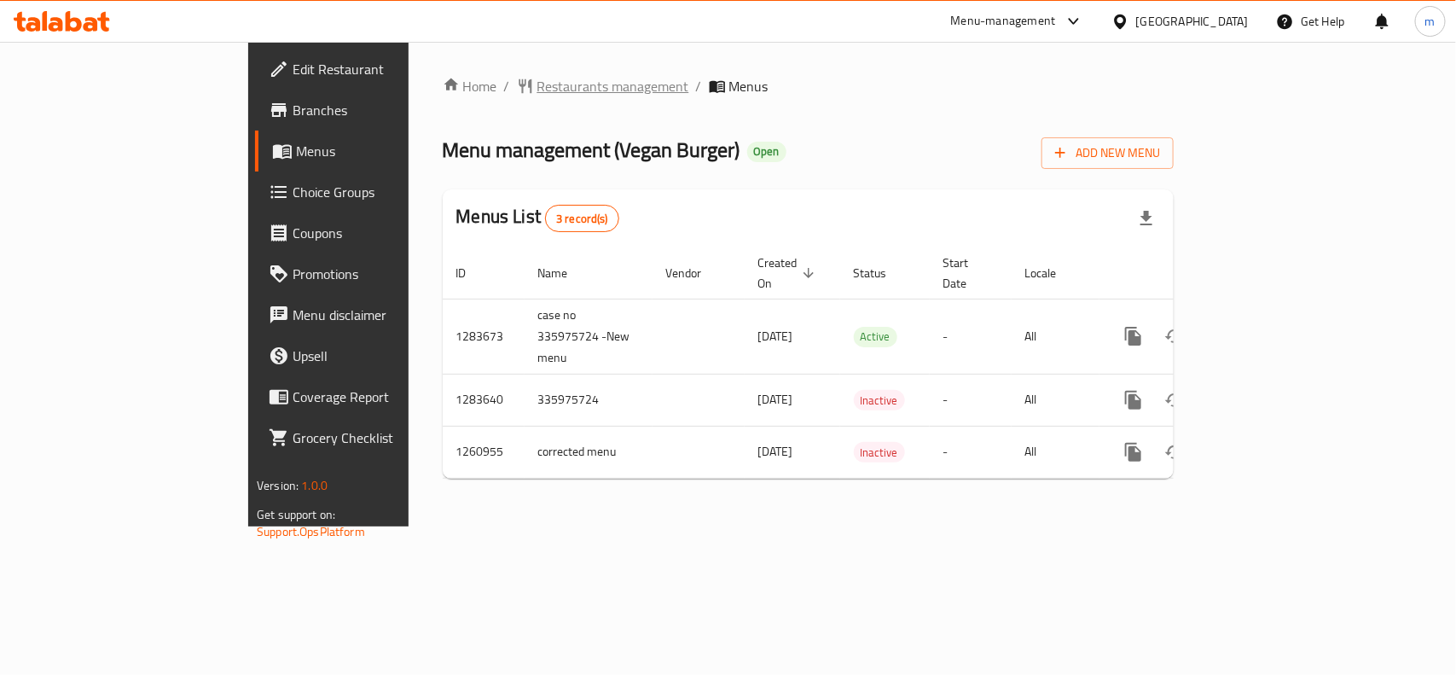
click at [537, 86] on span "Restaurants management" at bounding box center [613, 86] width 152 height 20
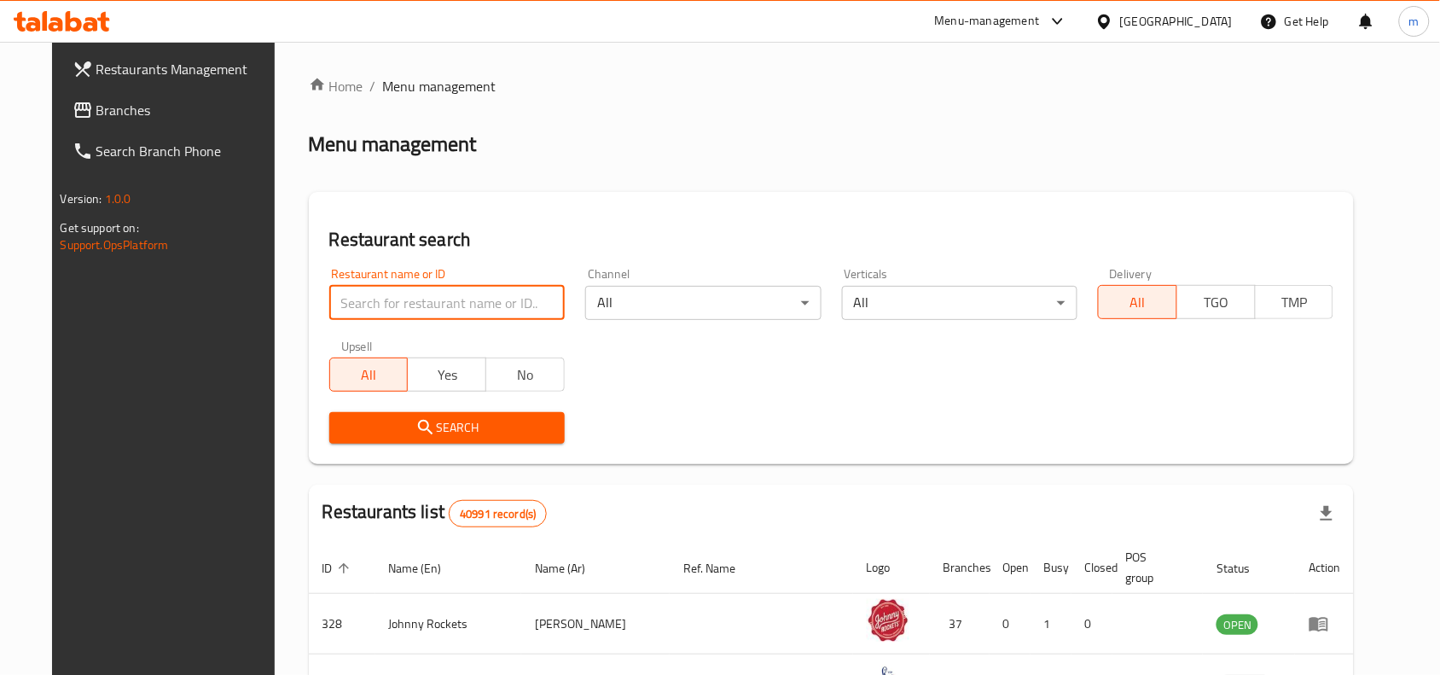
click at [329, 304] on input "search" at bounding box center [446, 303] width 235 height 34
paste input "684983"
type input "684983"
click button "Search" at bounding box center [446, 428] width 235 height 32
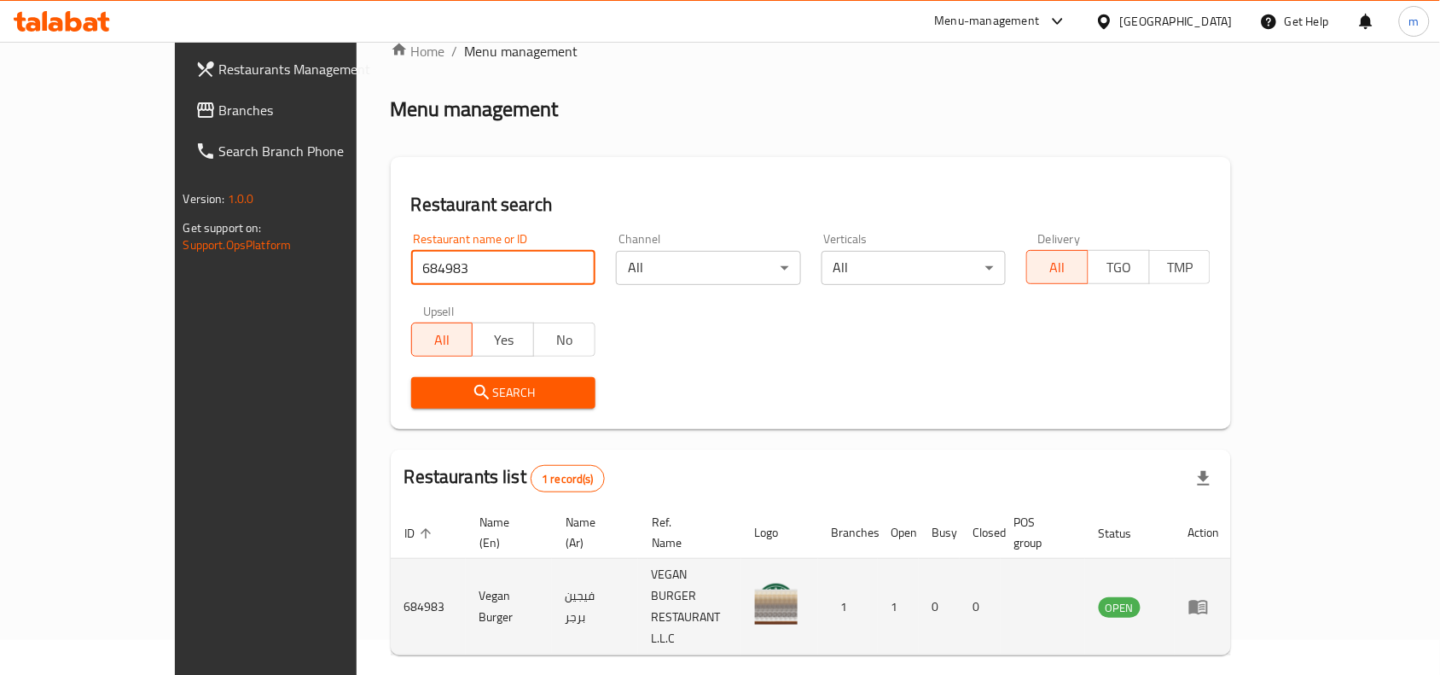
scroll to position [53, 0]
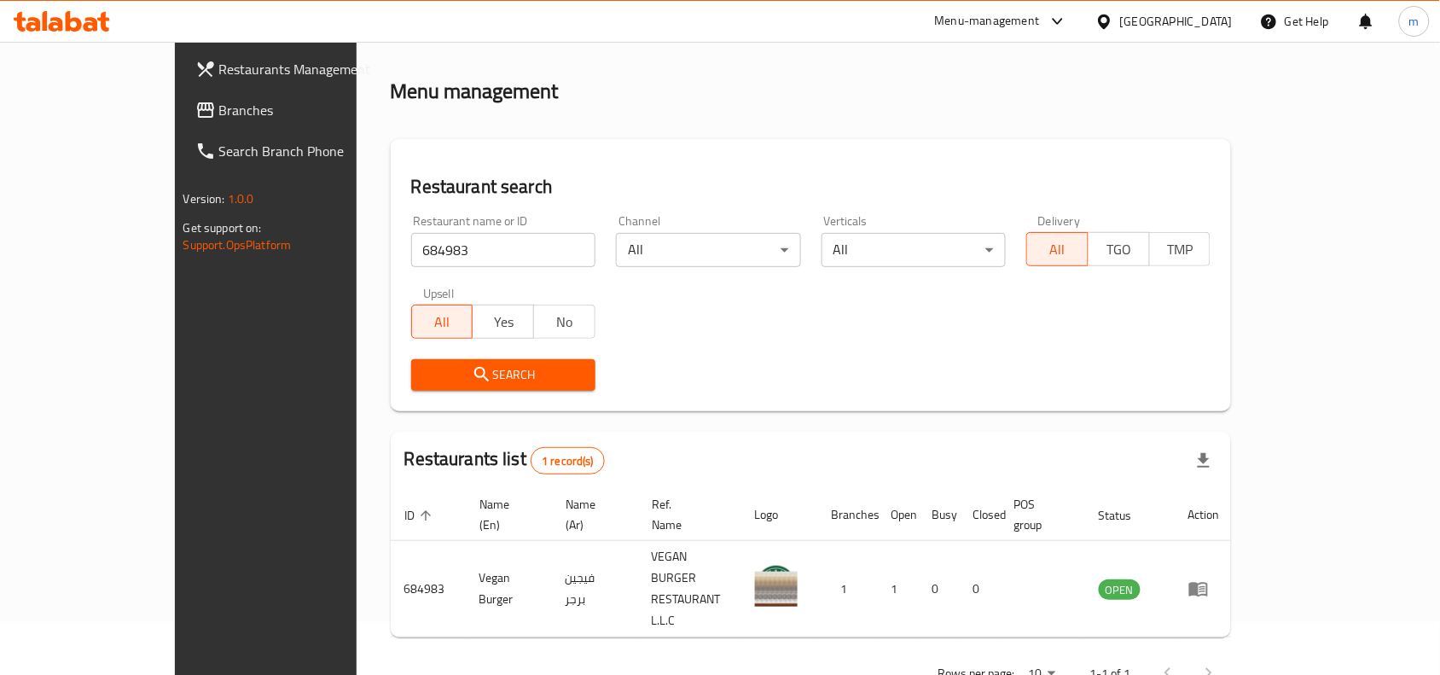
click at [1113, 30] on icon at bounding box center [1104, 22] width 18 height 18
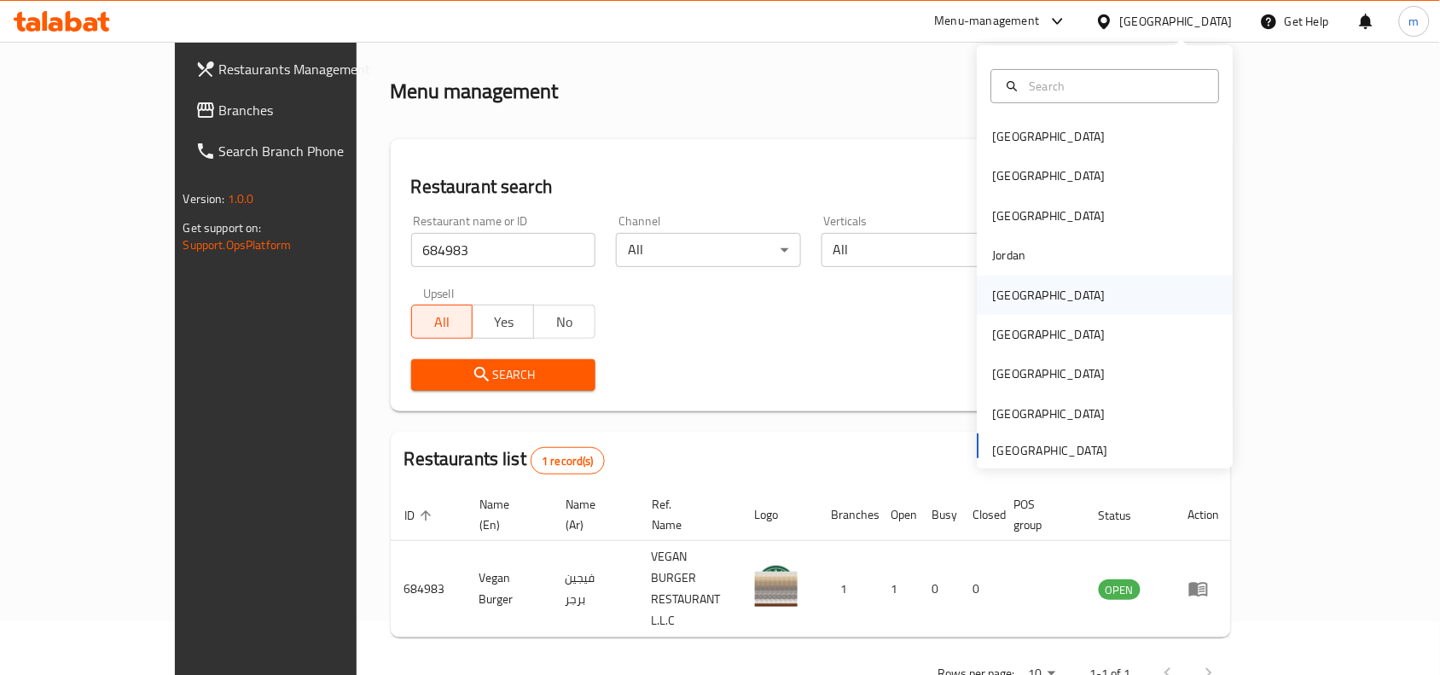
click at [1007, 286] on div "Kuwait" at bounding box center [1049, 295] width 113 height 19
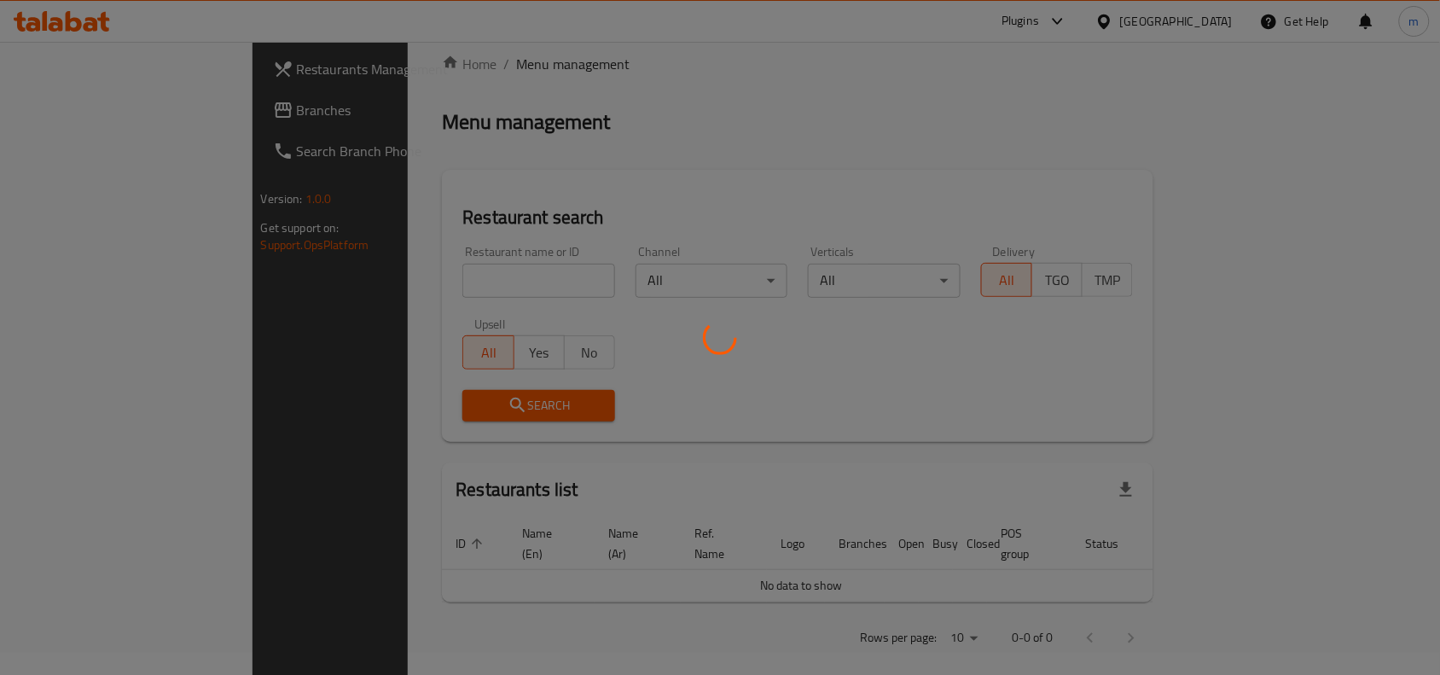
scroll to position [53, 0]
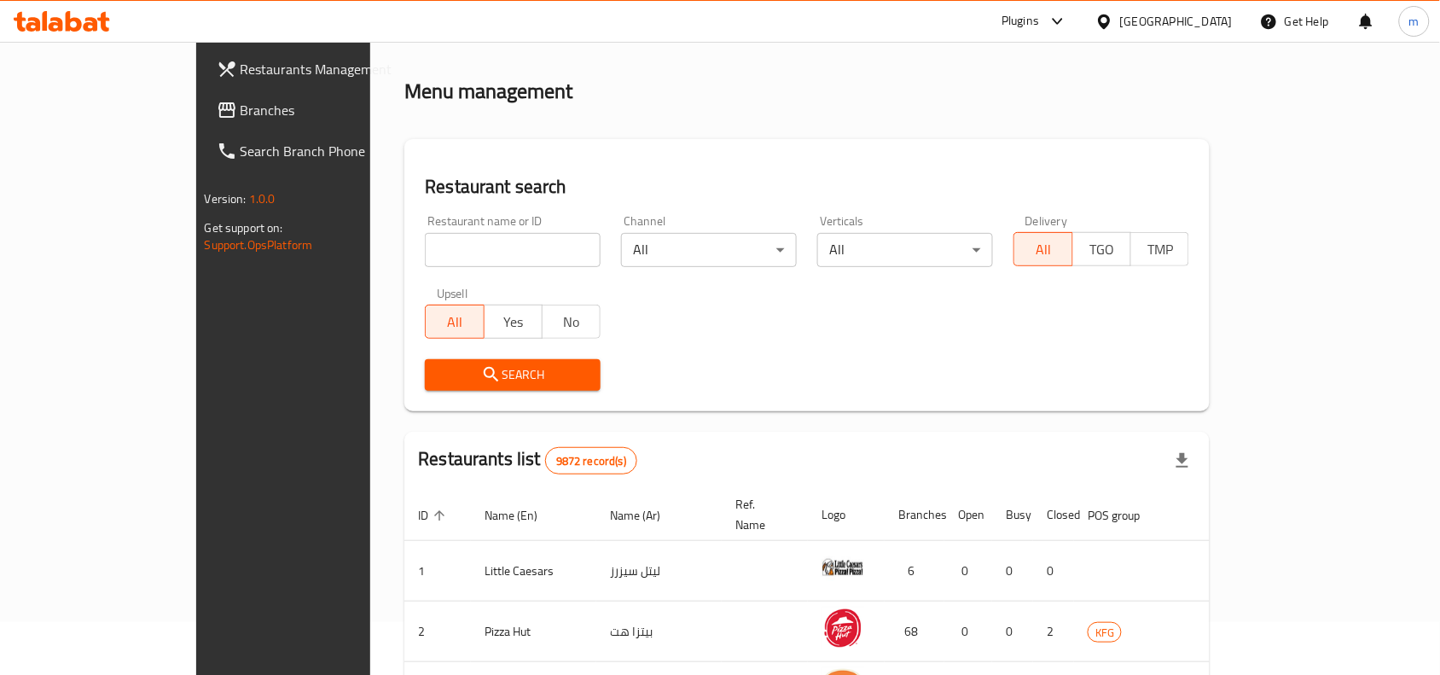
click at [240, 100] on span "Branches" at bounding box center [331, 110] width 183 height 20
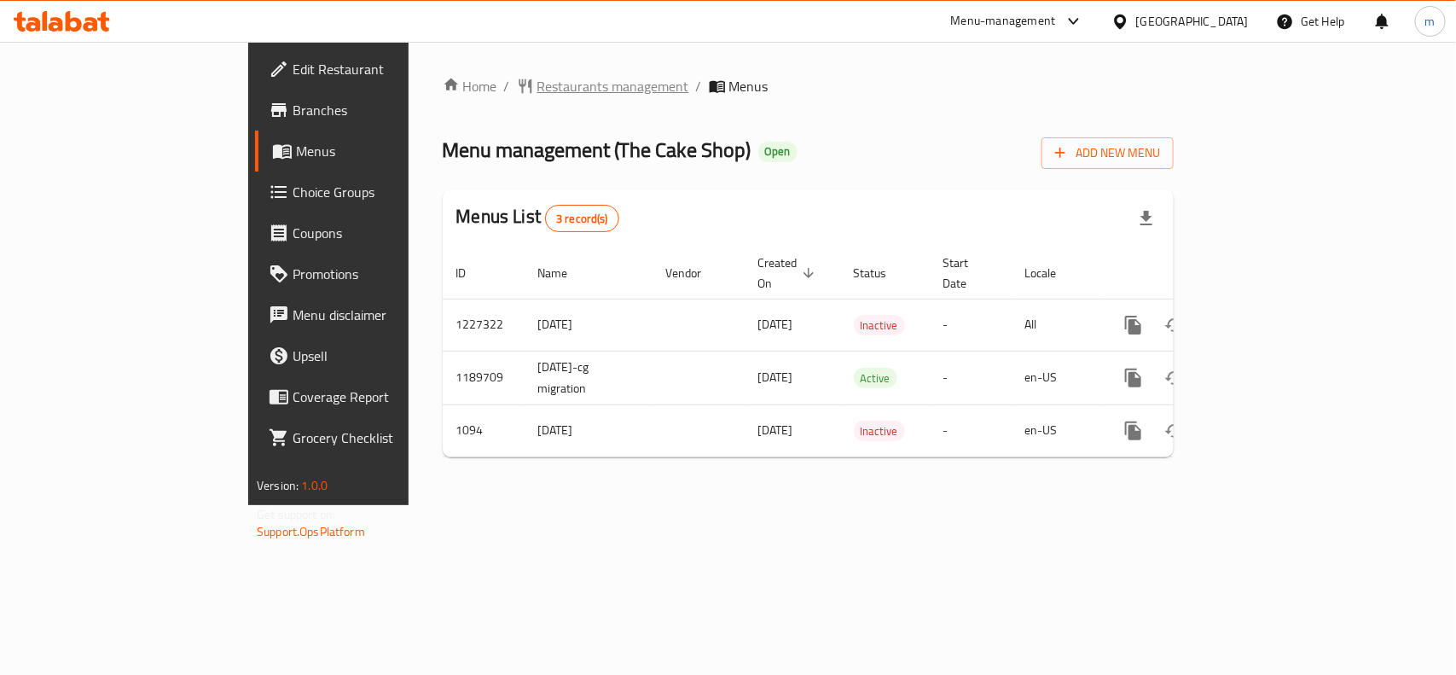
click at [537, 85] on span "Restaurants management" at bounding box center [613, 86] width 152 height 20
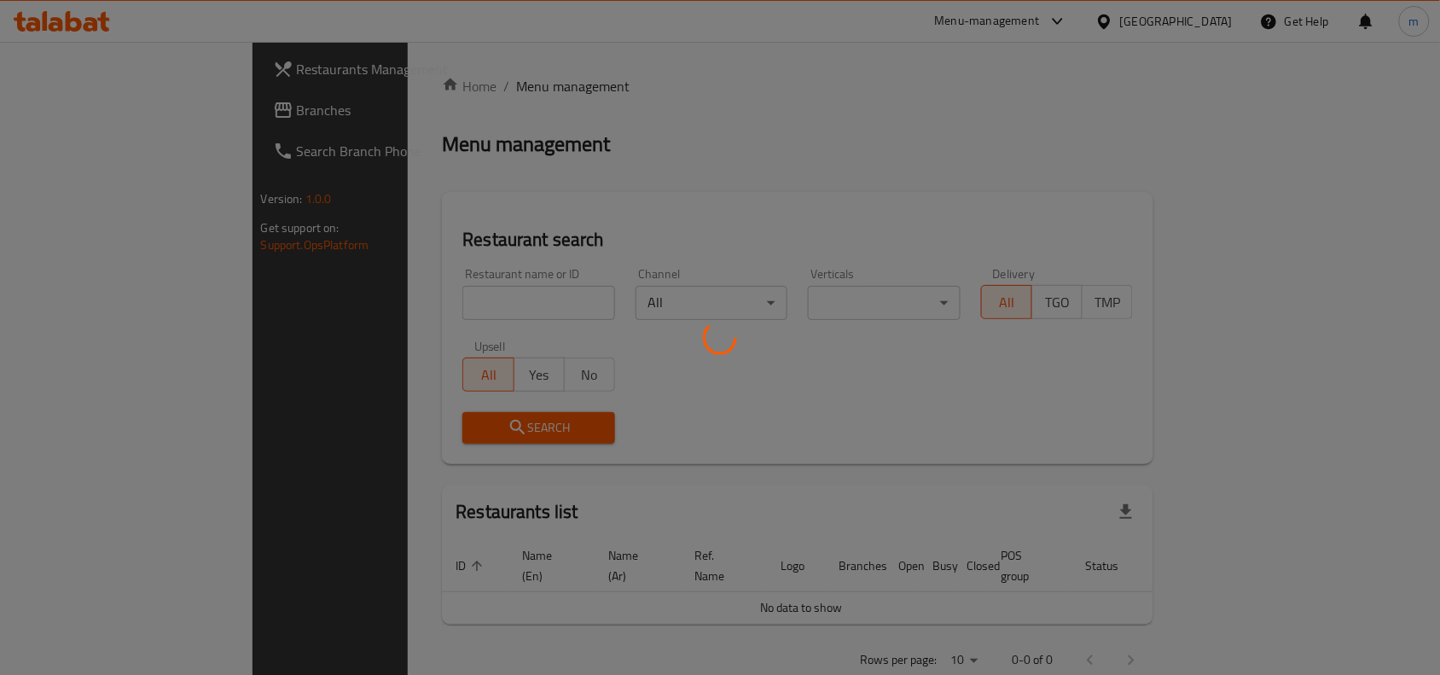
click at [372, 304] on div at bounding box center [720, 337] width 1440 height 675
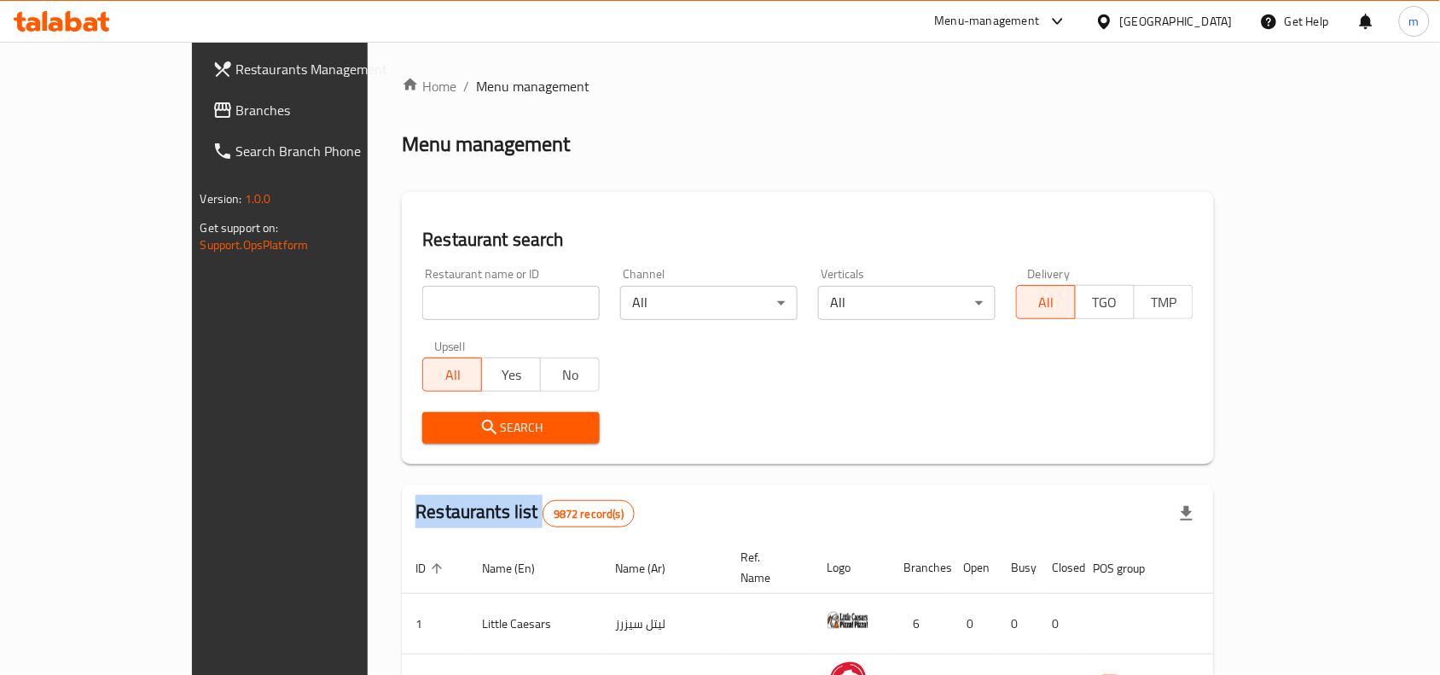
click at [402, 304] on div "Home / Menu management Menu management Restaurant search Restaurant name or ID …" at bounding box center [808, 597] width 812 height 1043
click at [422, 304] on input "search" at bounding box center [510, 303] width 177 height 34
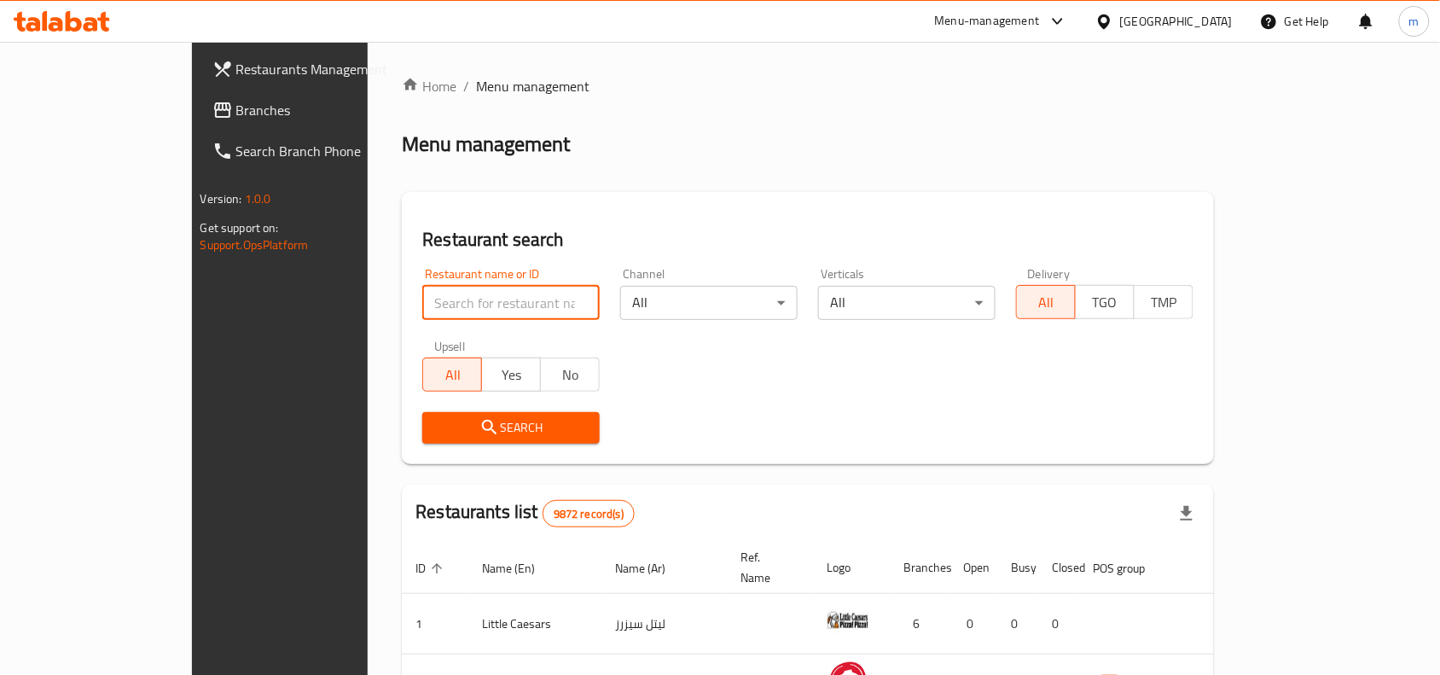
paste input "323"
type input "323"
click button "Search" at bounding box center [510, 428] width 177 height 32
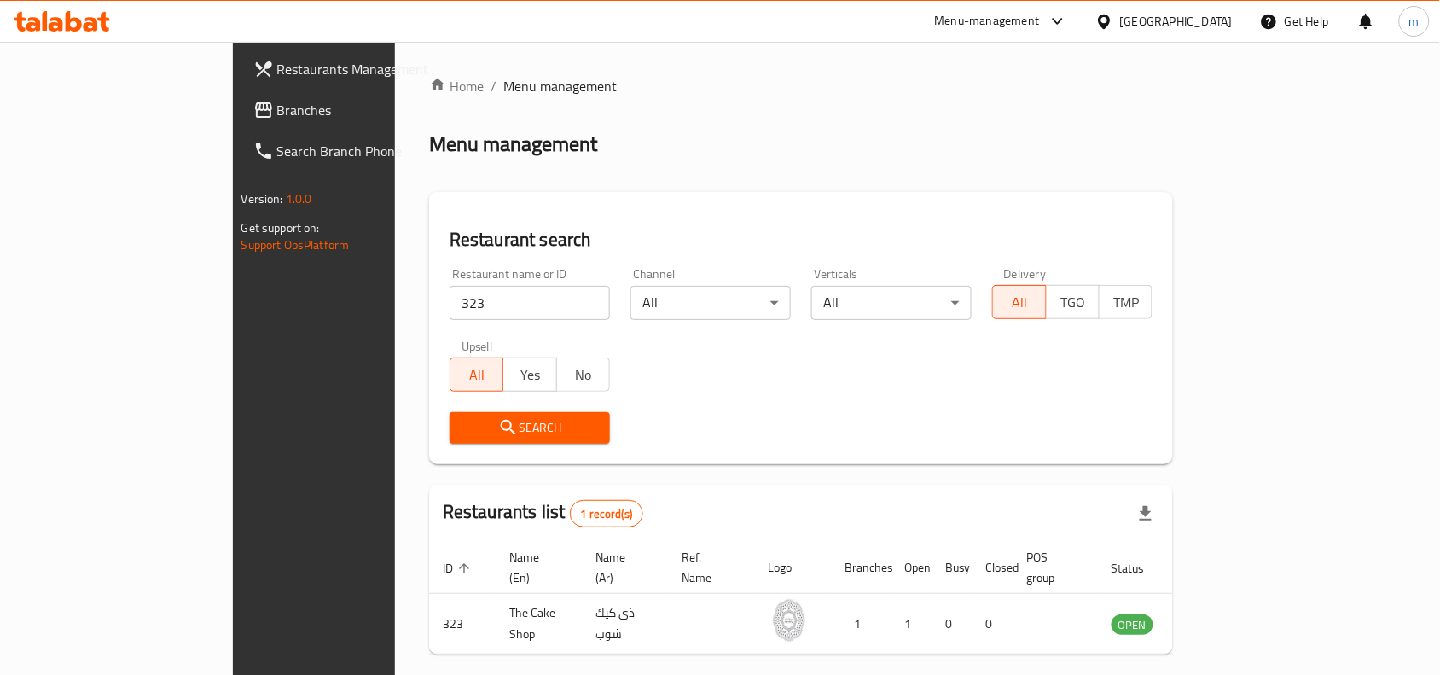
click at [1120, 26] on div at bounding box center [1107, 21] width 25 height 19
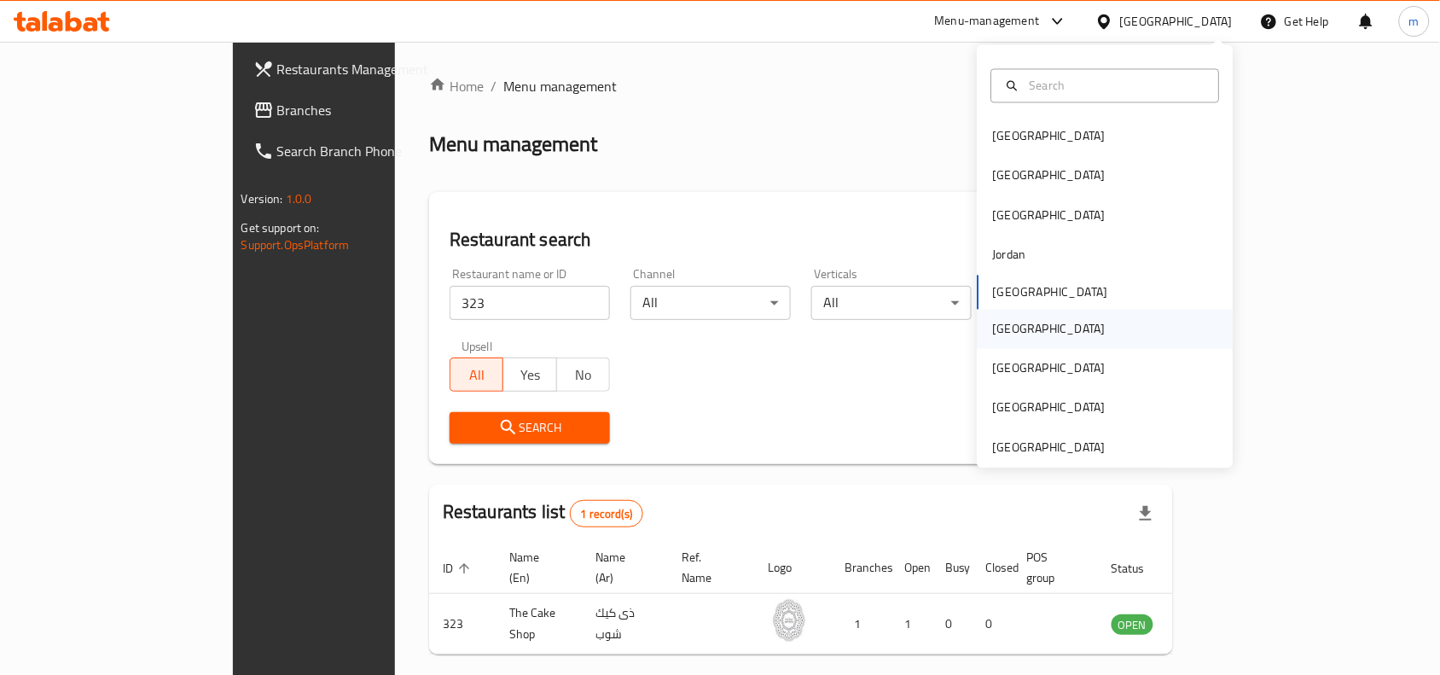
click at [993, 331] on div "[GEOGRAPHIC_DATA]" at bounding box center [1049, 328] width 113 height 19
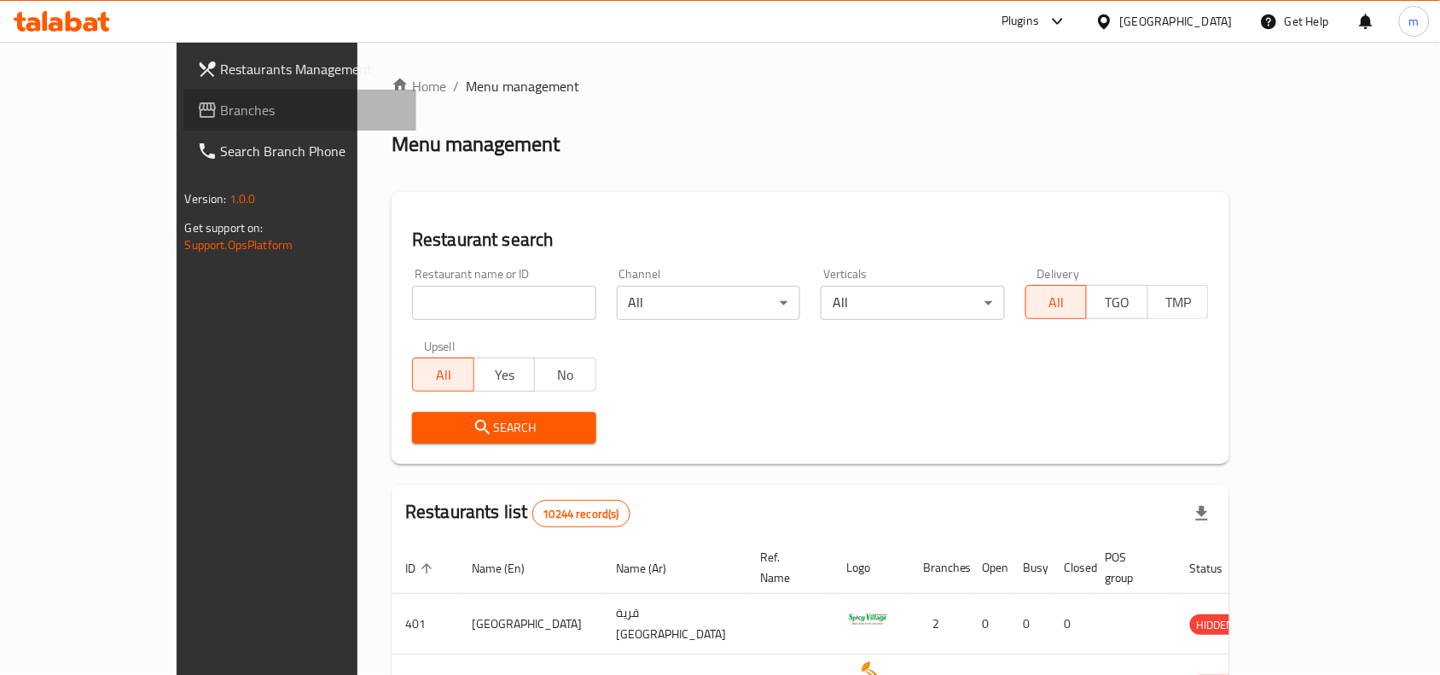
click at [221, 105] on span "Branches" at bounding box center [312, 110] width 183 height 20
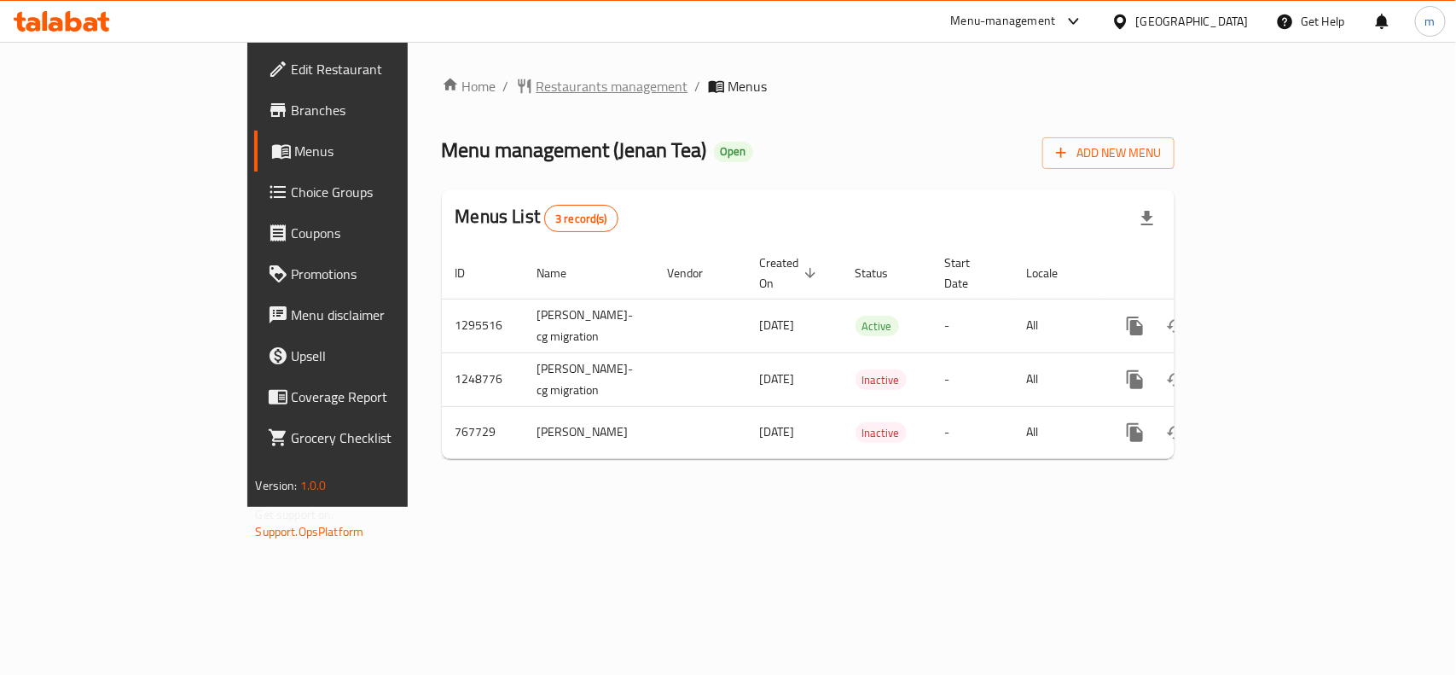
click at [536, 90] on span "Restaurants management" at bounding box center [612, 86] width 152 height 20
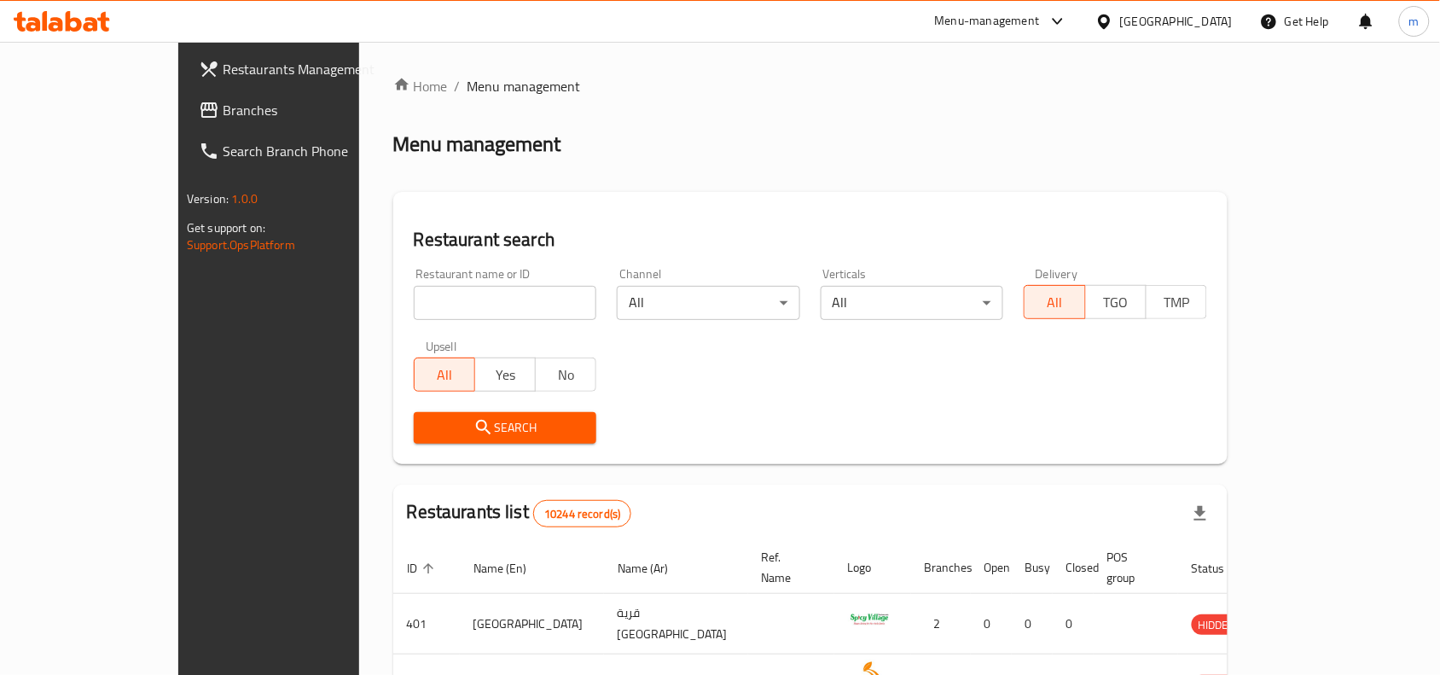
click at [414, 301] on input "search" at bounding box center [505, 303] width 183 height 34
paste input "650826"
type input "650826"
click at [427, 433] on span "Search" at bounding box center [505, 427] width 156 height 21
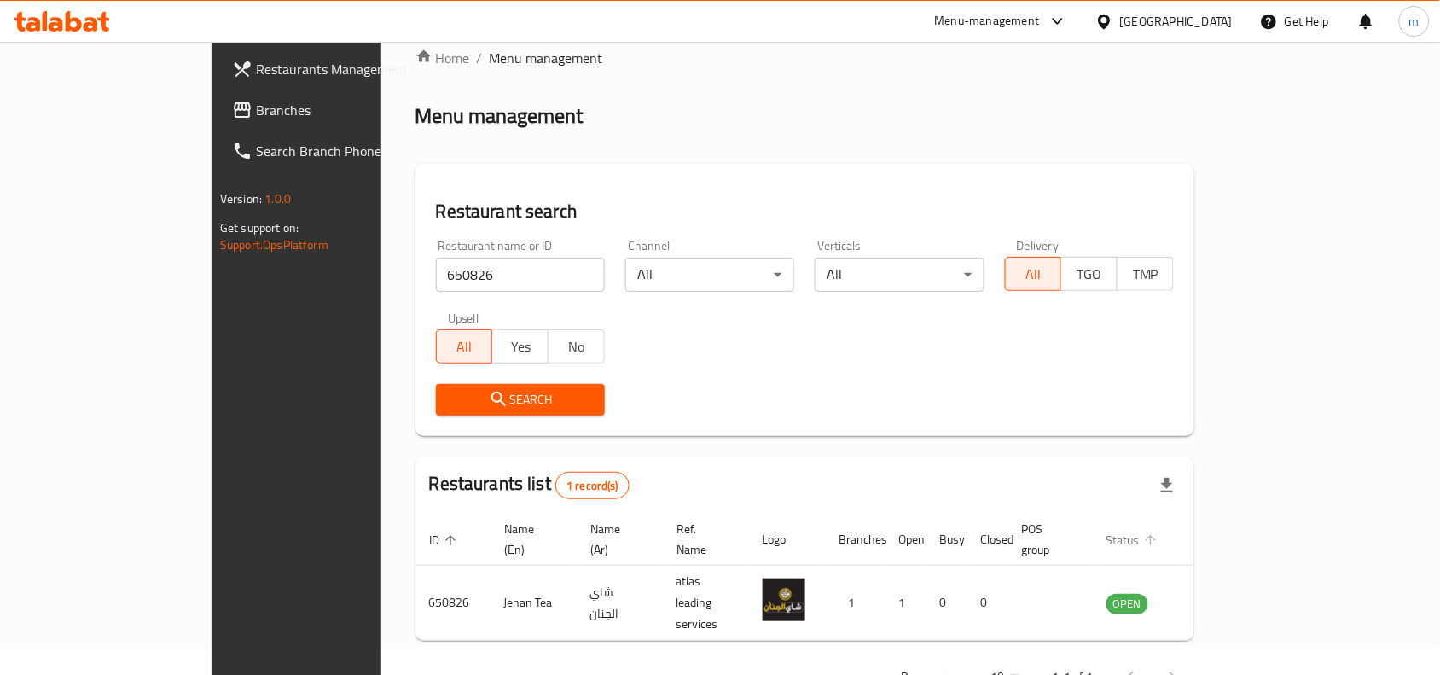
scroll to position [53, 0]
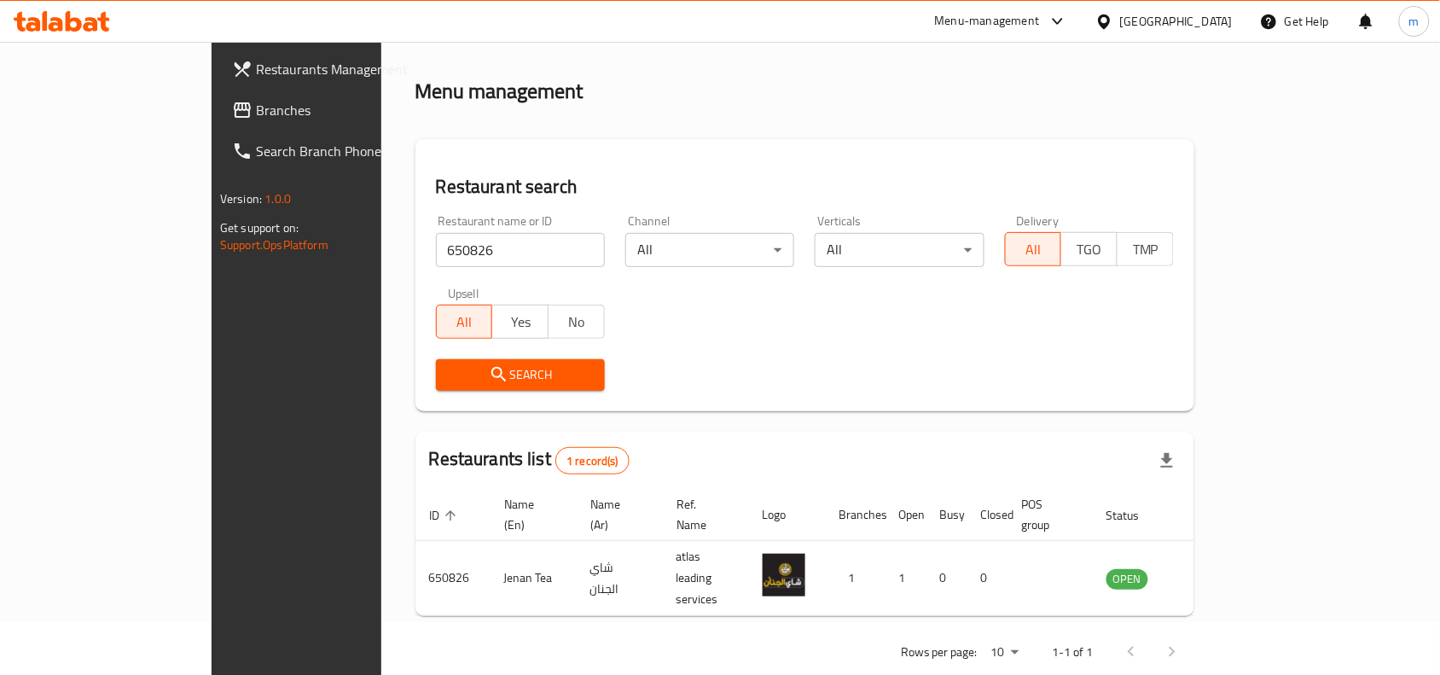
click at [1110, 22] on icon at bounding box center [1104, 21] width 12 height 14
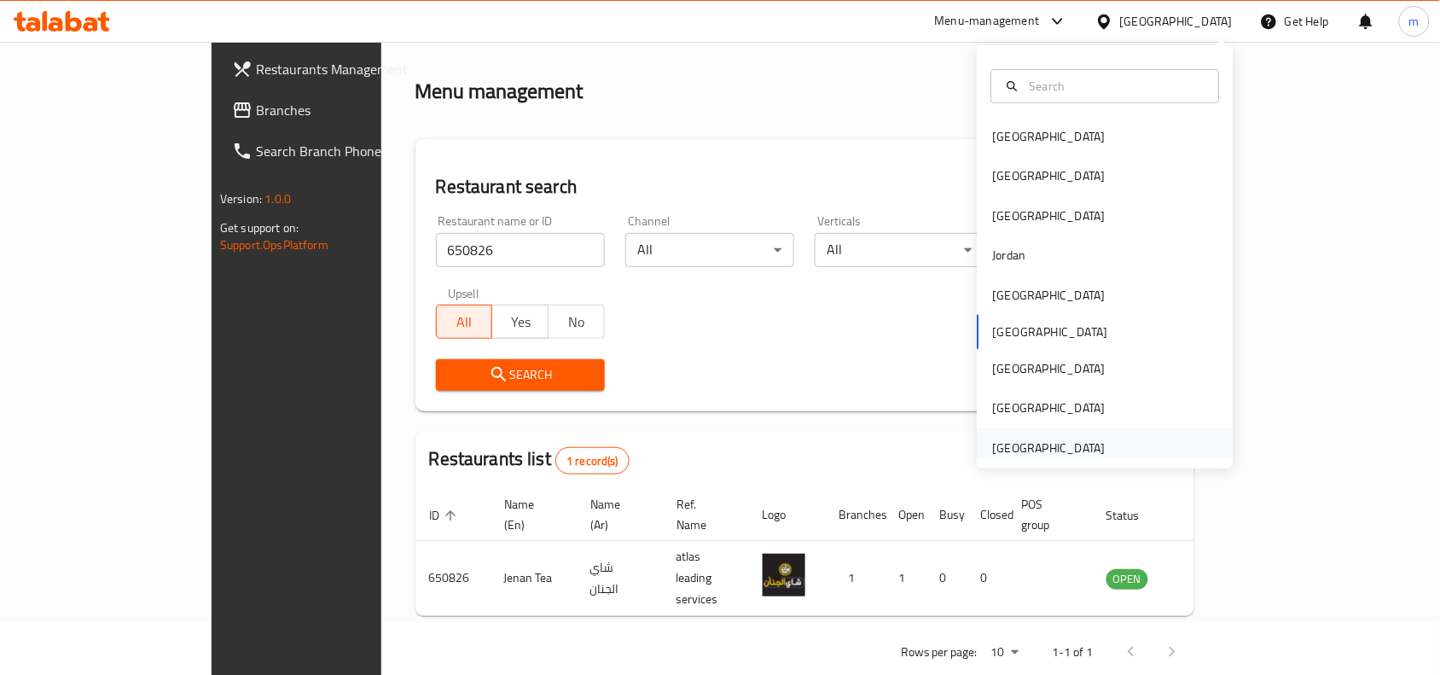
click at [1047, 439] on div "[GEOGRAPHIC_DATA]" at bounding box center [1049, 447] width 113 height 19
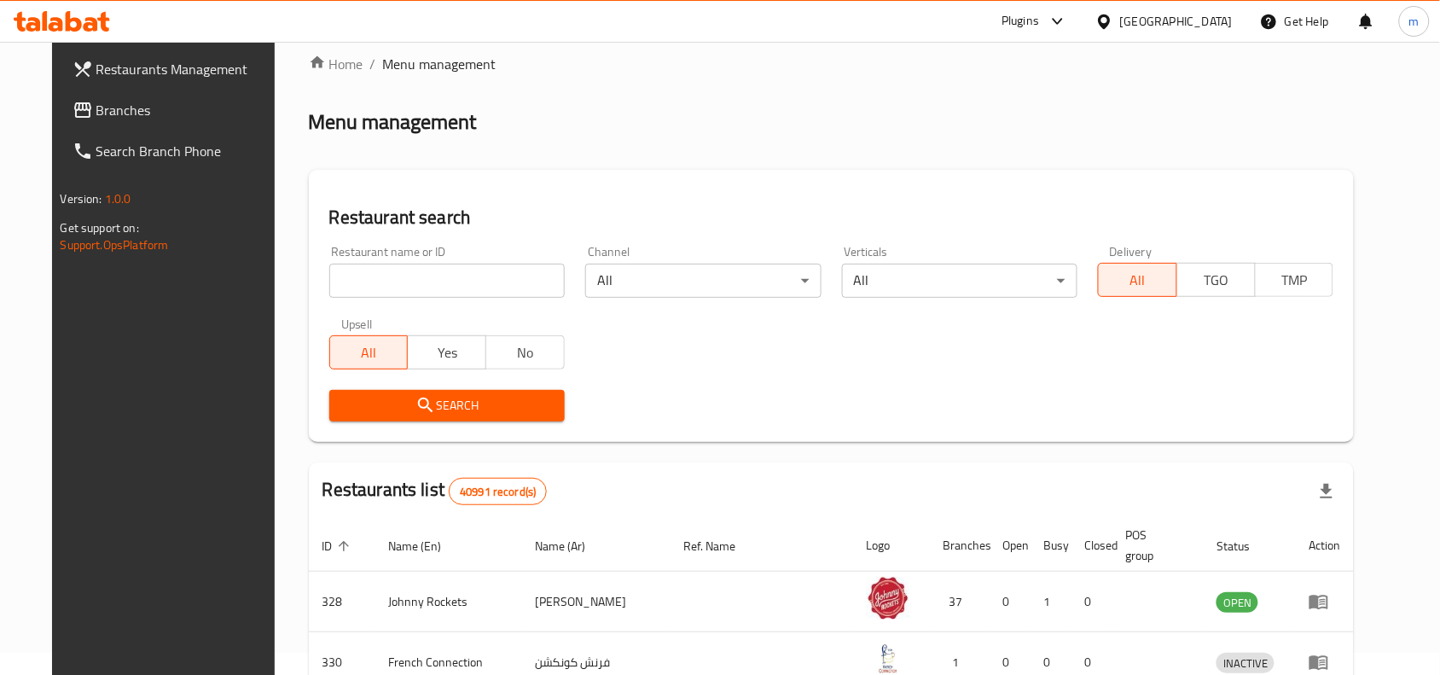
scroll to position [53, 0]
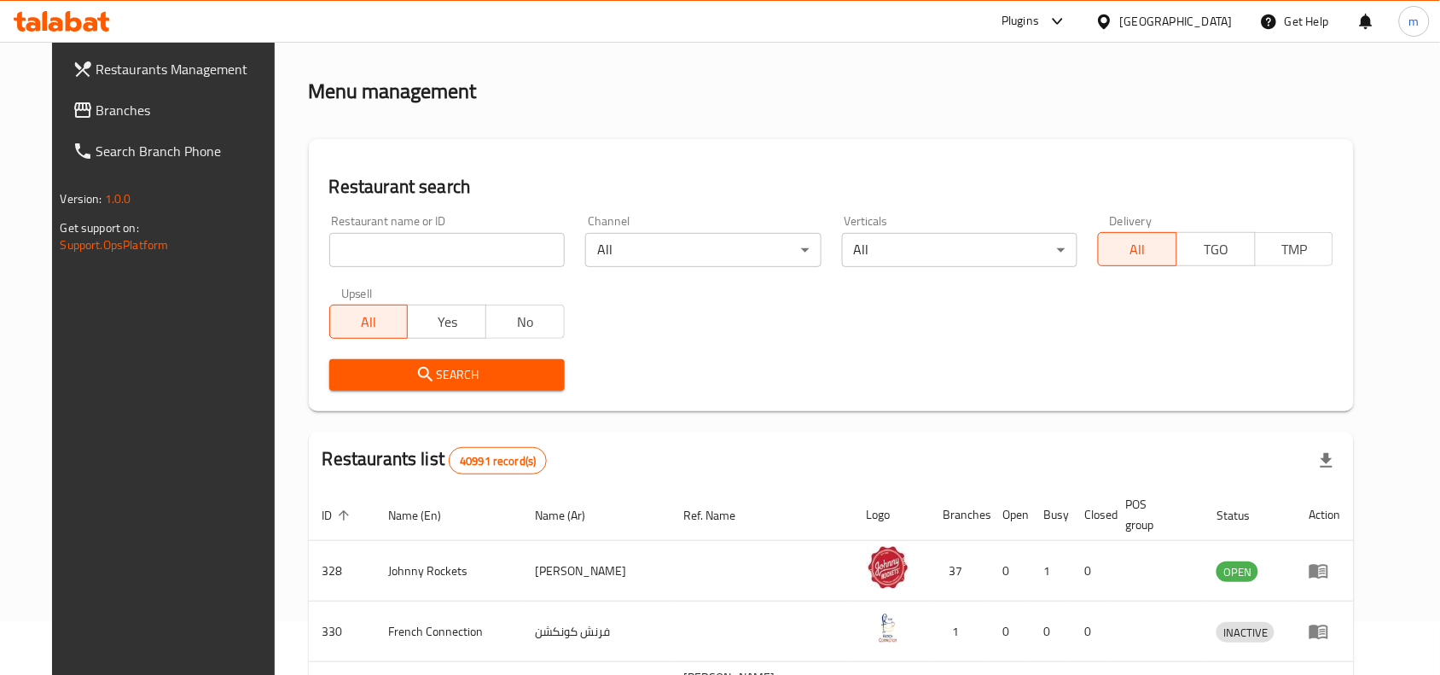
click at [96, 111] on span "Branches" at bounding box center [187, 110] width 183 height 20
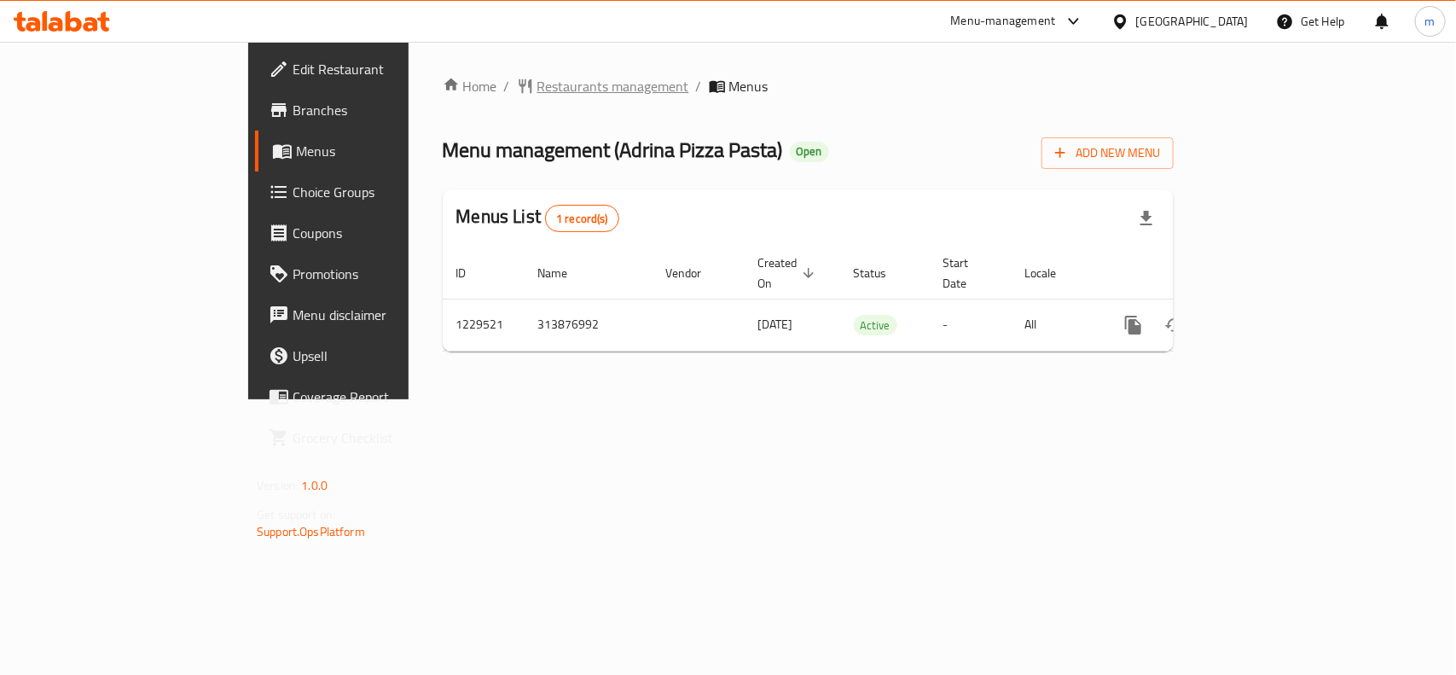
click at [537, 76] on span "Restaurants management" at bounding box center [613, 86] width 152 height 20
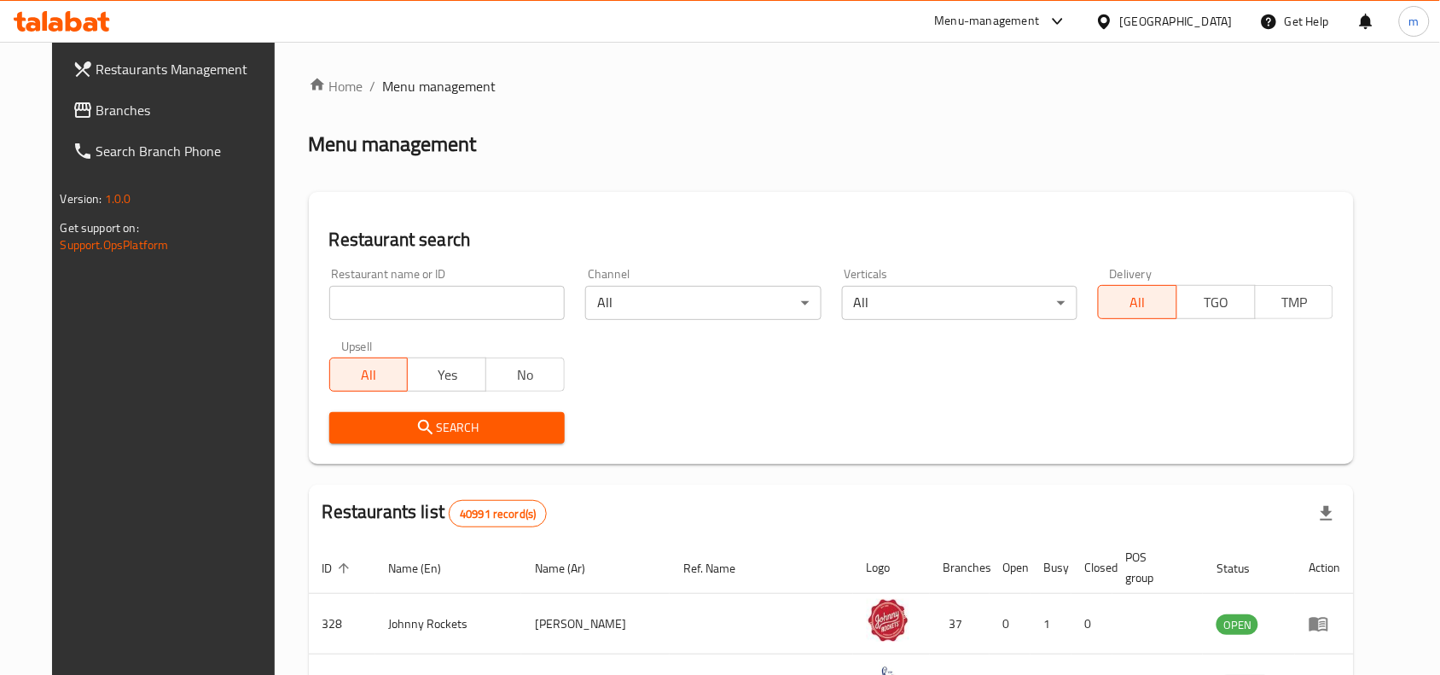
click at [342, 301] on input "search" at bounding box center [446, 303] width 235 height 34
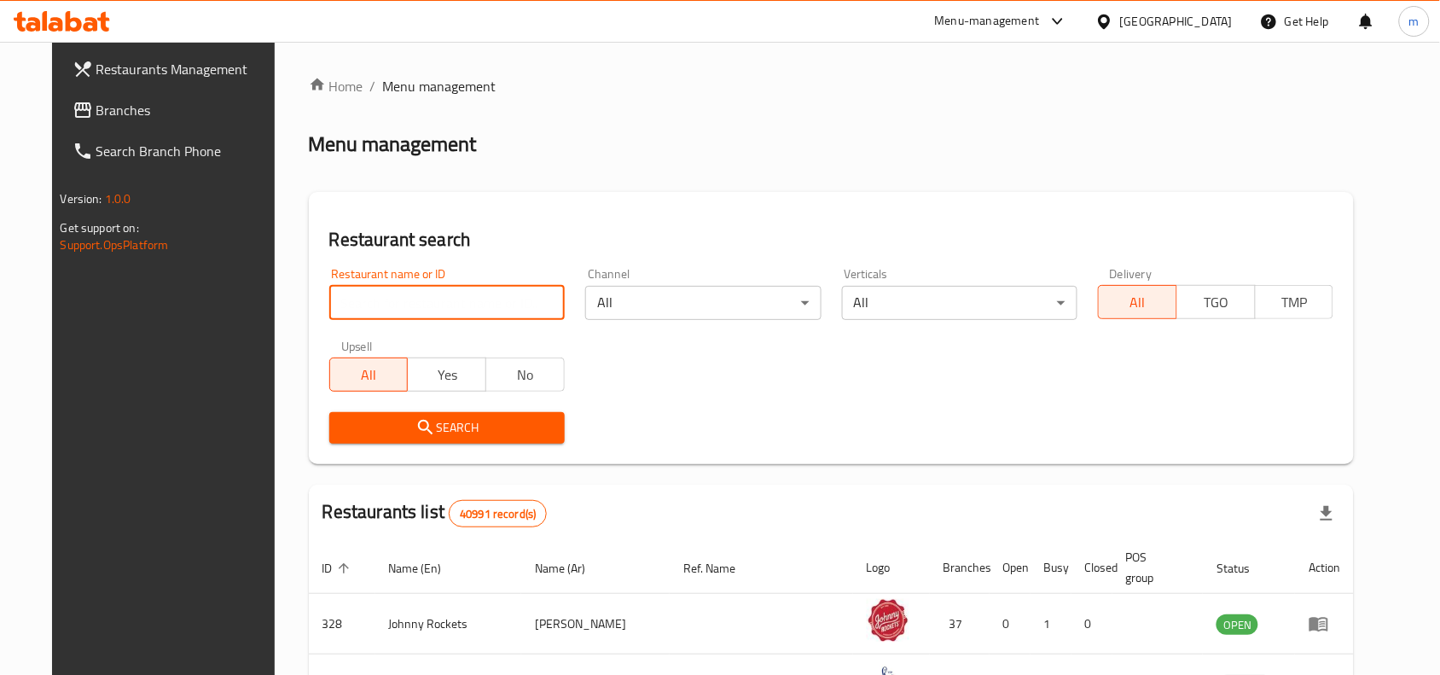
paste input "676725"
type input "676725"
click button "Search" at bounding box center [446, 428] width 235 height 32
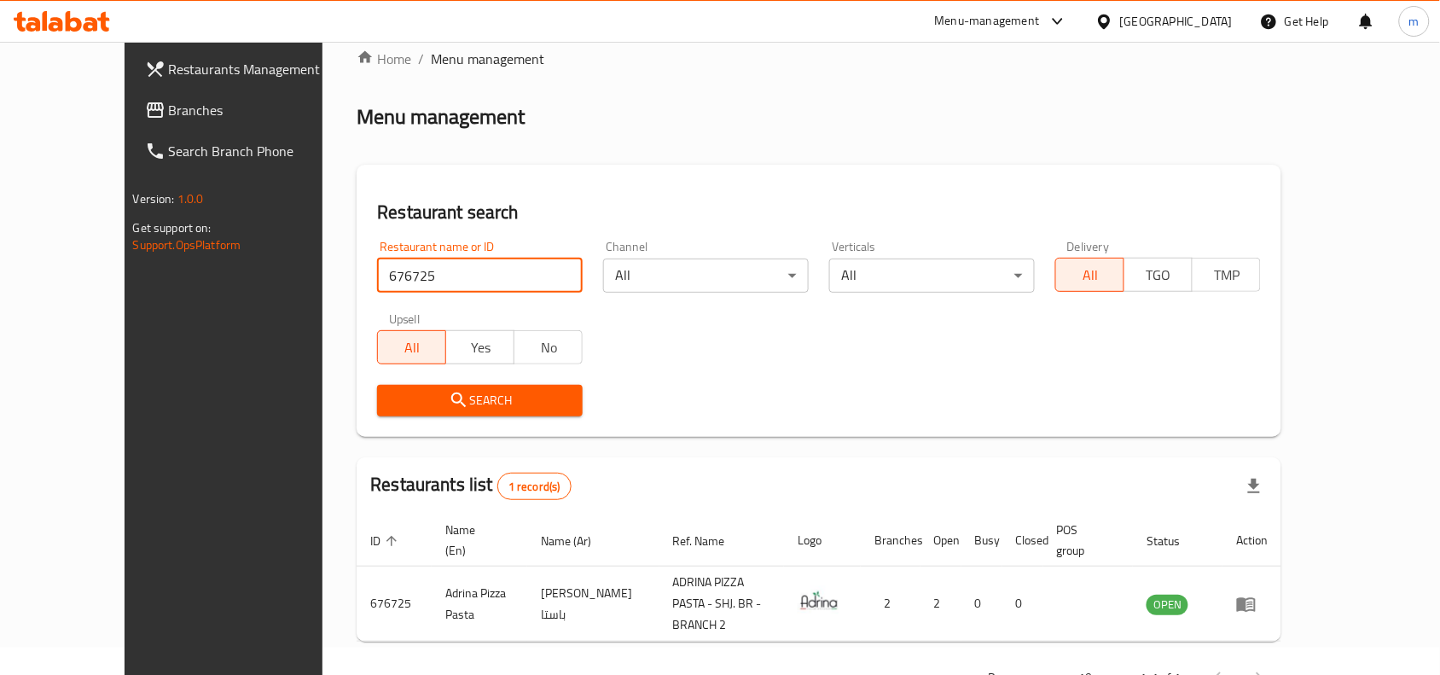
scroll to position [53, 0]
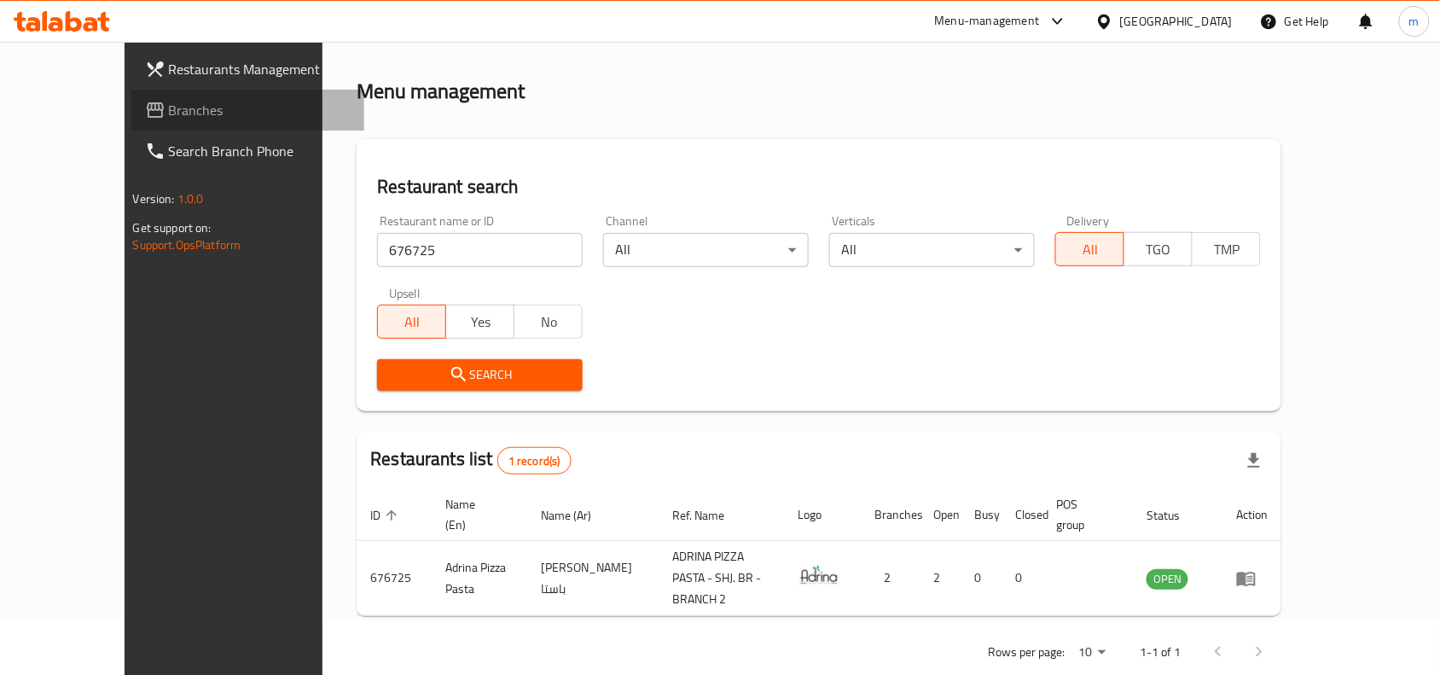
click at [131, 90] on link "Branches" at bounding box center [248, 110] width 234 height 41
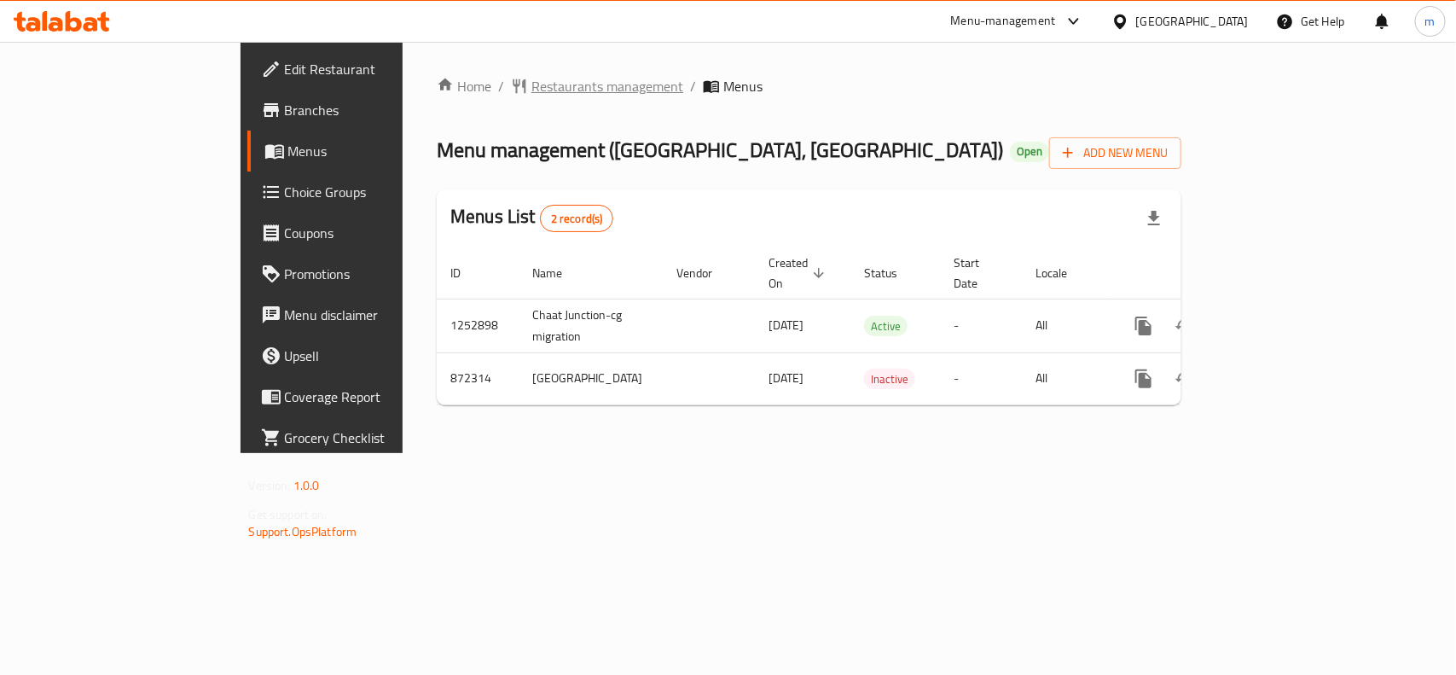
click at [531, 84] on span "Restaurants management" at bounding box center [607, 86] width 152 height 20
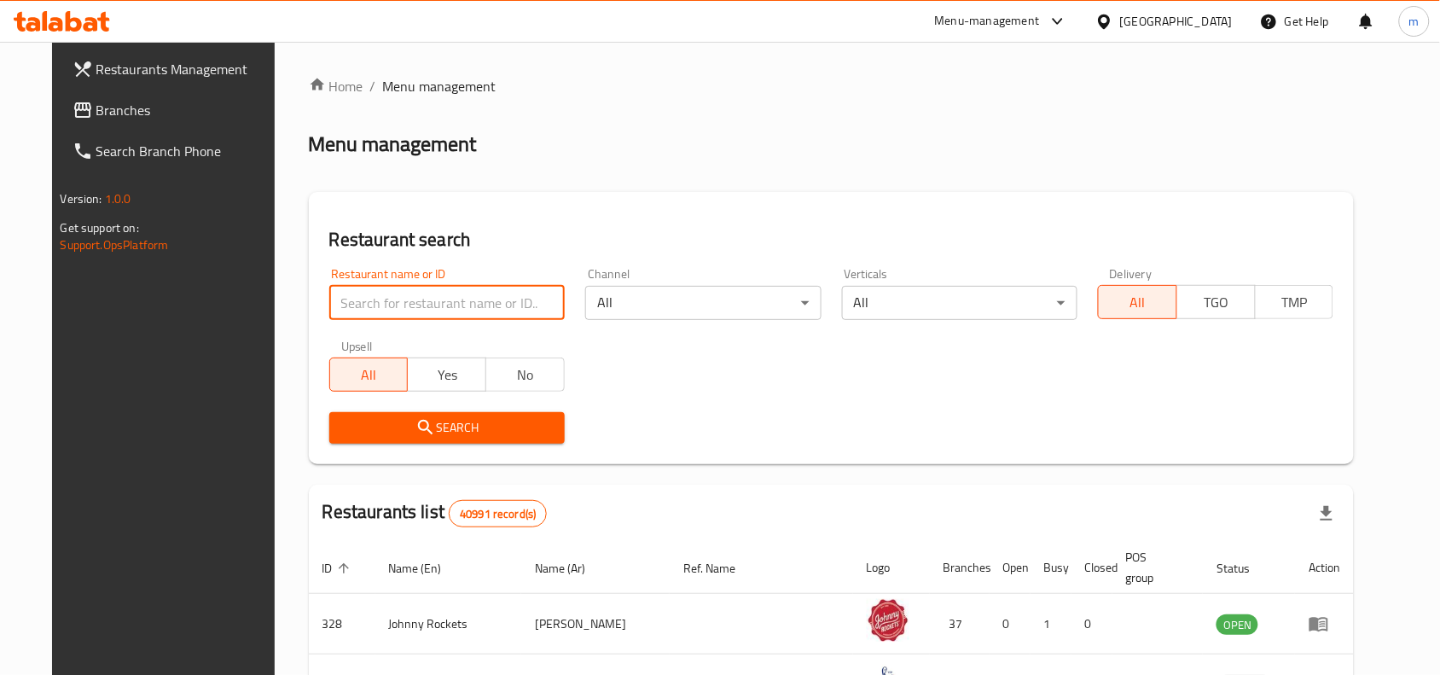
click at [352, 292] on input "search" at bounding box center [446, 303] width 235 height 34
paste input "657311"
type input "657311"
click button "Search" at bounding box center [446, 428] width 235 height 32
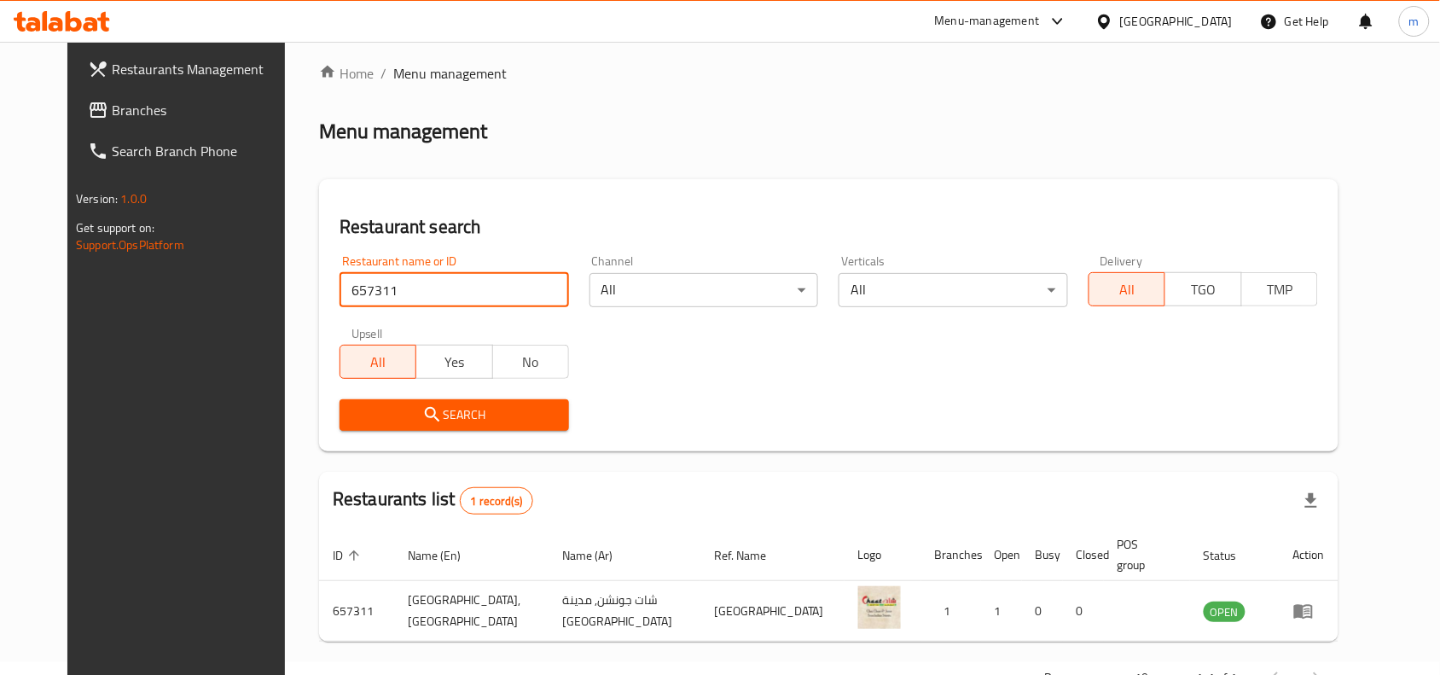
scroll to position [53, 0]
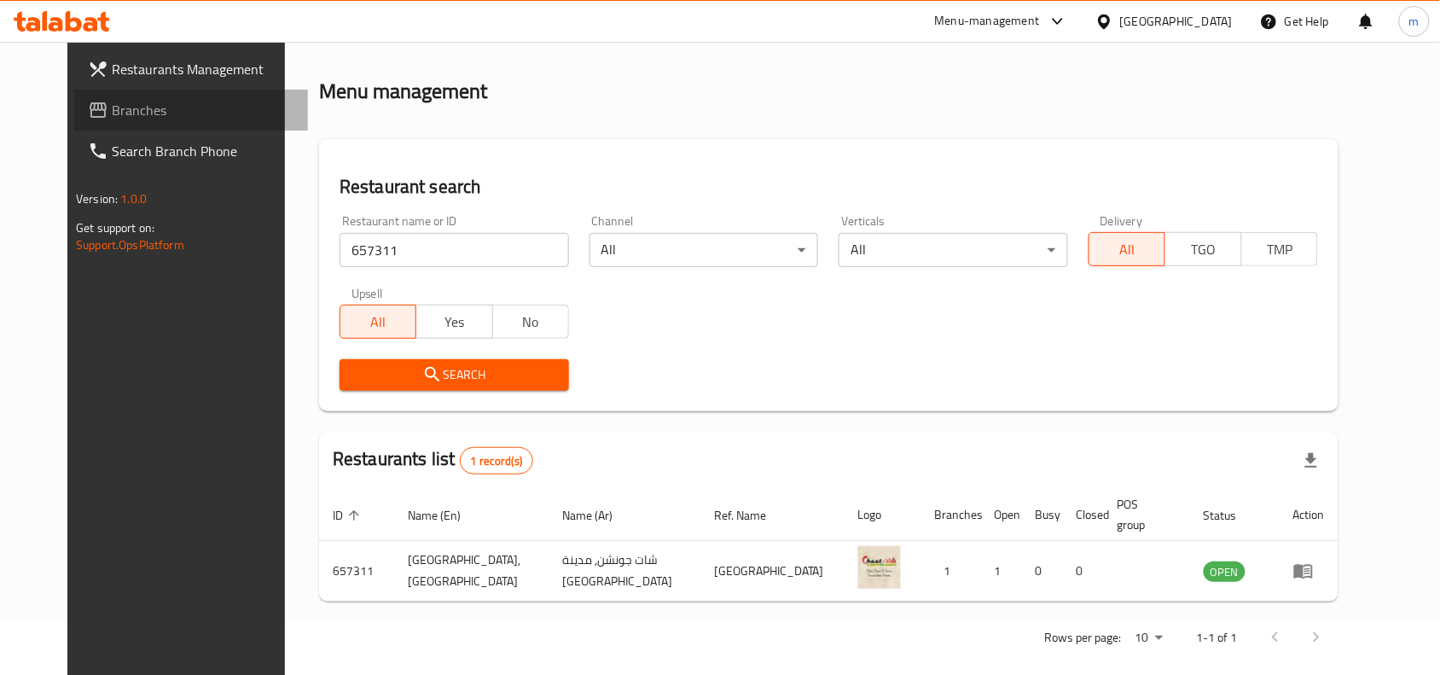
click at [112, 109] on span "Branches" at bounding box center [203, 110] width 183 height 20
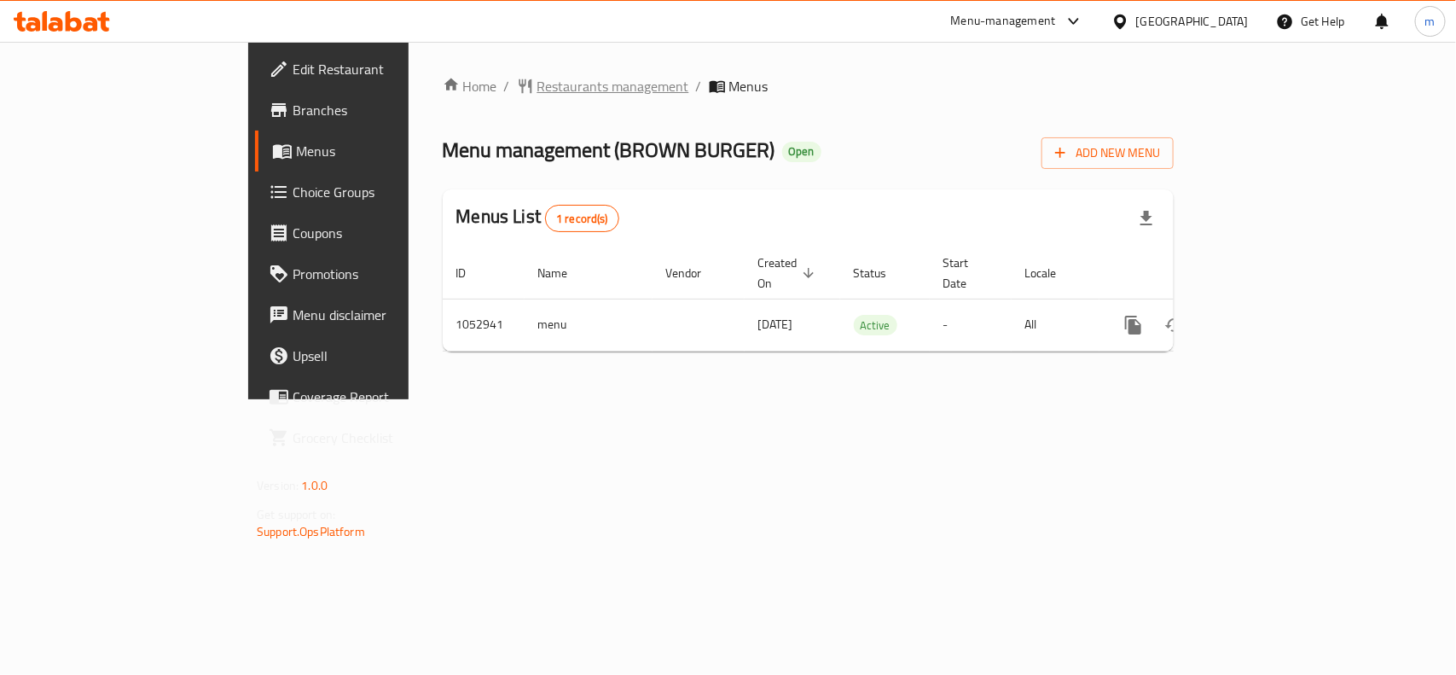
click at [537, 82] on span "Restaurants management" at bounding box center [613, 86] width 152 height 20
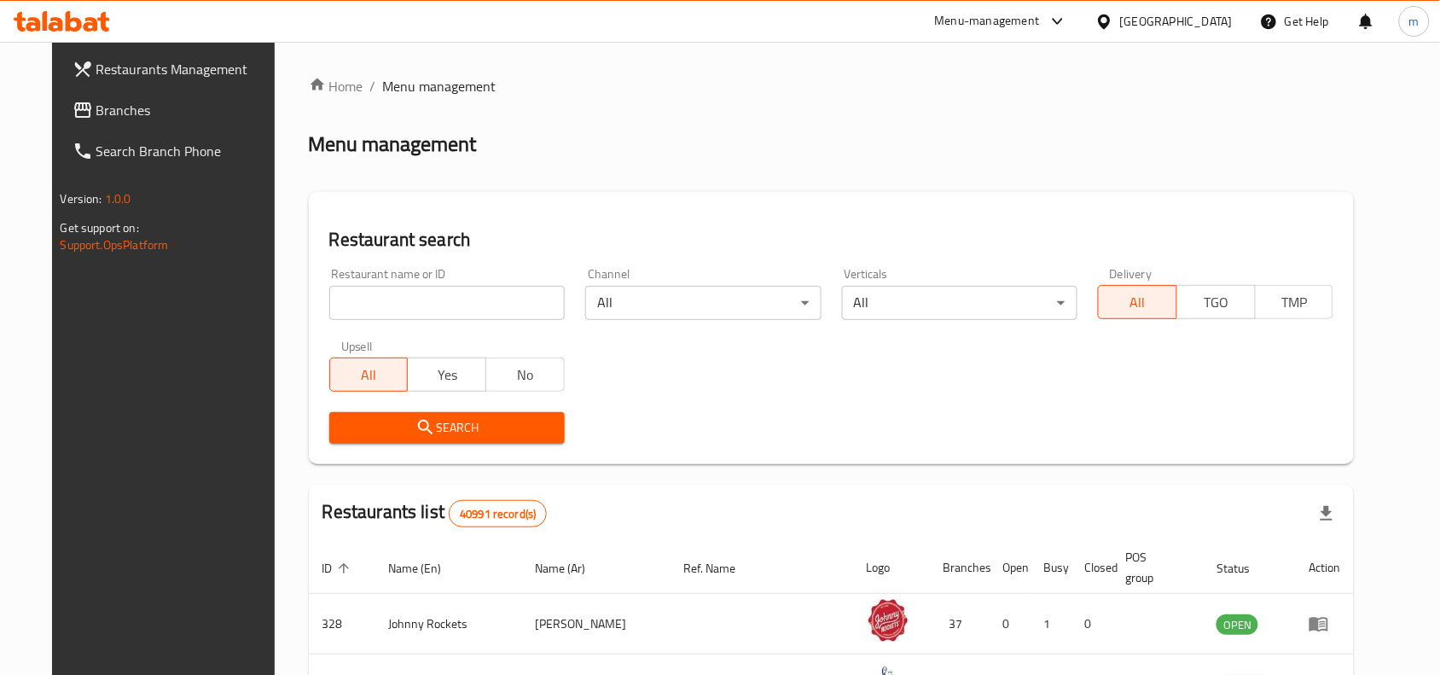
click at [347, 304] on input "search" at bounding box center [446, 303] width 235 height 34
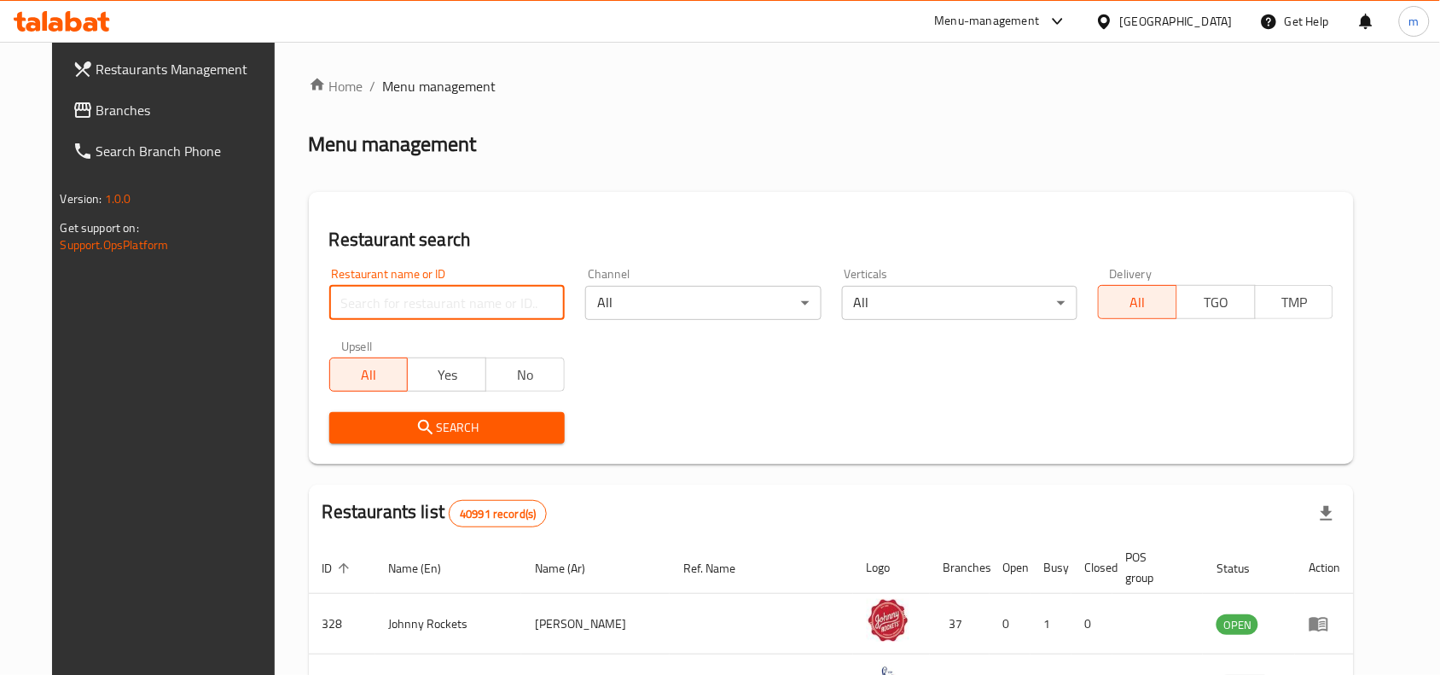
paste input "662648"
type input "662648"
click button "Search" at bounding box center [446, 428] width 235 height 32
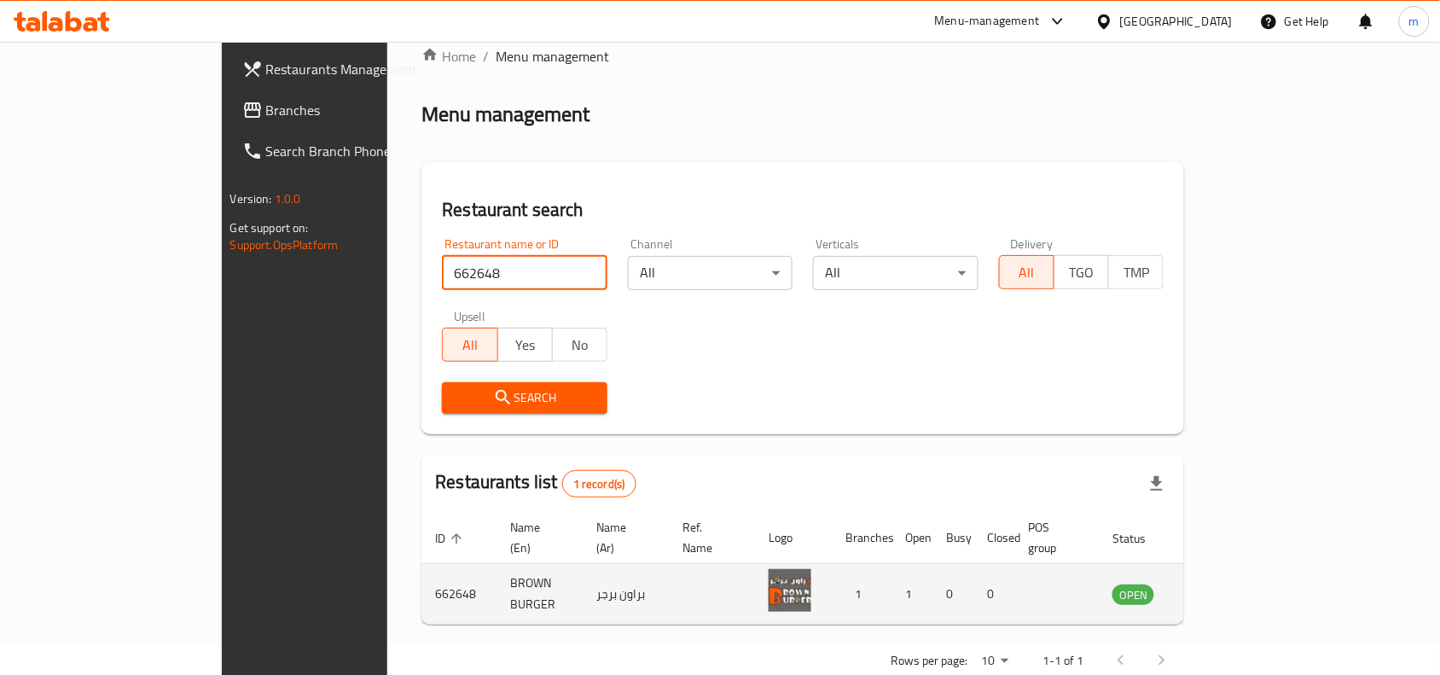
scroll to position [53, 0]
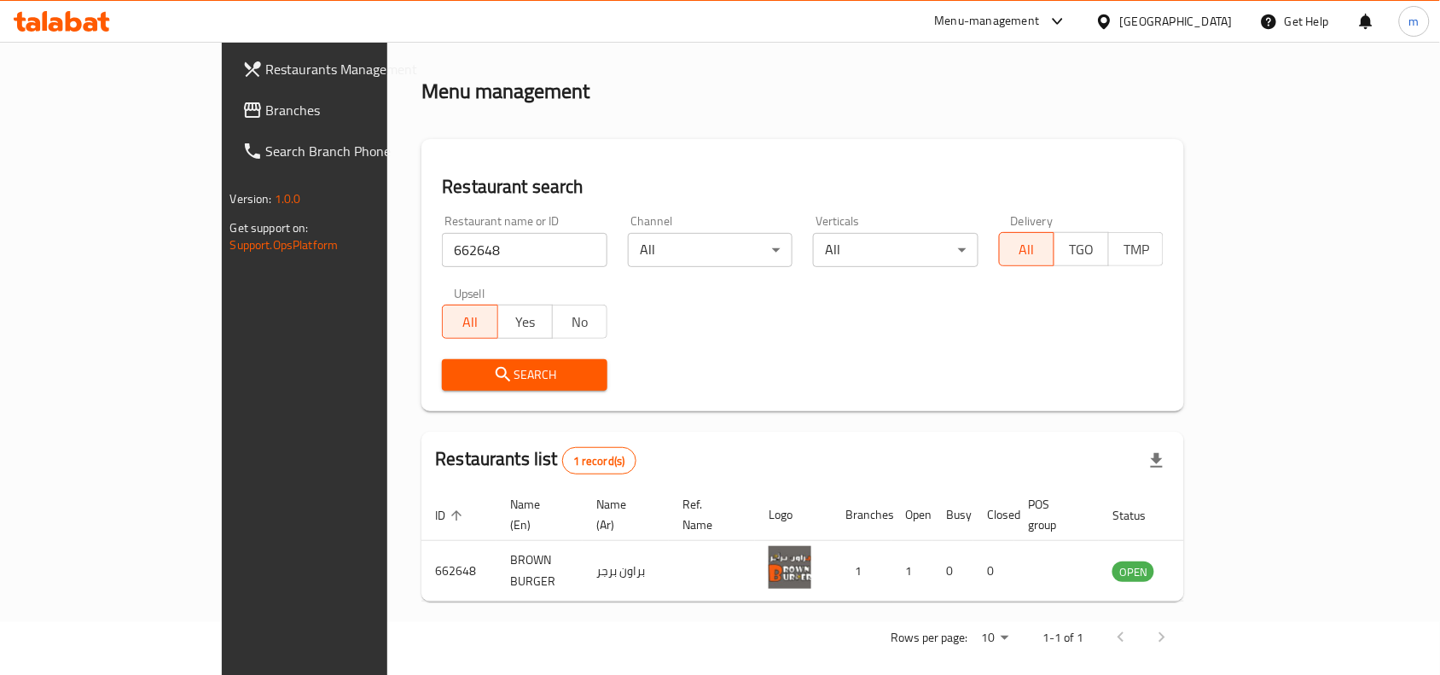
click at [1157, 26] on div "United Arab Emirates" at bounding box center [1176, 21] width 113 height 19
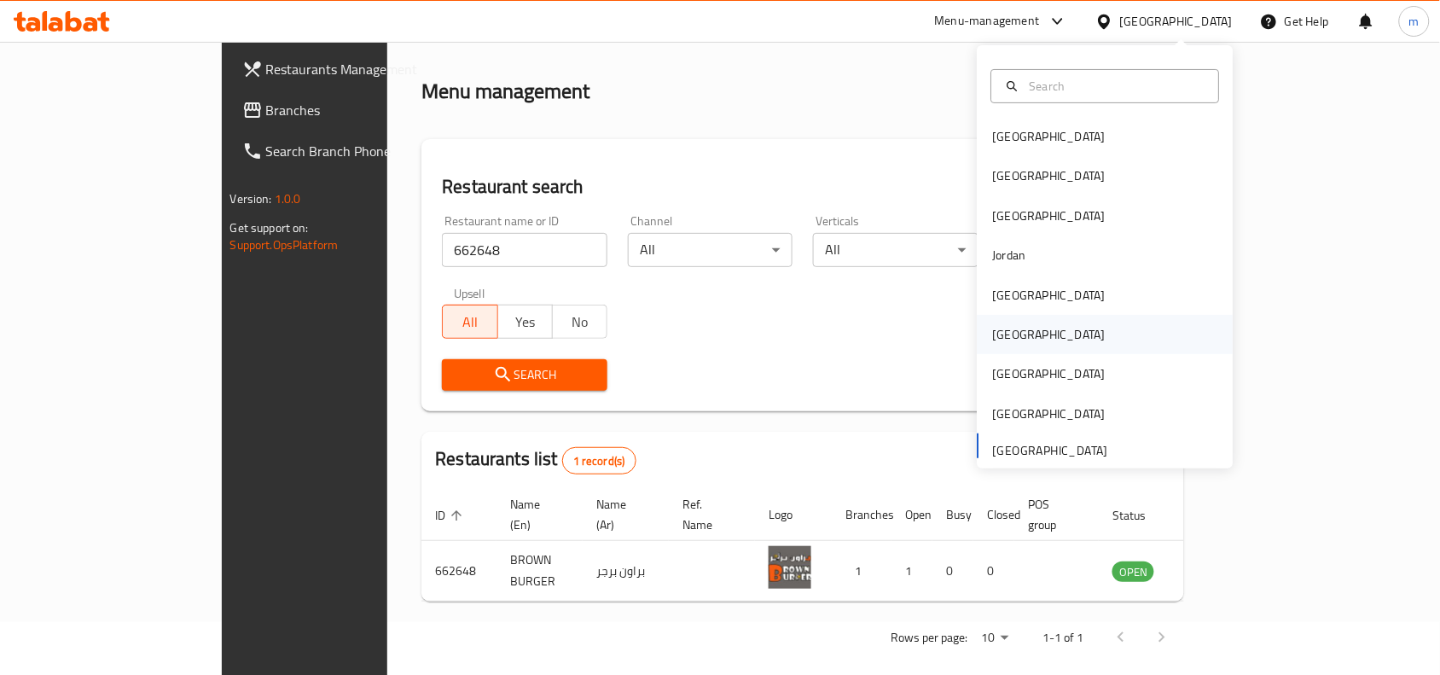
click at [993, 339] on div "Oman" at bounding box center [1049, 334] width 113 height 19
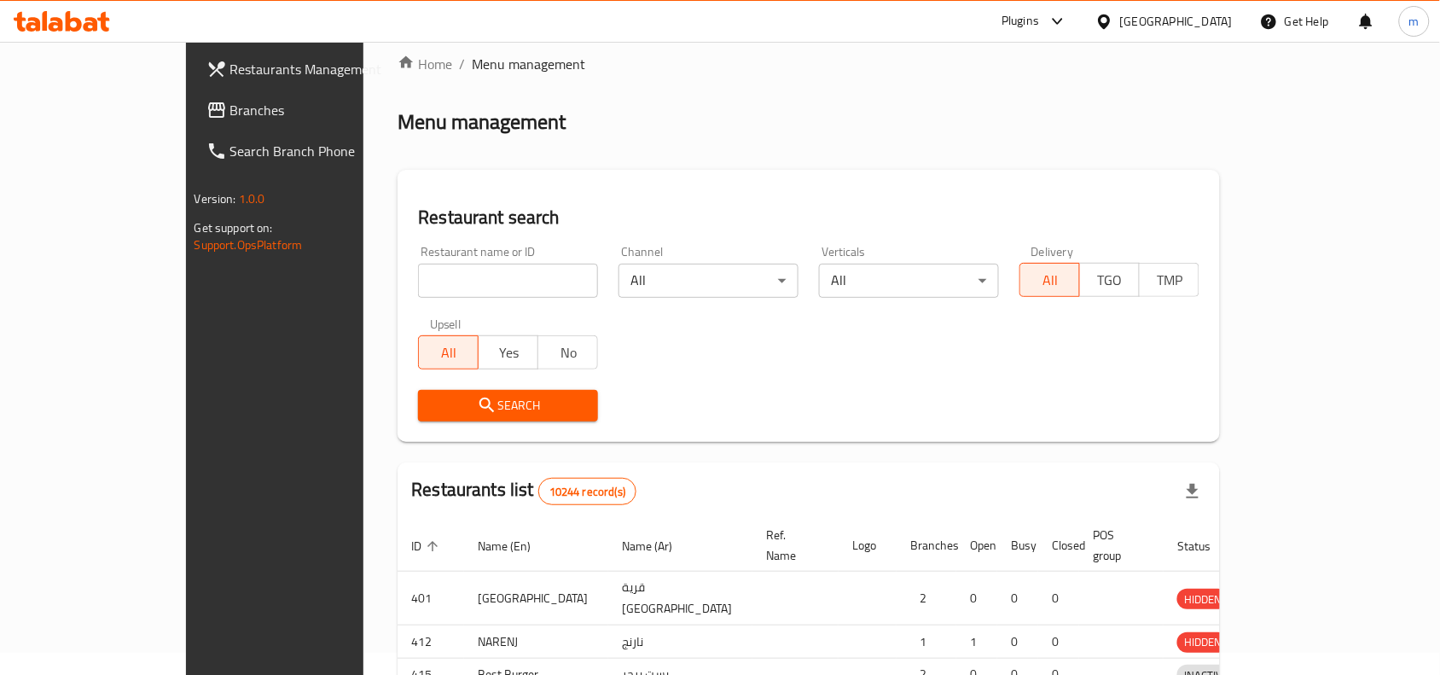
scroll to position [53, 0]
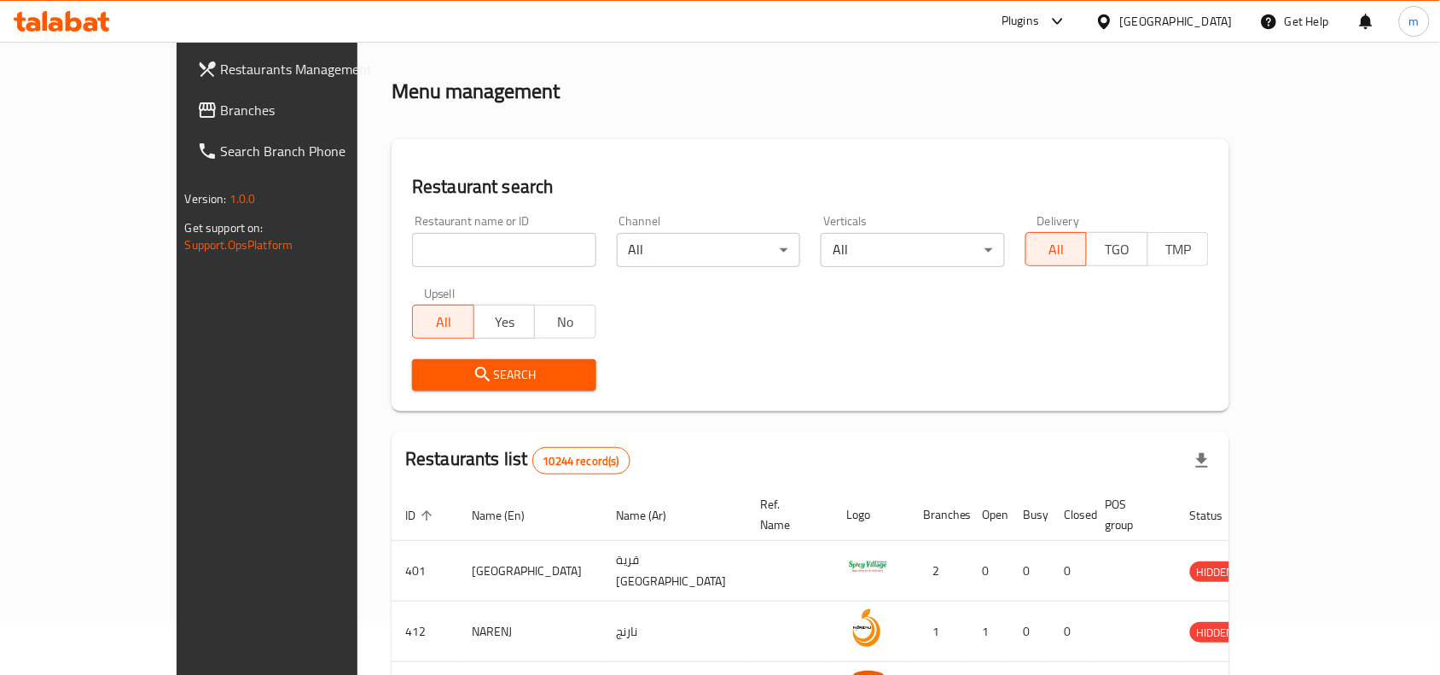
click at [221, 111] on span "Branches" at bounding box center [312, 110] width 183 height 20
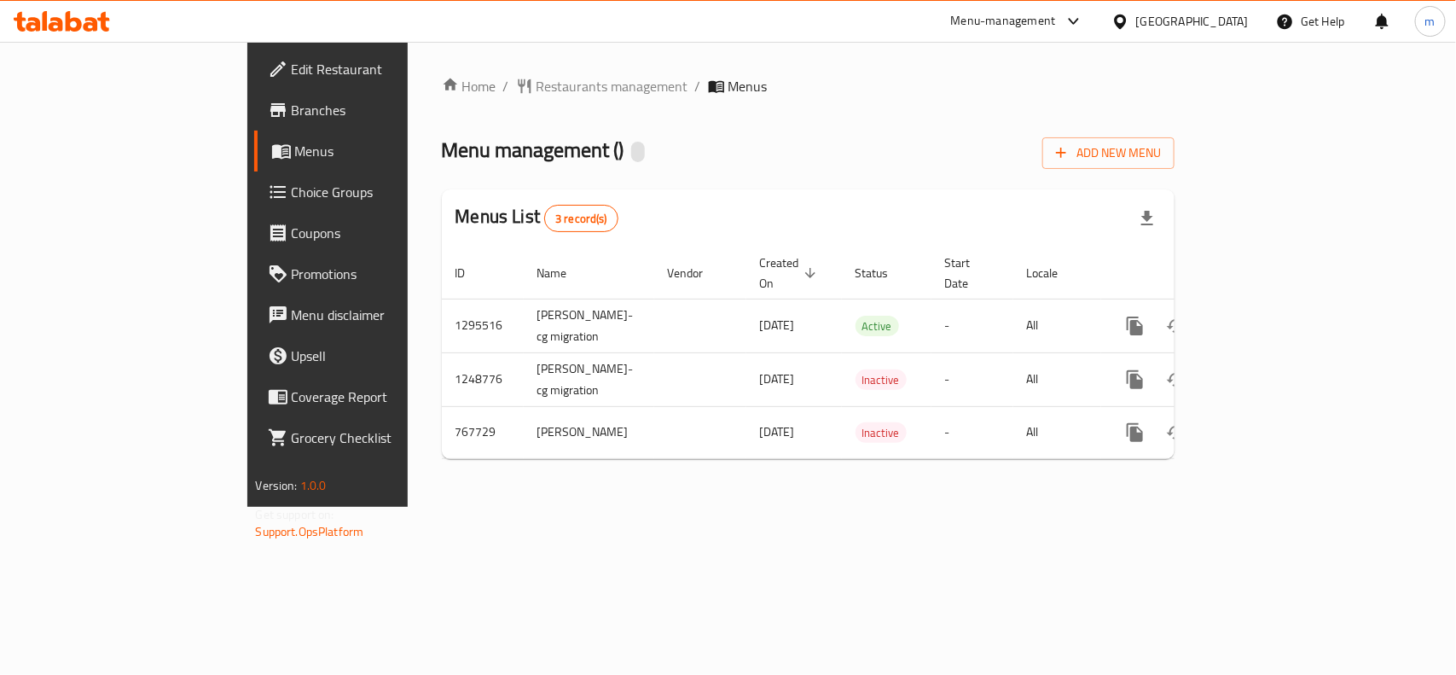
click at [536, 81] on span "Restaurants management" at bounding box center [612, 86] width 152 height 20
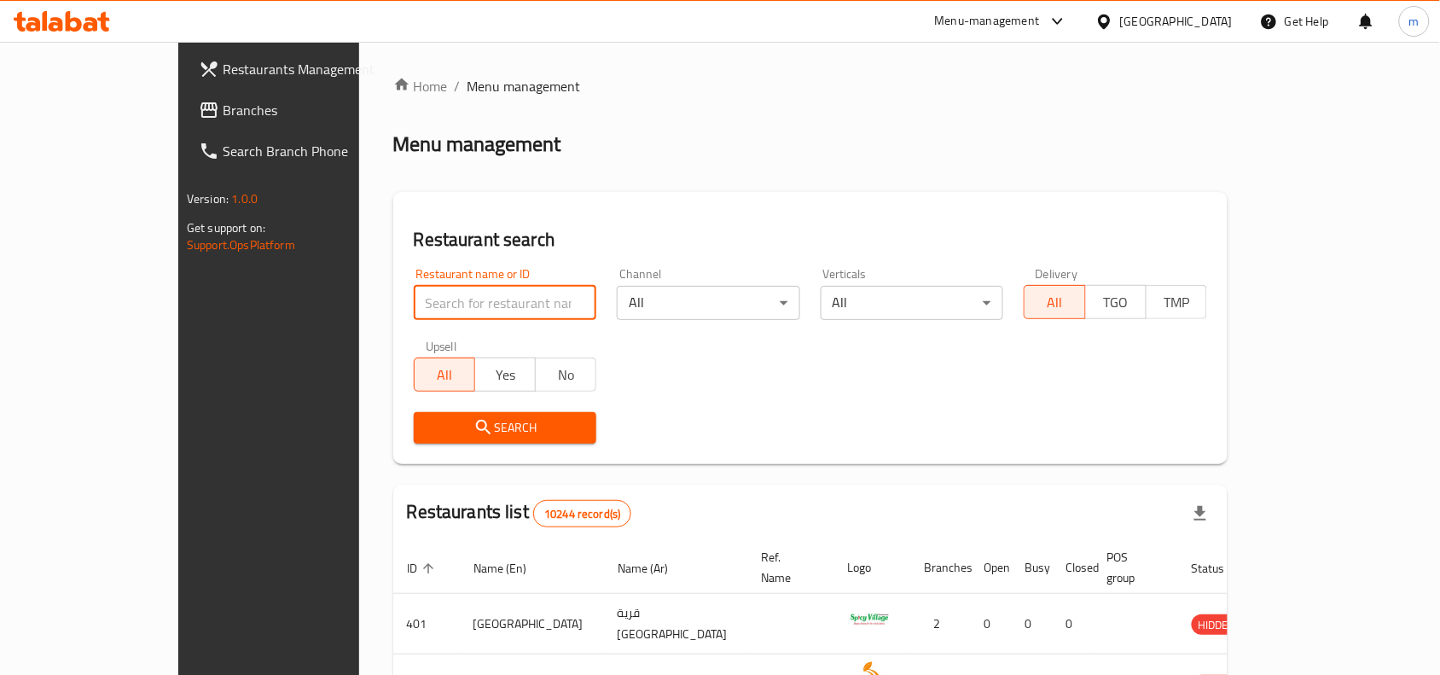
click at [414, 303] on input "search" at bounding box center [505, 303] width 183 height 34
paste input "650826"
type input "650826"
click button "Search" at bounding box center [505, 428] width 183 height 32
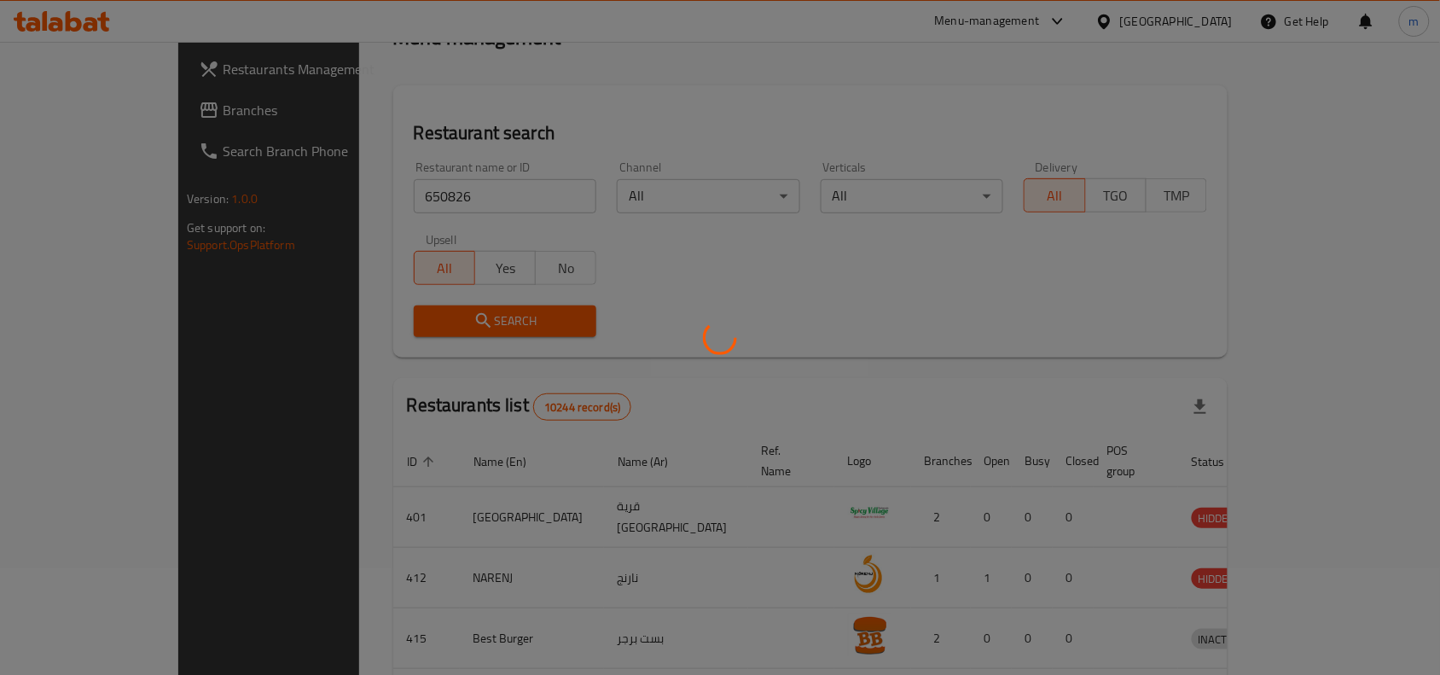
scroll to position [53, 0]
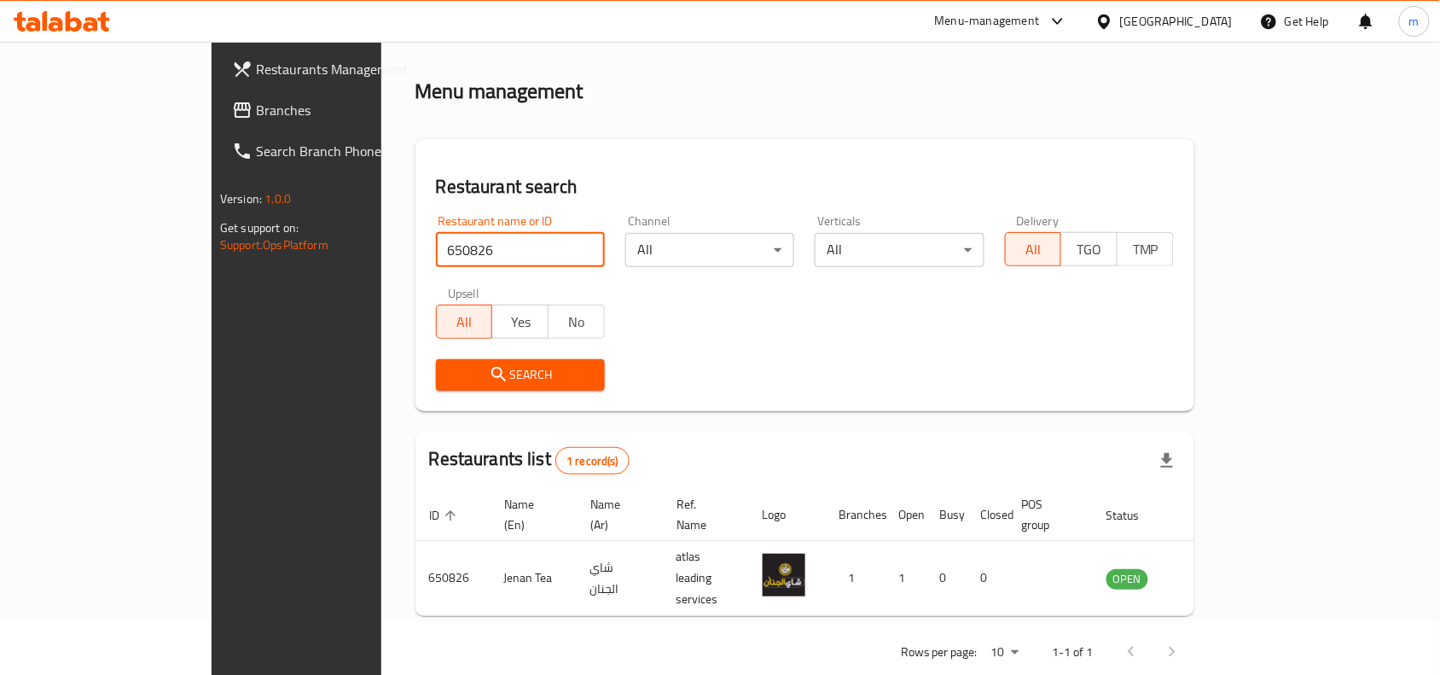
click at [1113, 26] on icon at bounding box center [1104, 22] width 18 height 18
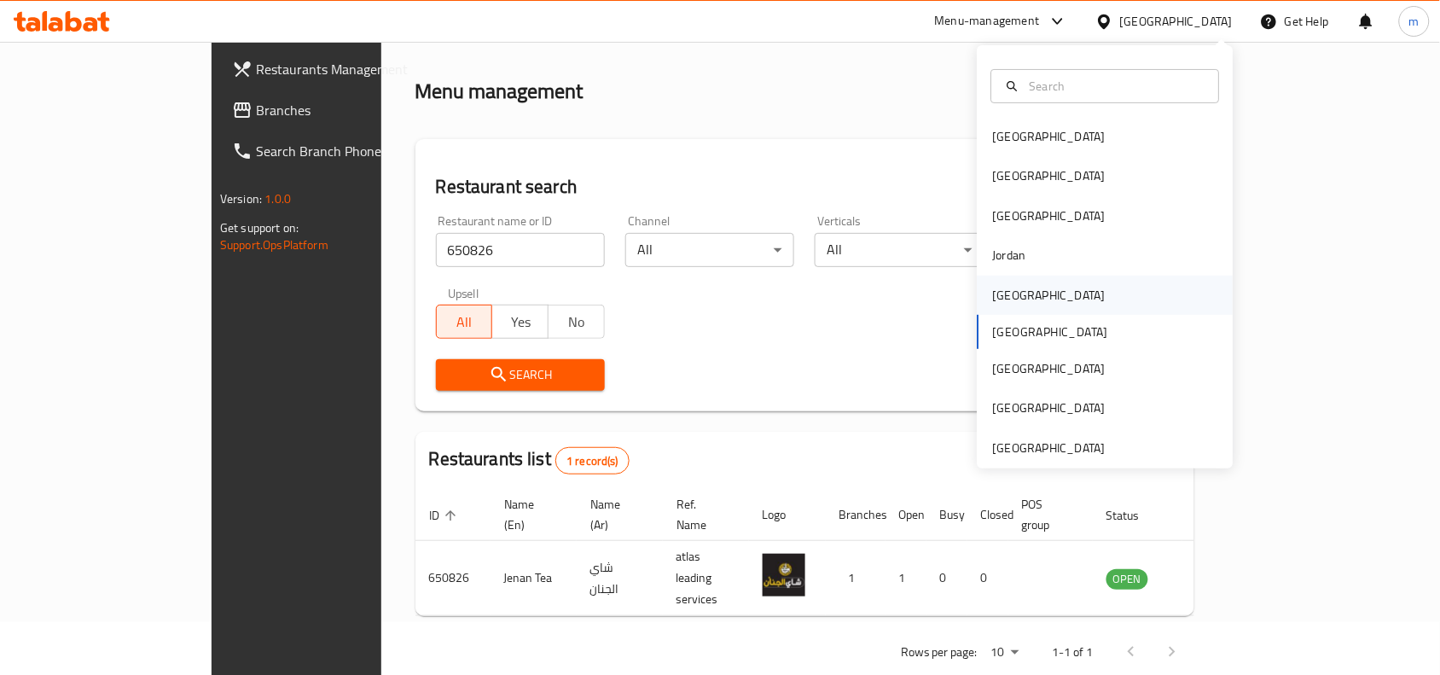
click at [1002, 281] on div "Kuwait" at bounding box center [1049, 294] width 140 height 39
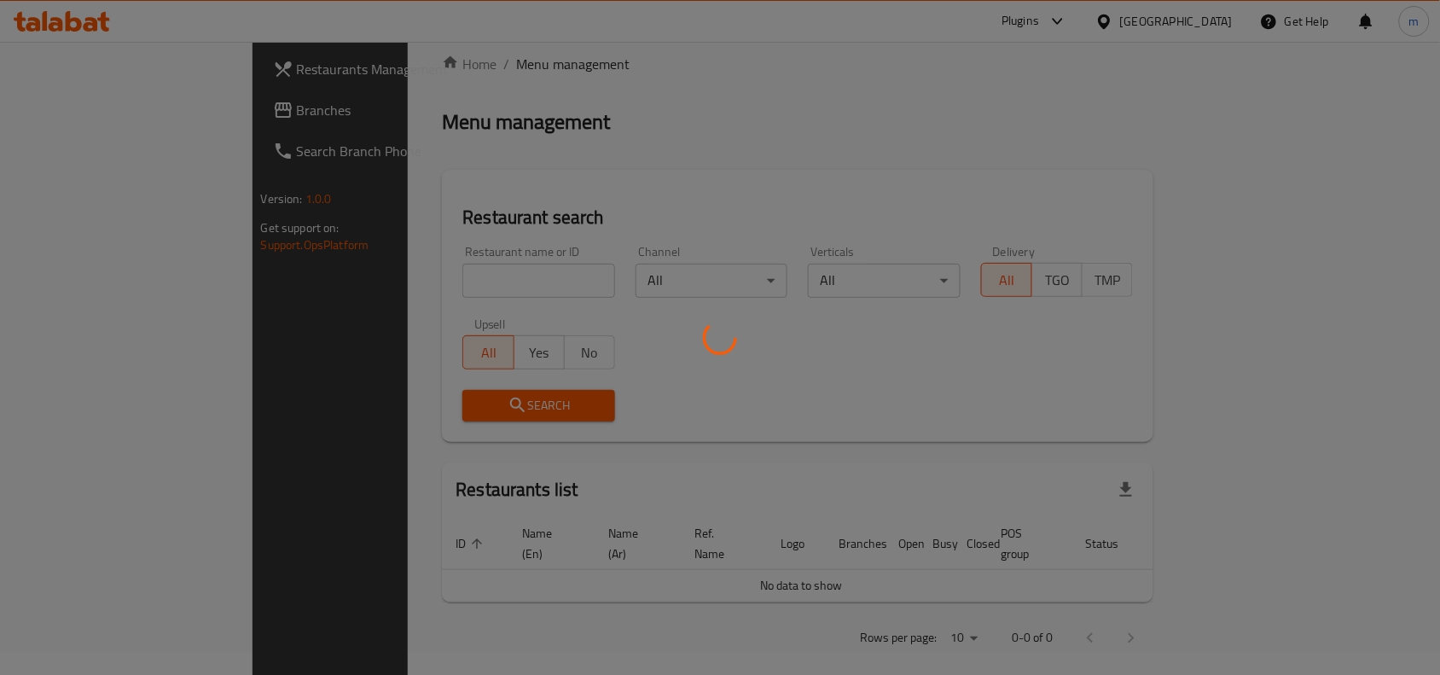
scroll to position [53, 0]
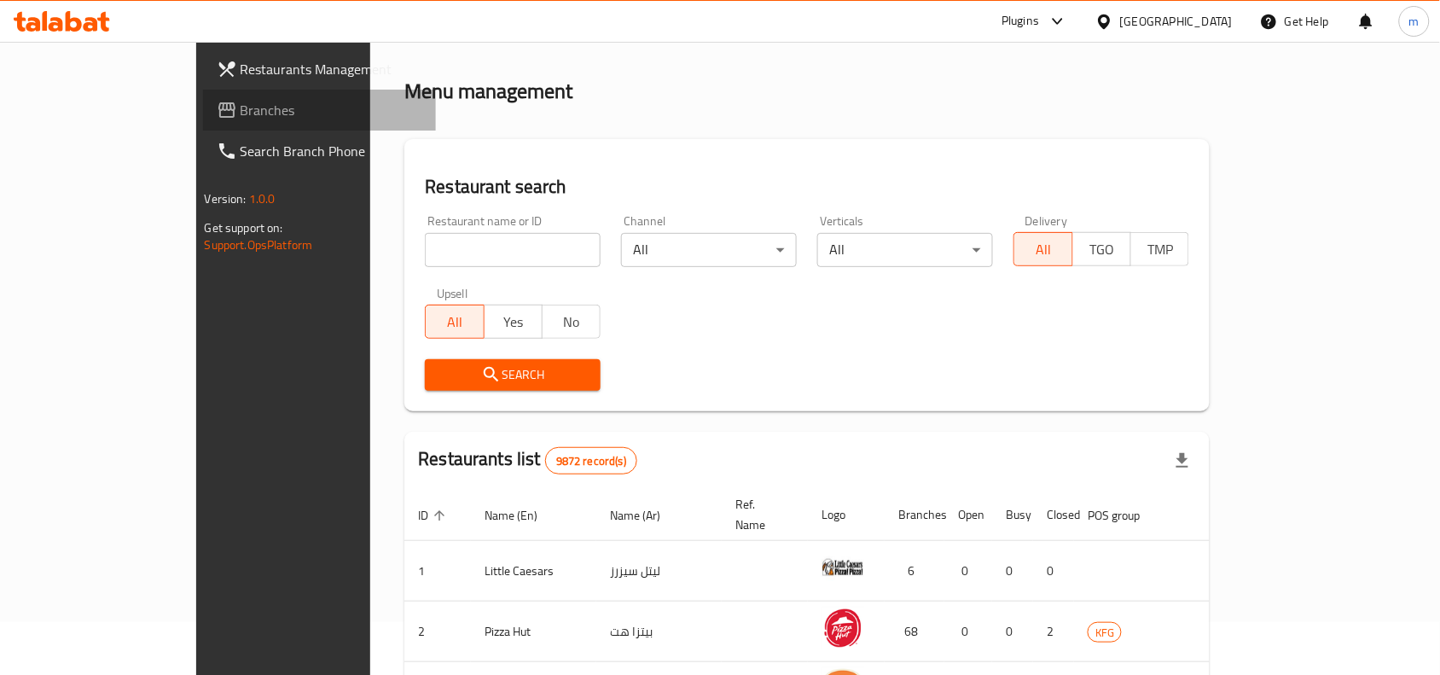
drag, startPoint x: 40, startPoint y: 104, endPoint x: 9, endPoint y: 129, distance: 40.1
click at [217, 105] on icon at bounding box center [227, 110] width 20 height 20
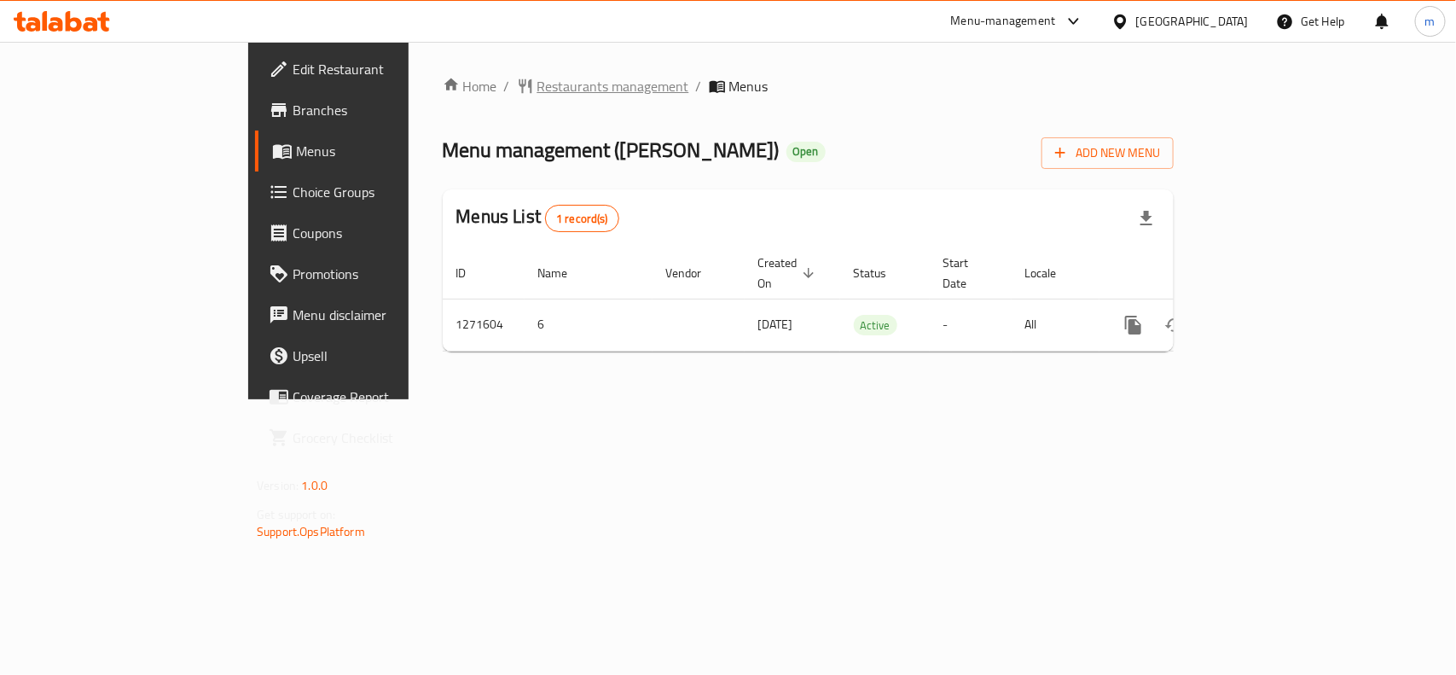
click at [537, 86] on span "Restaurants management" at bounding box center [613, 86] width 152 height 20
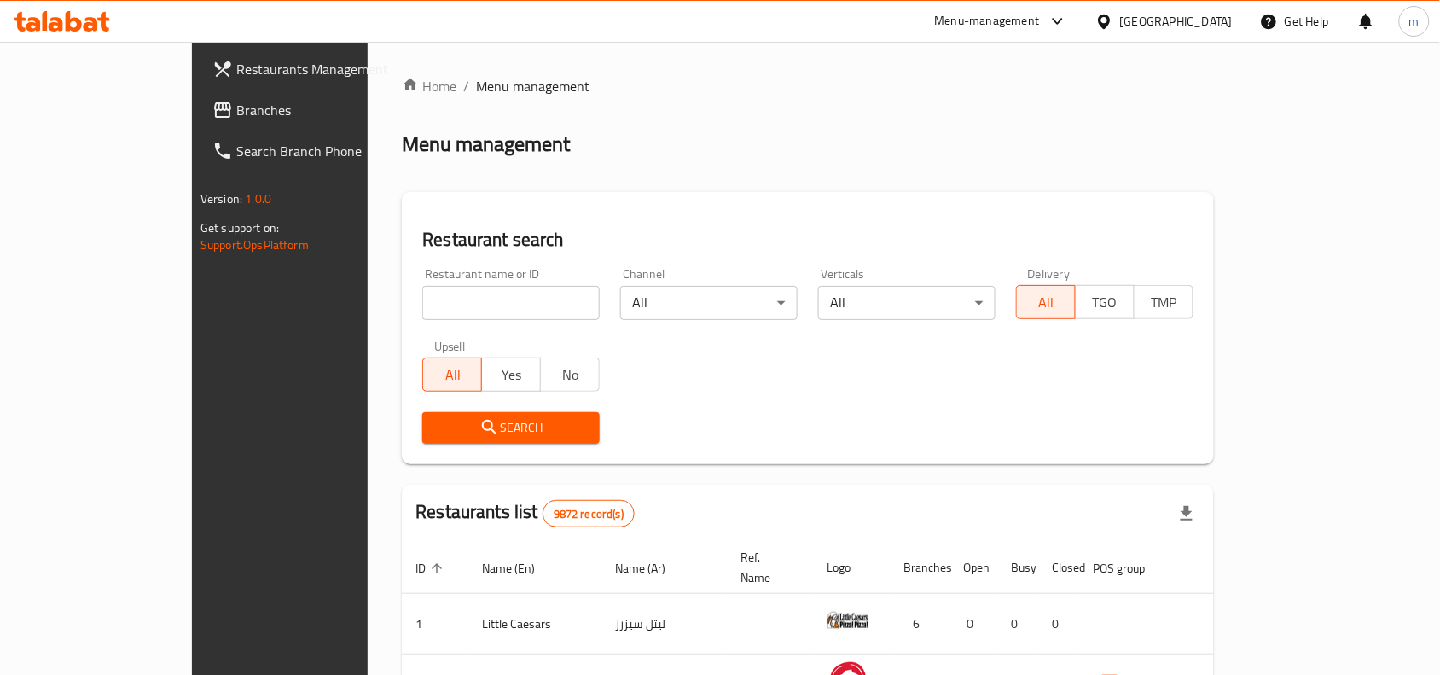
click at [422, 301] on input "search" at bounding box center [510, 303] width 177 height 34
paste input "689819"
type input "689819"
click button "Search" at bounding box center [510, 428] width 177 height 32
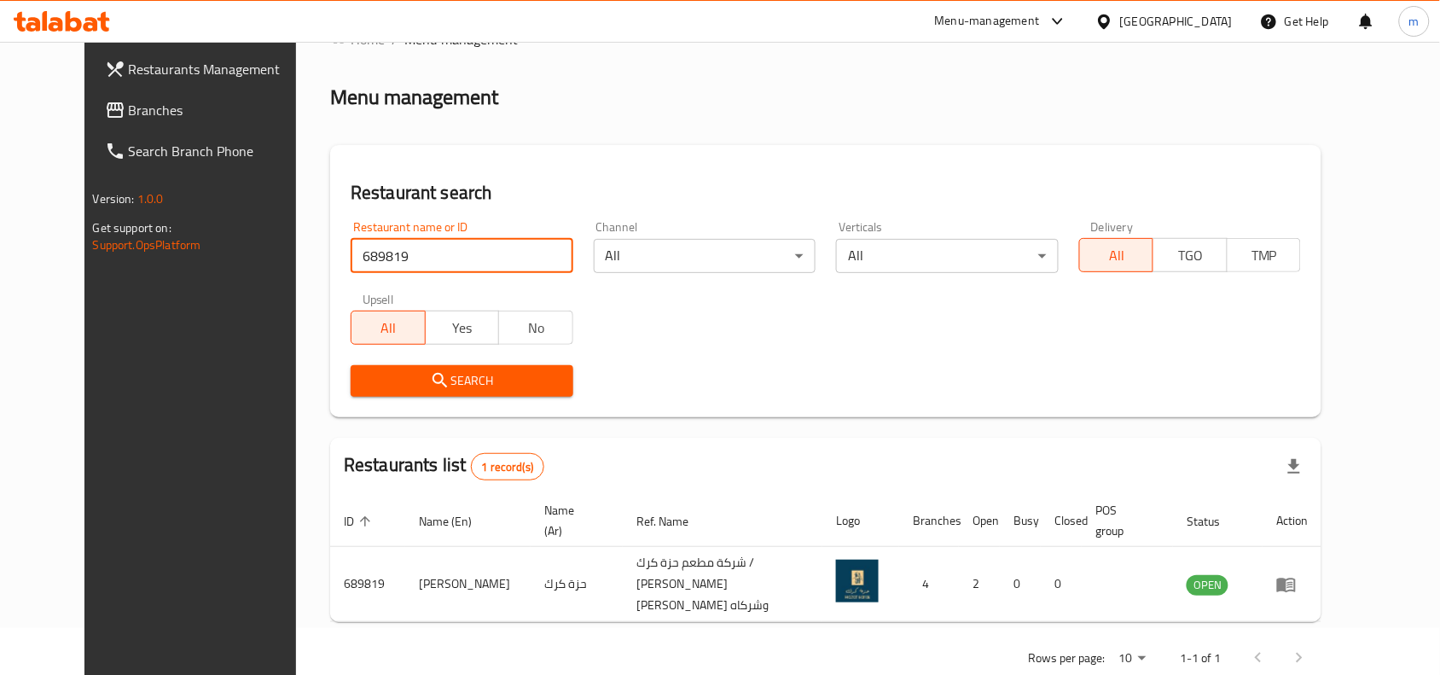
scroll to position [72, 0]
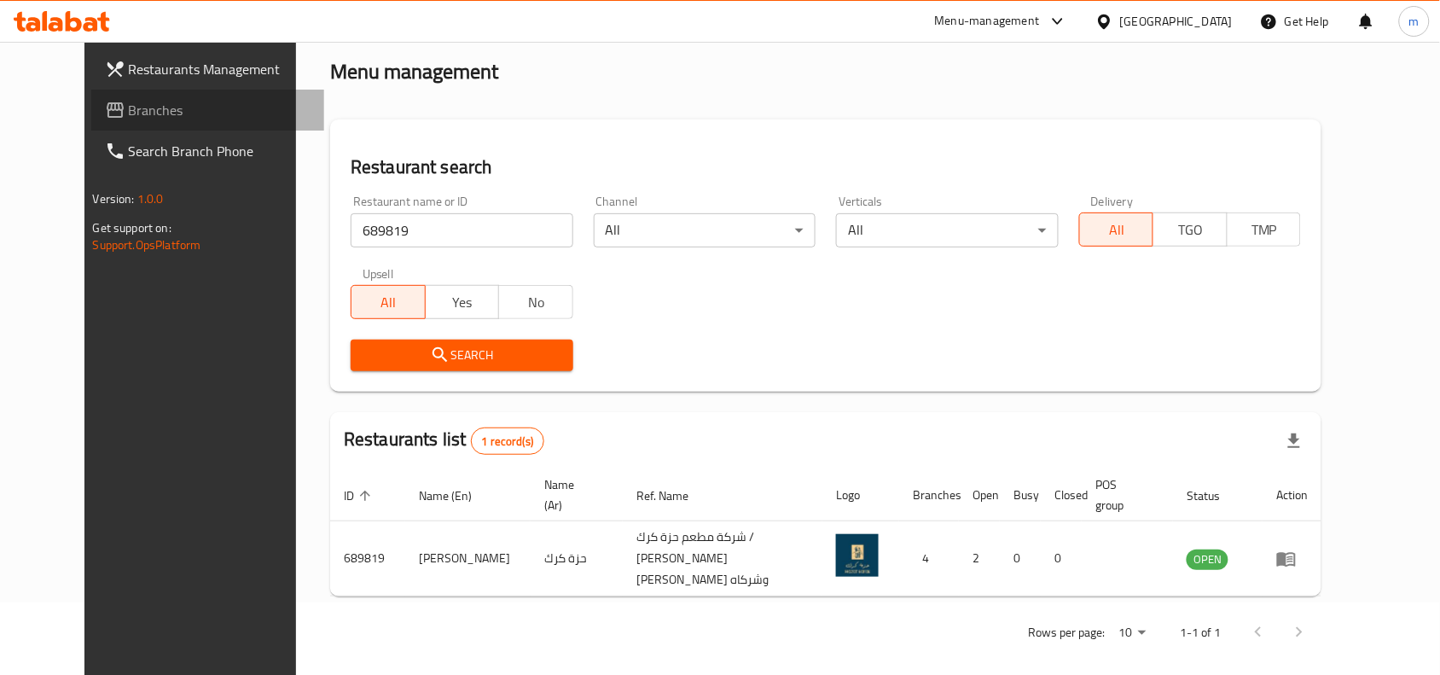
drag, startPoint x: 85, startPoint y: 107, endPoint x: 61, endPoint y: 113, distance: 24.6
click at [129, 107] on span "Branches" at bounding box center [220, 110] width 183 height 20
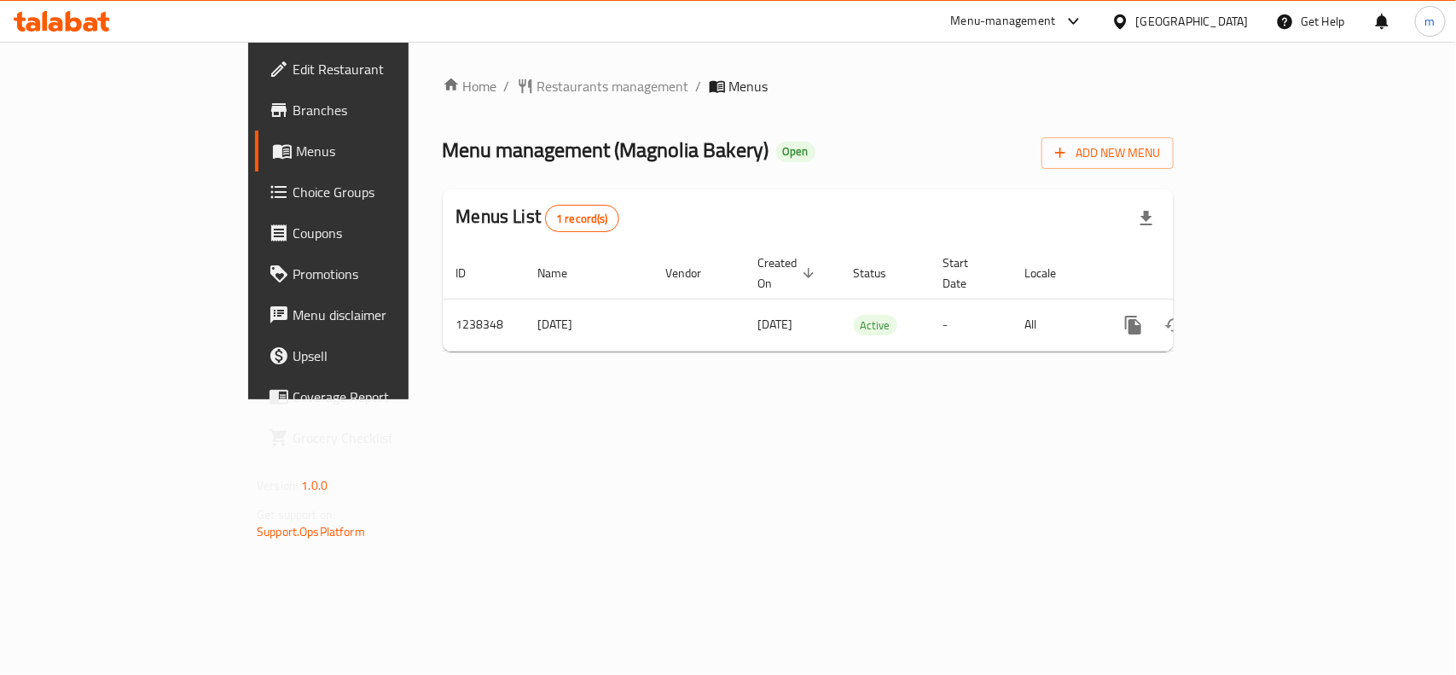
click at [537, 82] on span "Restaurants management" at bounding box center [613, 86] width 152 height 20
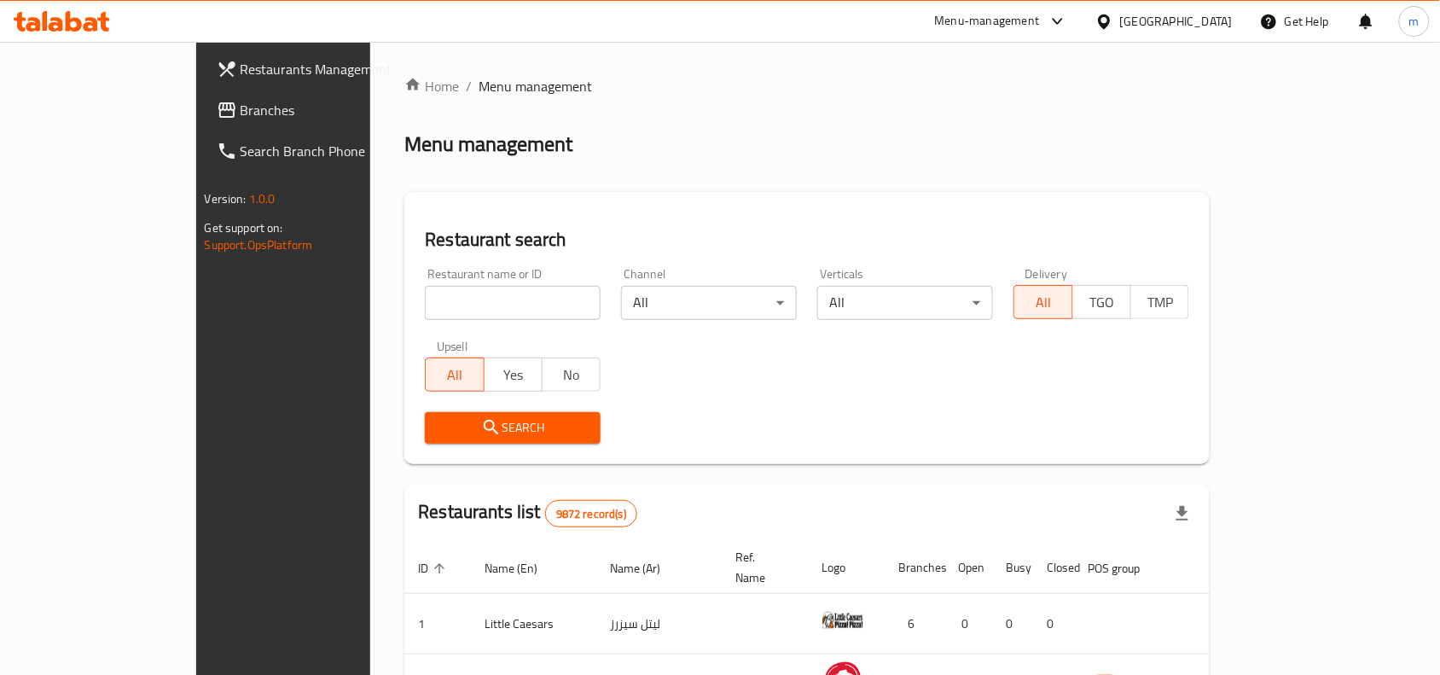
click at [425, 294] on input "search" at bounding box center [513, 303] width 176 height 34
paste input "679672"
type input "679672"
click button "Search" at bounding box center [513, 428] width 176 height 32
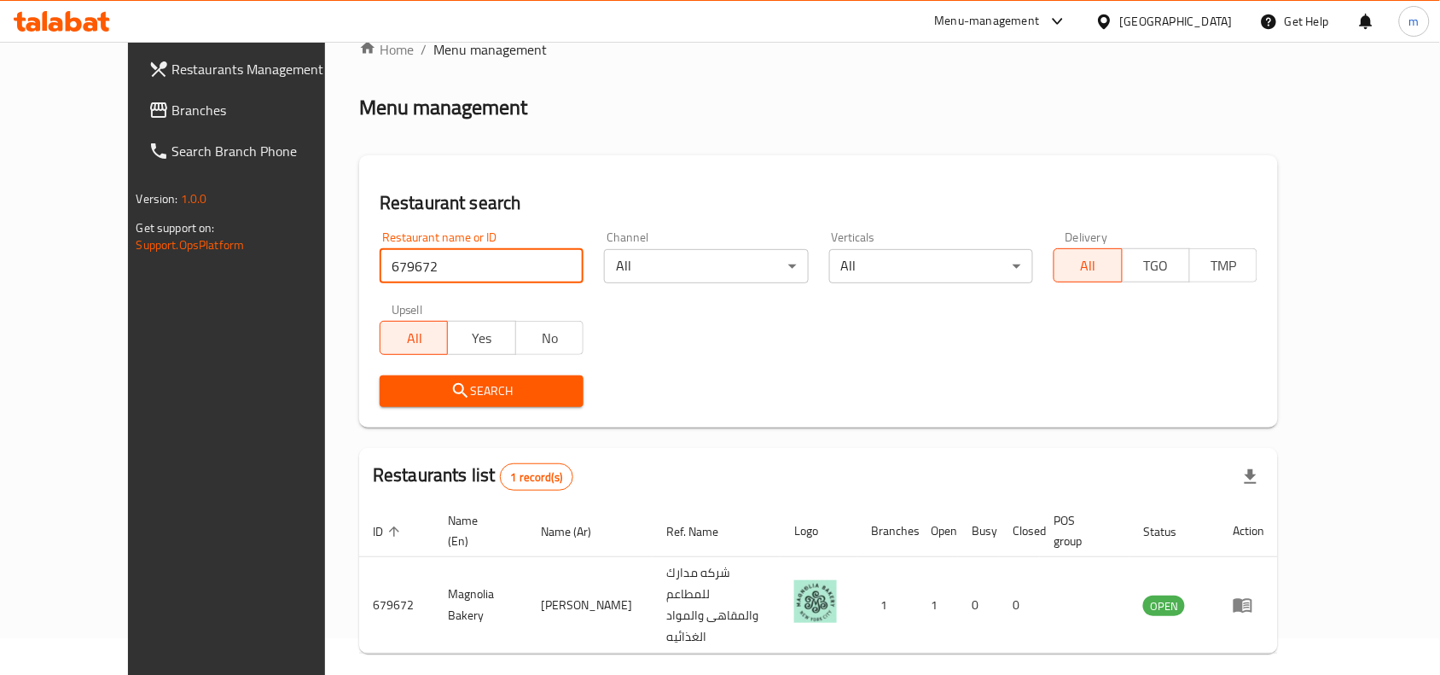
scroll to position [53, 0]
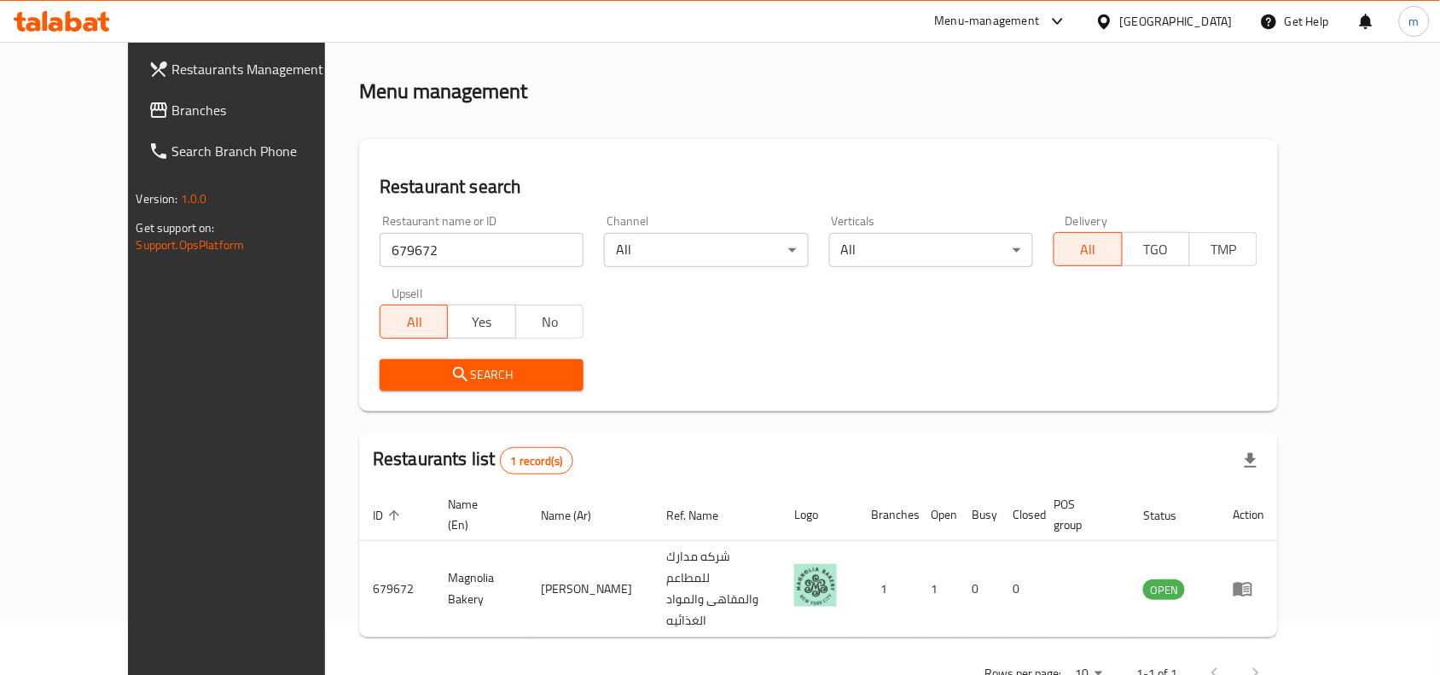
click at [1110, 21] on icon at bounding box center [1104, 21] width 12 height 14
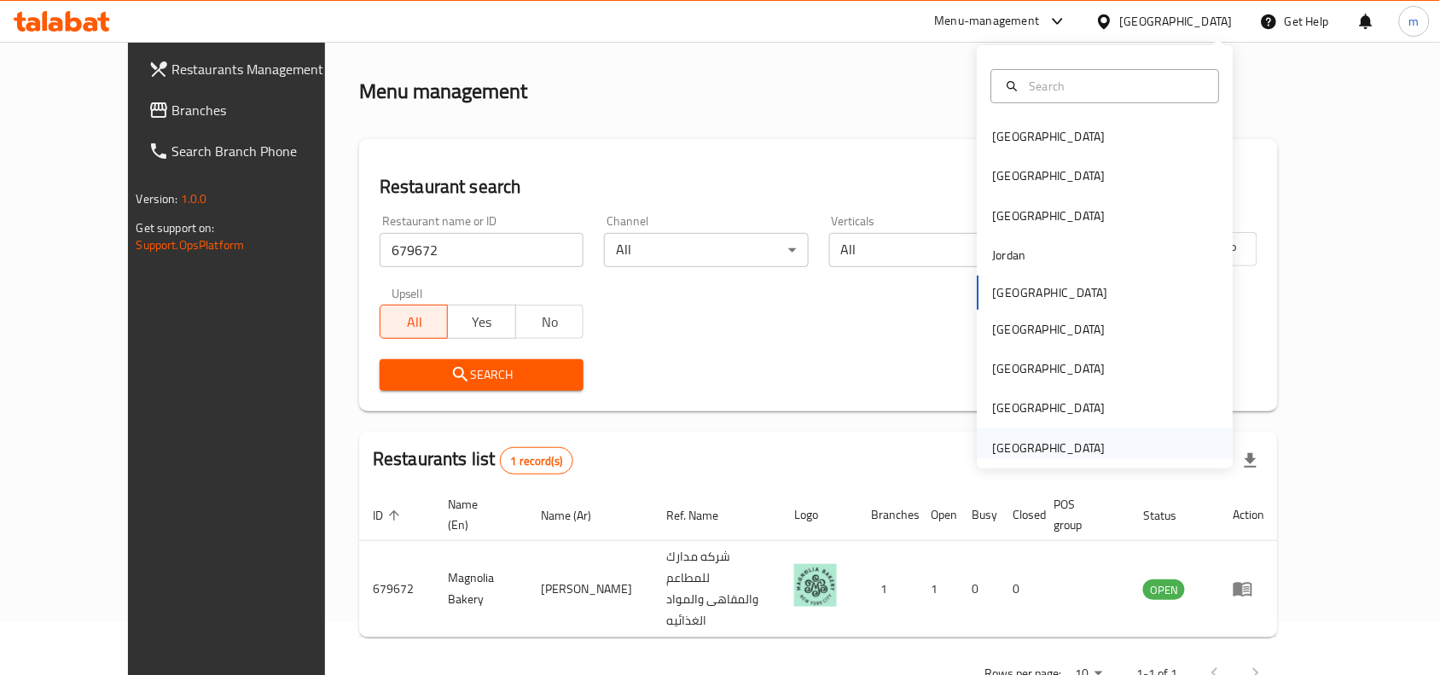
click at [1069, 455] on div "[GEOGRAPHIC_DATA]" at bounding box center [1049, 447] width 113 height 19
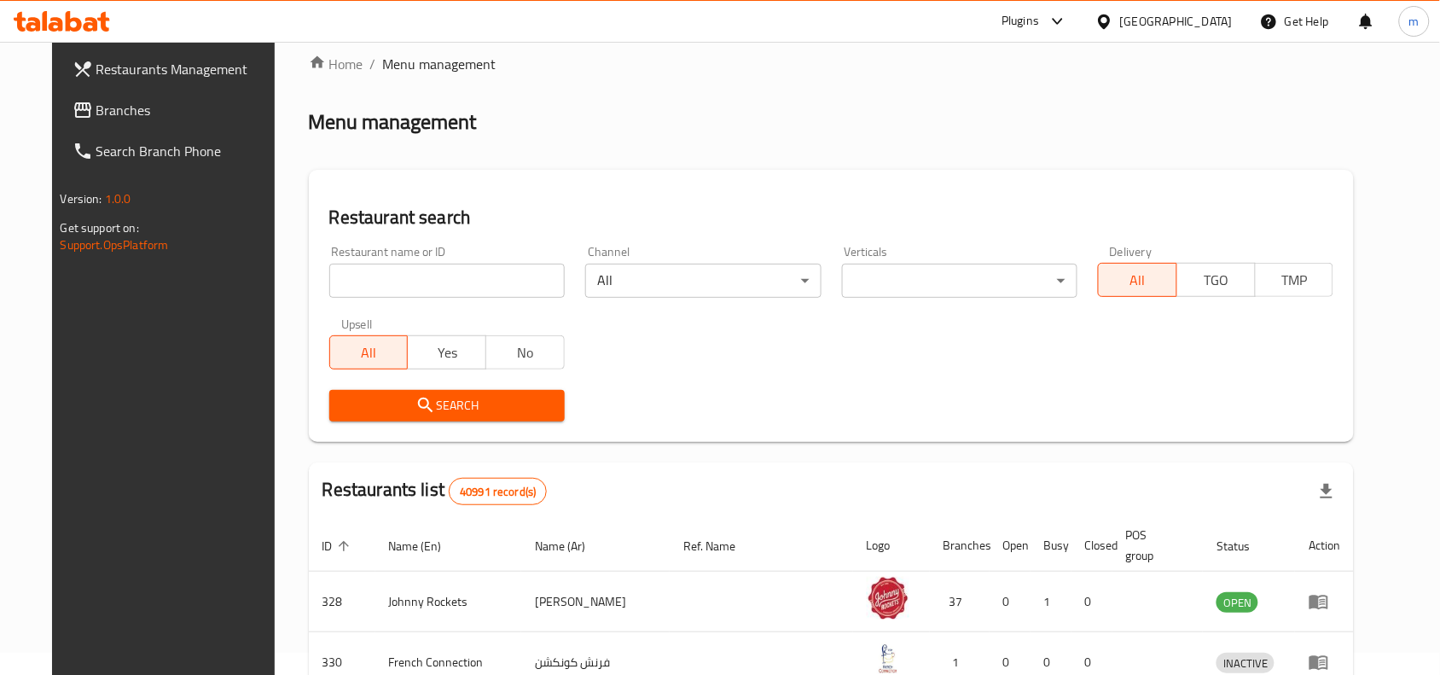
scroll to position [53, 0]
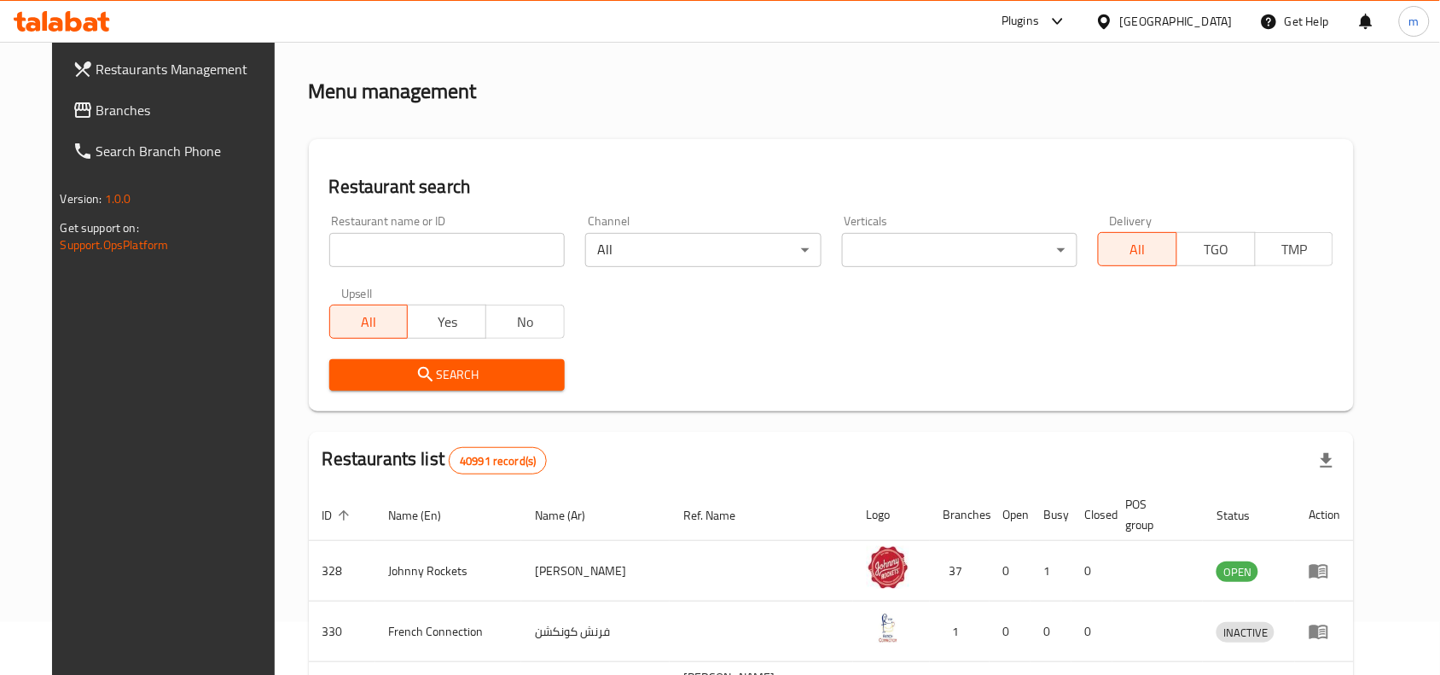
click at [96, 116] on span "Branches" at bounding box center [187, 110] width 183 height 20
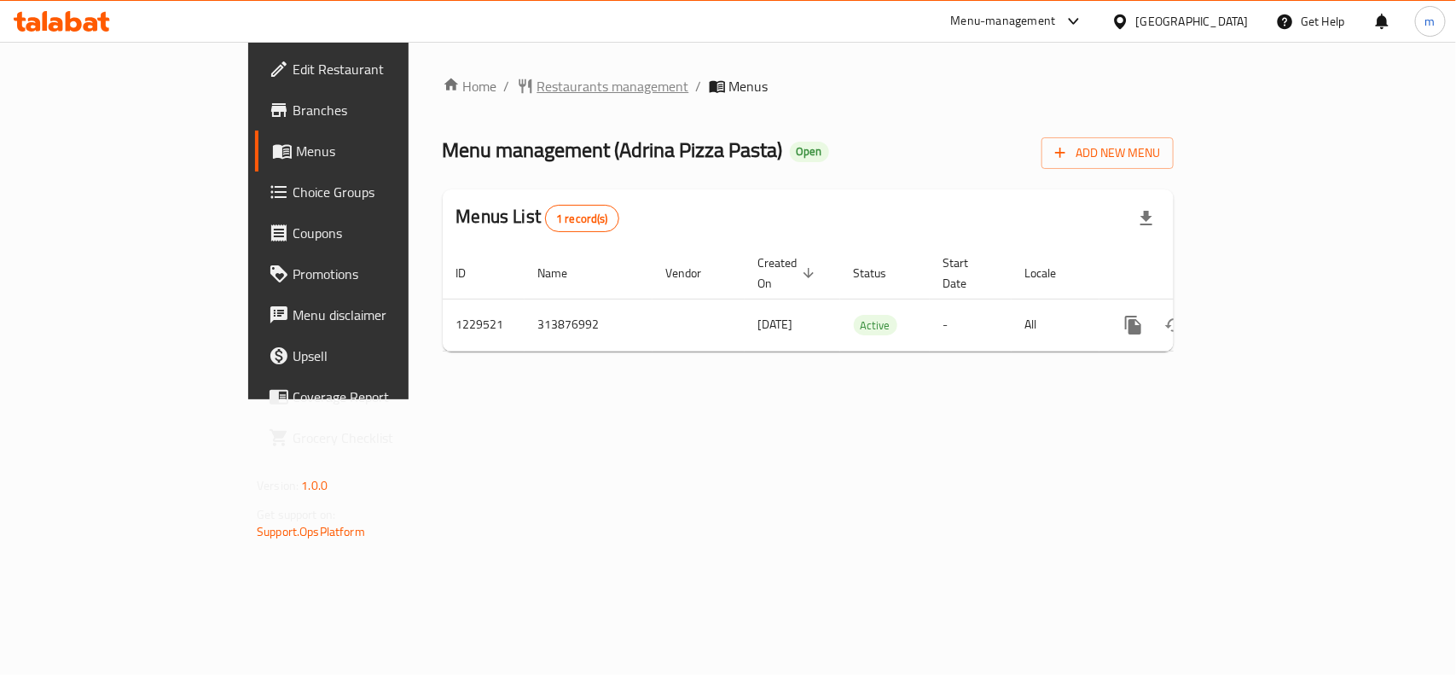
click at [537, 76] on span "Restaurants management" at bounding box center [613, 86] width 152 height 20
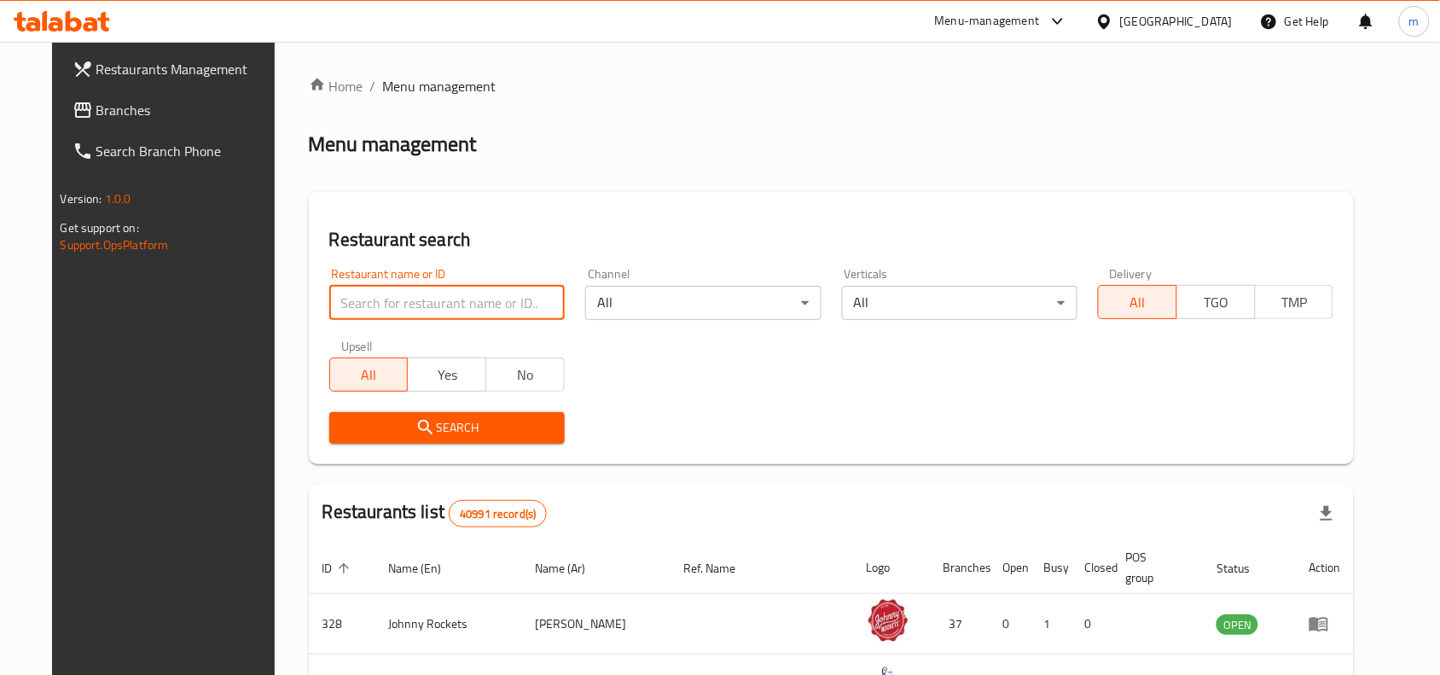
click at [329, 295] on input "search" at bounding box center [446, 303] width 235 height 34
paste input "676725"
type input "676725"
click button "Search" at bounding box center [446, 428] width 235 height 32
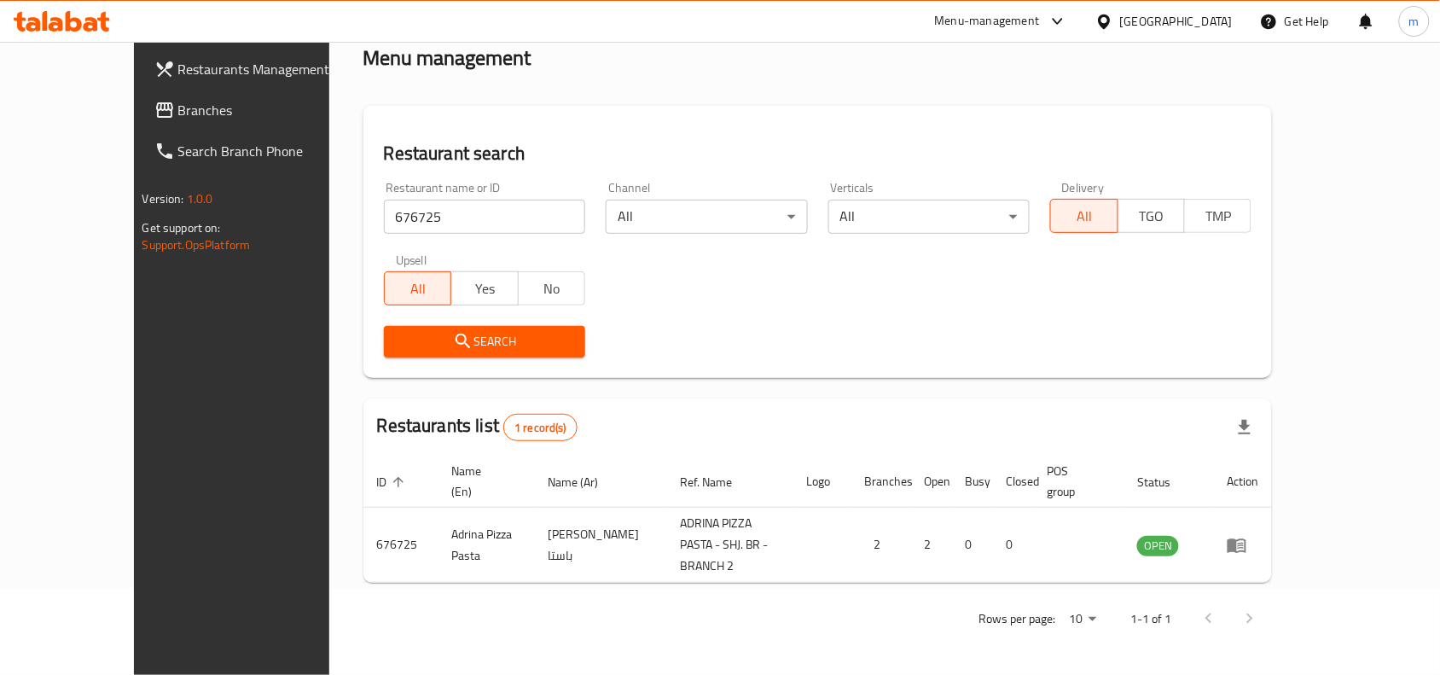
scroll to position [53, 0]
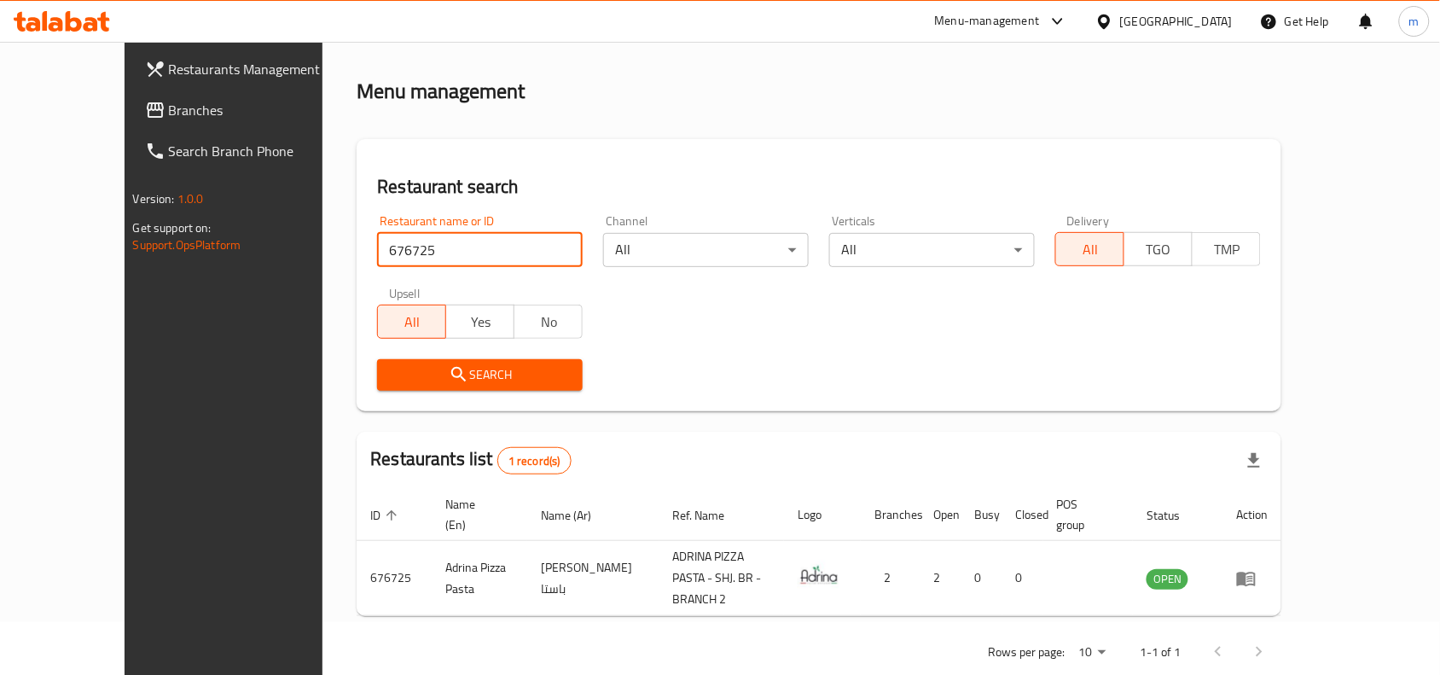
click at [169, 107] on span "Branches" at bounding box center [260, 110] width 183 height 20
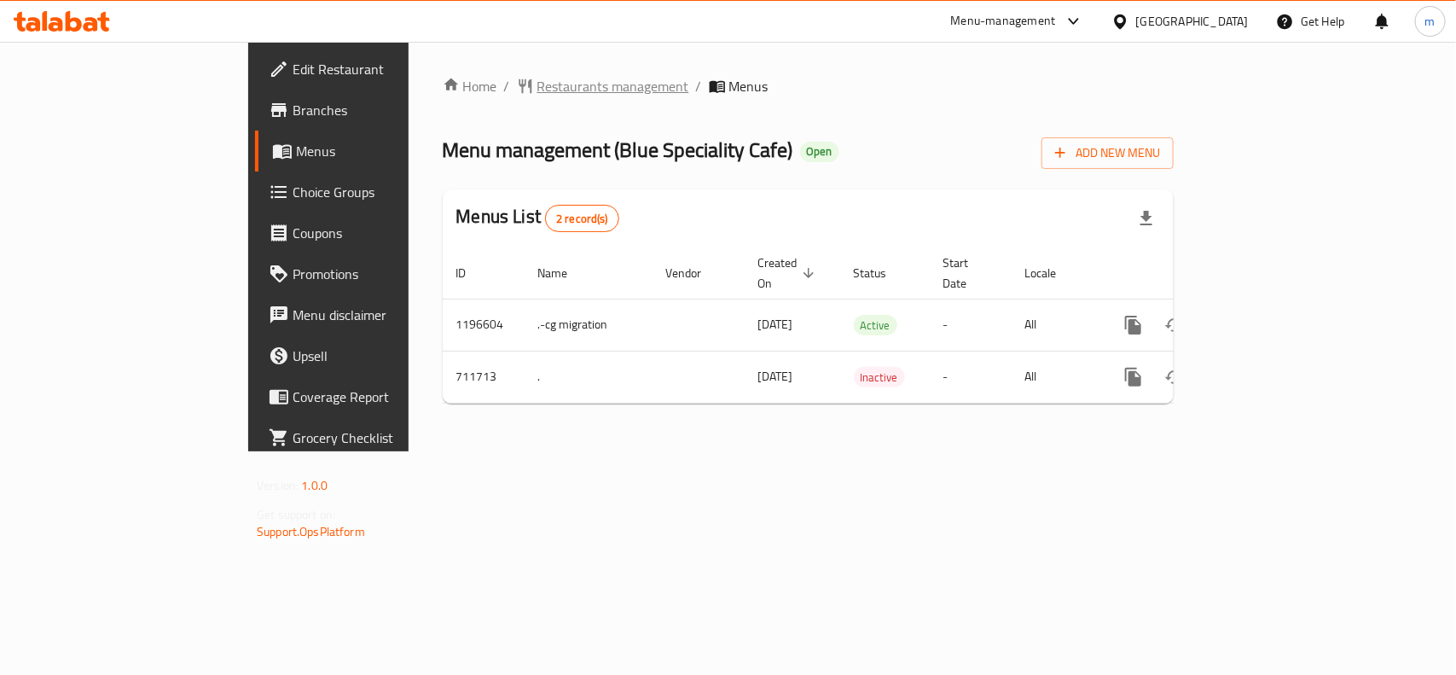
click at [537, 77] on span "Restaurants management" at bounding box center [613, 86] width 152 height 20
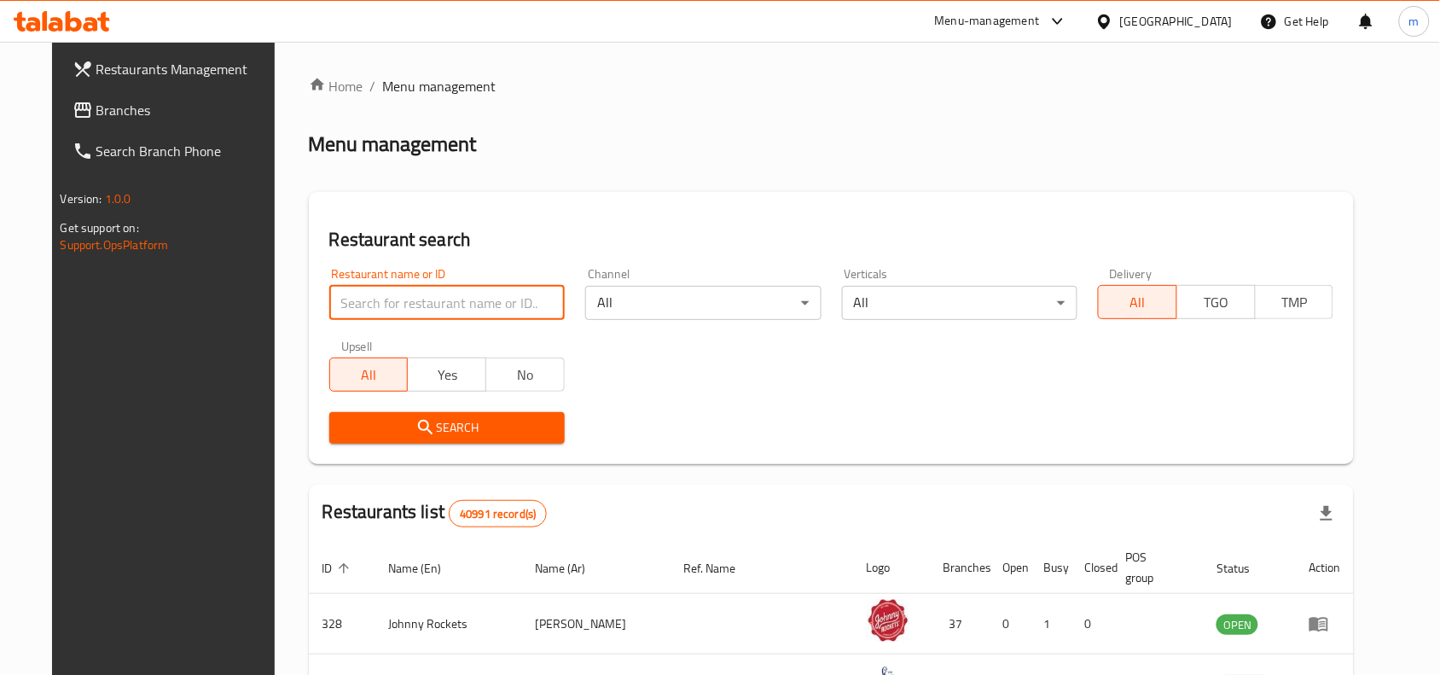
click at [329, 300] on input "search" at bounding box center [446, 303] width 235 height 34
paste input "645195"
type input "645195"
click button "Search" at bounding box center [446, 428] width 235 height 32
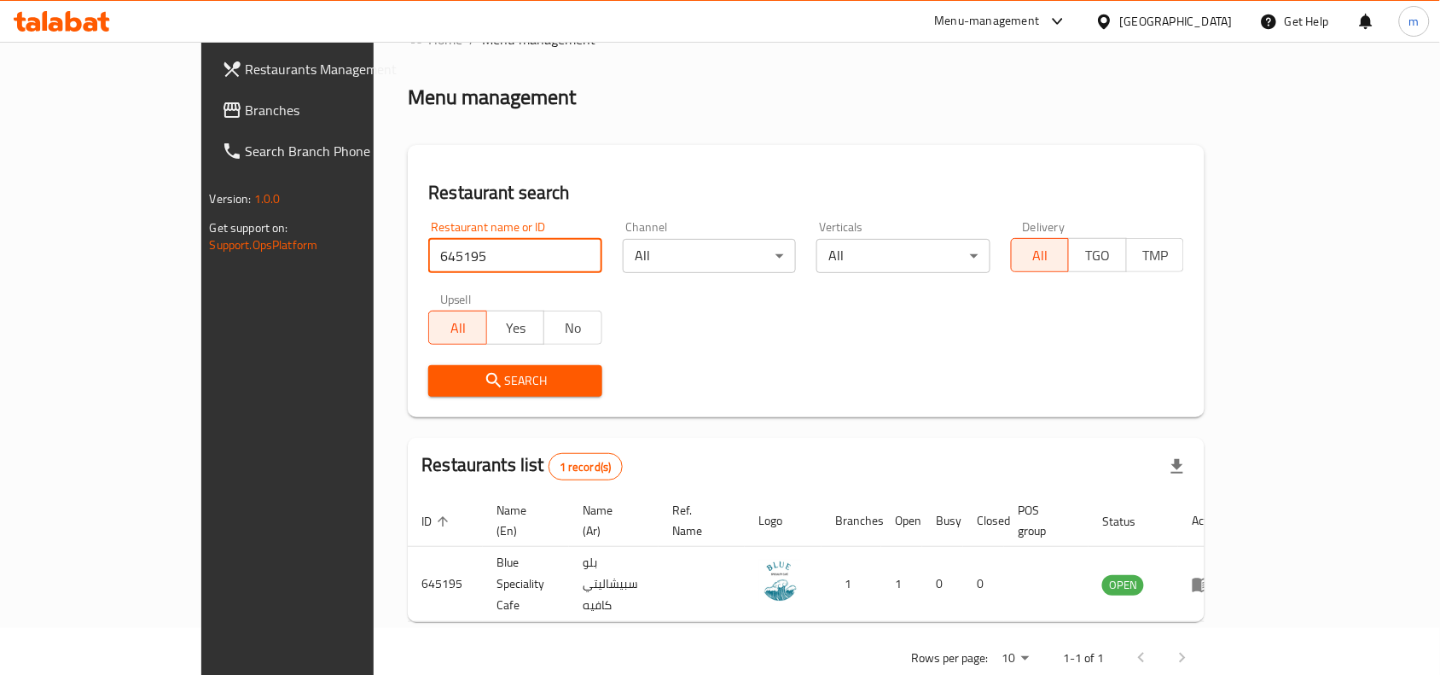
scroll to position [53, 0]
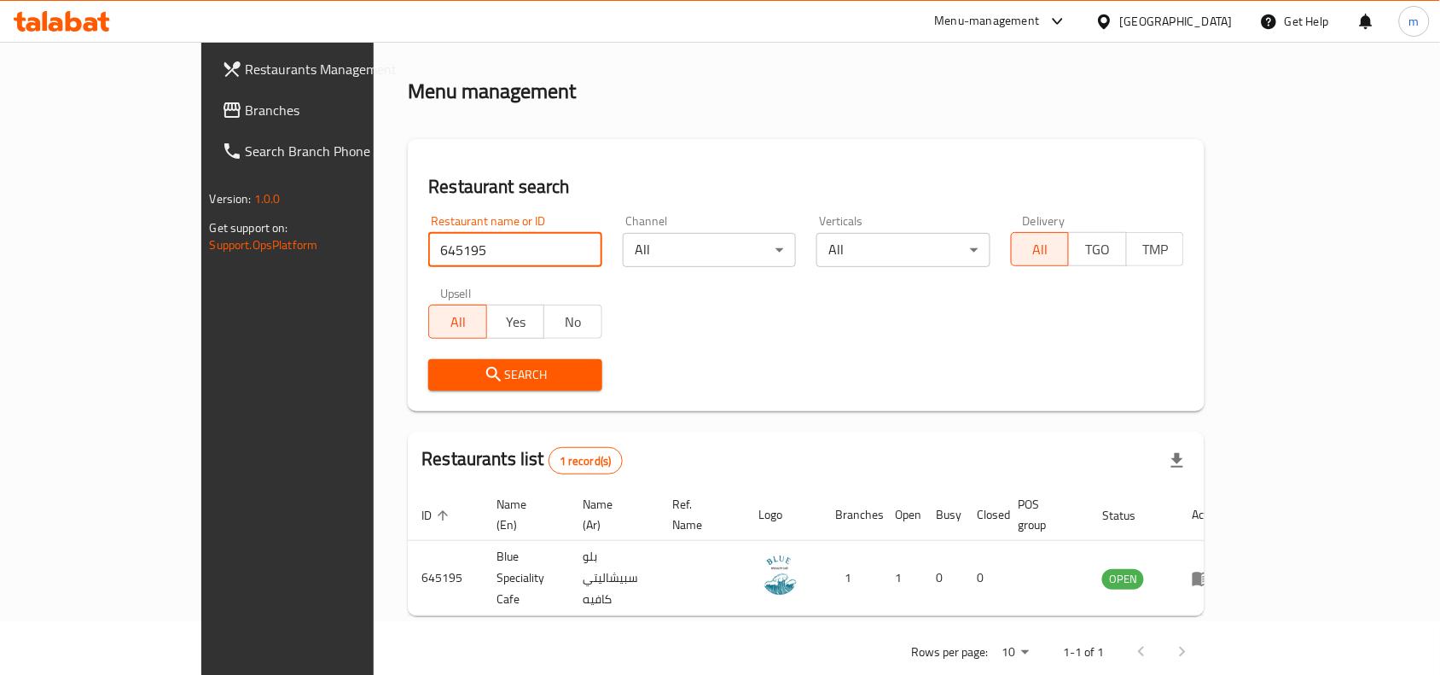
click at [246, 107] on span "Branches" at bounding box center [337, 110] width 183 height 20
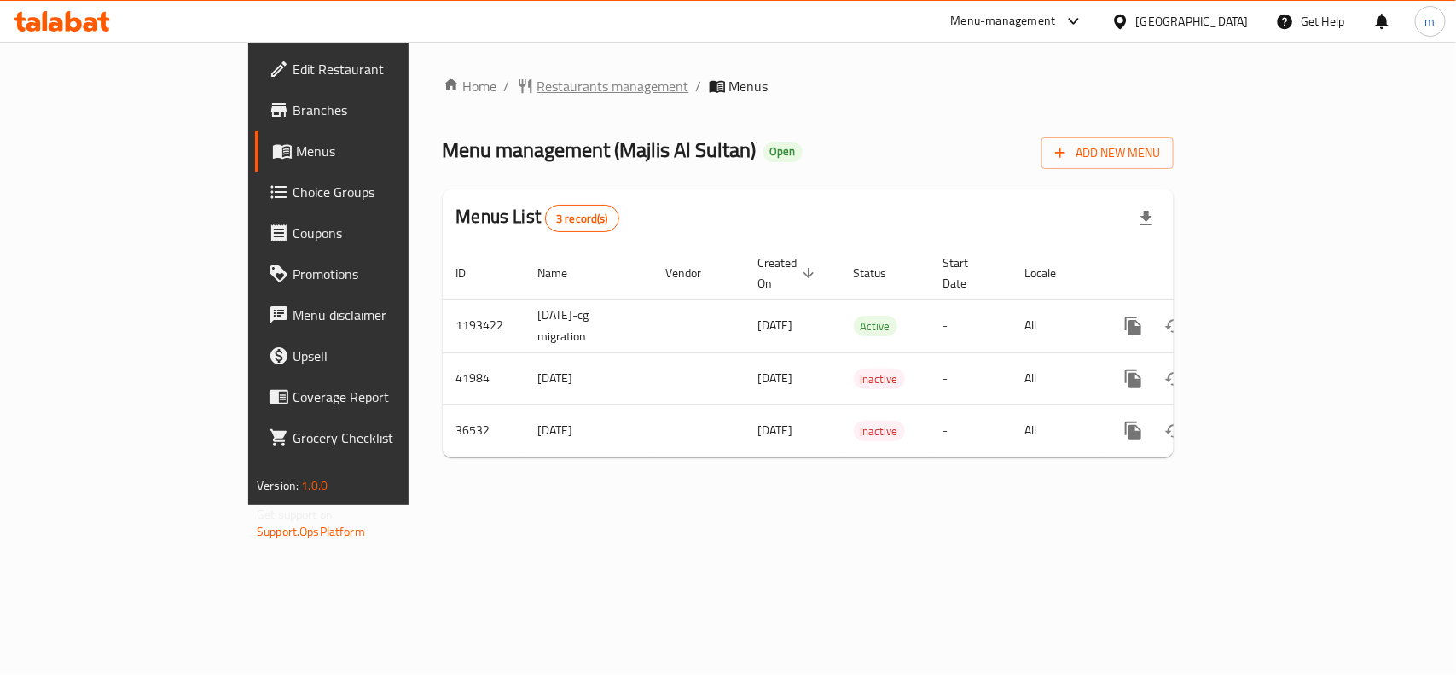
click at [537, 78] on span "Restaurants management" at bounding box center [613, 86] width 152 height 20
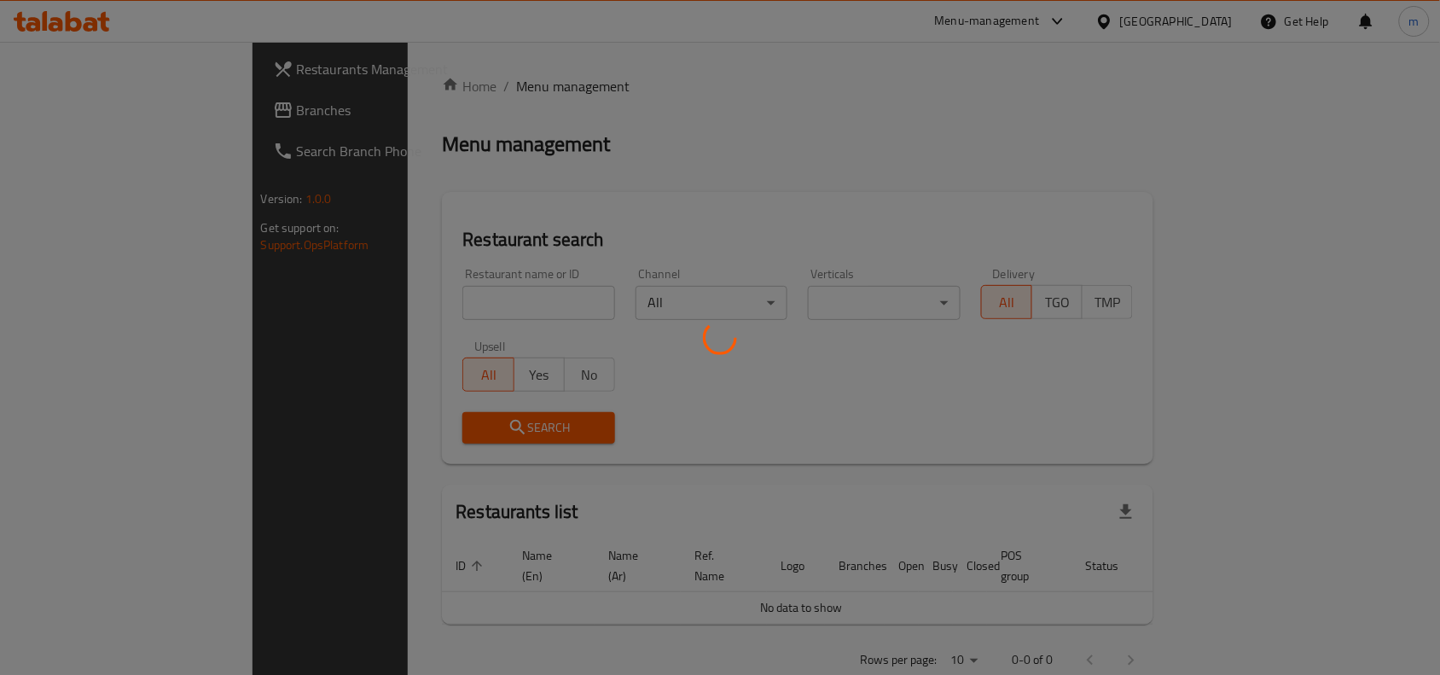
click at [346, 303] on div at bounding box center [720, 337] width 1440 height 675
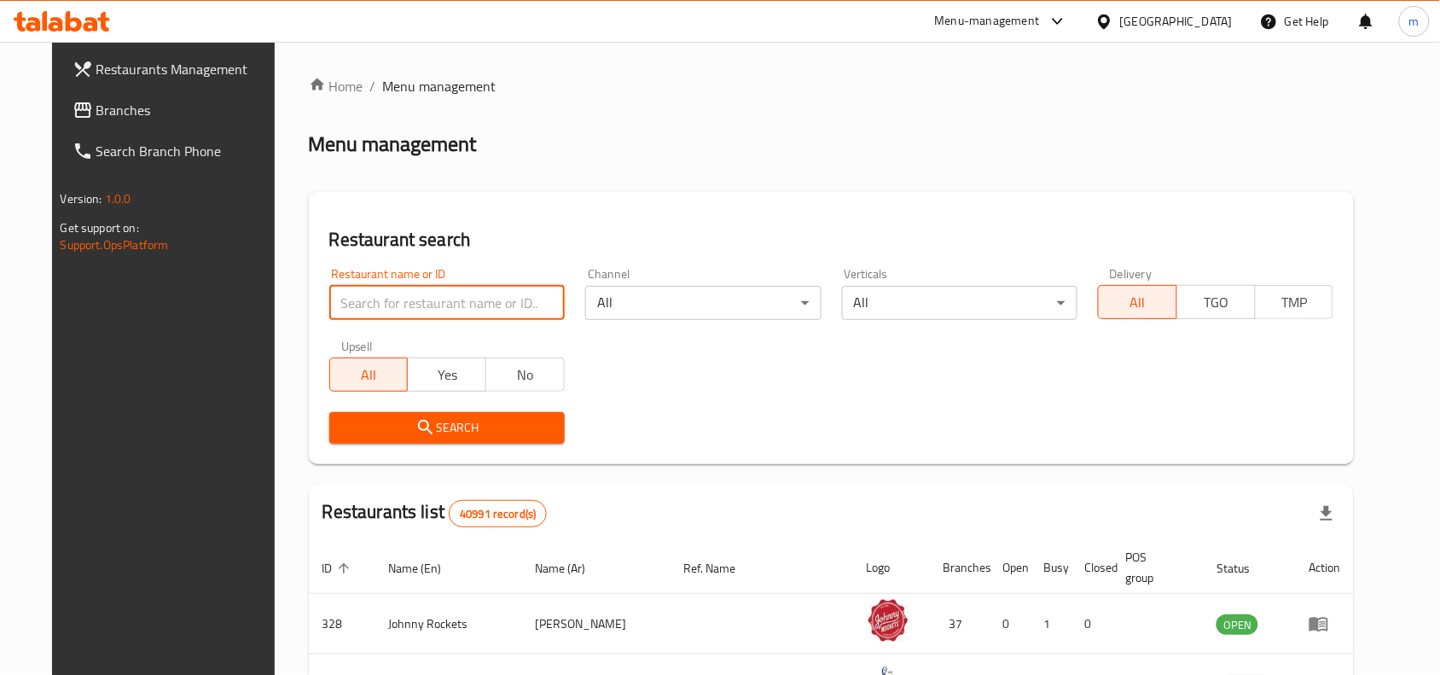
click at [346, 303] on input "search" at bounding box center [446, 303] width 235 height 34
paste input "18918"
type input "18918"
click button "Search" at bounding box center [446, 428] width 235 height 32
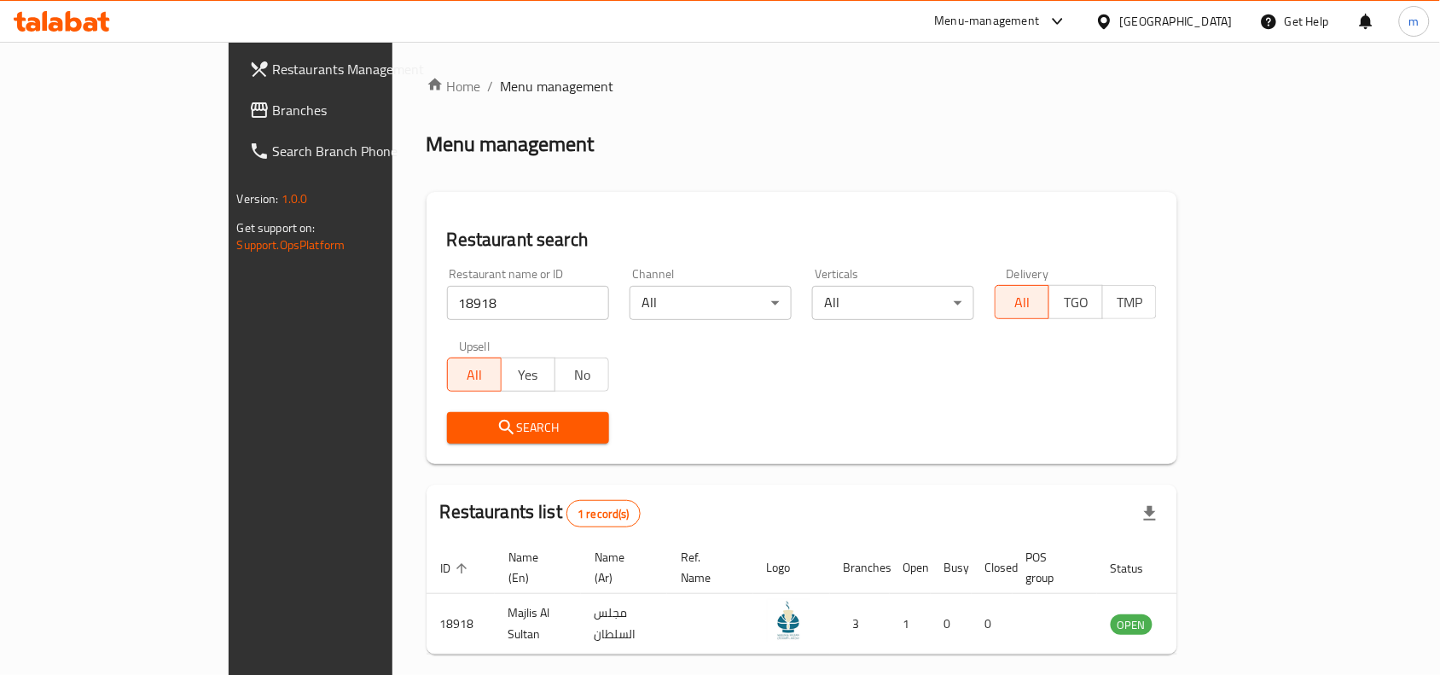
click at [1165, 26] on div "United Arab Emirates" at bounding box center [1176, 21] width 113 height 19
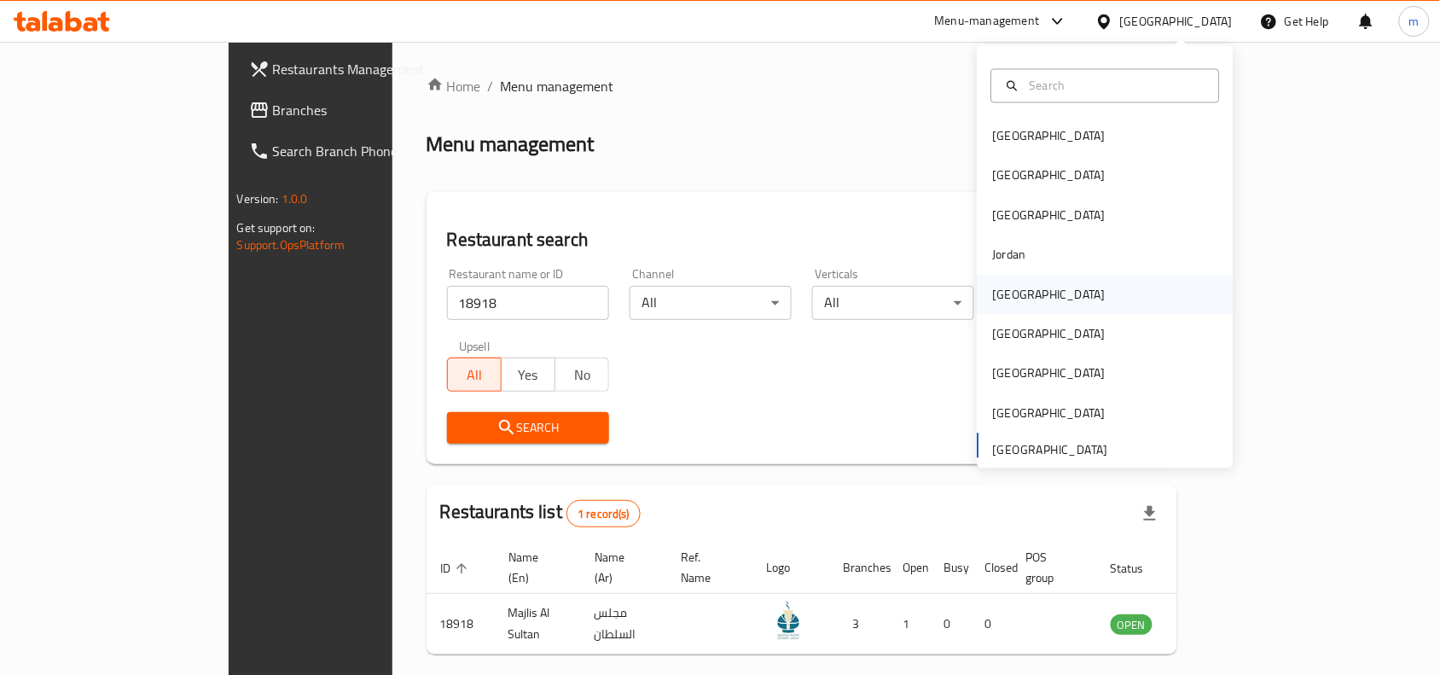
click at [996, 297] on div "Kuwait" at bounding box center [1049, 294] width 113 height 19
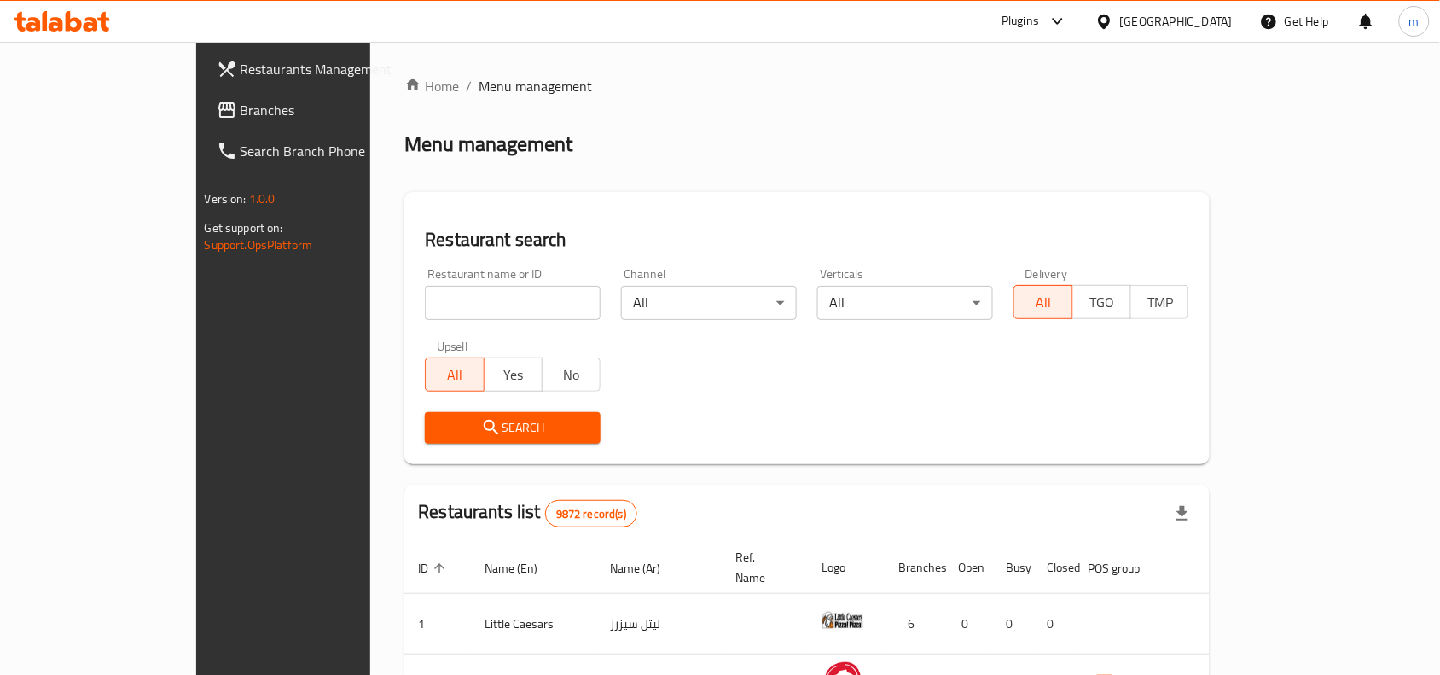
click at [240, 108] on span "Branches" at bounding box center [331, 110] width 183 height 20
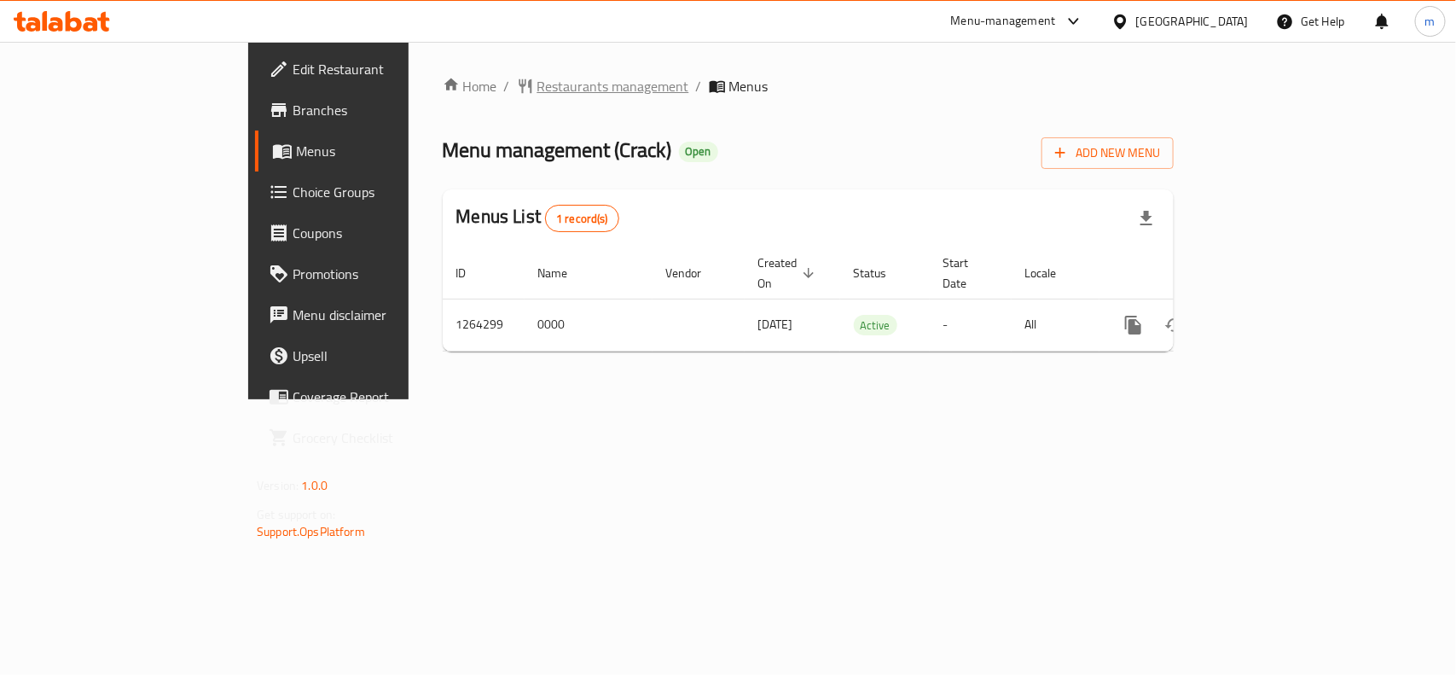
click at [537, 94] on span "Restaurants management" at bounding box center [613, 86] width 152 height 20
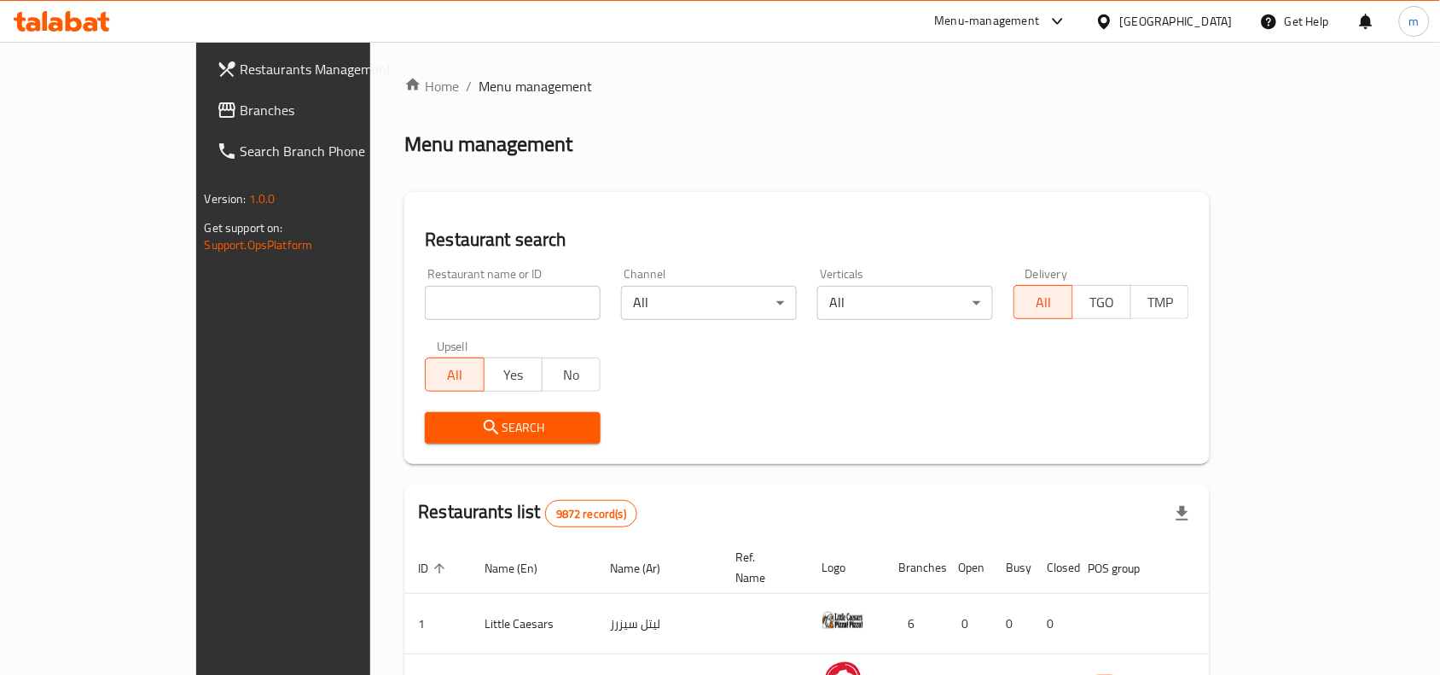
click at [425, 303] on input "search" at bounding box center [513, 303] width 176 height 34
paste input "686311"
type input "686311"
click button "Search" at bounding box center [513, 428] width 176 height 32
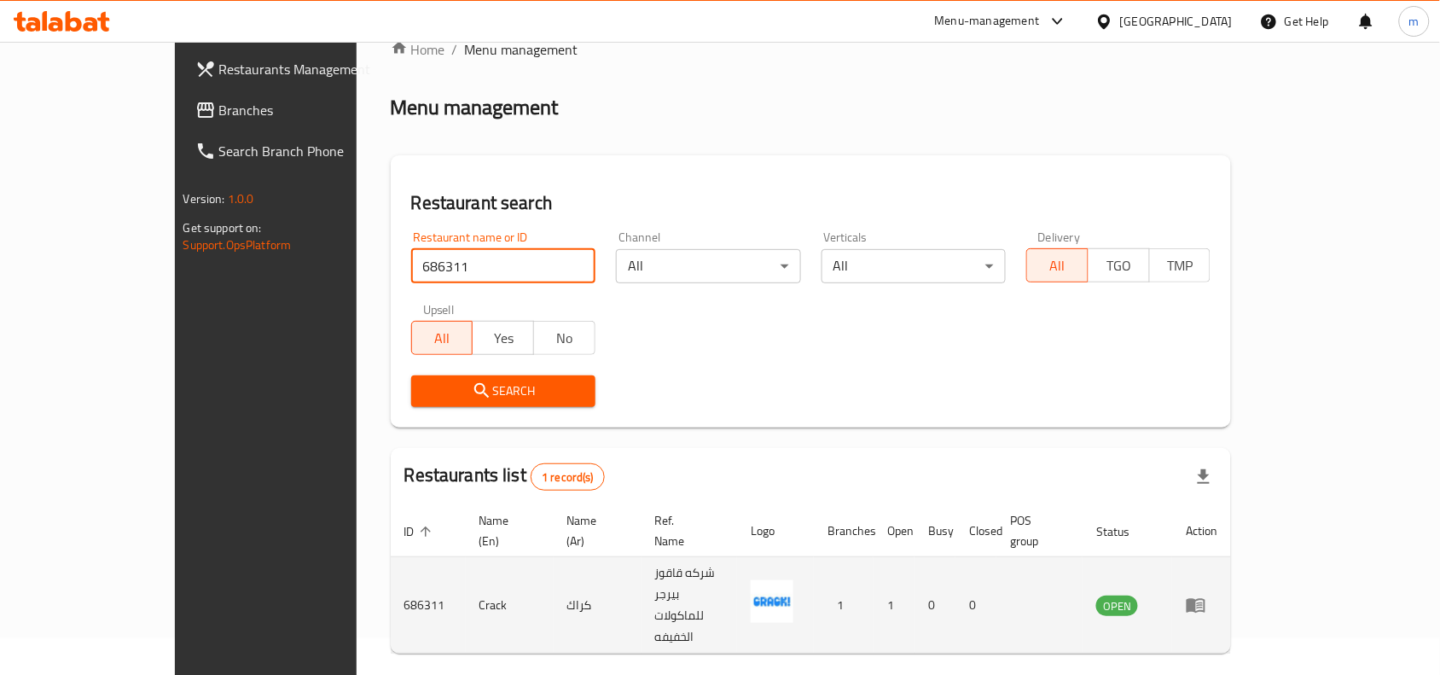
scroll to position [53, 0]
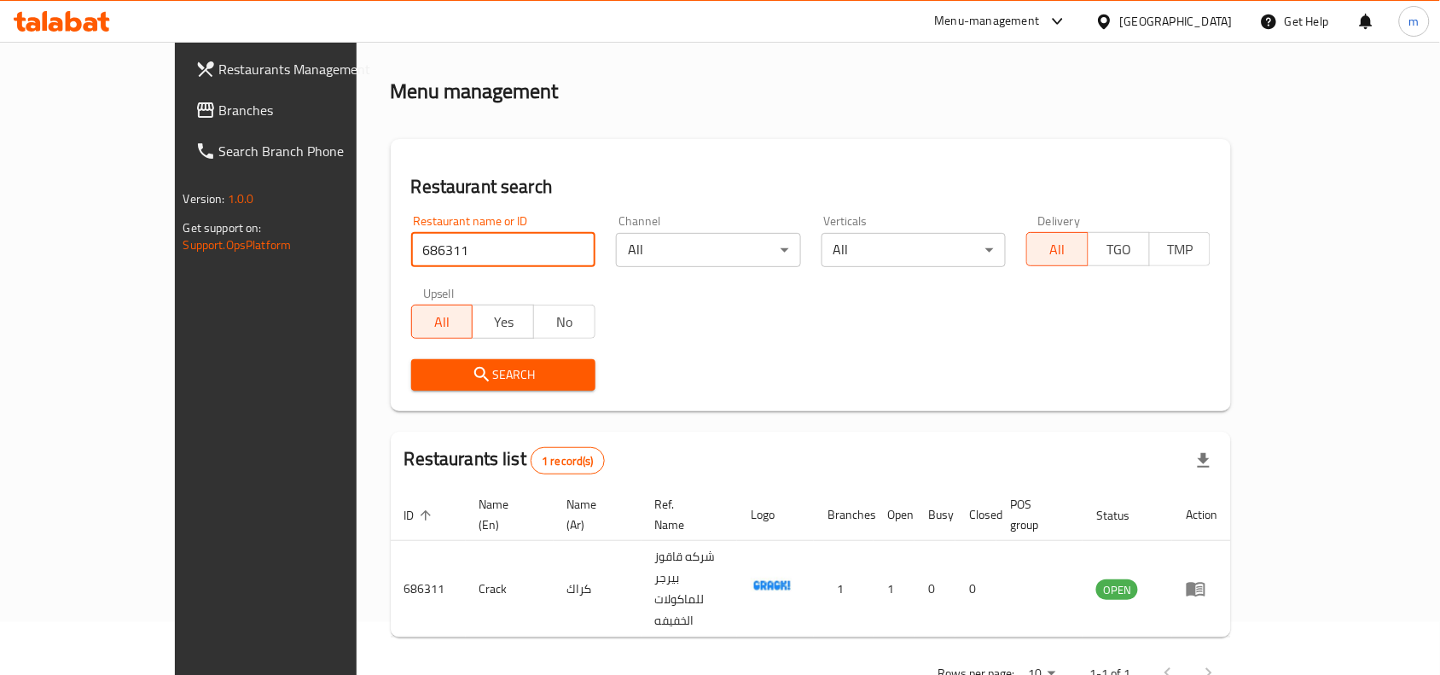
click at [1113, 24] on icon at bounding box center [1104, 22] width 18 height 18
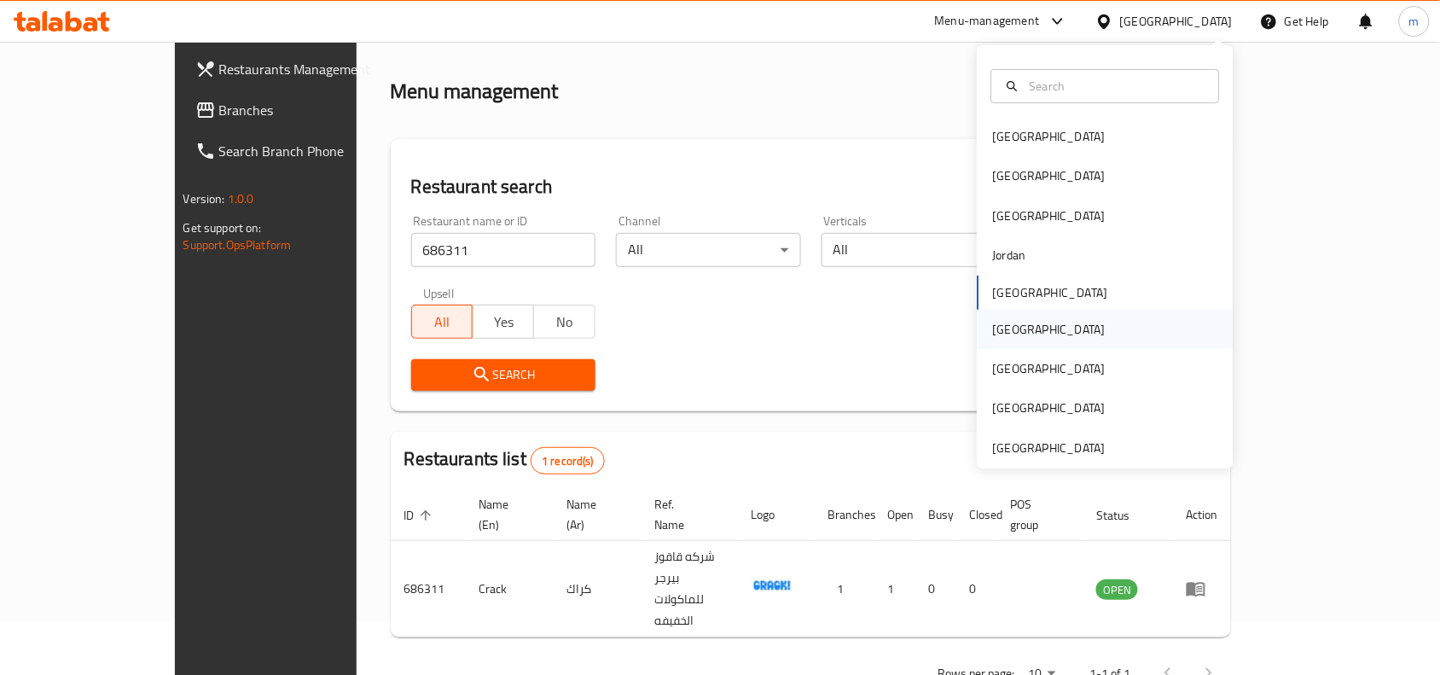
click at [1041, 333] on div "[GEOGRAPHIC_DATA]" at bounding box center [1105, 329] width 256 height 39
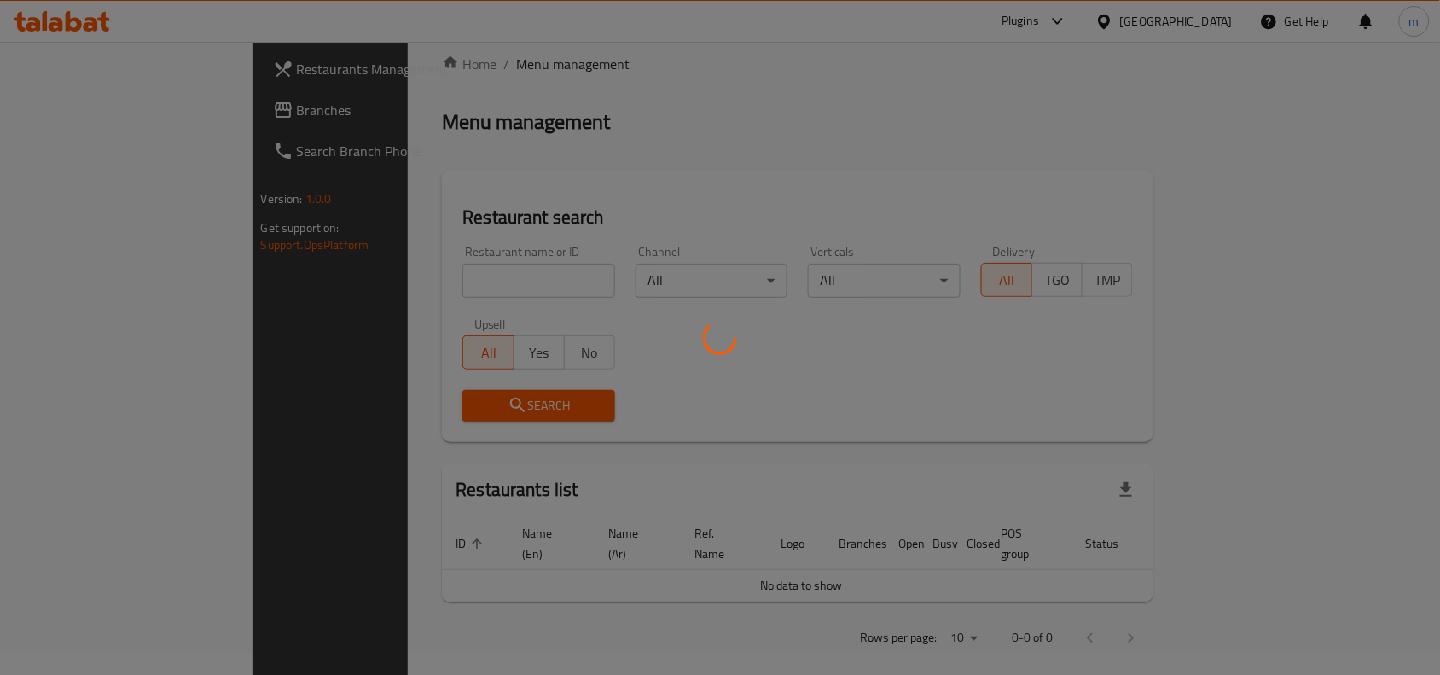
scroll to position [53, 0]
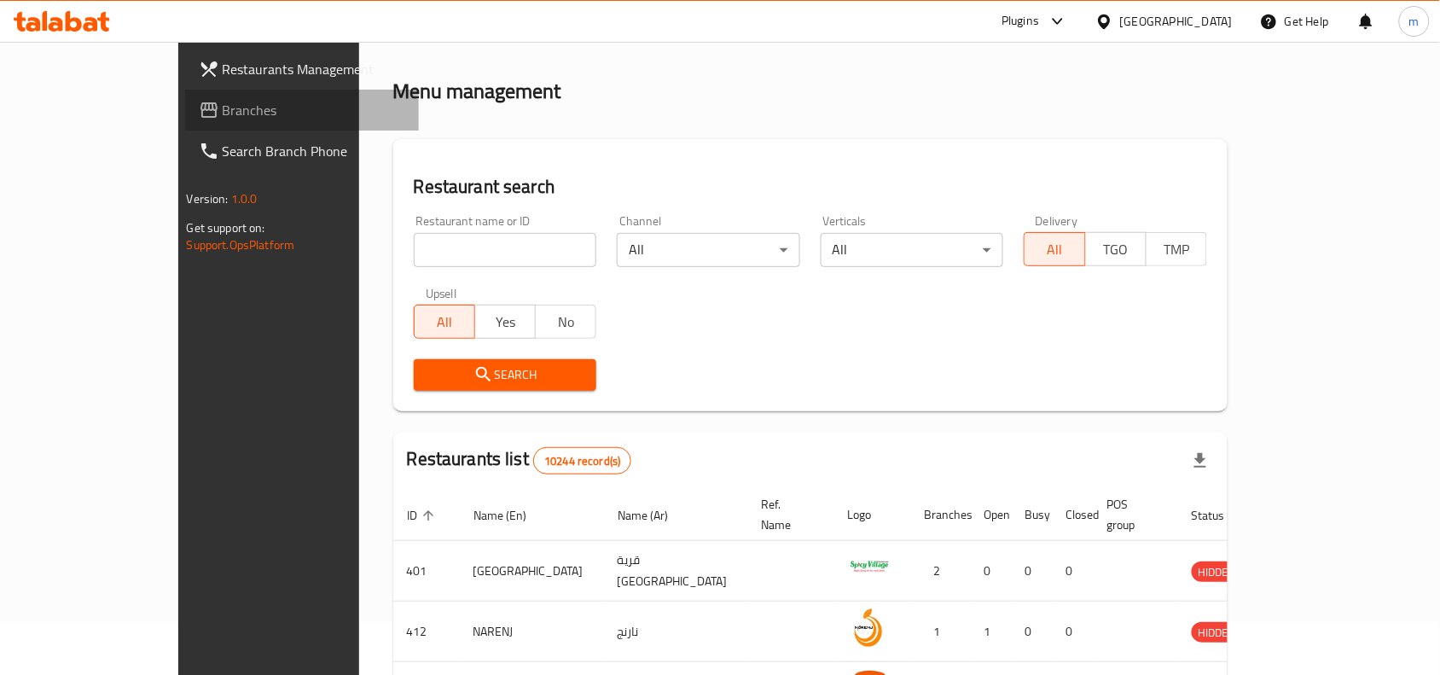
click at [223, 112] on span "Branches" at bounding box center [314, 110] width 183 height 20
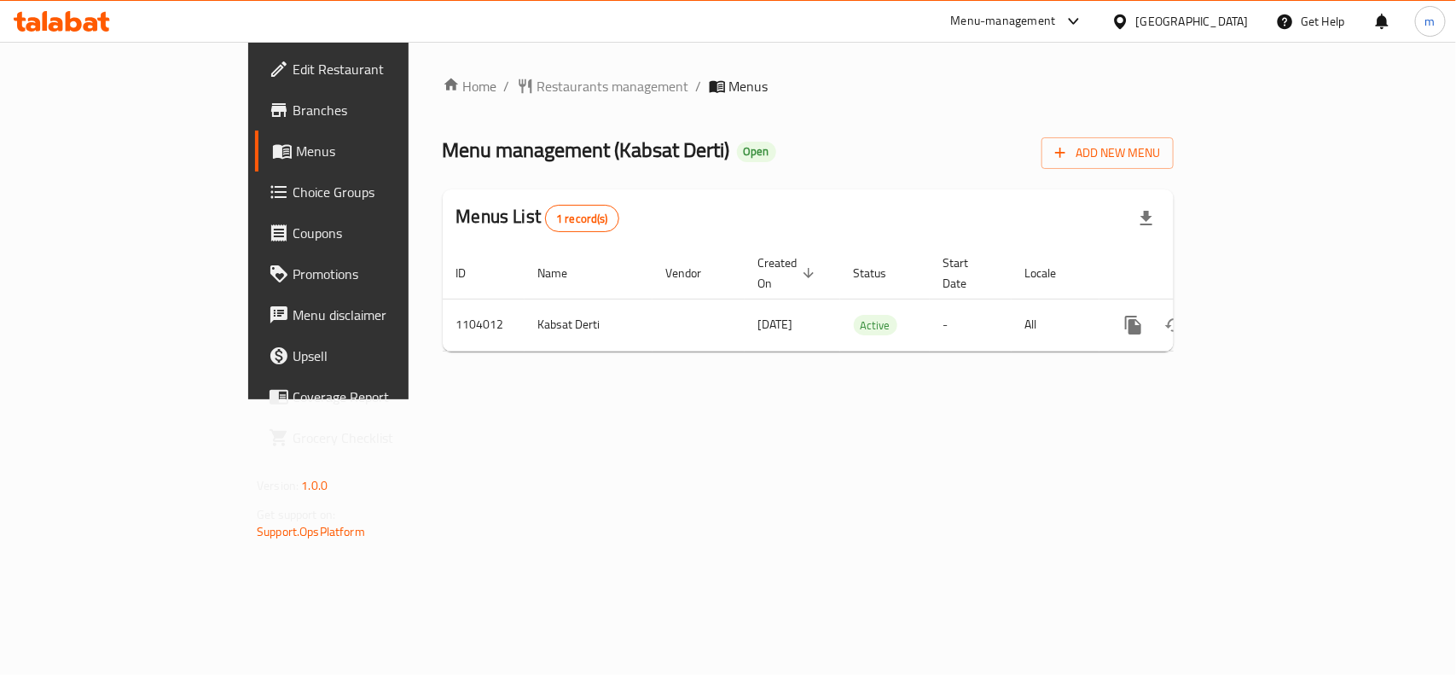
click at [537, 81] on span "Restaurants management" at bounding box center [613, 86] width 152 height 20
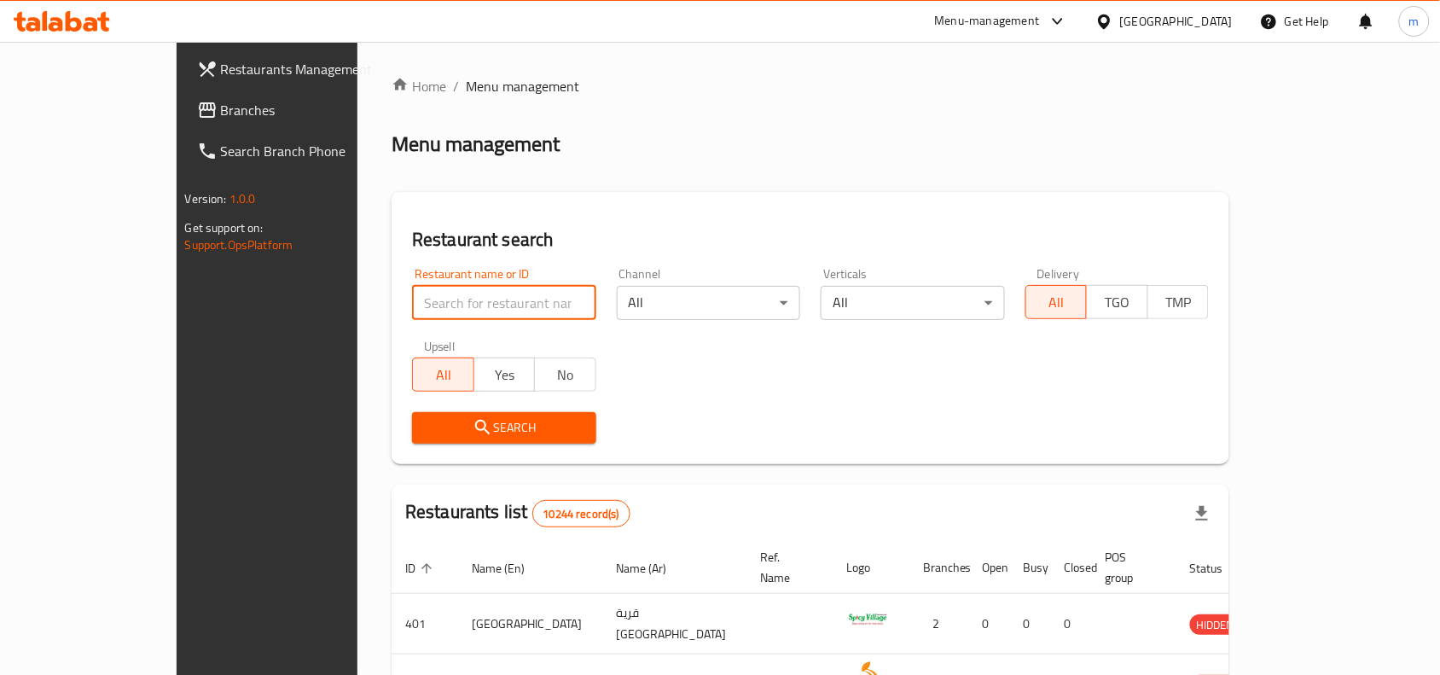
click at [412, 298] on input "search" at bounding box center [504, 303] width 184 height 34
paste input "665310"
type input "665310"
click button "Search" at bounding box center [504, 428] width 184 height 32
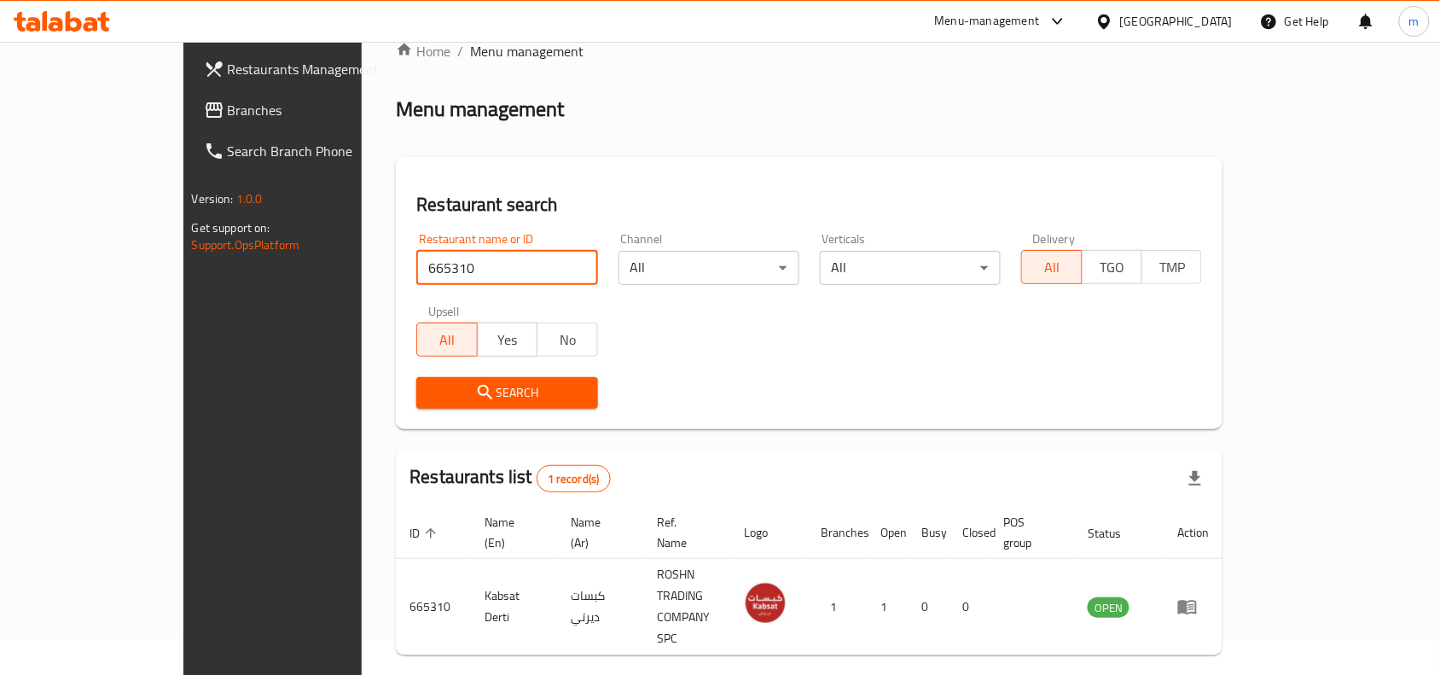
scroll to position [53, 0]
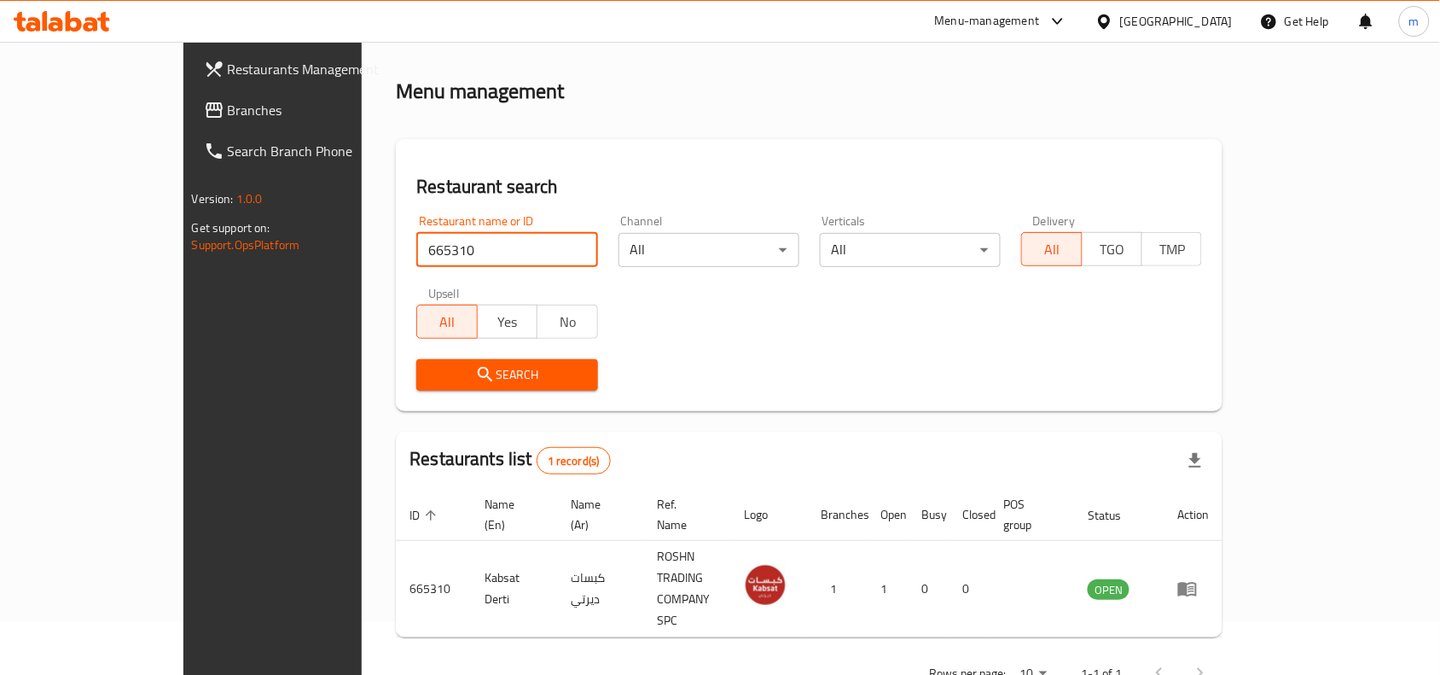
click at [228, 103] on span "Branches" at bounding box center [319, 110] width 183 height 20
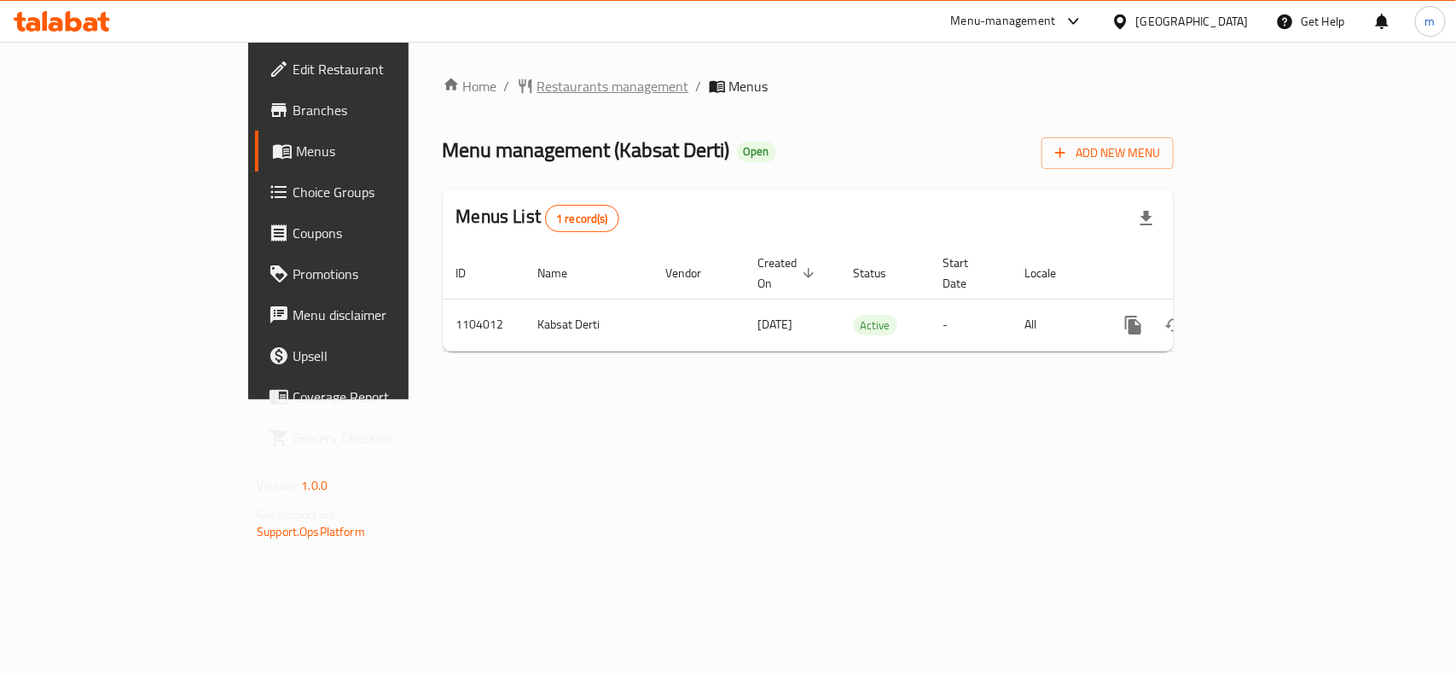
drag, startPoint x: 448, startPoint y: 67, endPoint x: 449, endPoint y: 79, distance: 12.8
click at [448, 69] on div "Home / Restaurants management / Menus Menu management ( Kabsat Derti ) Open Add…" at bounding box center [807, 220] width 799 height 357
click at [537, 79] on span "Restaurants management" at bounding box center [613, 86] width 152 height 20
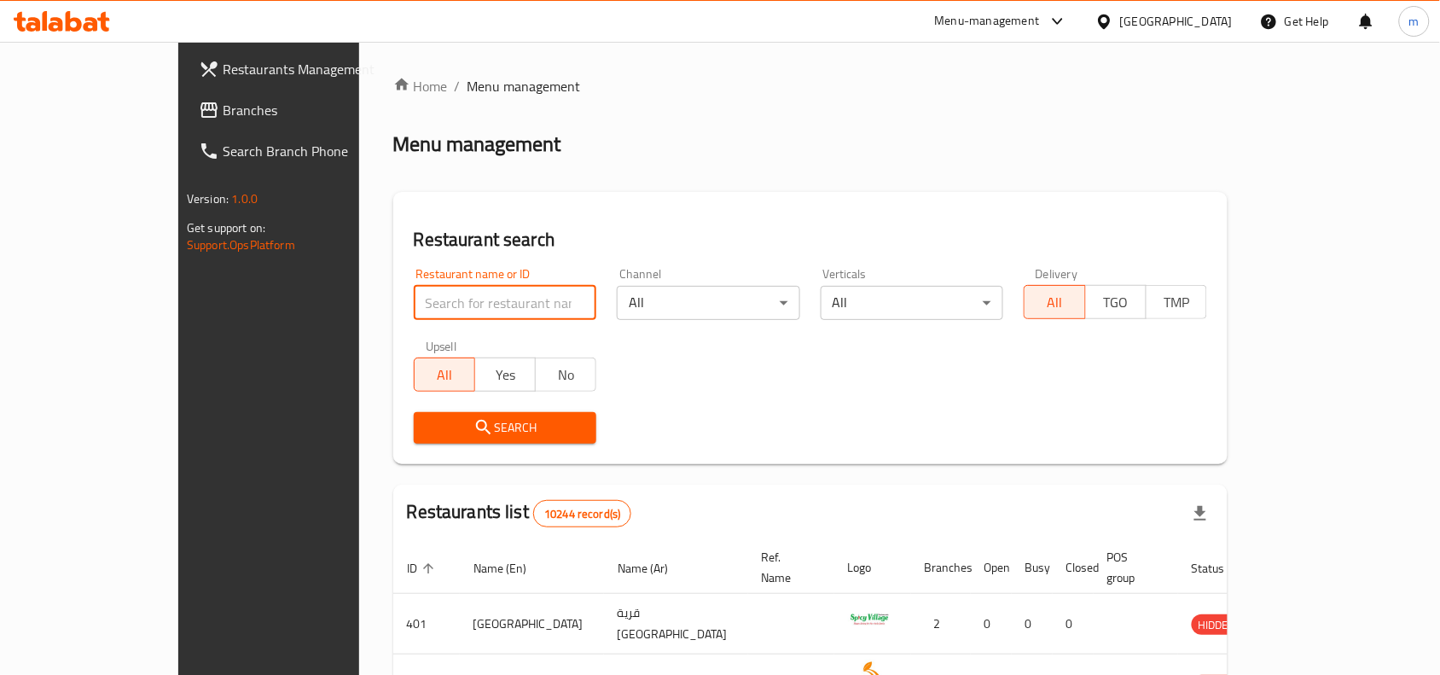
click at [414, 299] on input "search" at bounding box center [505, 303] width 183 height 34
paste input "665310"
type input "665310"
click button "Search" at bounding box center [505, 428] width 183 height 32
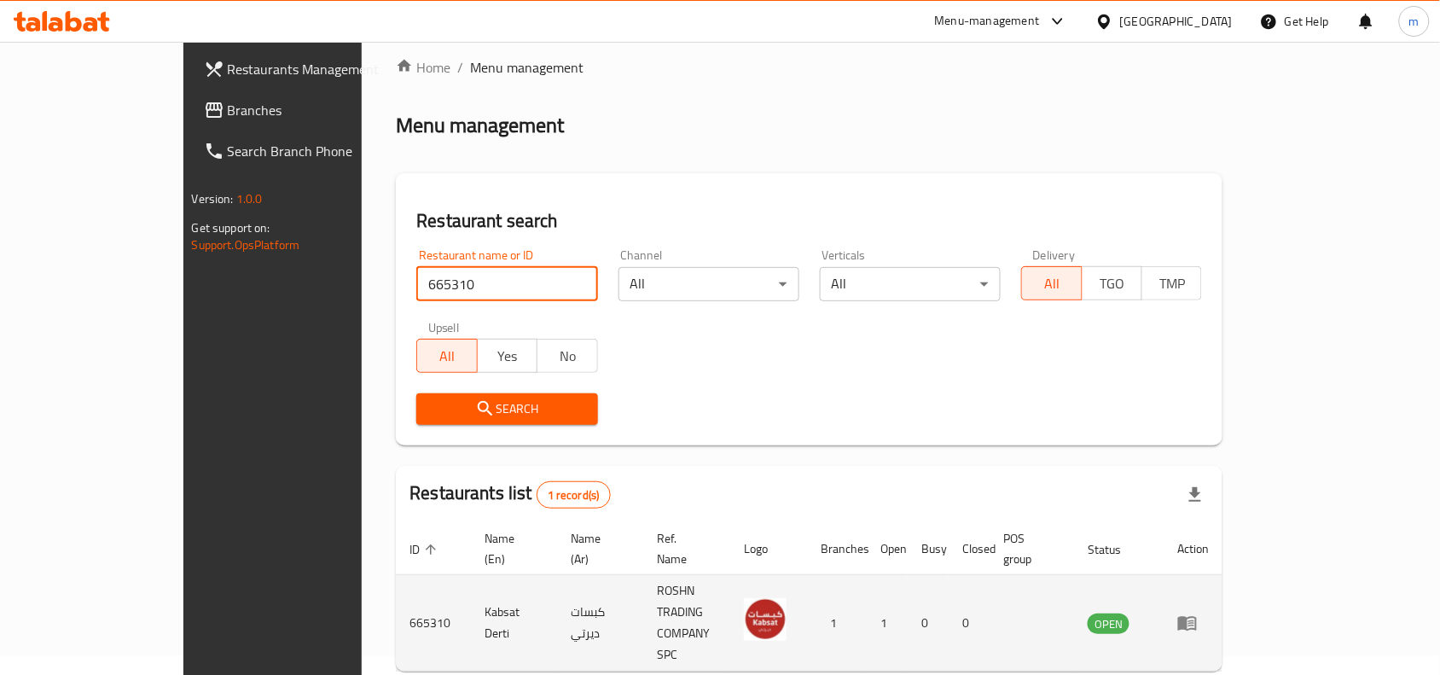
scroll to position [53, 0]
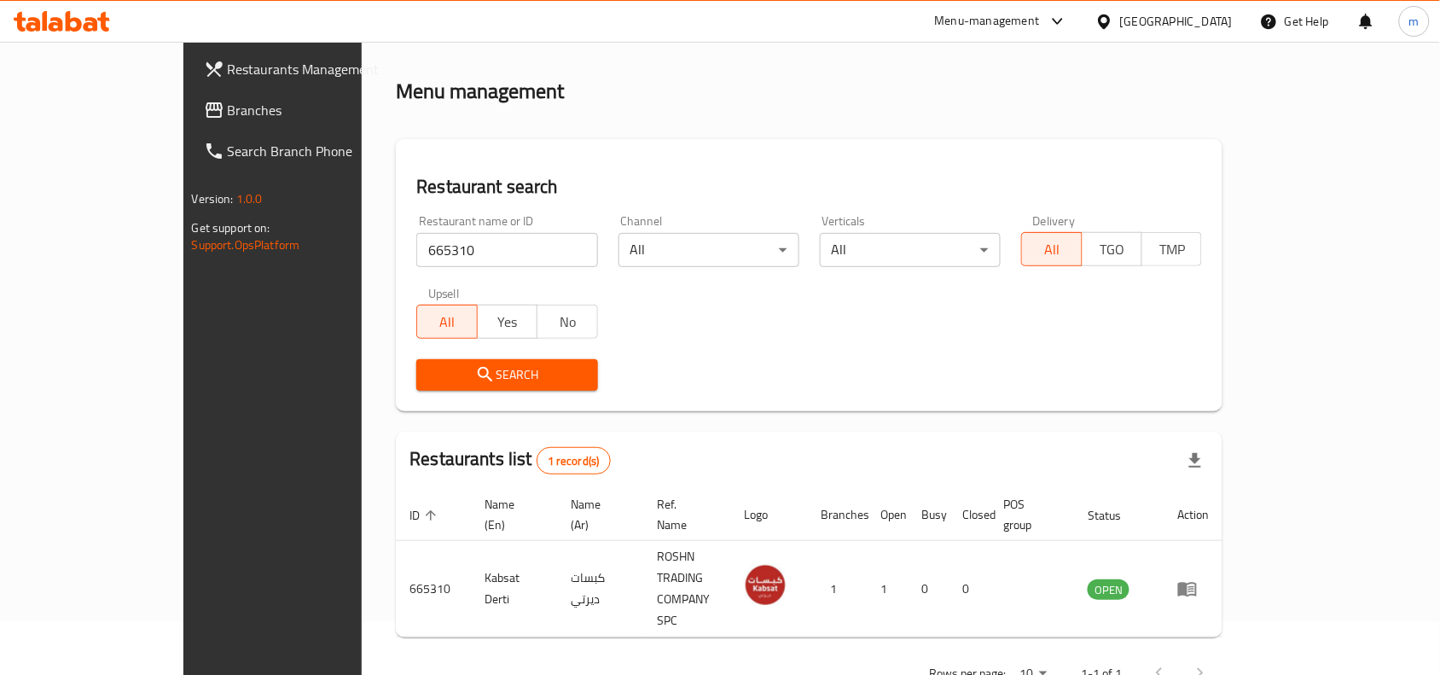
click at [1120, 20] on div at bounding box center [1107, 21] width 25 height 19
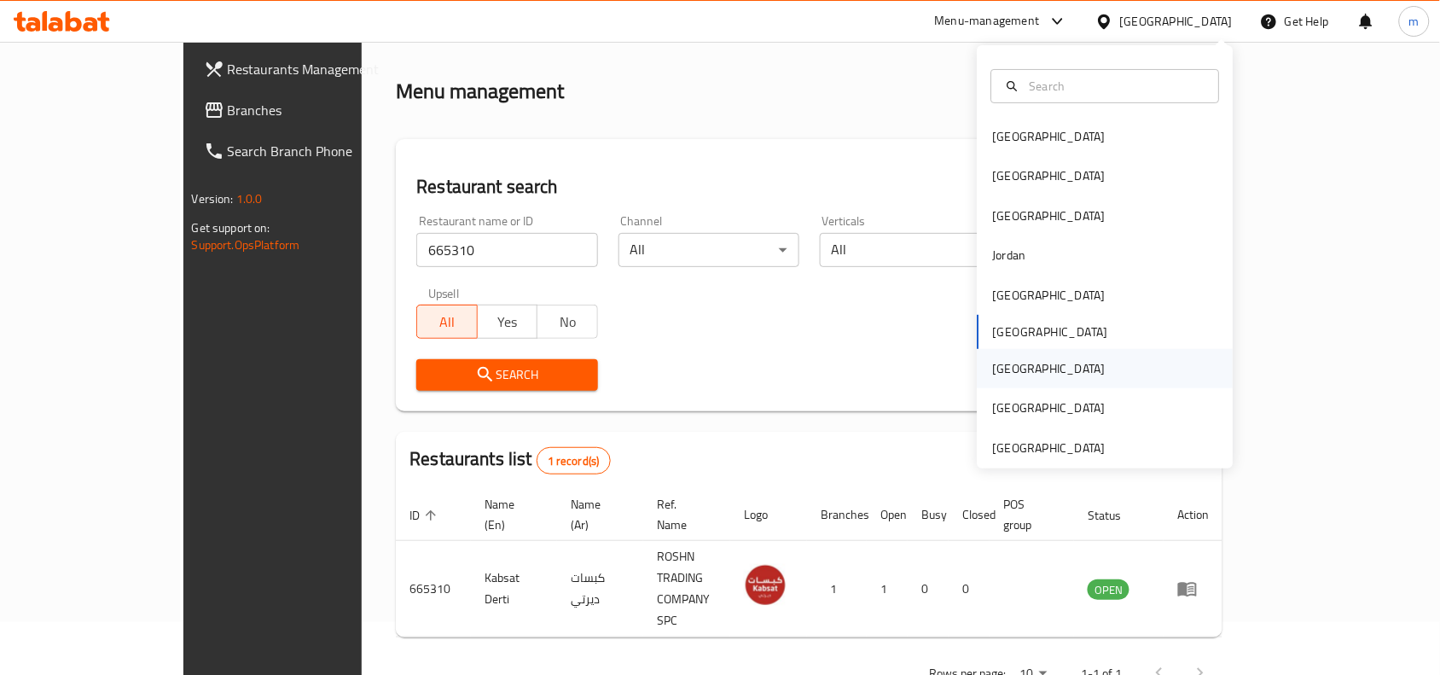
click at [1006, 367] on div "[GEOGRAPHIC_DATA]" at bounding box center [1049, 368] width 140 height 39
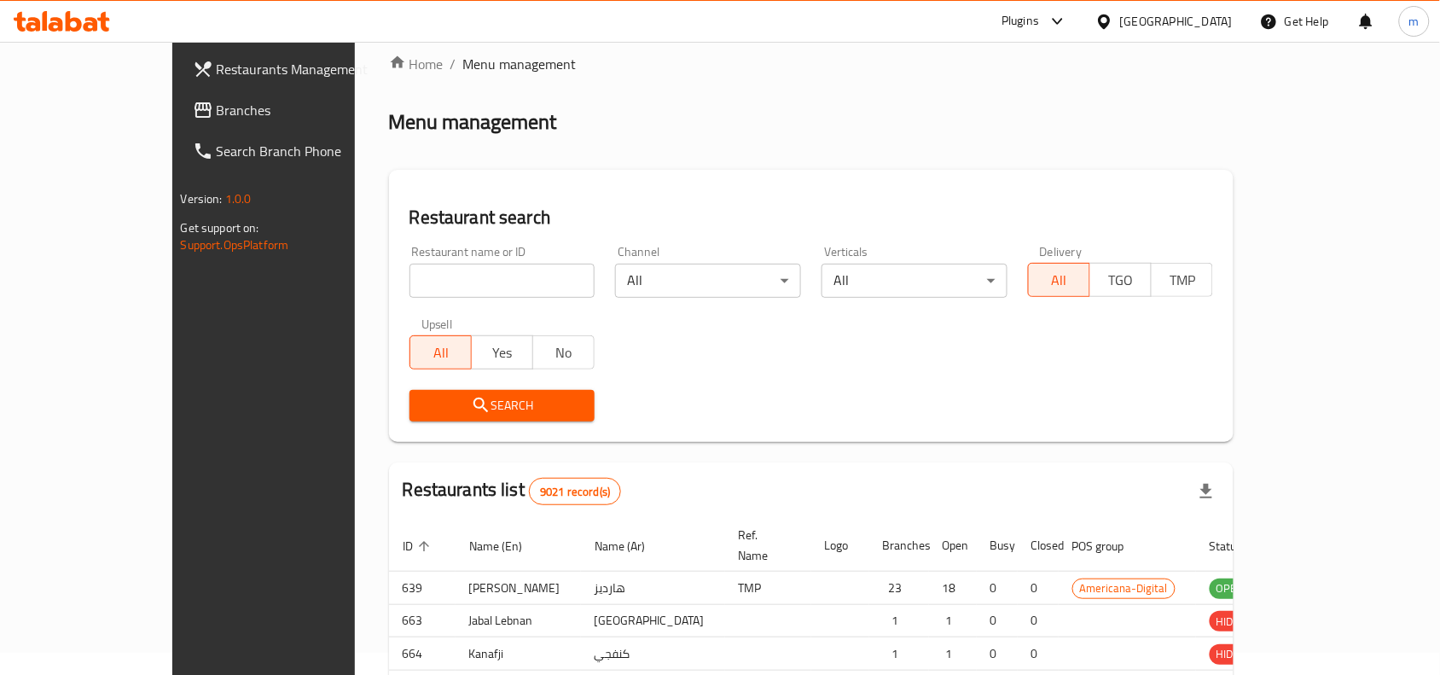
scroll to position [53, 0]
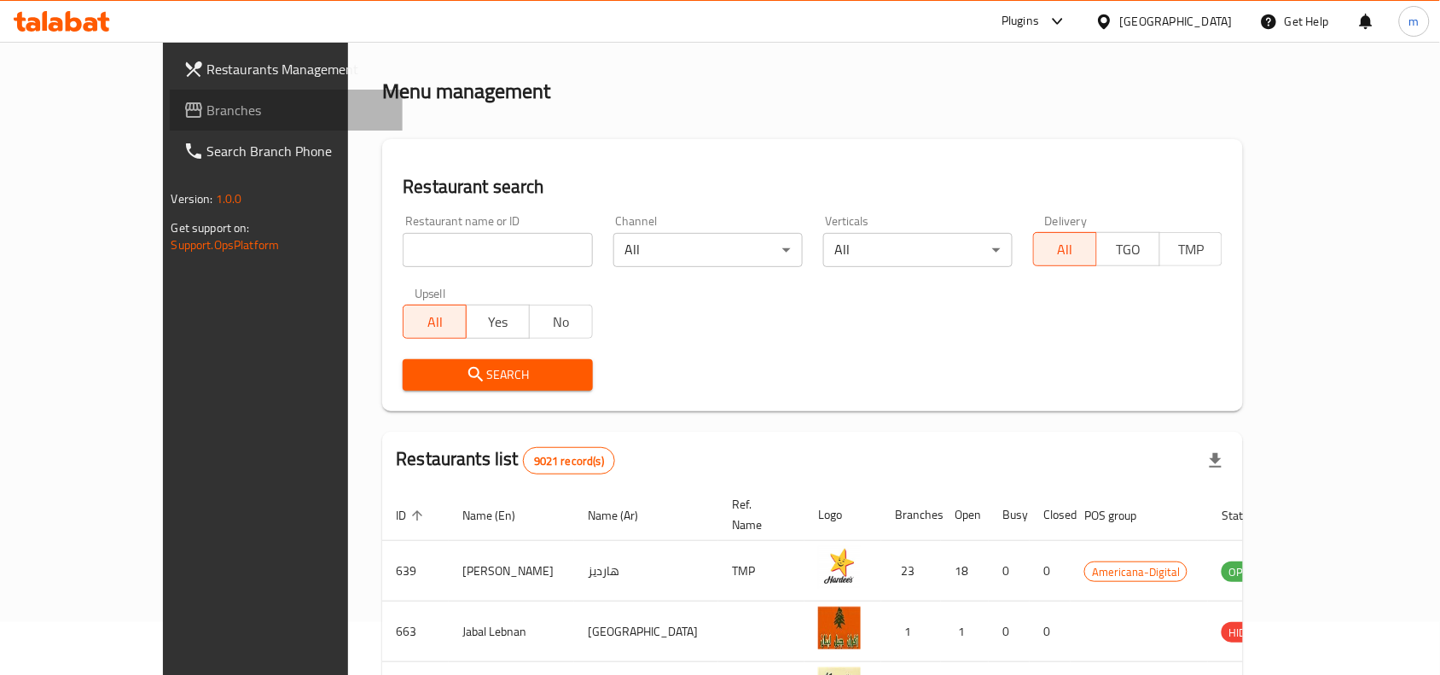
click at [207, 115] on span "Branches" at bounding box center [298, 110] width 183 height 20
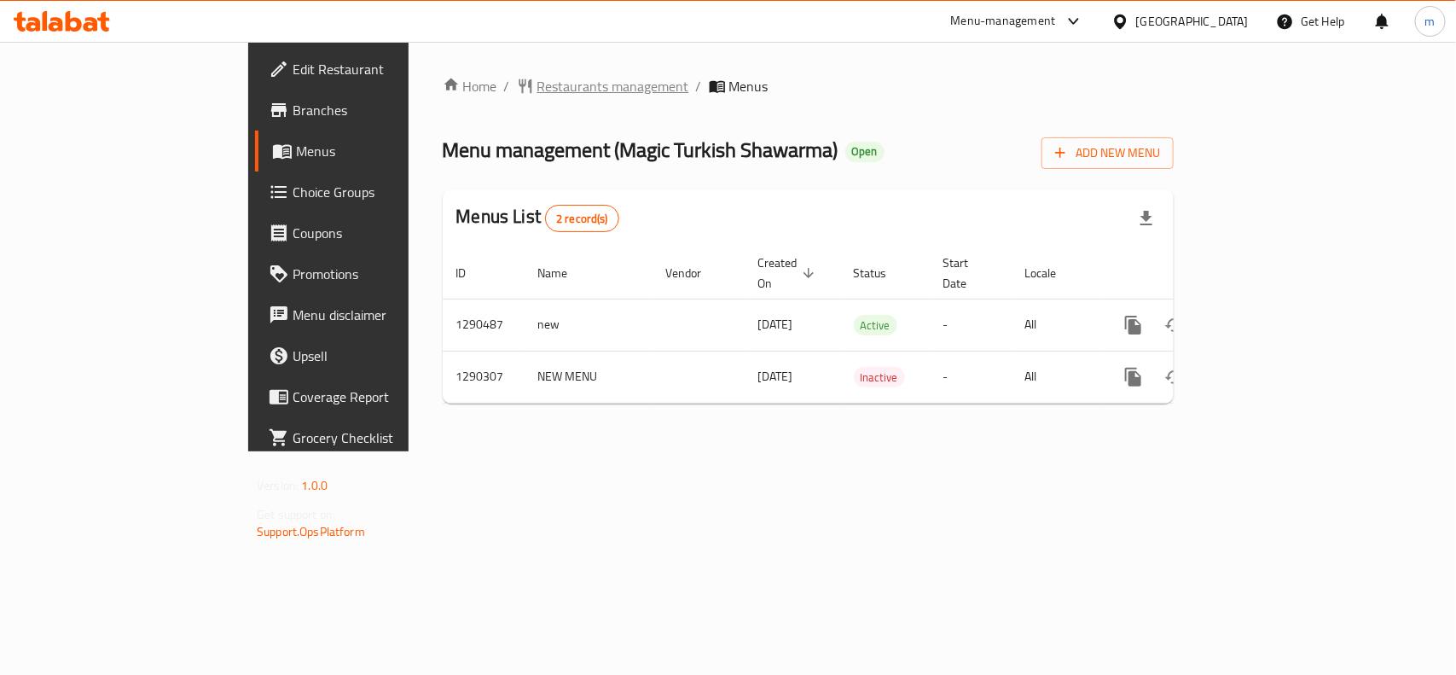
click at [537, 85] on span "Restaurants management" at bounding box center [613, 86] width 152 height 20
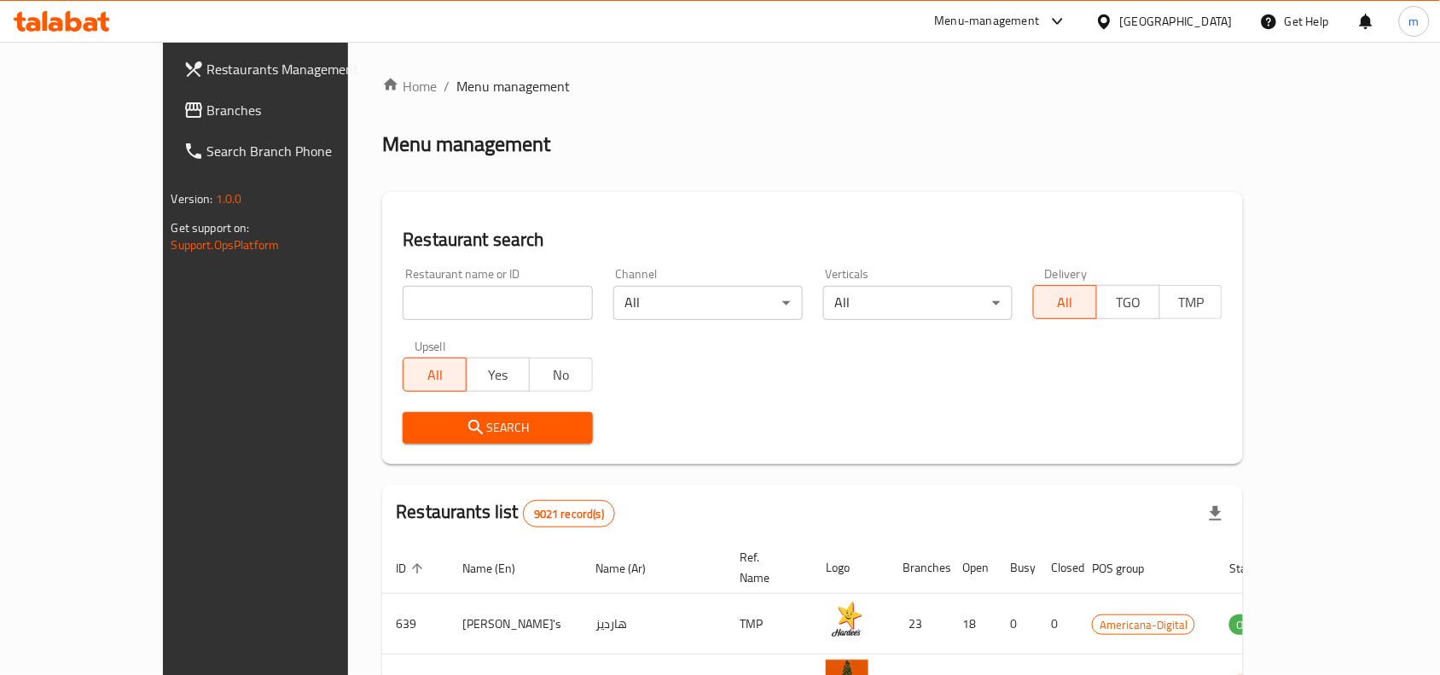
click at [403, 295] on input "search" at bounding box center [497, 303] width 189 height 34
paste input "698155"
type input "698155"
click button "Search" at bounding box center [497, 428] width 189 height 32
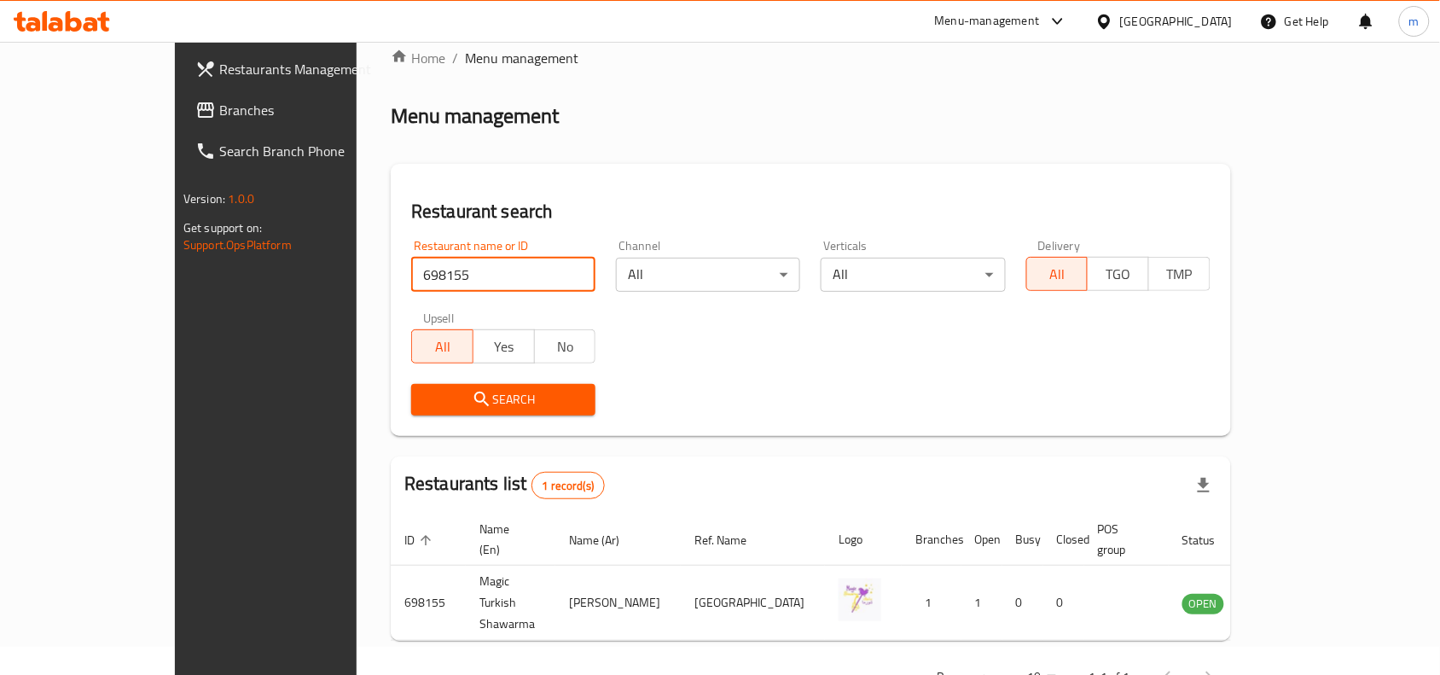
scroll to position [53, 0]
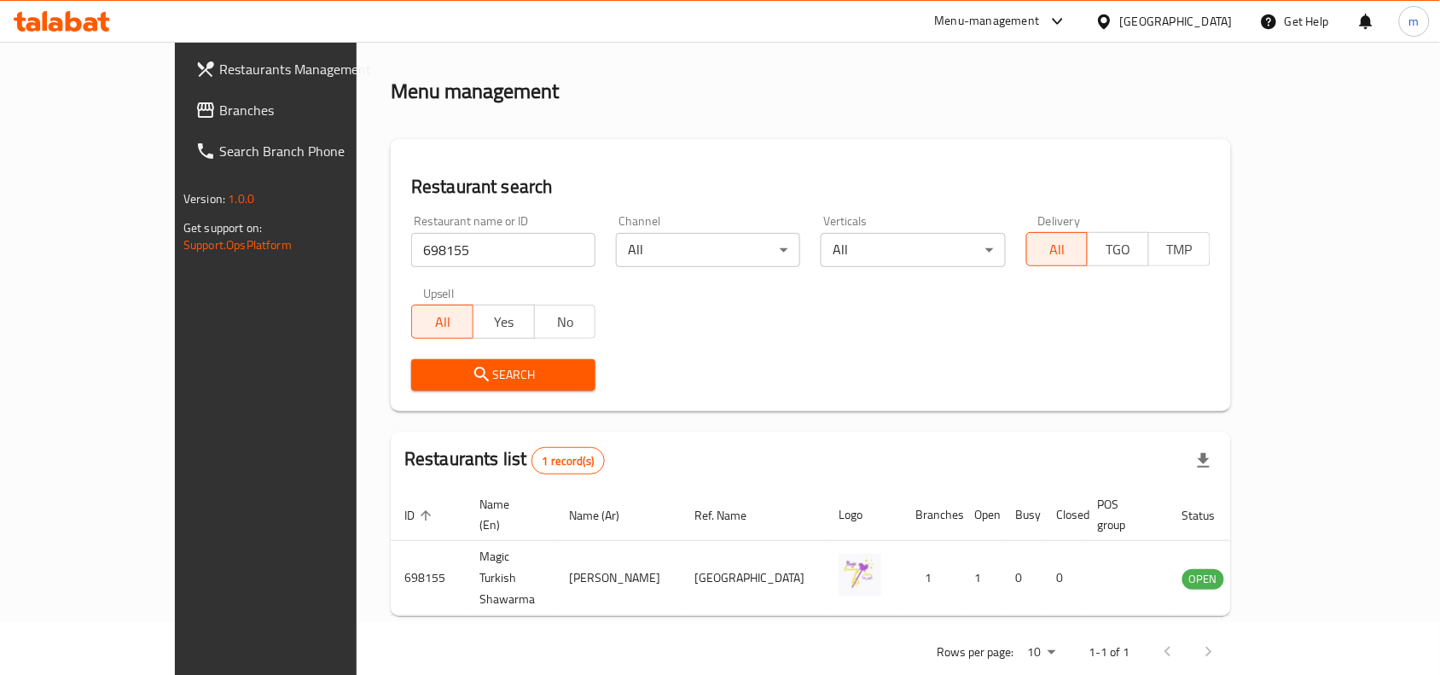
click at [195, 100] on icon at bounding box center [205, 110] width 20 height 20
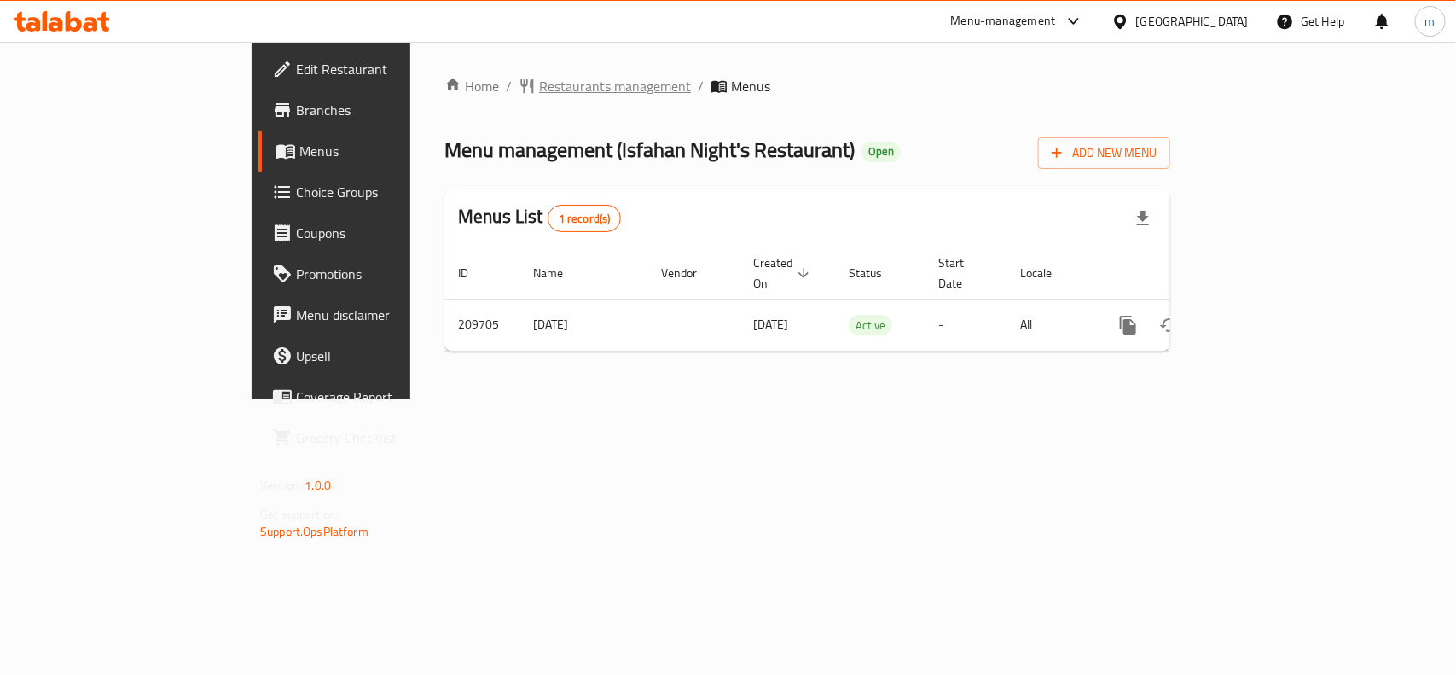
click at [539, 82] on span "Restaurants management" at bounding box center [615, 86] width 152 height 20
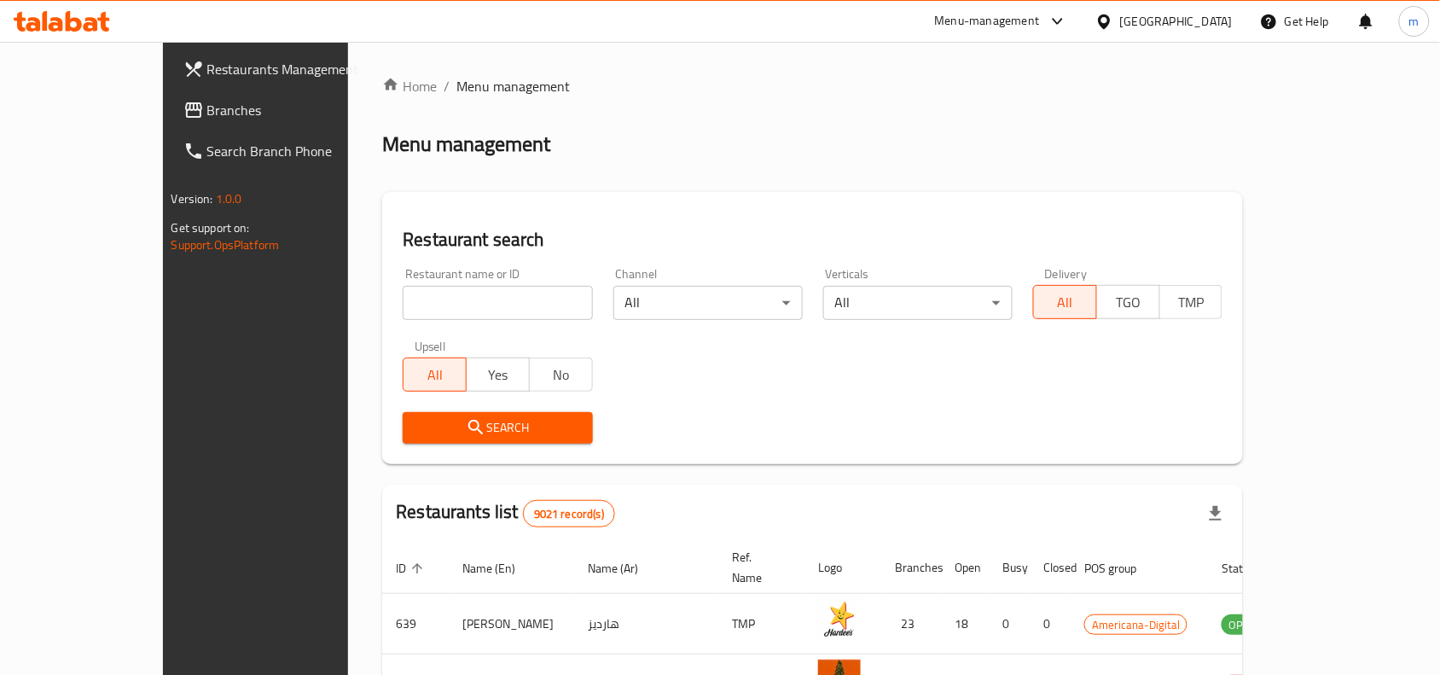
click at [403, 301] on input "search" at bounding box center [497, 303] width 189 height 34
paste input "623451"
type input "623451"
click button "Search" at bounding box center [497, 428] width 189 height 32
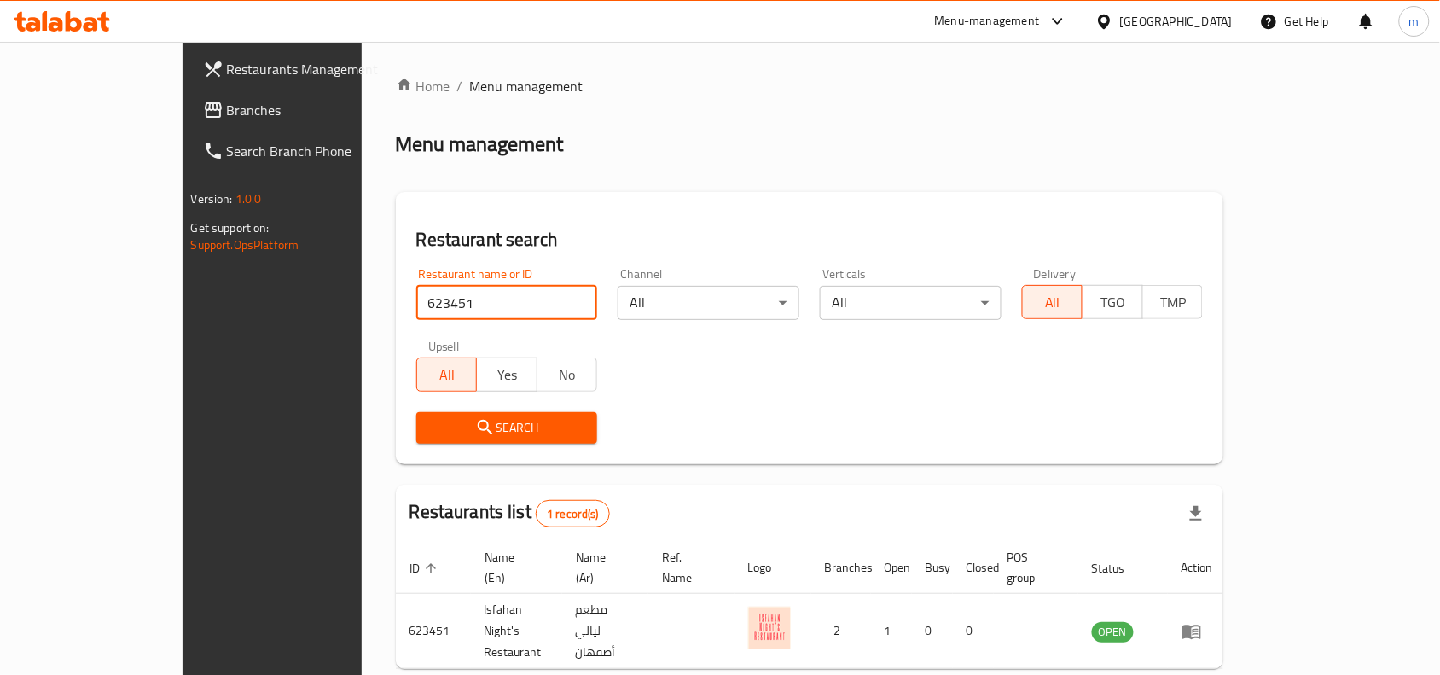
scroll to position [53, 0]
